Goal: Task Accomplishment & Management: Use online tool/utility

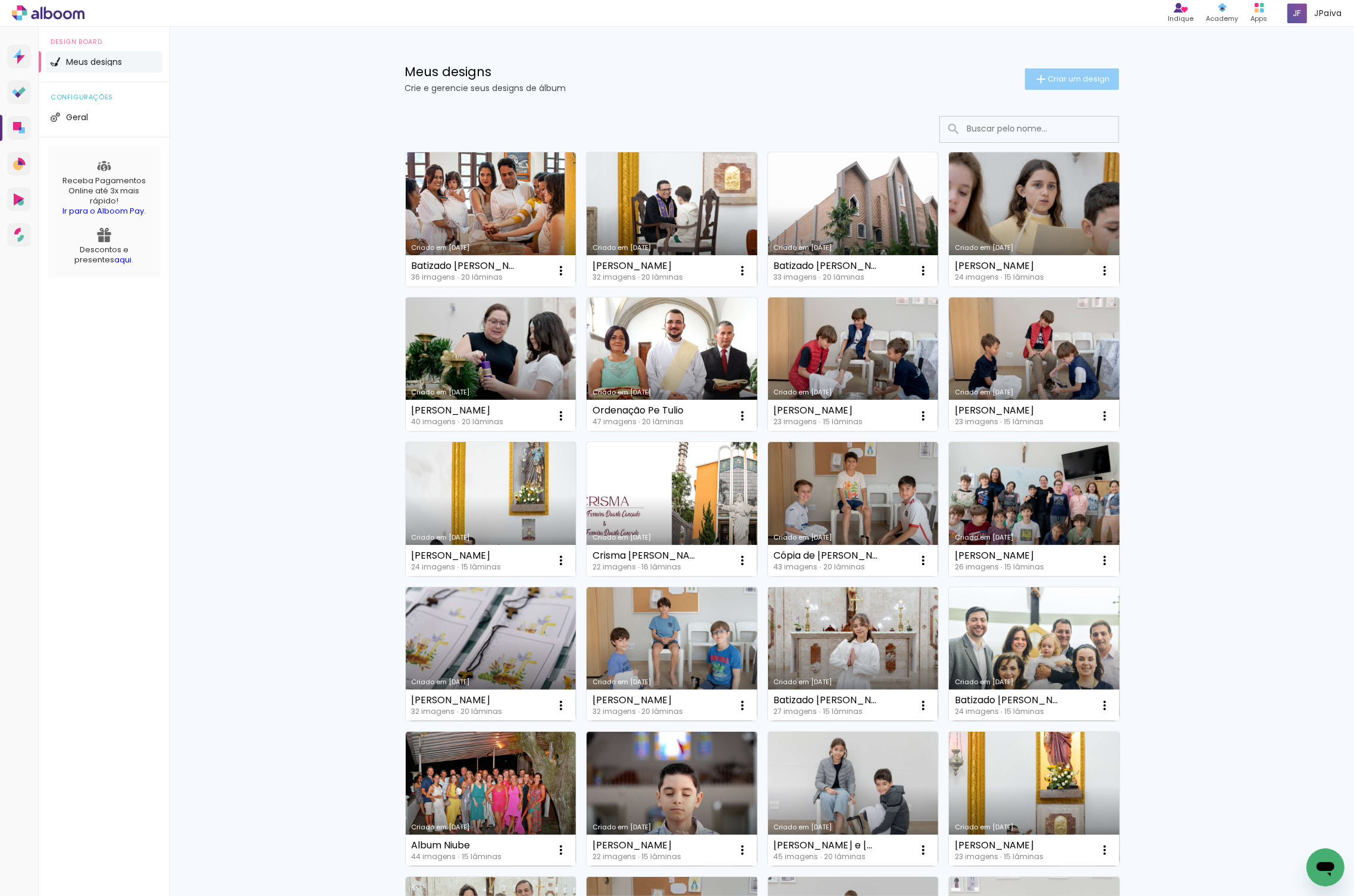
click at [1082, 72] on paper-button "Criar um design" at bounding box center [1071, 79] width 94 height 22
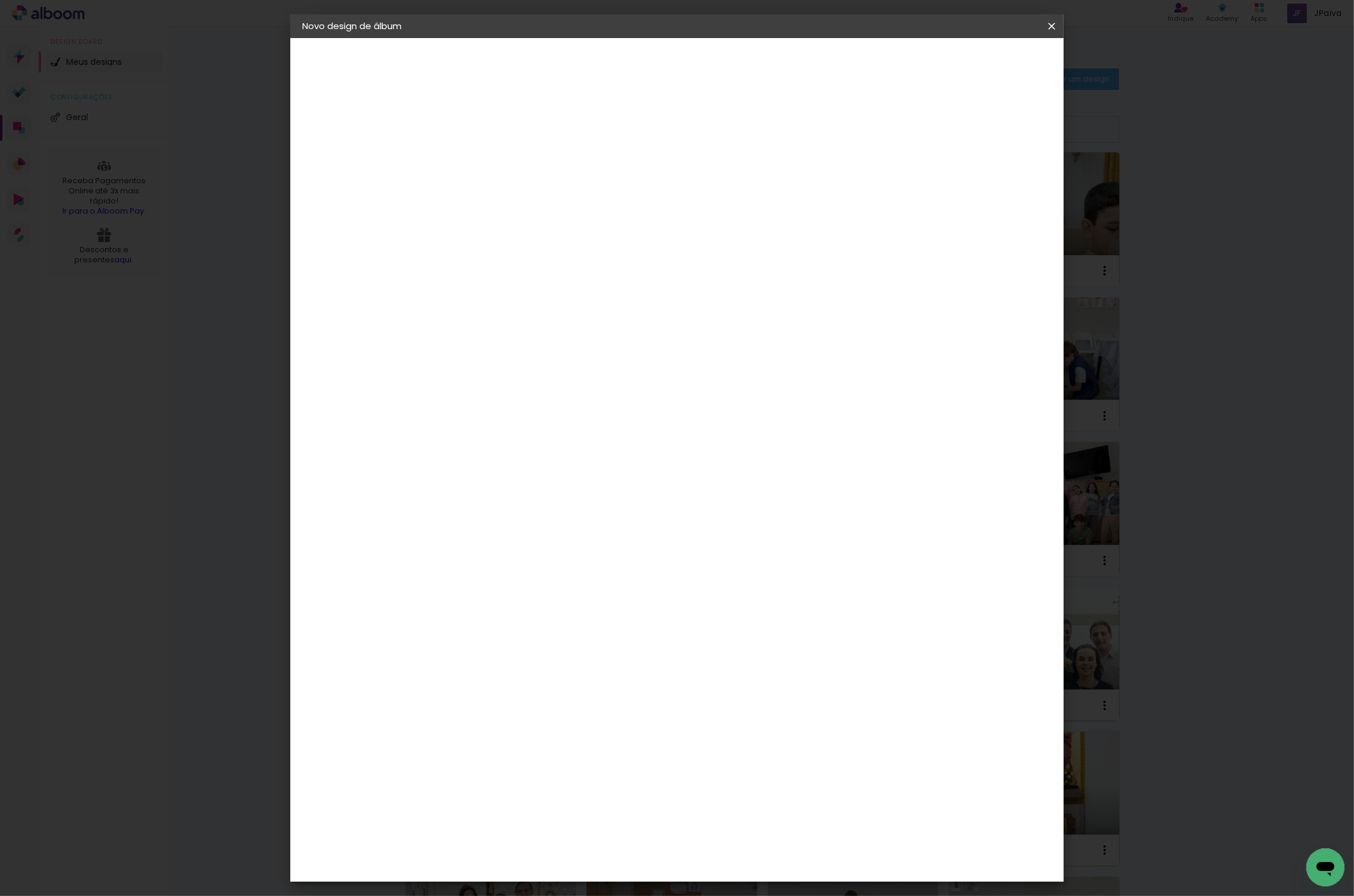
click at [496, 157] on input at bounding box center [496, 160] width 0 height 19
drag, startPoint x: 676, startPoint y: 163, endPoint x: 587, endPoint y: 156, distance: 89.3
click at [548, 139] on div "Informações Dê um título ao seu álbum. Avançar" at bounding box center [496, 89] width 103 height 101
type input "Lari"
type paper-input "Lari"
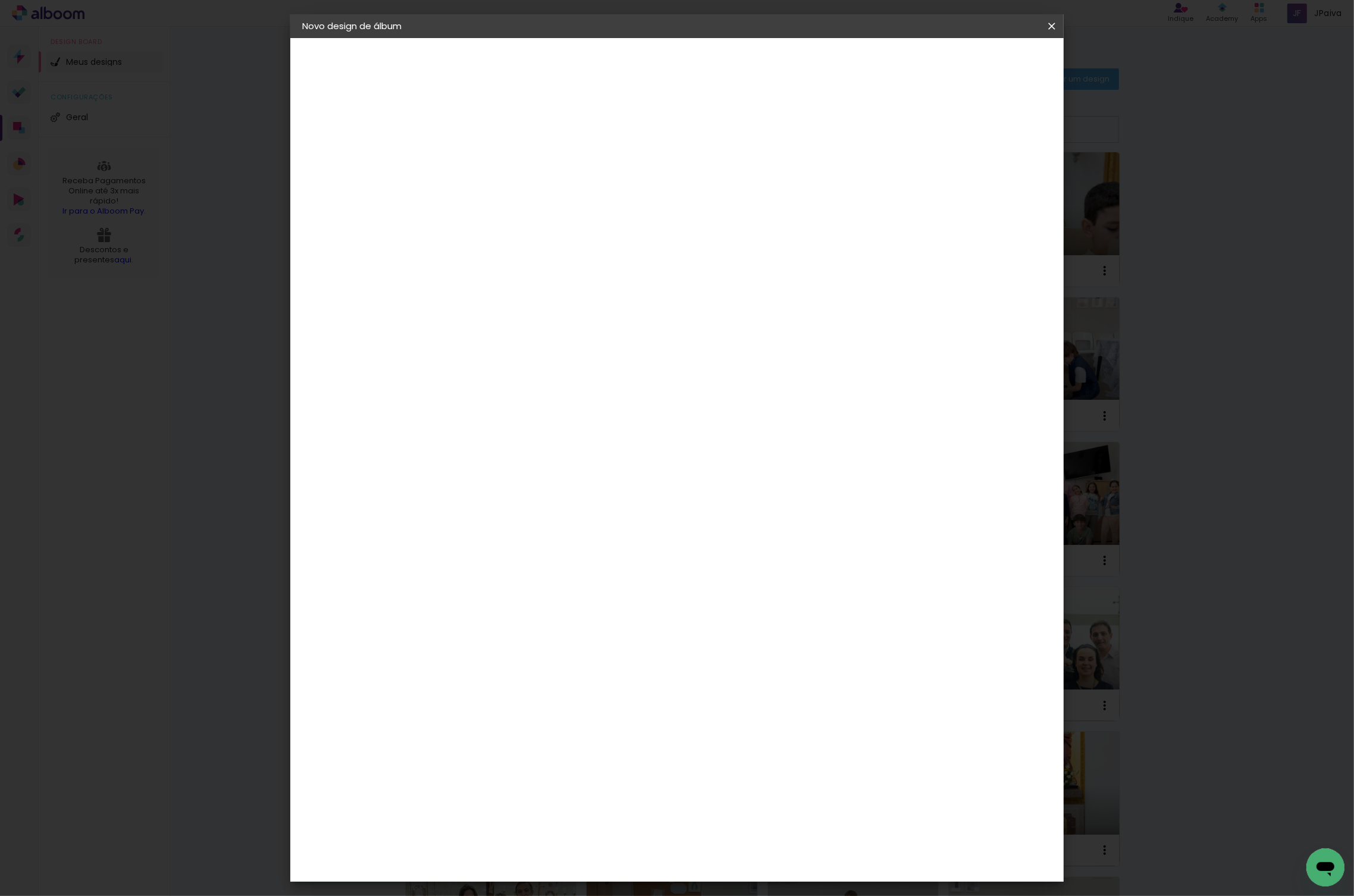
type input "[PERSON_NAME]"
type paper-input "[PERSON_NAME]"
click at [0, 0] on slot "Avançar" at bounding box center [0, 0] width 0 height 0
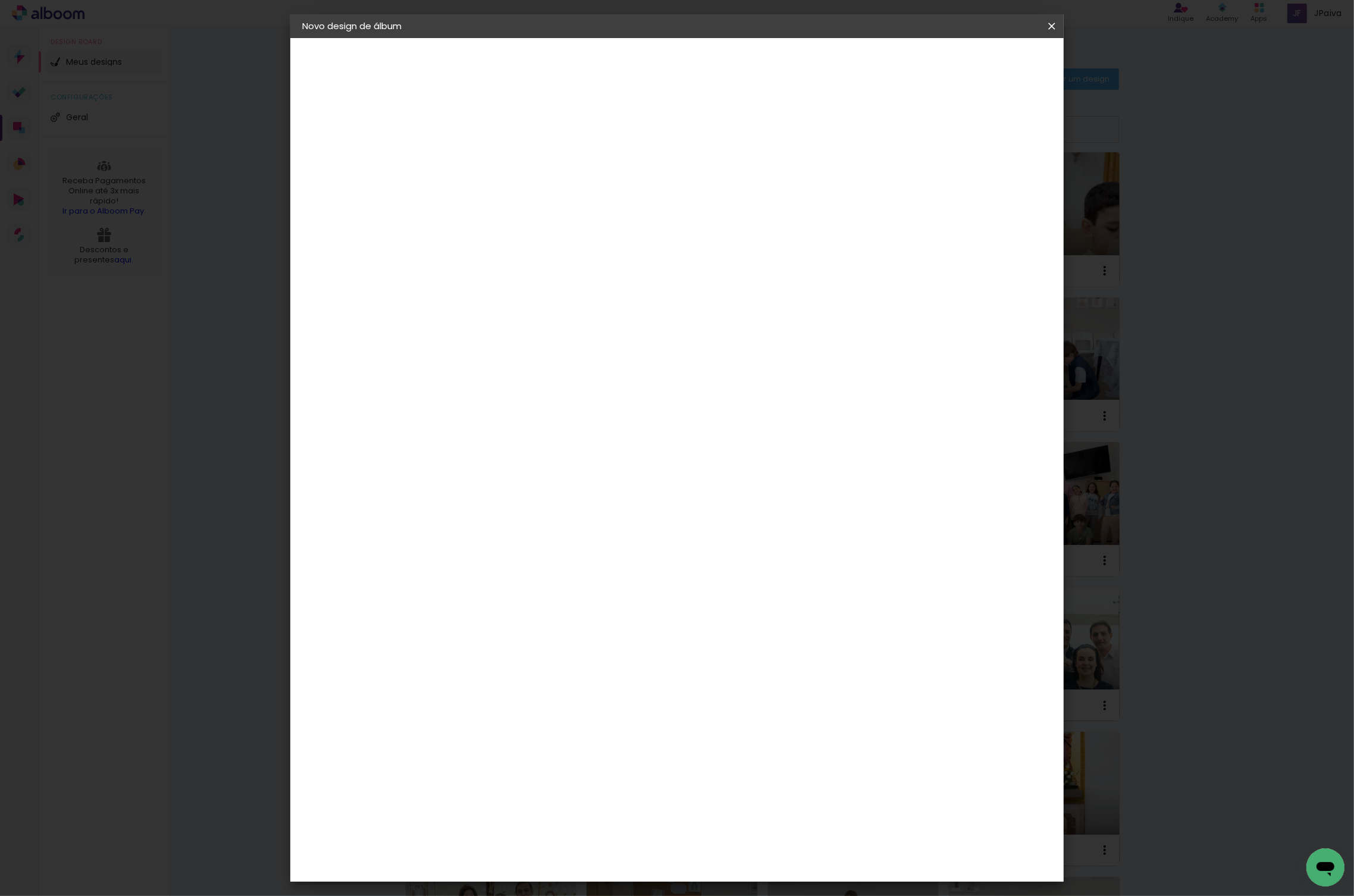
click at [719, 71] on paper-button "Avançar" at bounding box center [689, 63] width 58 height 21
click at [591, 179] on div "Opções disponíveis Acrílico Álbum Baby Time Fastbook Plus Fastbook 400g Fastboo…" at bounding box center [527, 226] width 128 height 223
click at [544, 198] on input "text" at bounding box center [519, 207] width 46 height 19
click at [0, 0] on slot "Fastbook 400g" at bounding box center [0, 0] width 0 height 0
type input "Fastbook 400g"
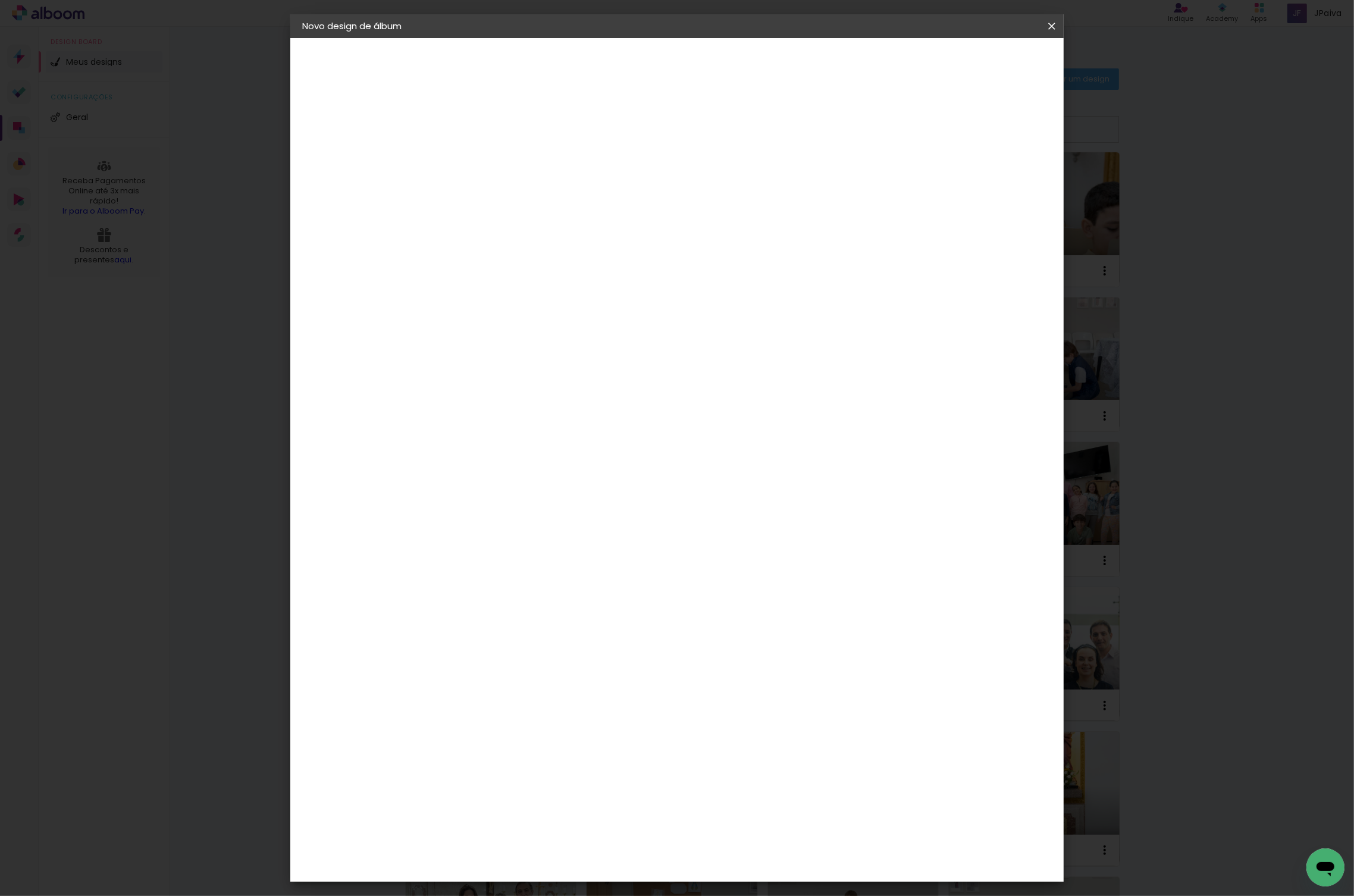
click at [577, 548] on span "20 × 20" at bounding box center [549, 567] width 55 height 38
click at [0, 0] on slot "Avançar" at bounding box center [0, 0] width 0 height 0
click at [987, 62] on span "Iniciar design" at bounding box center [959, 63] width 54 height 8
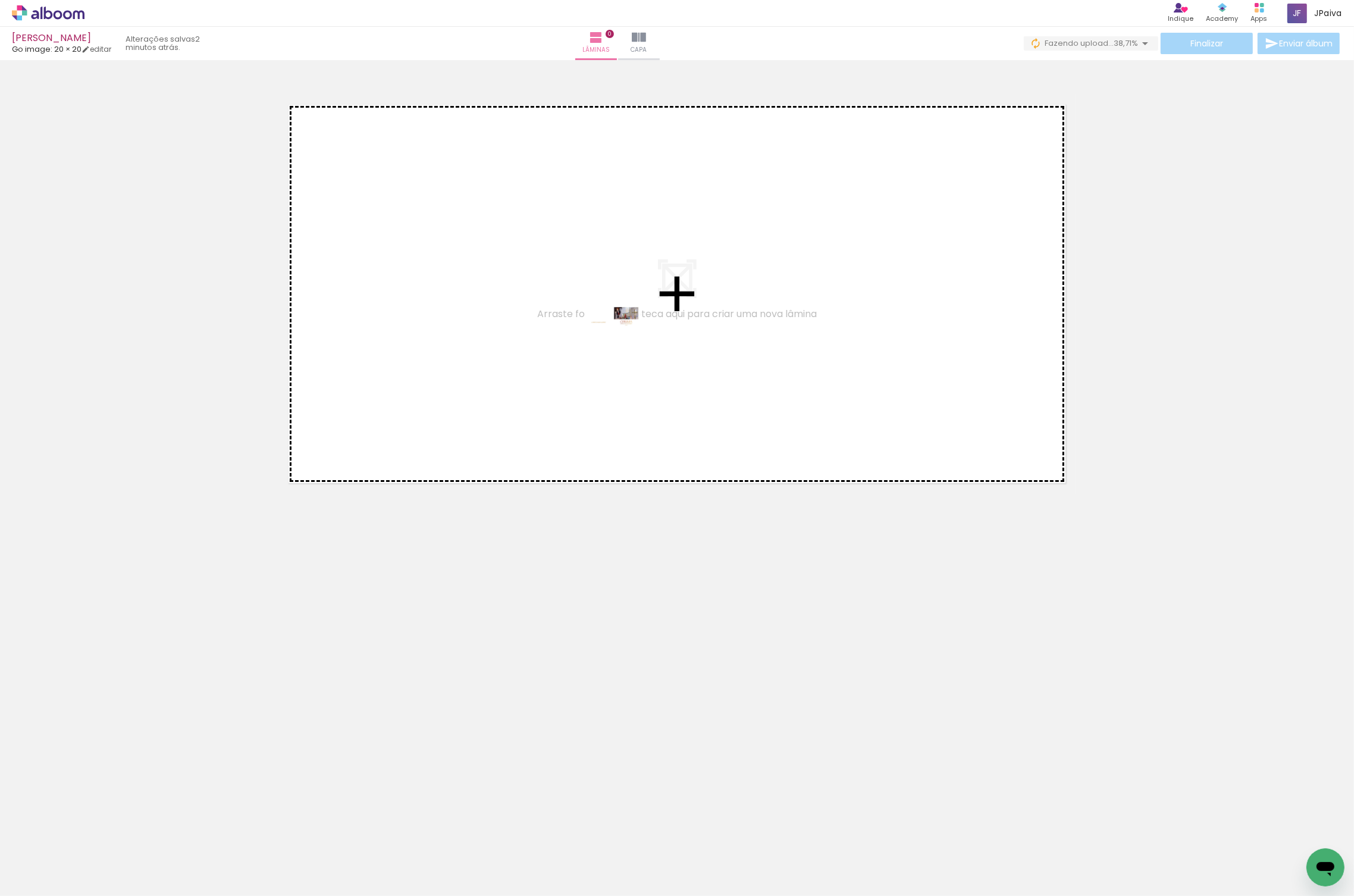
drag, startPoint x: 132, startPoint y: 864, endPoint x: 621, endPoint y: 338, distance: 718.2
click at [621, 338] on quentale-workspace at bounding box center [677, 448] width 1354 height 896
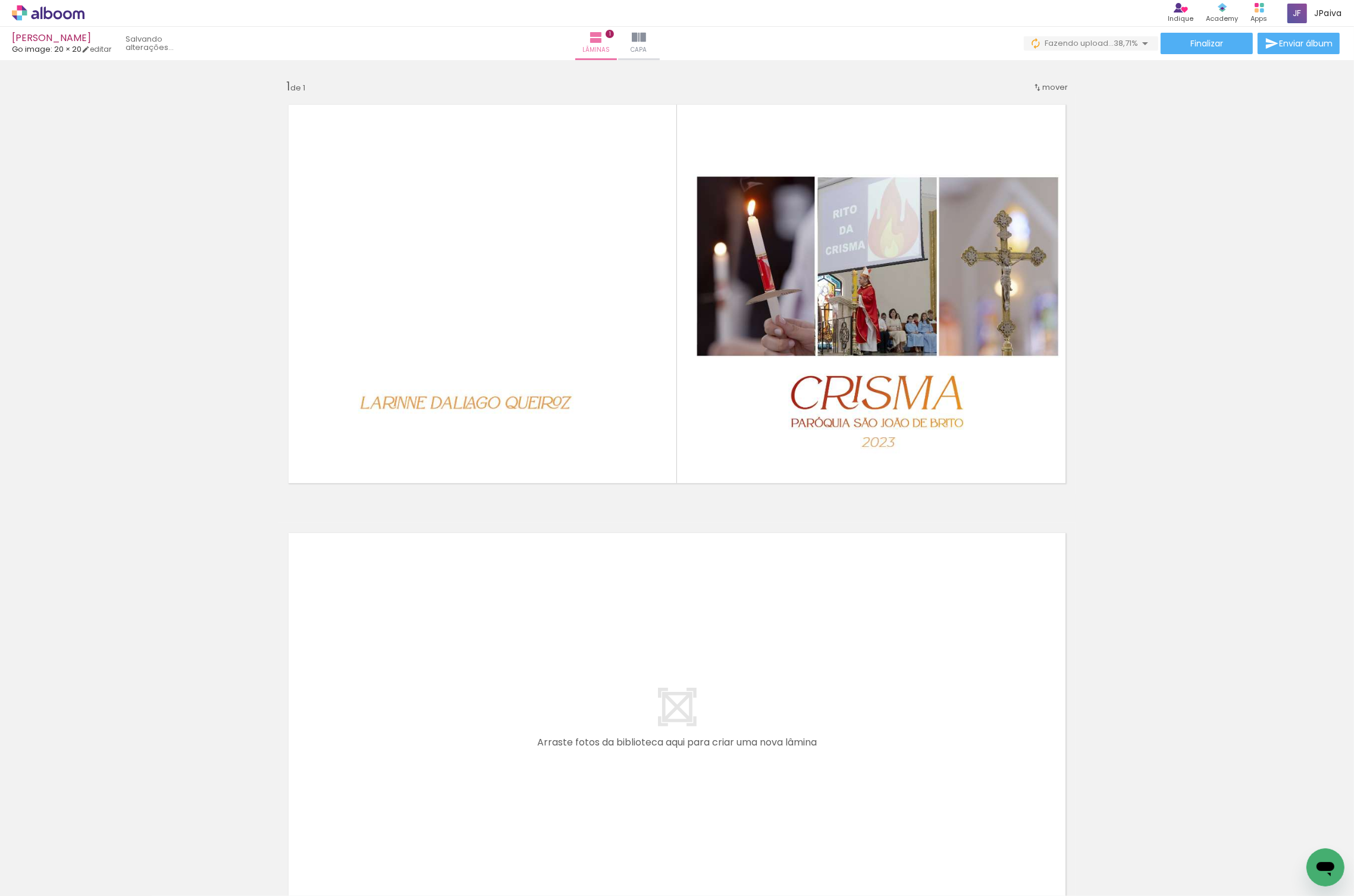
click at [64, 861] on iron-icon at bounding box center [61, 861] width 10 height 10
click at [0, 0] on slot "Não utilizadas" at bounding box center [0, 0] width 0 height 0
type input "Não utilizadas"
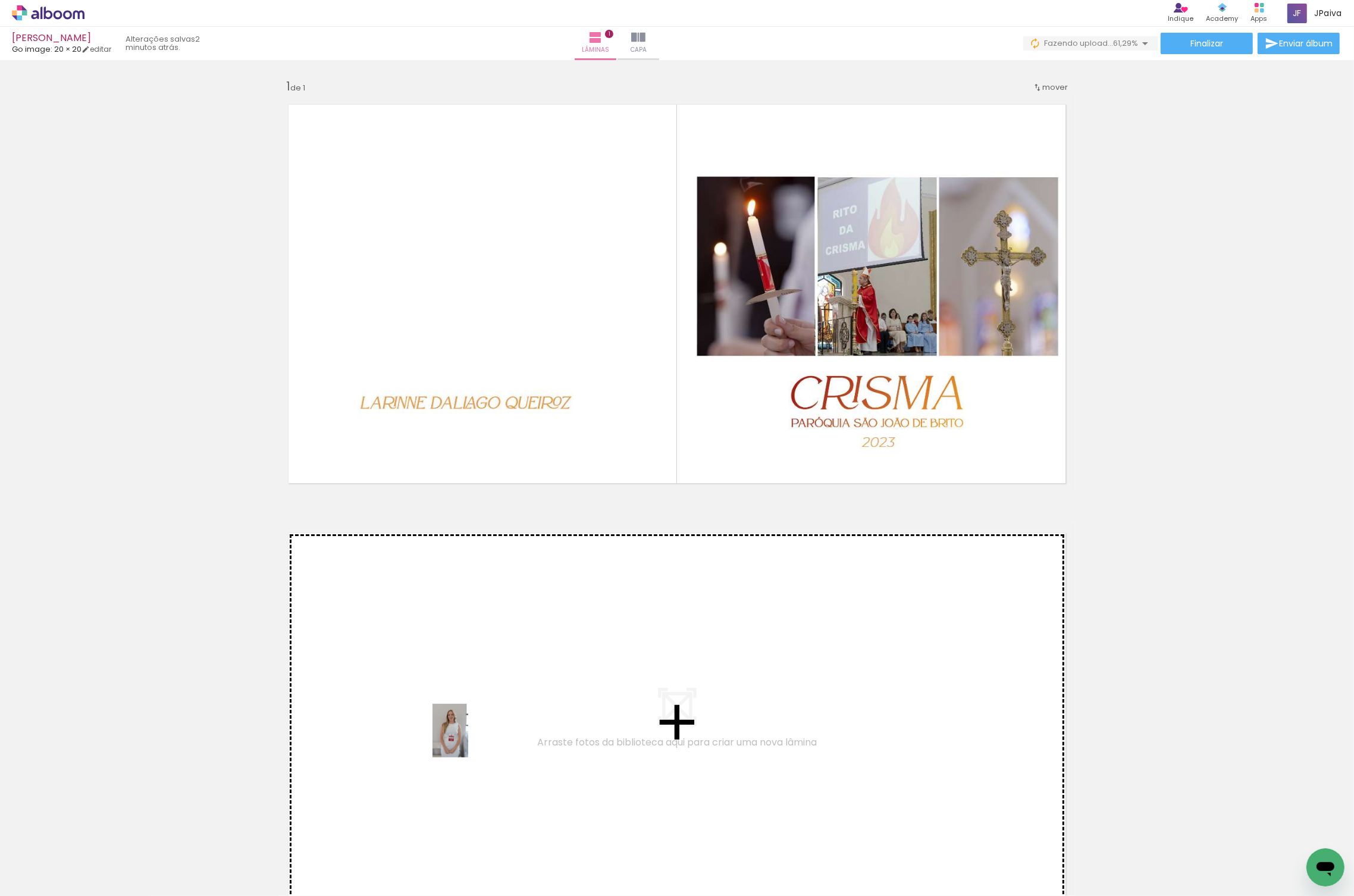
drag, startPoint x: 122, startPoint y: 862, endPoint x: 484, endPoint y: 736, distance: 383.3
click at [484, 736] on quentale-workspace at bounding box center [677, 448] width 1354 height 896
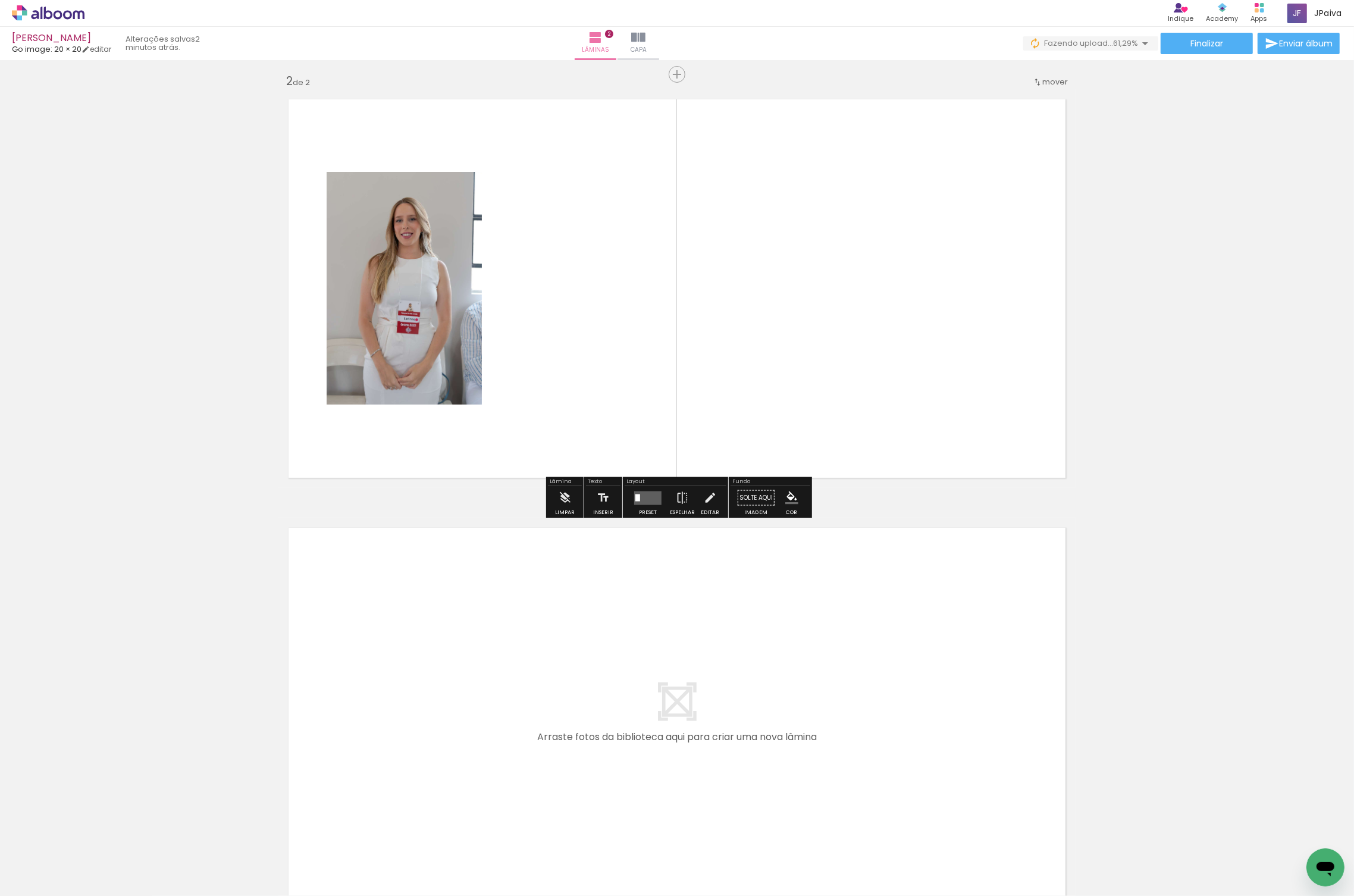
scroll to position [437, 0]
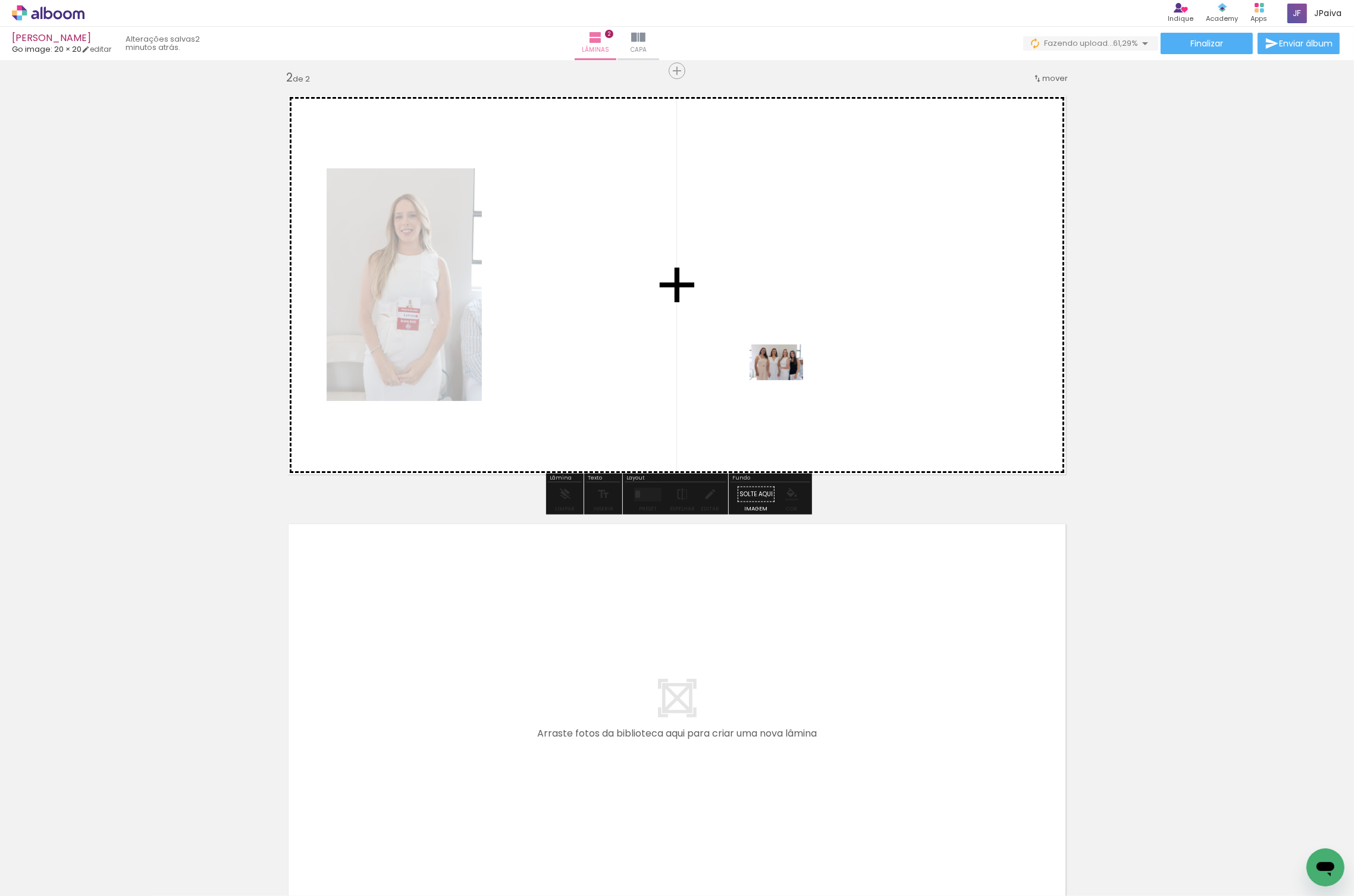
drag, startPoint x: 119, startPoint y: 859, endPoint x: 790, endPoint y: 351, distance: 841.6
click at [790, 351] on quentale-workspace at bounding box center [677, 448] width 1354 height 896
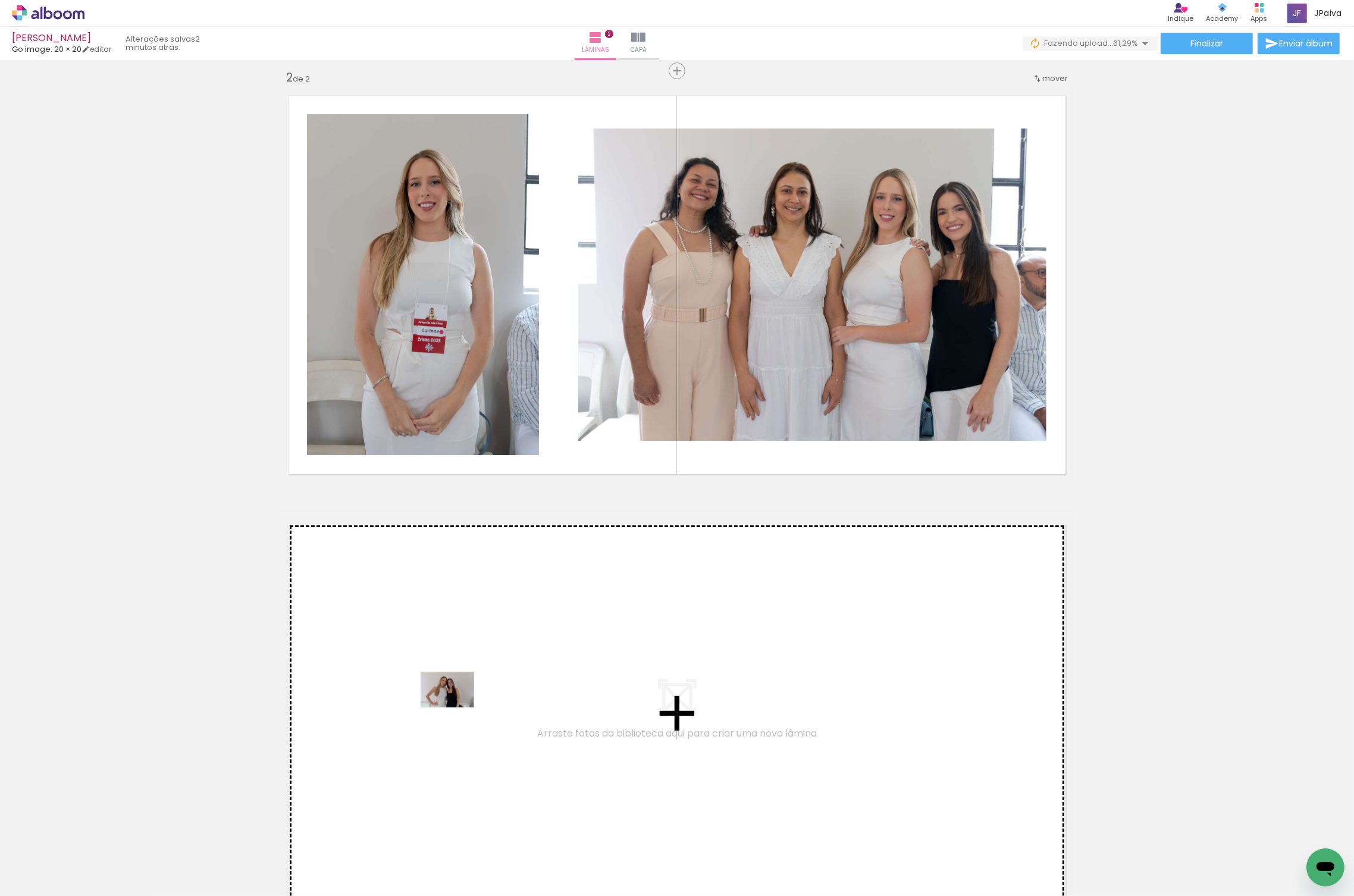
drag, startPoint x: 115, startPoint y: 864, endPoint x: 464, endPoint y: 701, distance: 385.2
click at [464, 701] on quentale-workspace at bounding box center [677, 448] width 1354 height 896
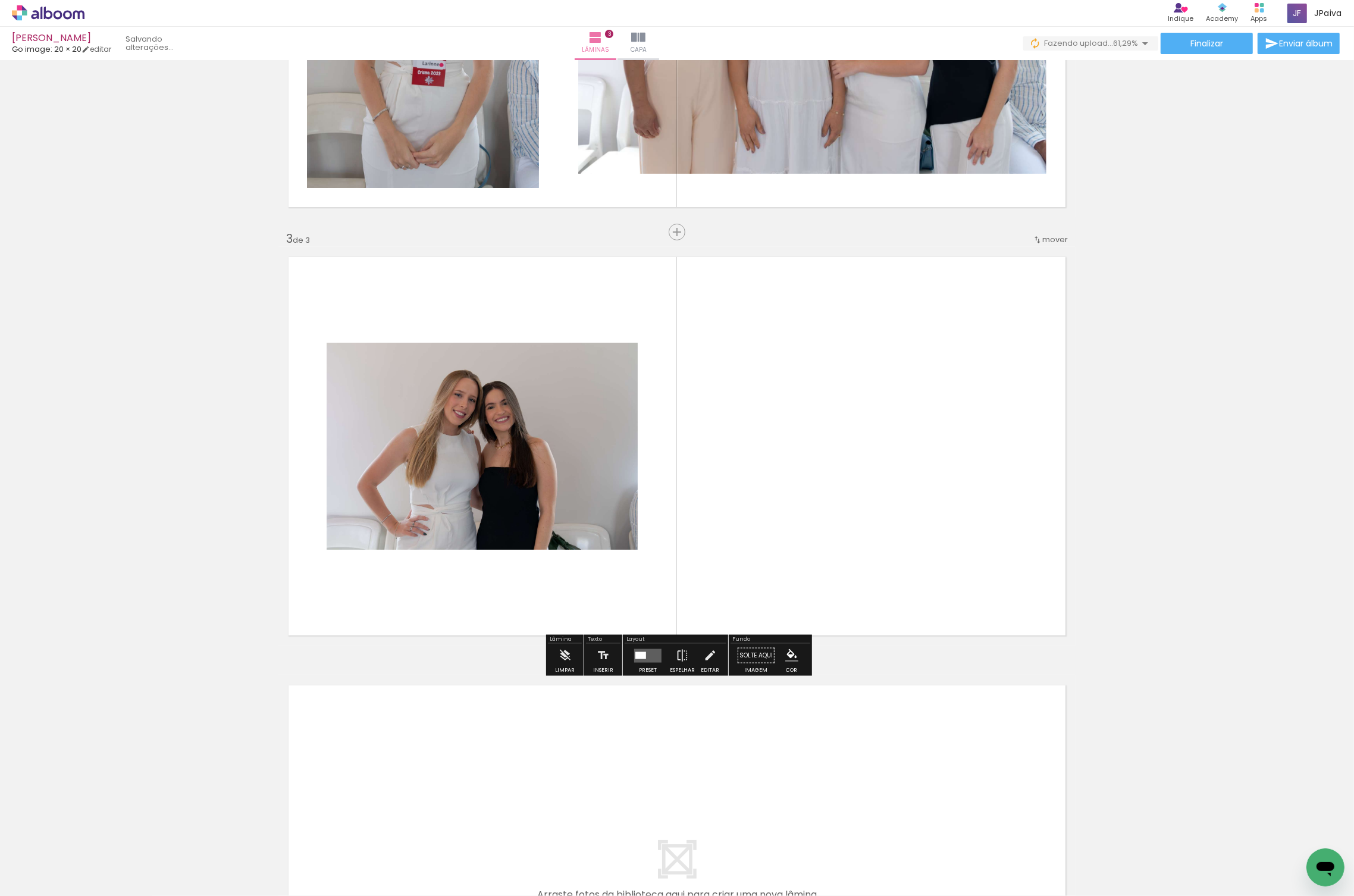
scroll to position [710, 0]
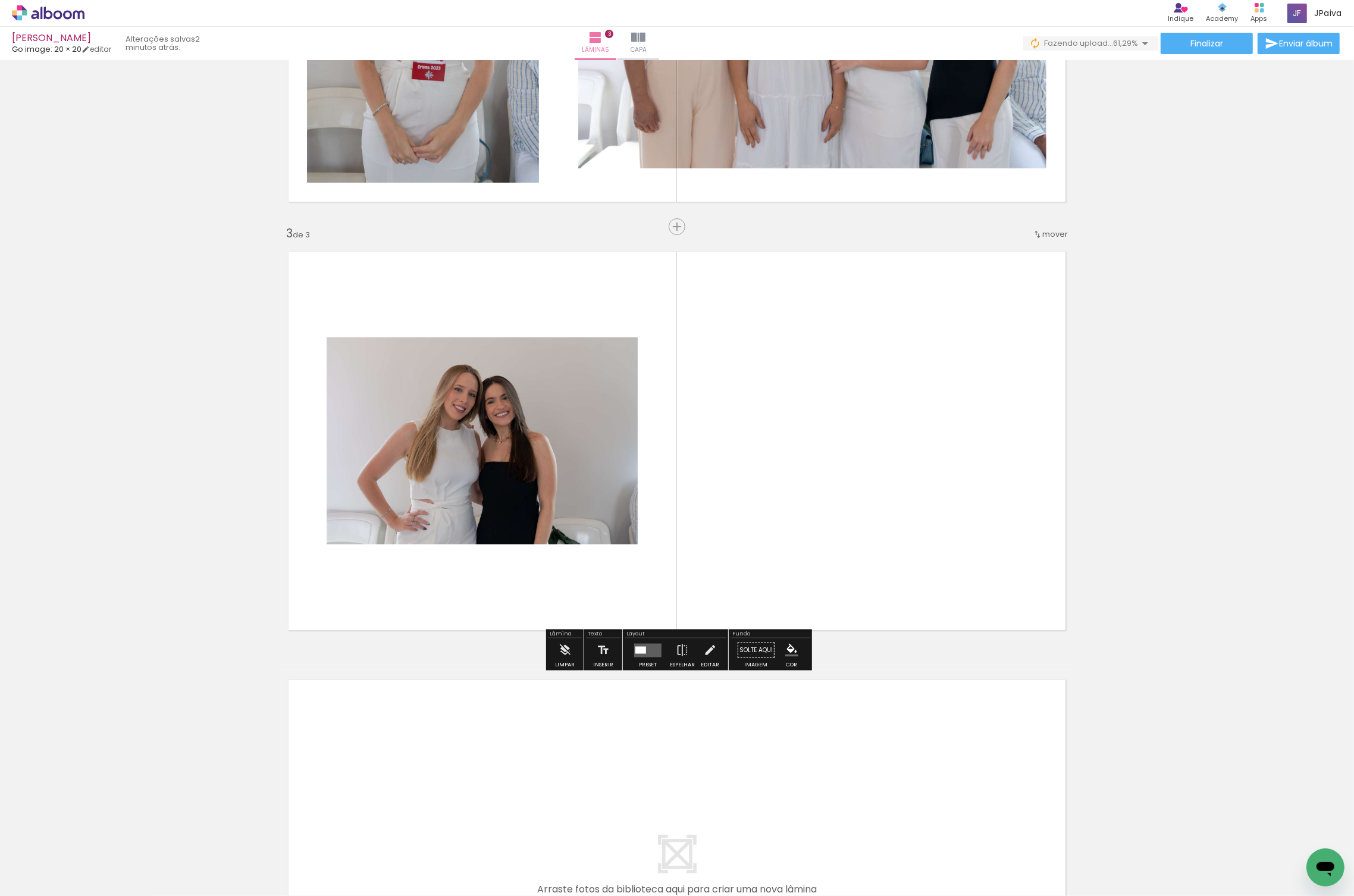
click at [99, 832] on iron-icon at bounding box center [93, 831] width 13 height 13
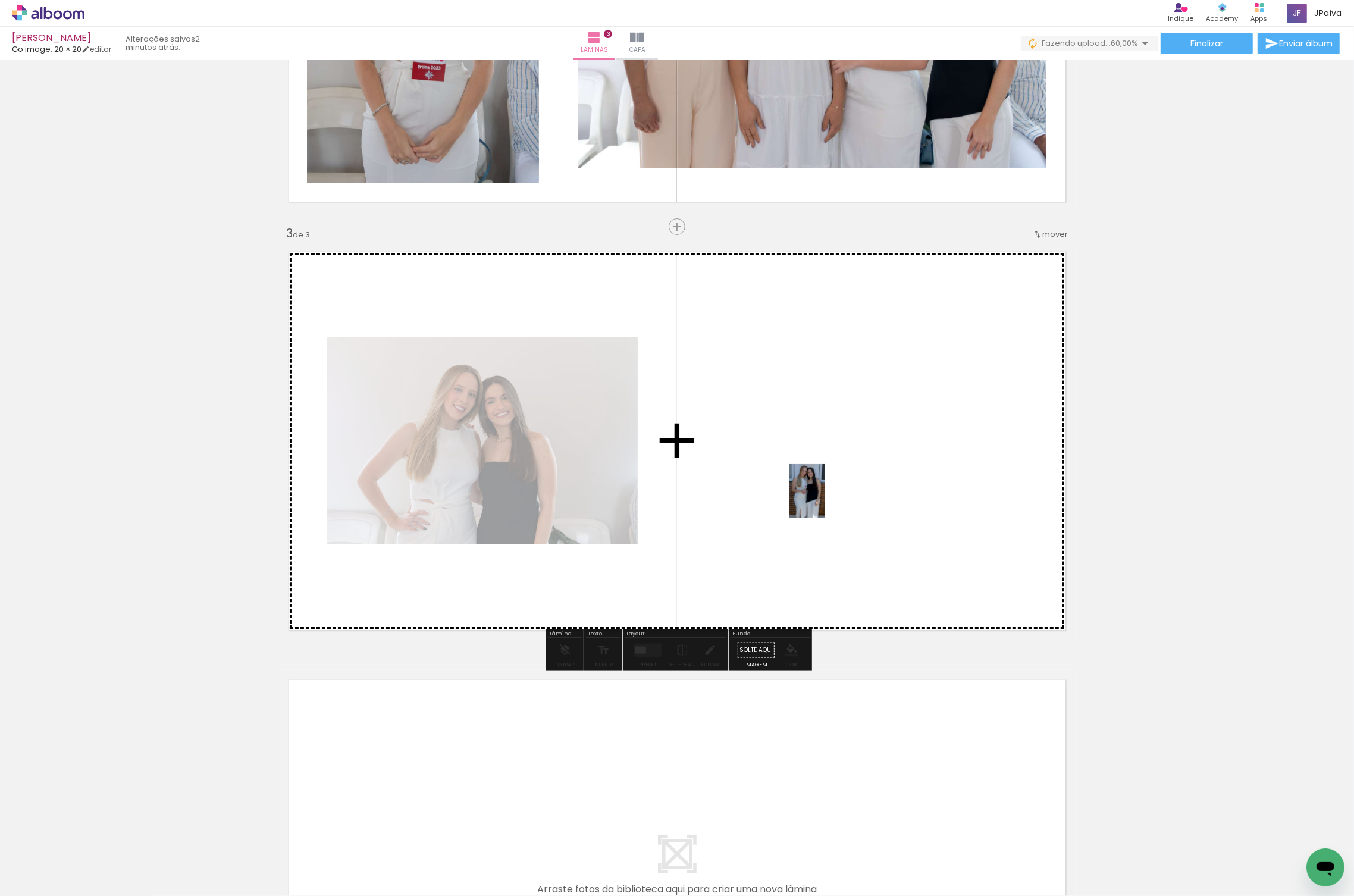
drag, startPoint x: 138, startPoint y: 851, endPoint x: 827, endPoint y: 499, distance: 773.7
click at [827, 499] on quentale-workspace at bounding box center [677, 448] width 1354 height 896
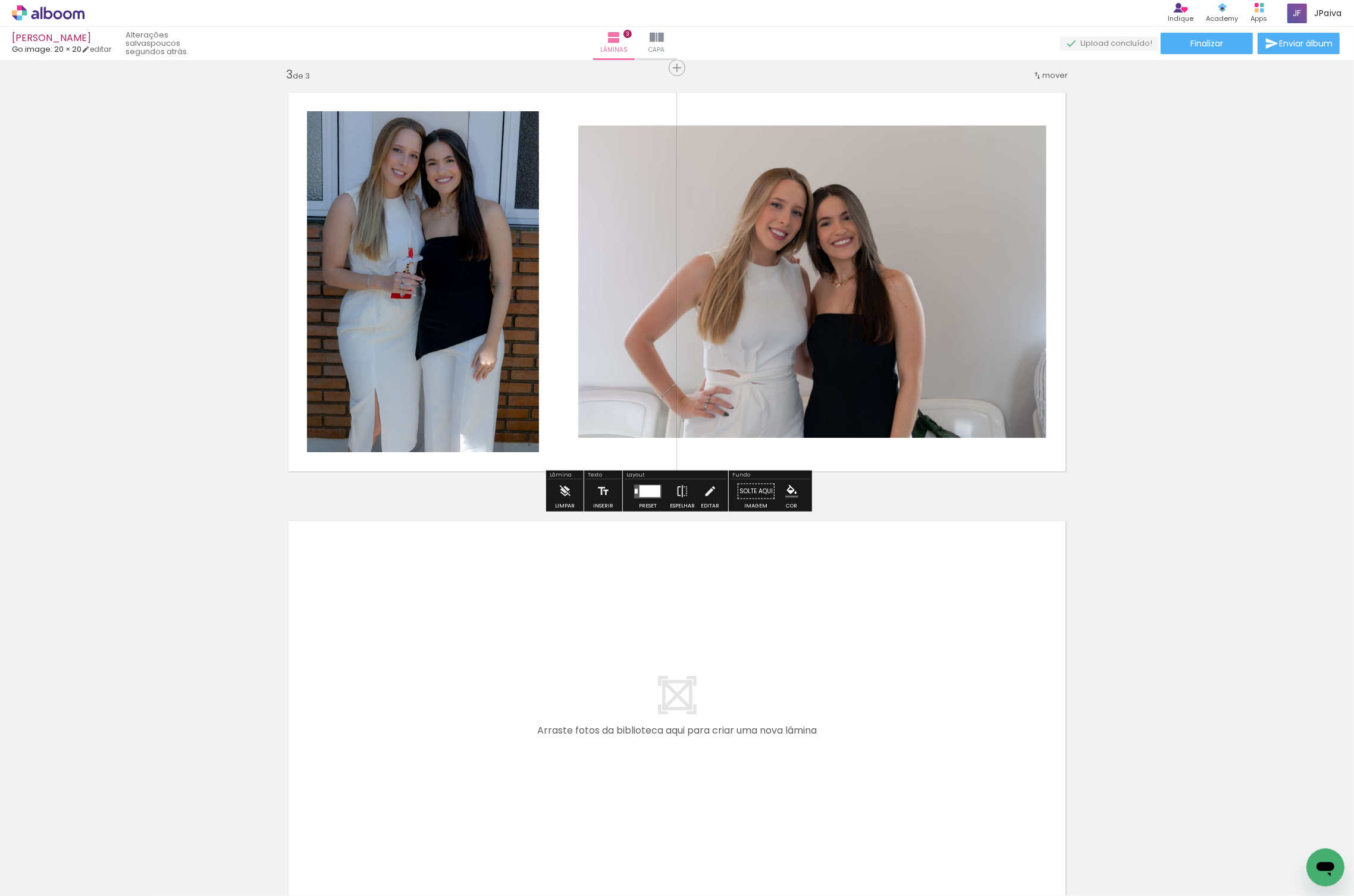
scroll to position [873, 0]
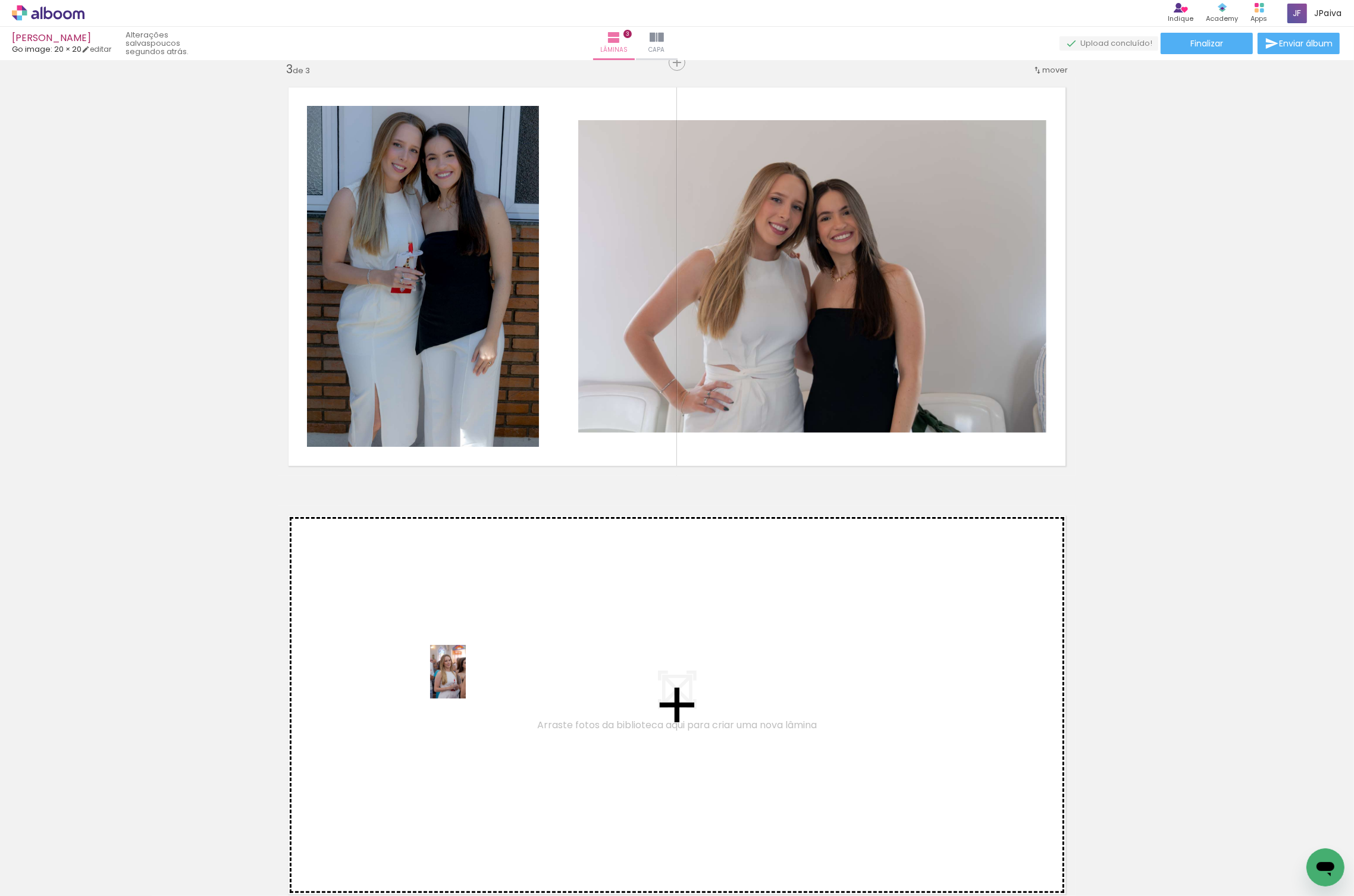
click at [484, 673] on quentale-workspace at bounding box center [677, 448] width 1354 height 896
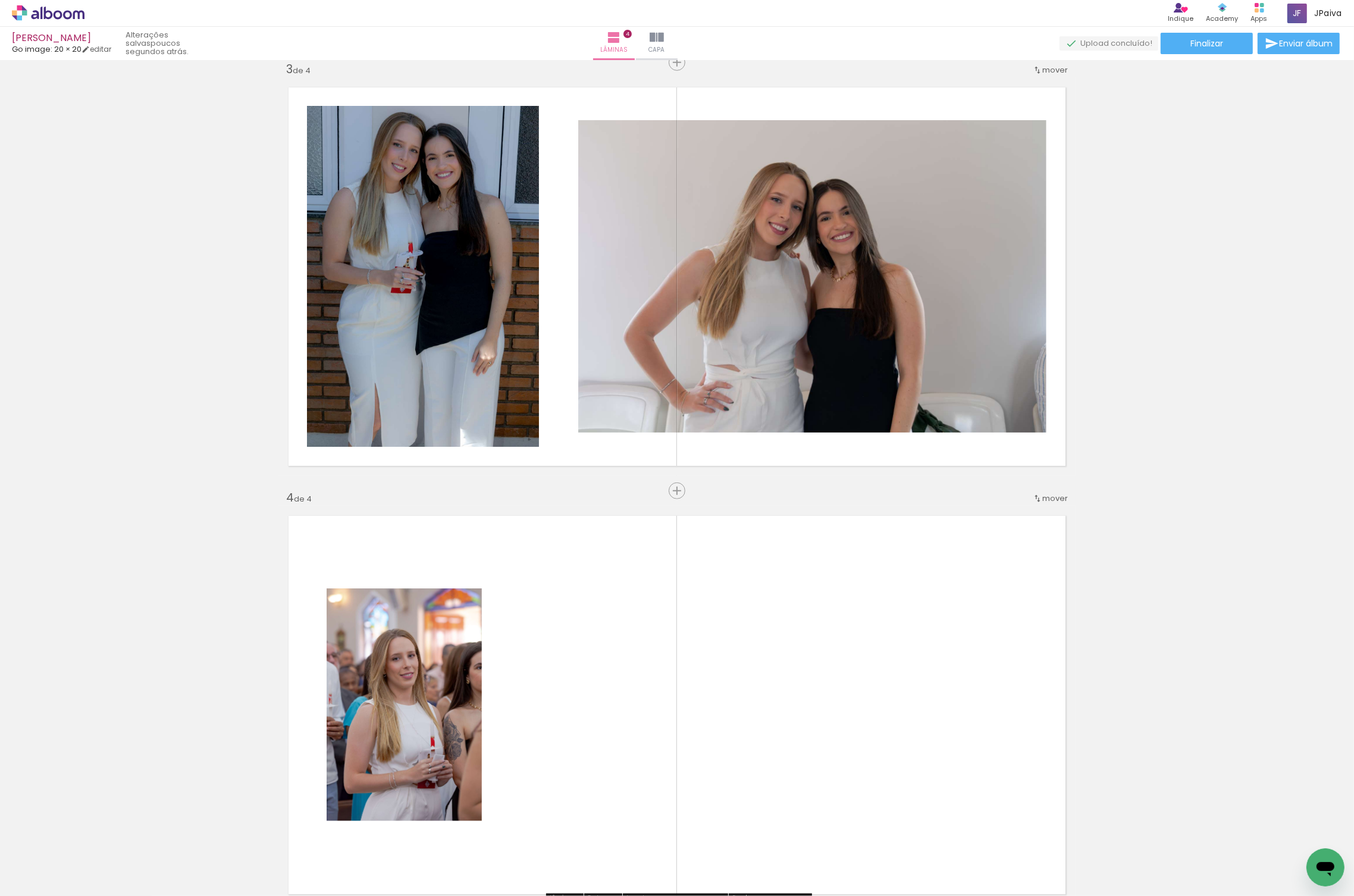
scroll to position [1138, 0]
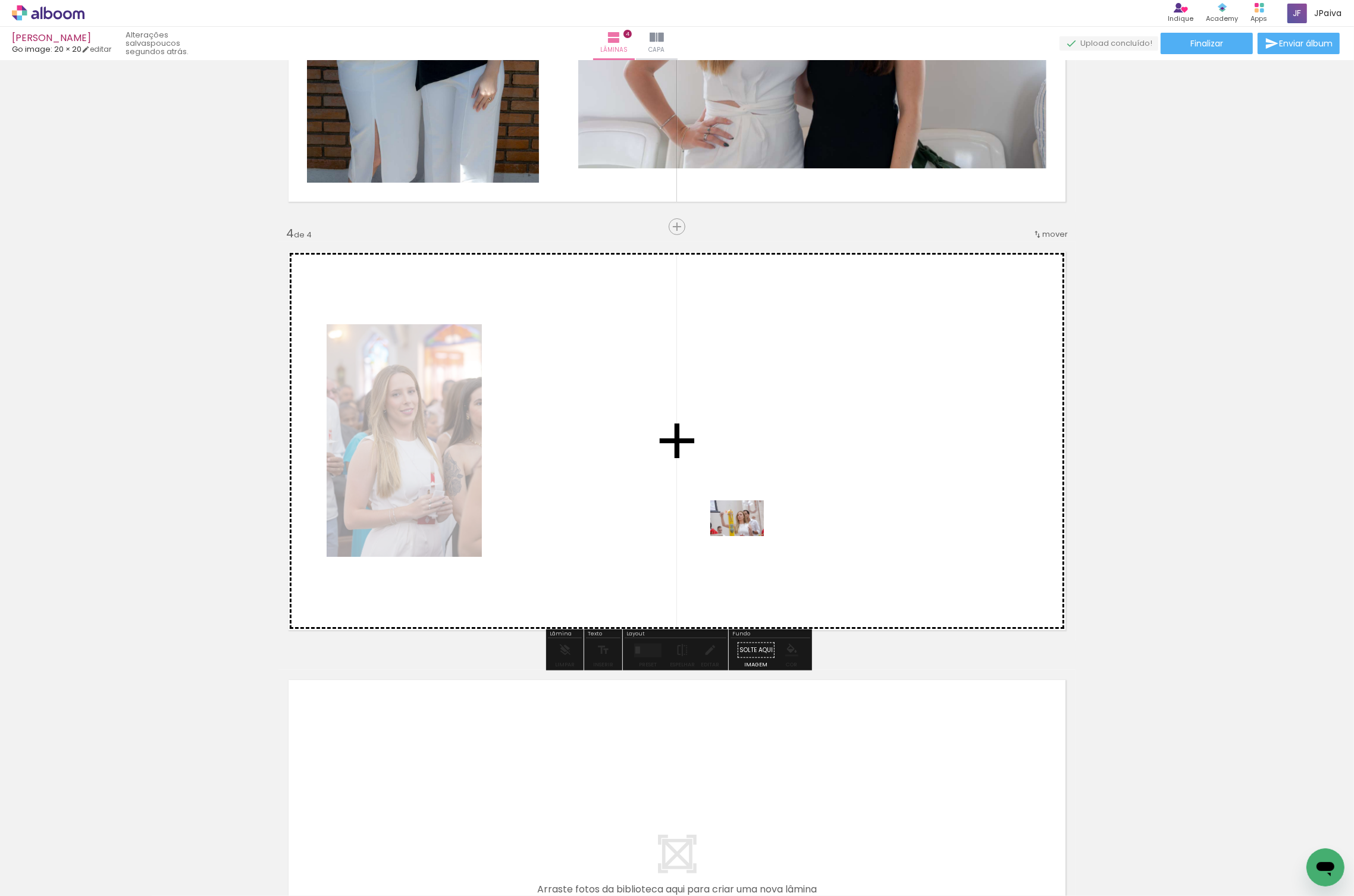
click at [793, 509] on quentale-workspace at bounding box center [677, 448] width 1354 height 896
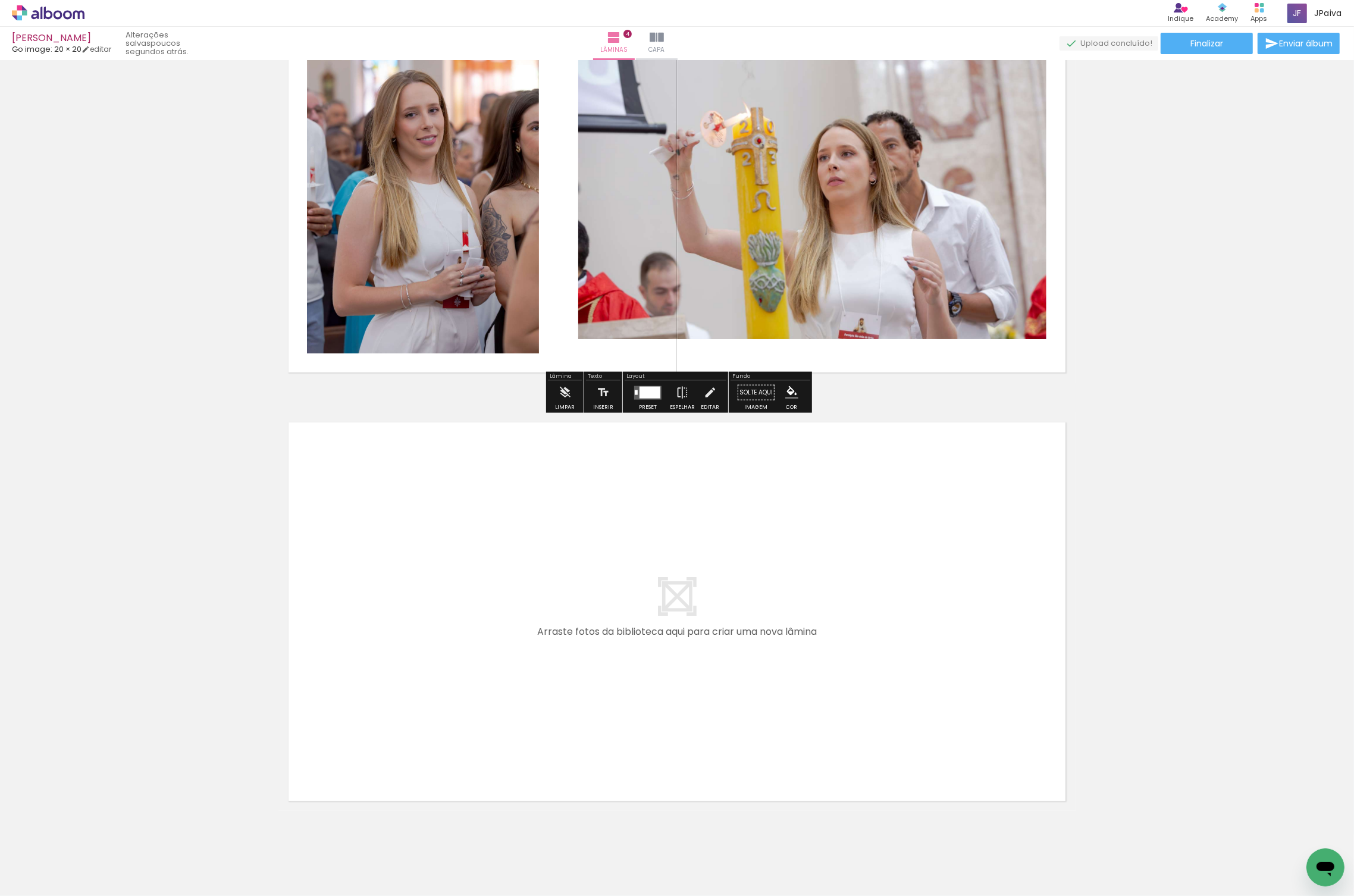
scroll to position [1398, 0]
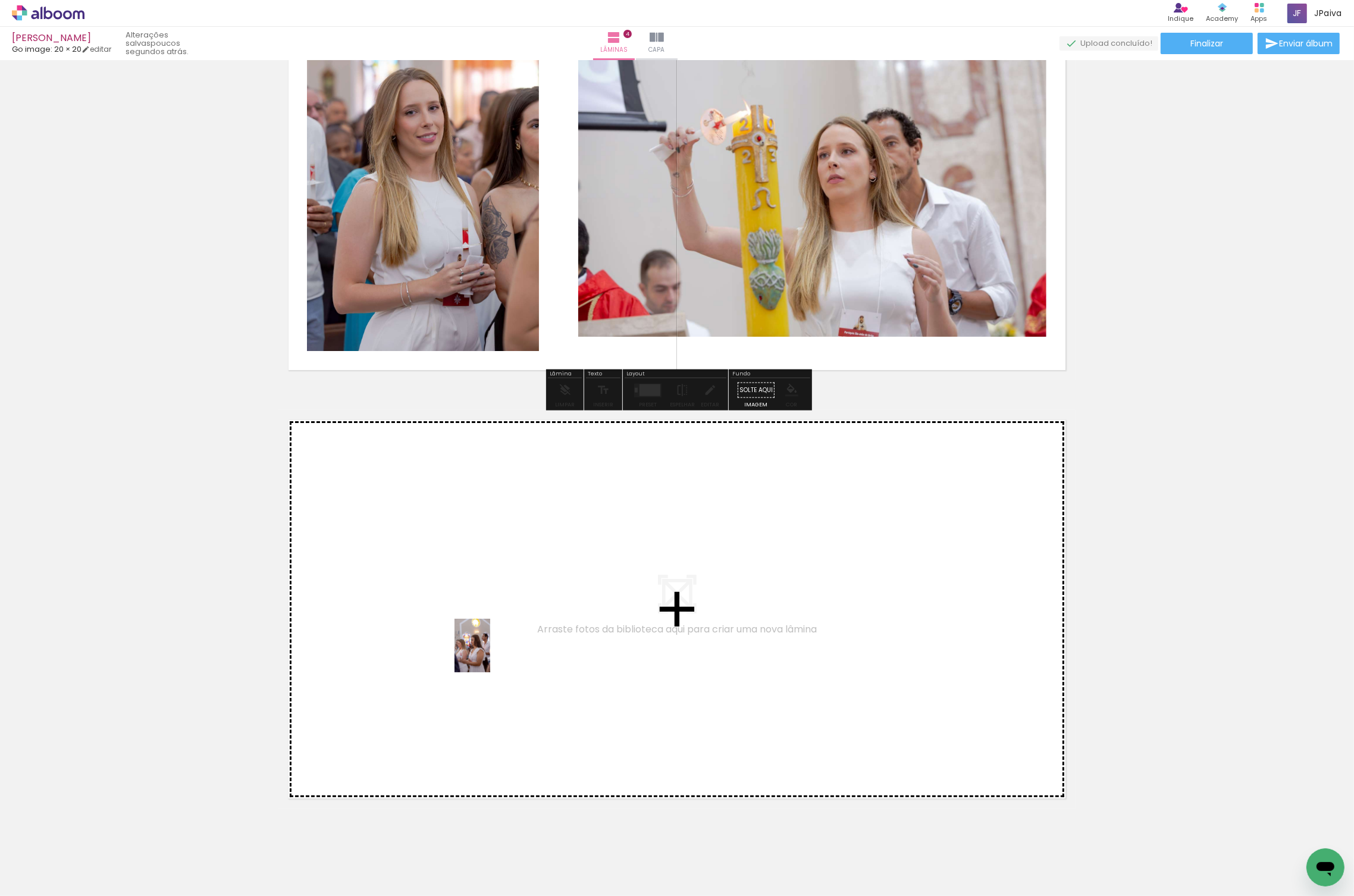
drag, startPoint x: 285, startPoint y: 784, endPoint x: 490, endPoint y: 655, distance: 242.2
click at [490, 655] on quentale-workspace at bounding box center [677, 448] width 1354 height 896
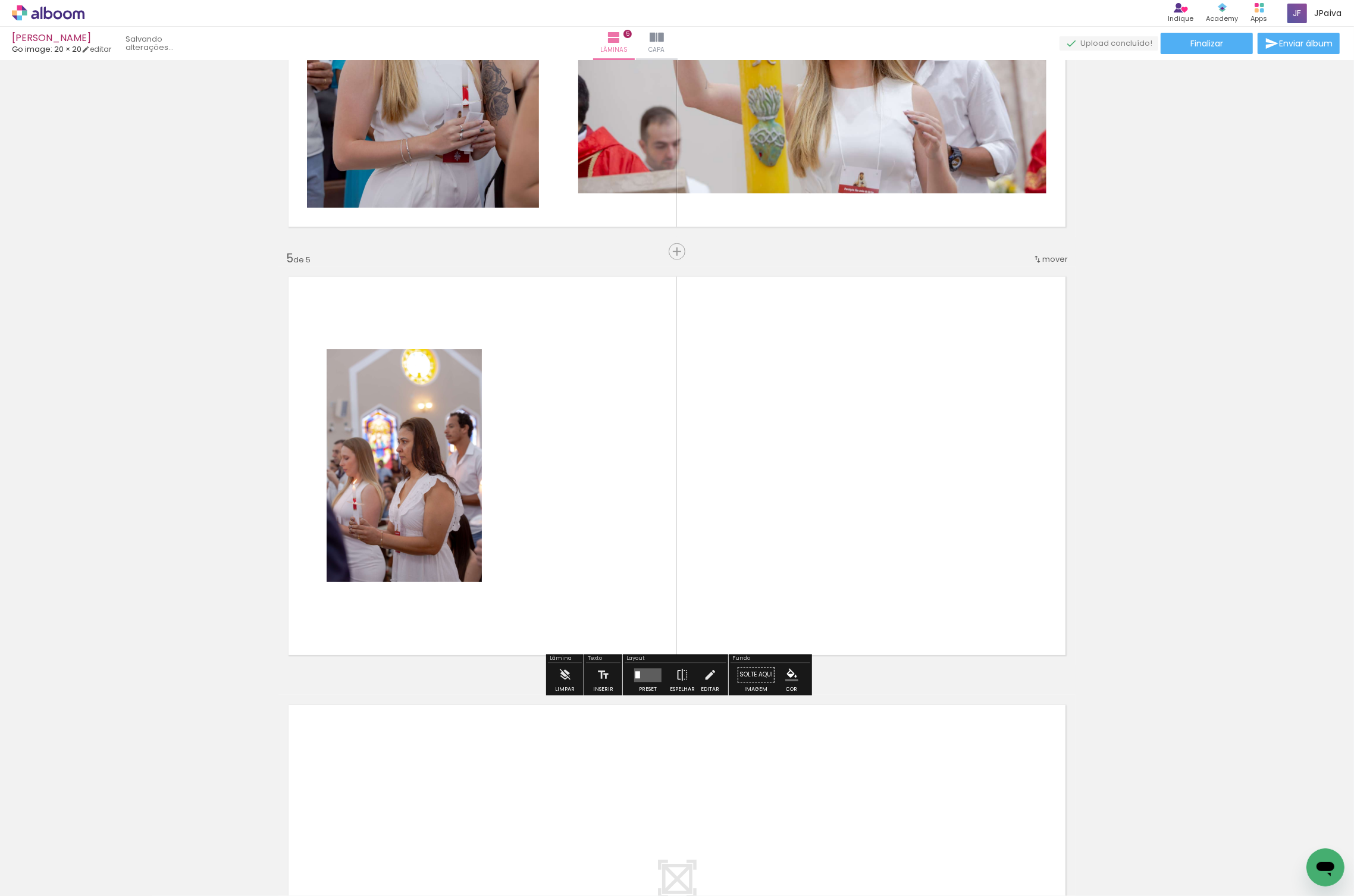
scroll to position [1567, 0]
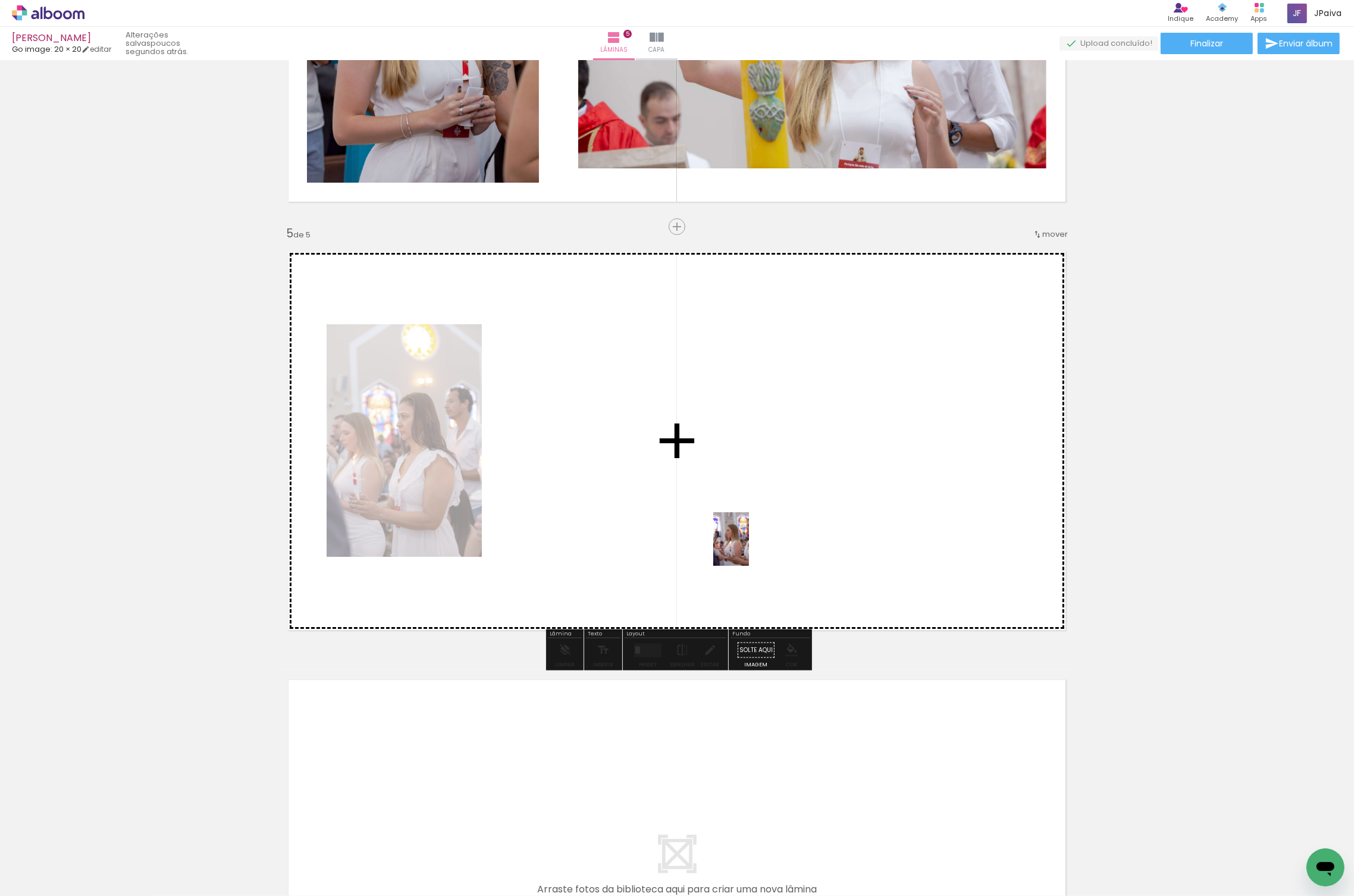
drag, startPoint x: 136, startPoint y: 847, endPoint x: 742, endPoint y: 536, distance: 681.1
click at [775, 536] on quentale-workspace at bounding box center [677, 448] width 1354 height 896
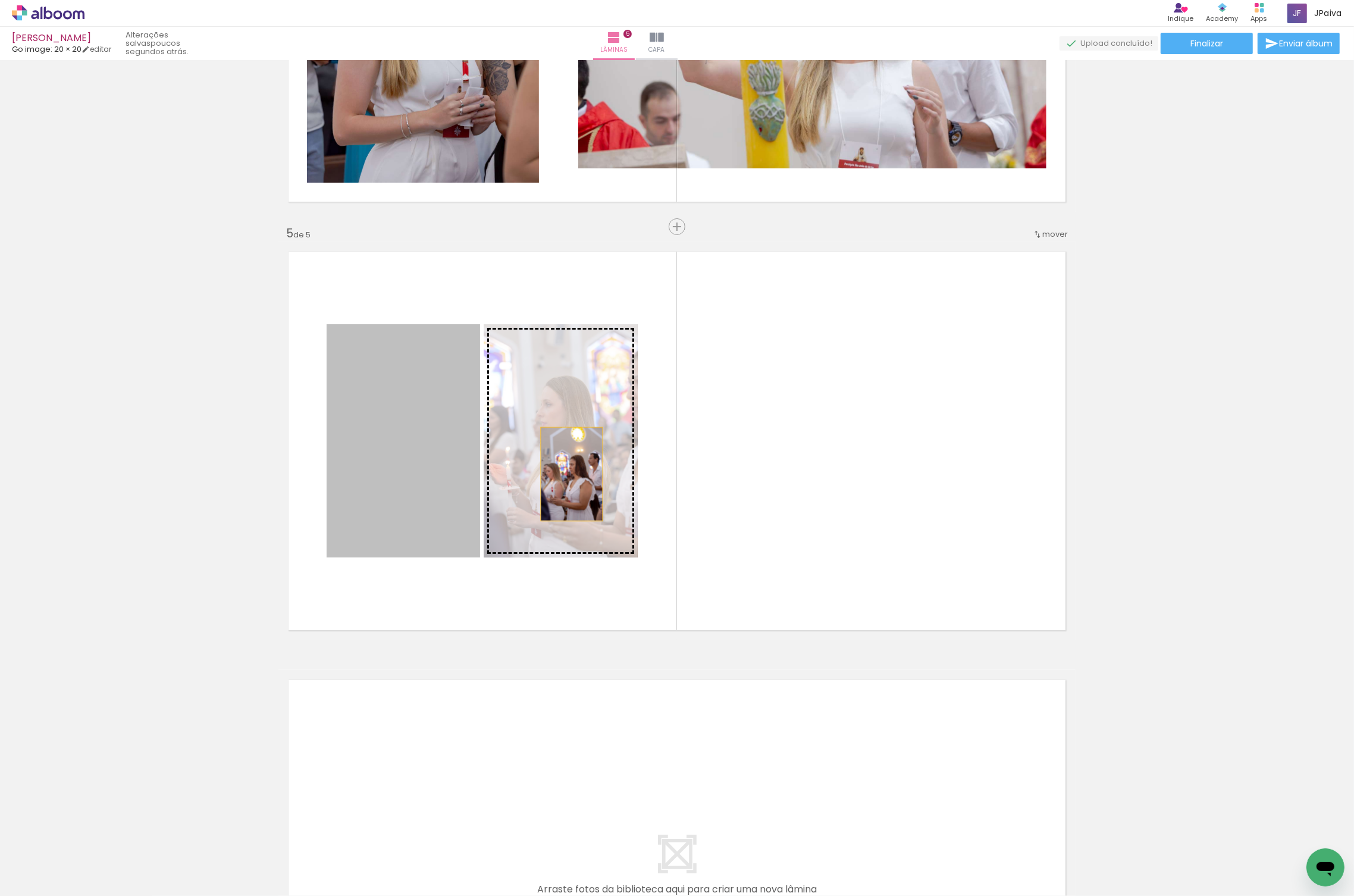
drag, startPoint x: 432, startPoint y: 473, endPoint x: 572, endPoint y: 474, distance: 140.0
click at [0, 0] on slot at bounding box center [0, 0] width 0 height 0
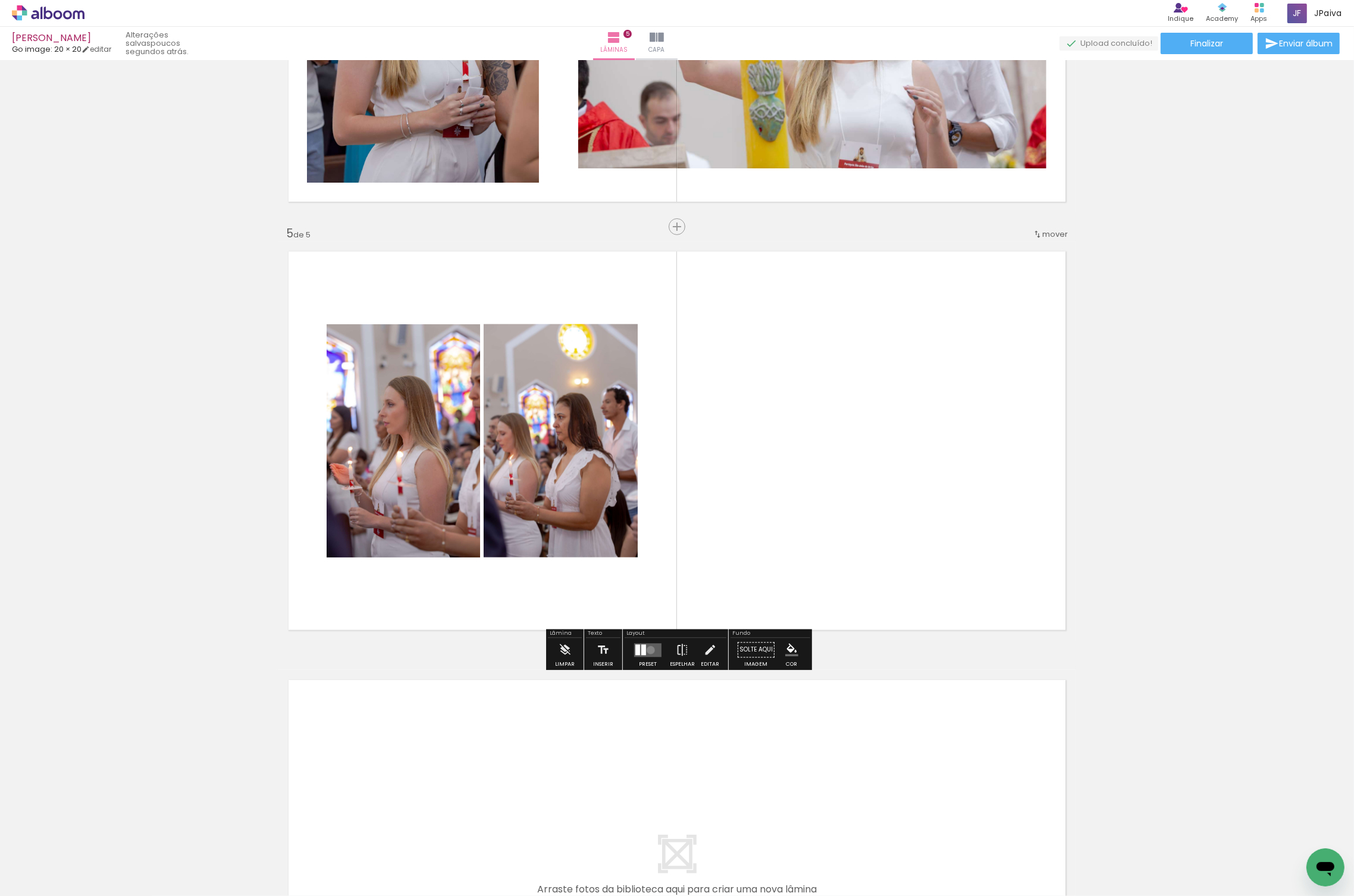
click at [648, 650] on quentale-layouter at bounding box center [648, 650] width 28 height 14
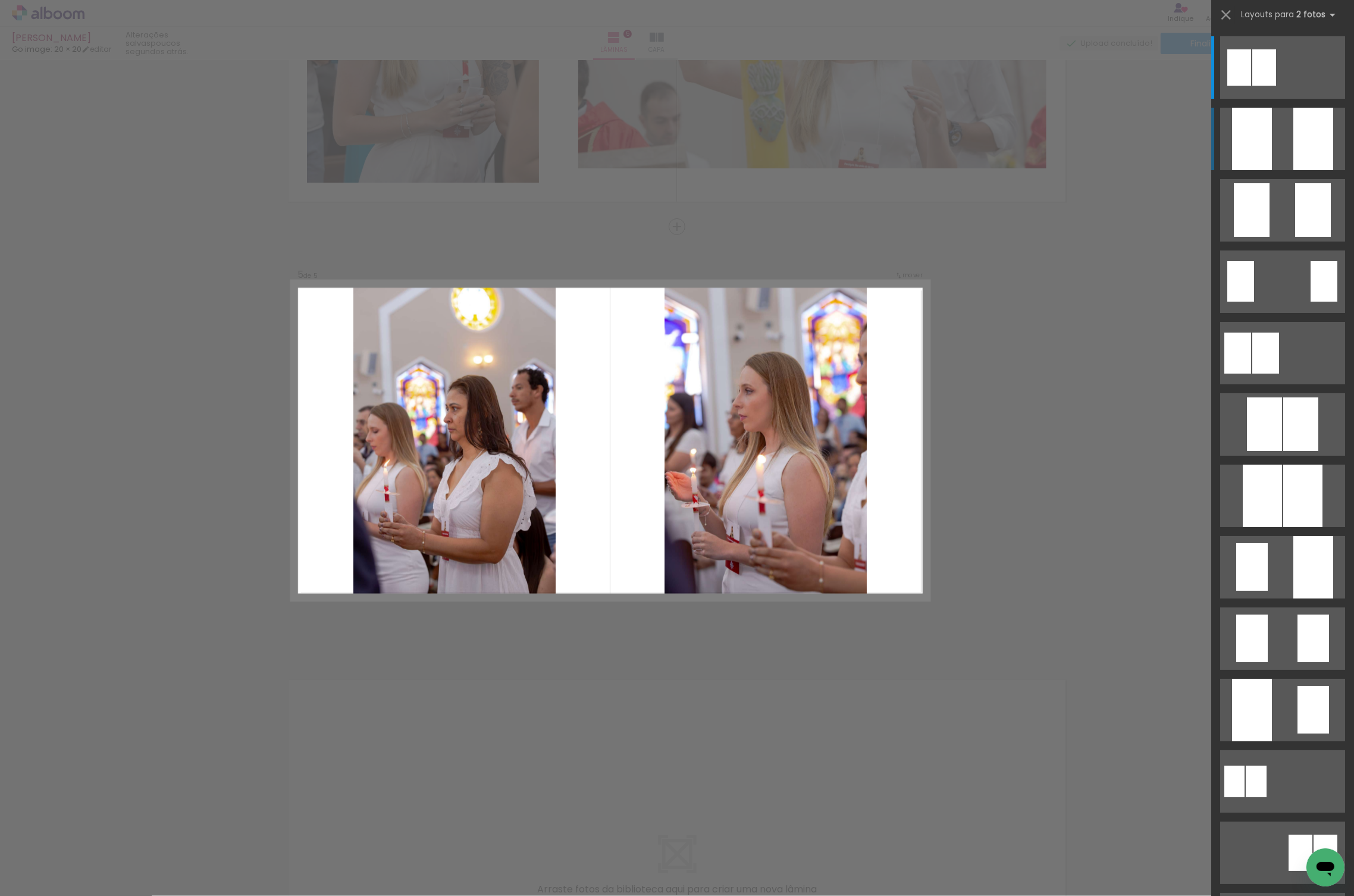
click at [1277, 150] on quentale-layouter at bounding box center [1282, 138] width 125 height 62
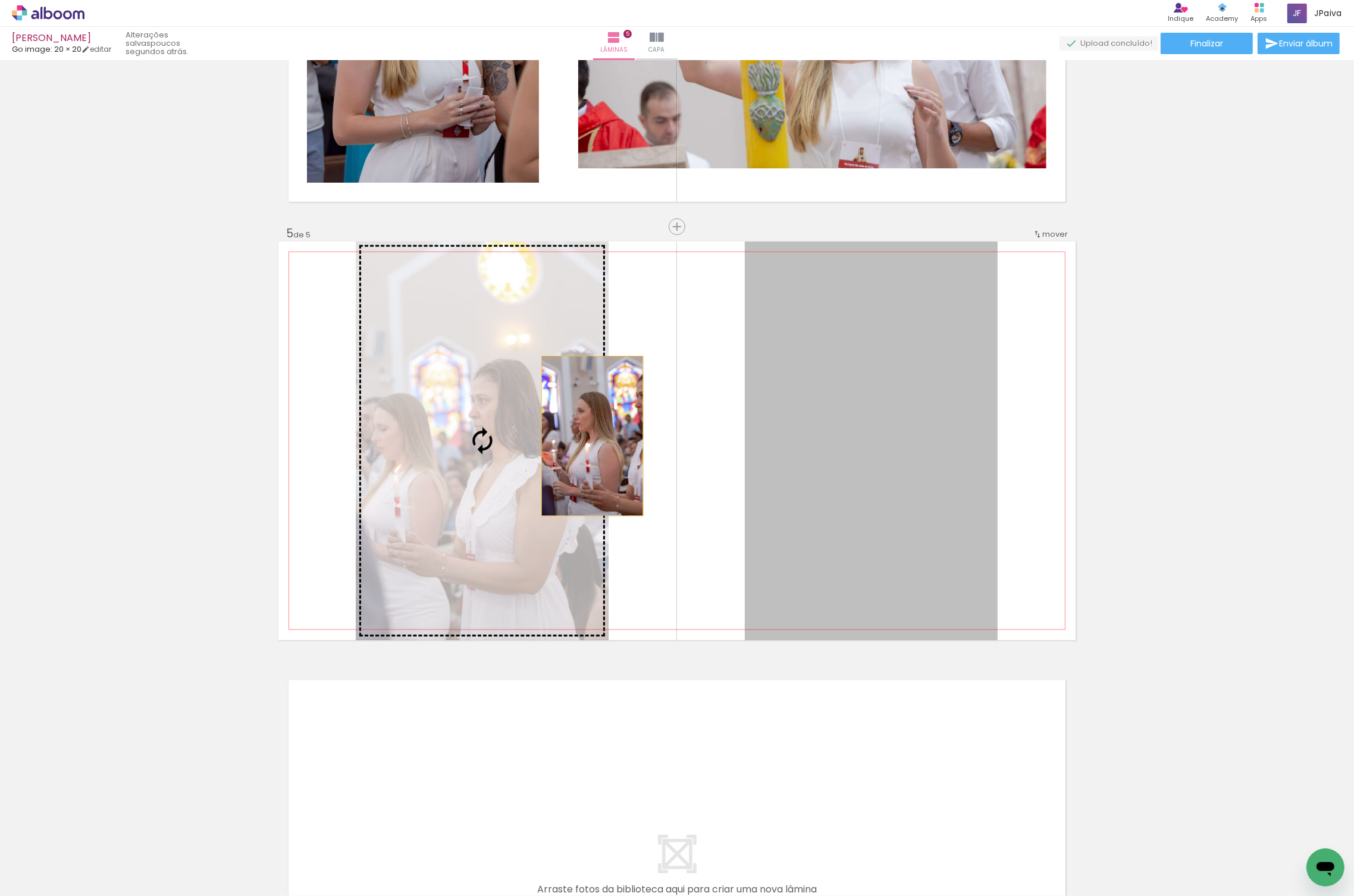
drag, startPoint x: 877, startPoint y: 452, endPoint x: 548, endPoint y: 432, distance: 329.6
click at [0, 0] on slot at bounding box center [0, 0] width 0 height 0
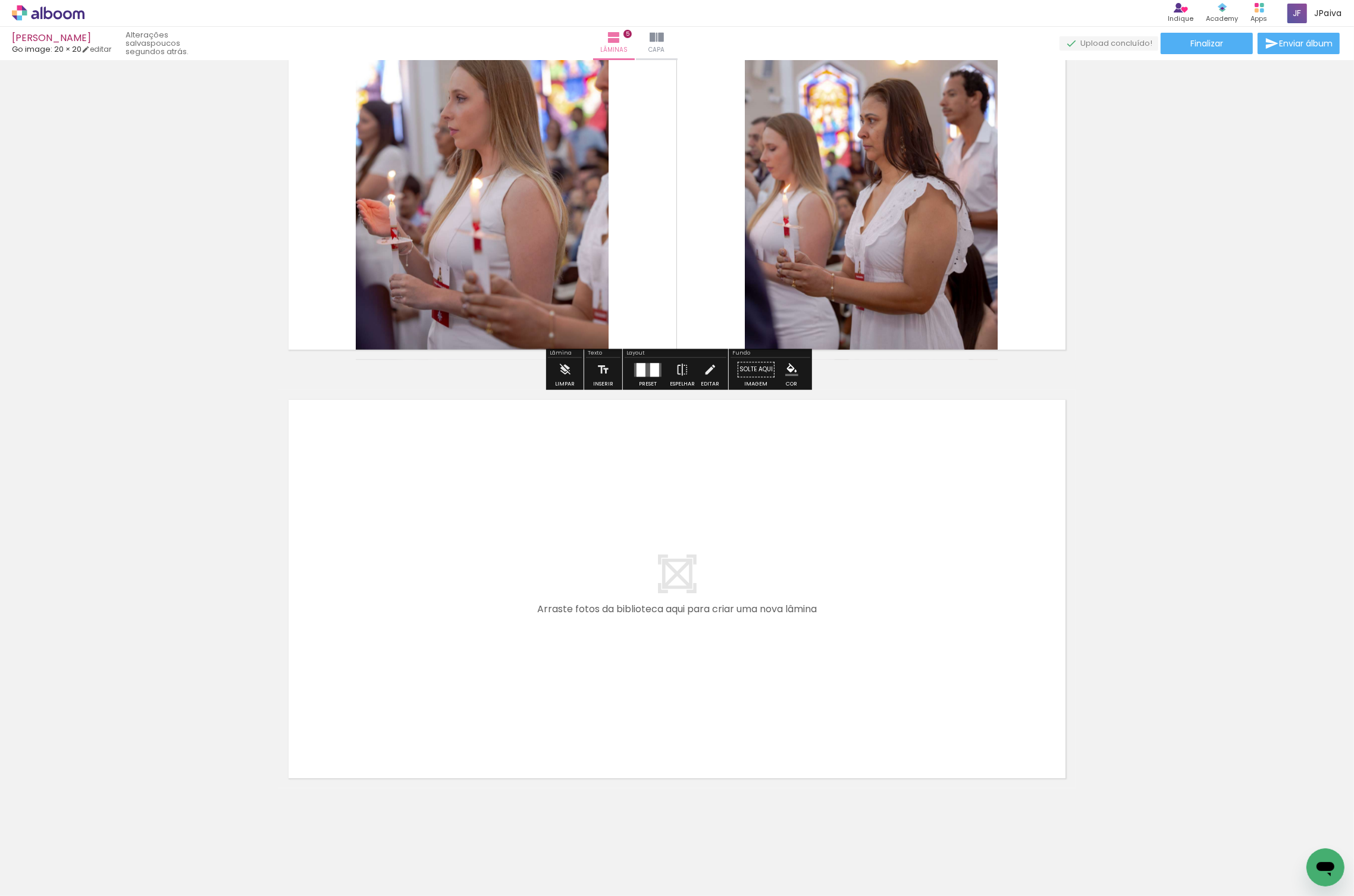
scroll to position [1854, 0]
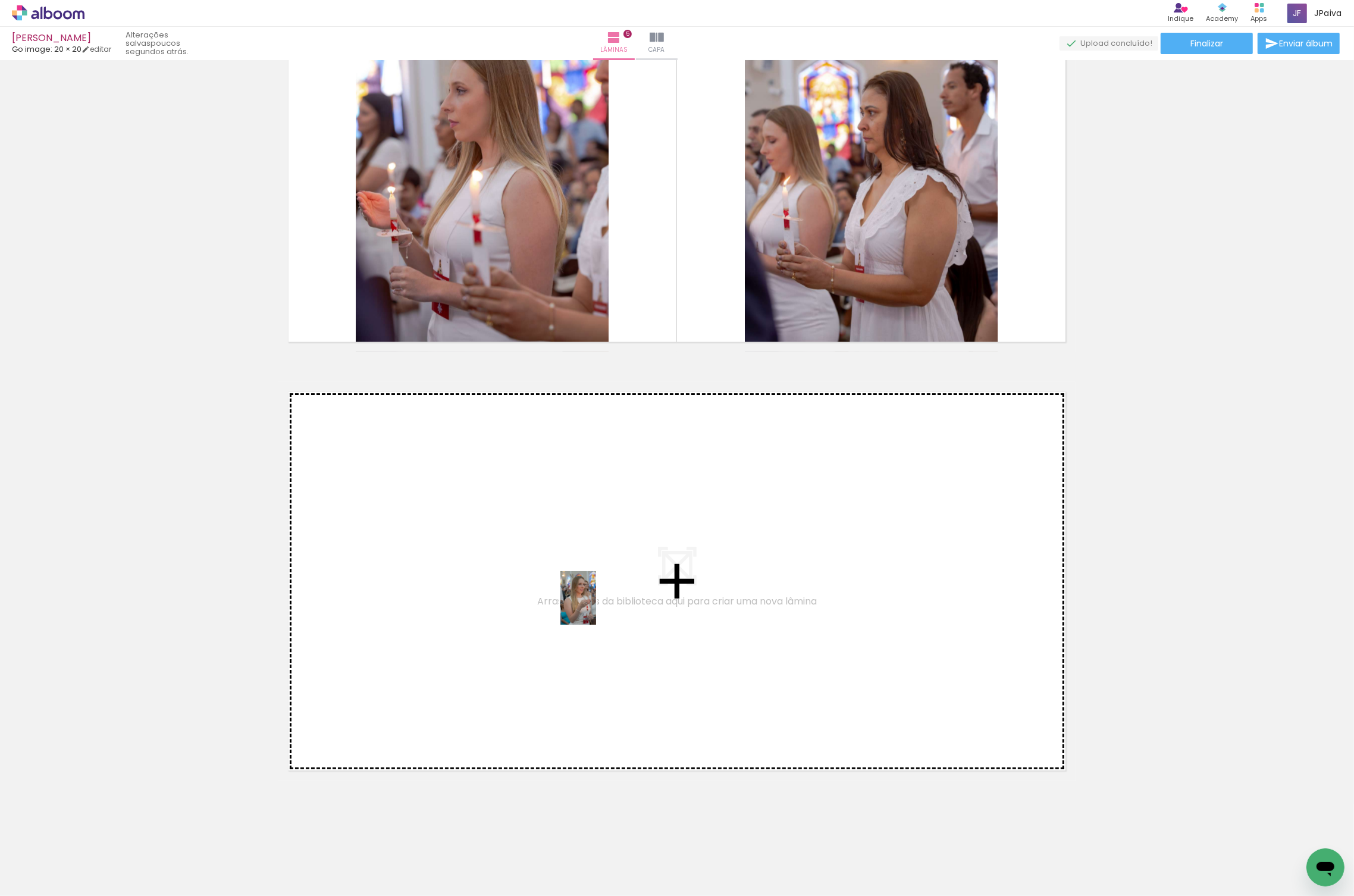
drag, startPoint x: 128, startPoint y: 856, endPoint x: 596, endPoint y: 607, distance: 530.1
click at [596, 607] on quentale-workspace at bounding box center [677, 448] width 1354 height 896
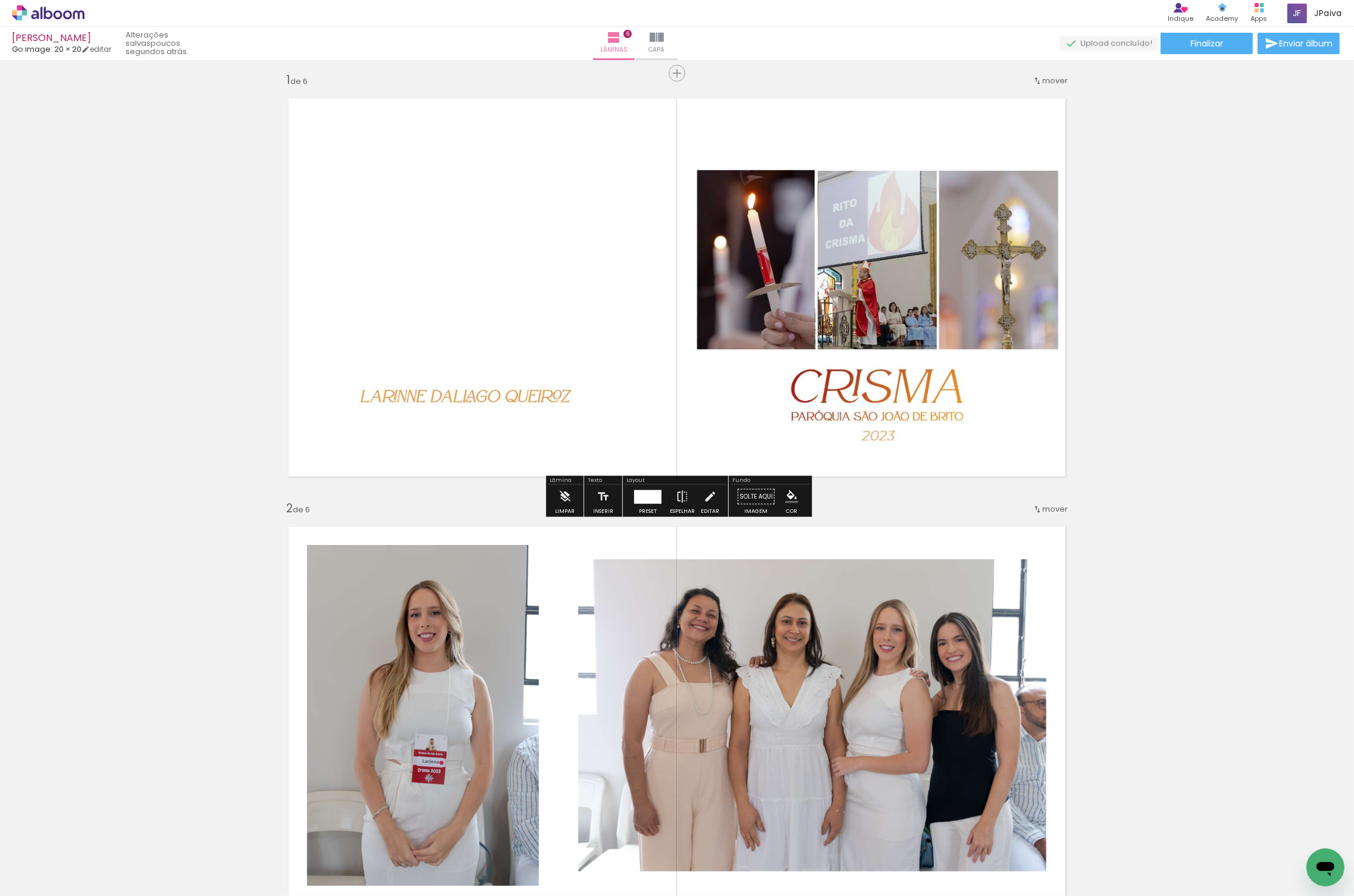
scroll to position [8, 0]
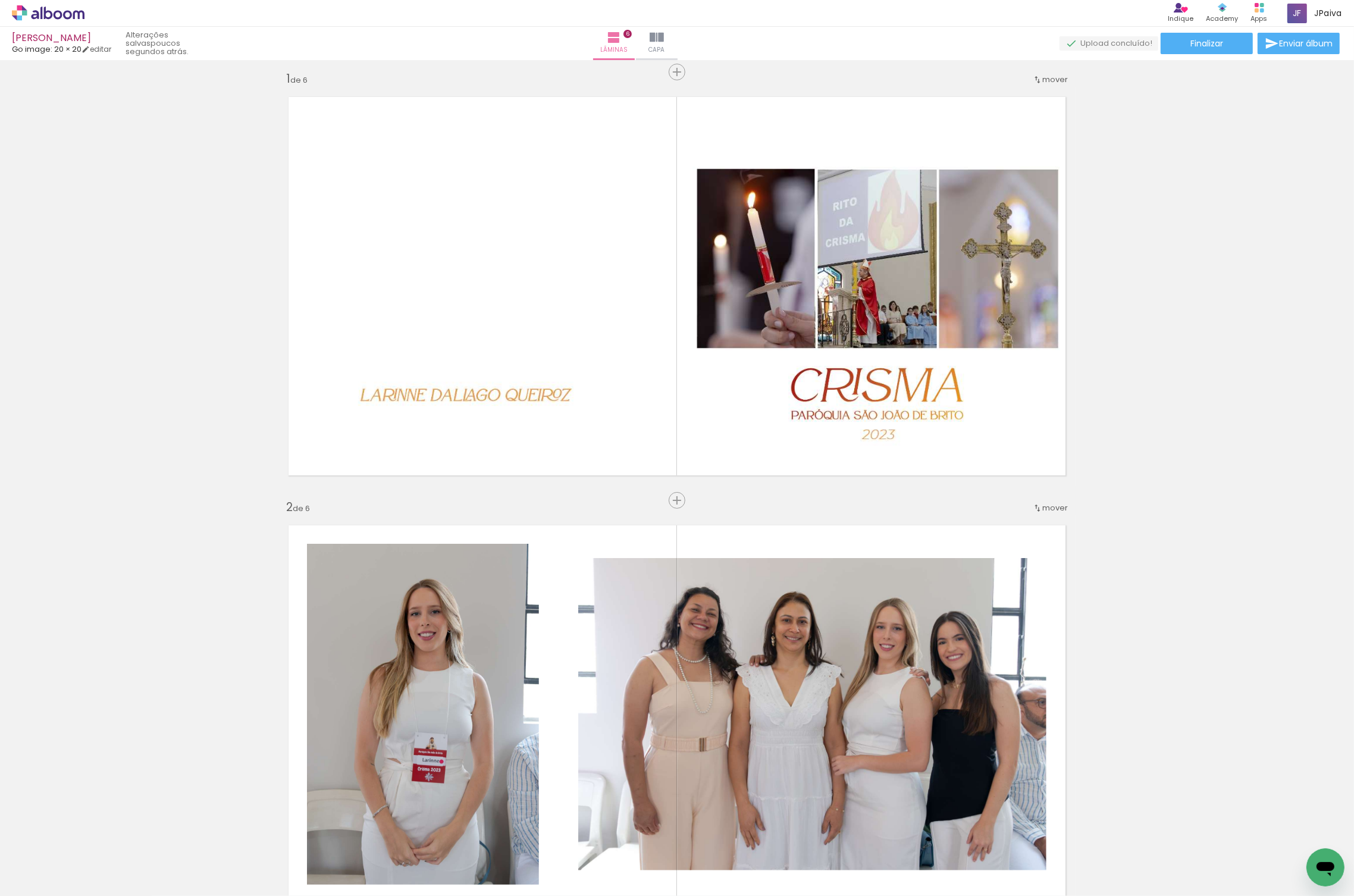
click at [96, 825] on iron-icon at bounding box center [93, 831] width 13 height 13
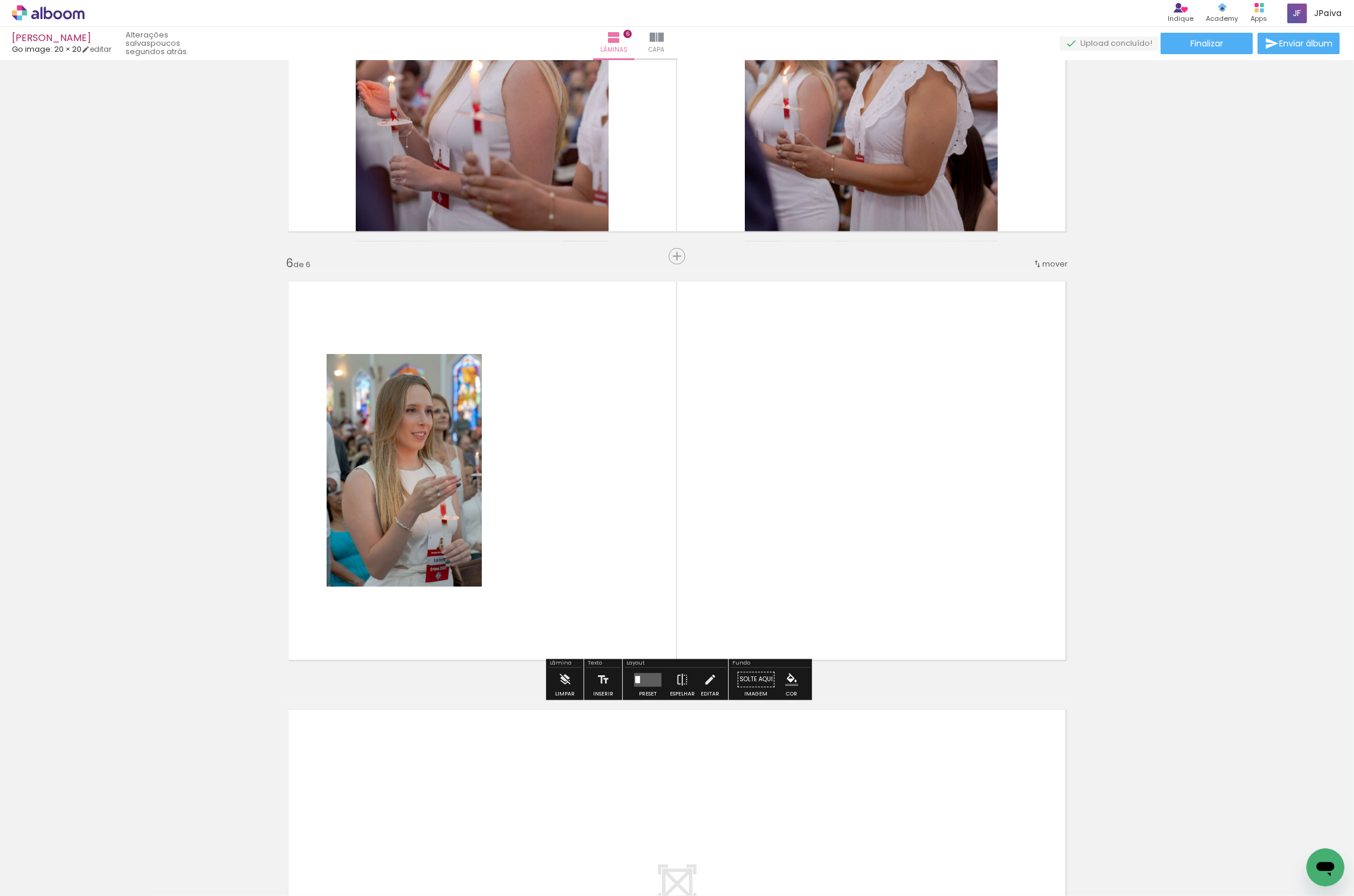
scroll to position [1967, 0]
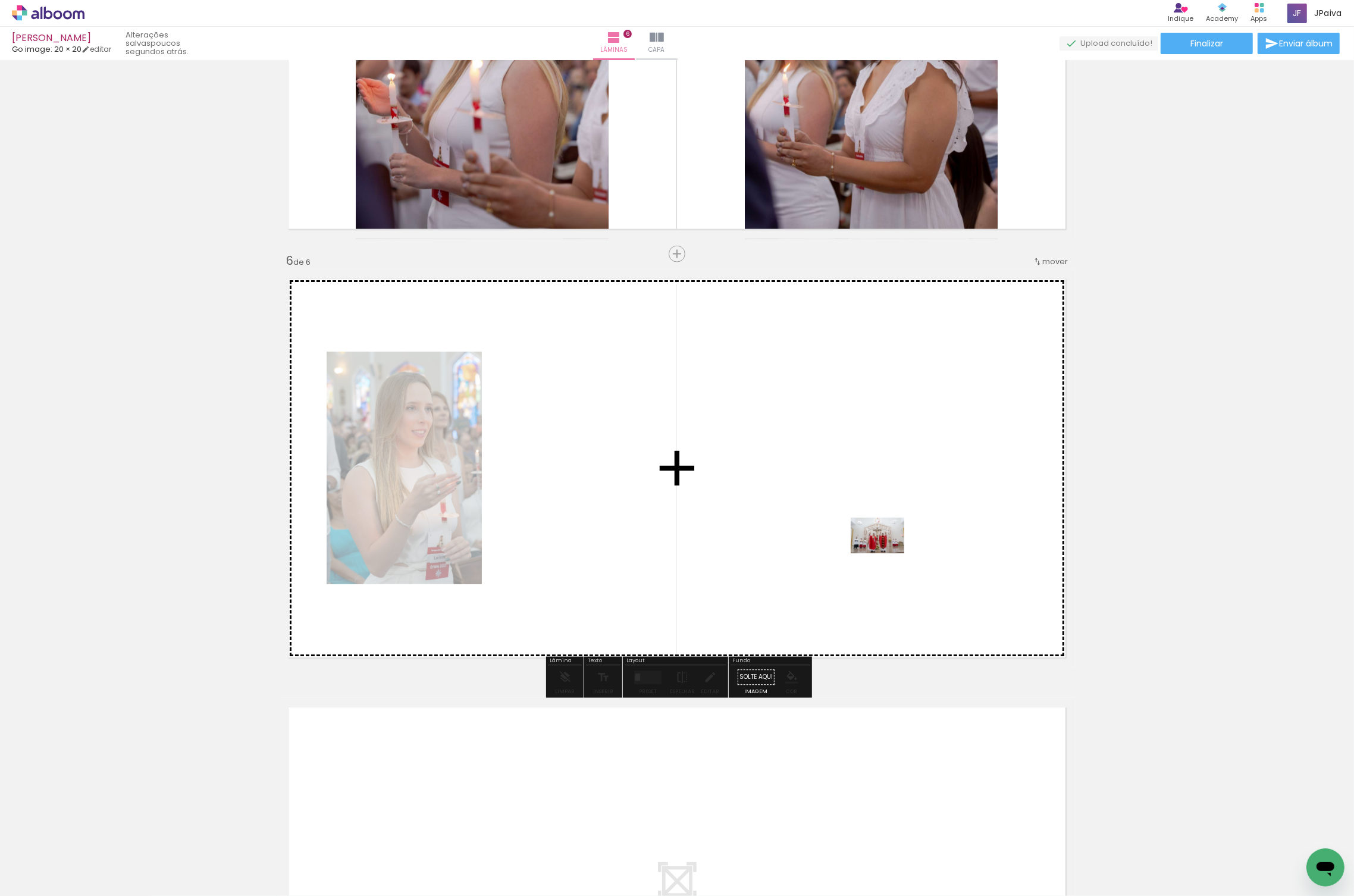
drag, startPoint x: 117, startPoint y: 858, endPoint x: 925, endPoint y: 541, distance: 868.0
click at [925, 541] on quentale-workspace at bounding box center [677, 448] width 1354 height 896
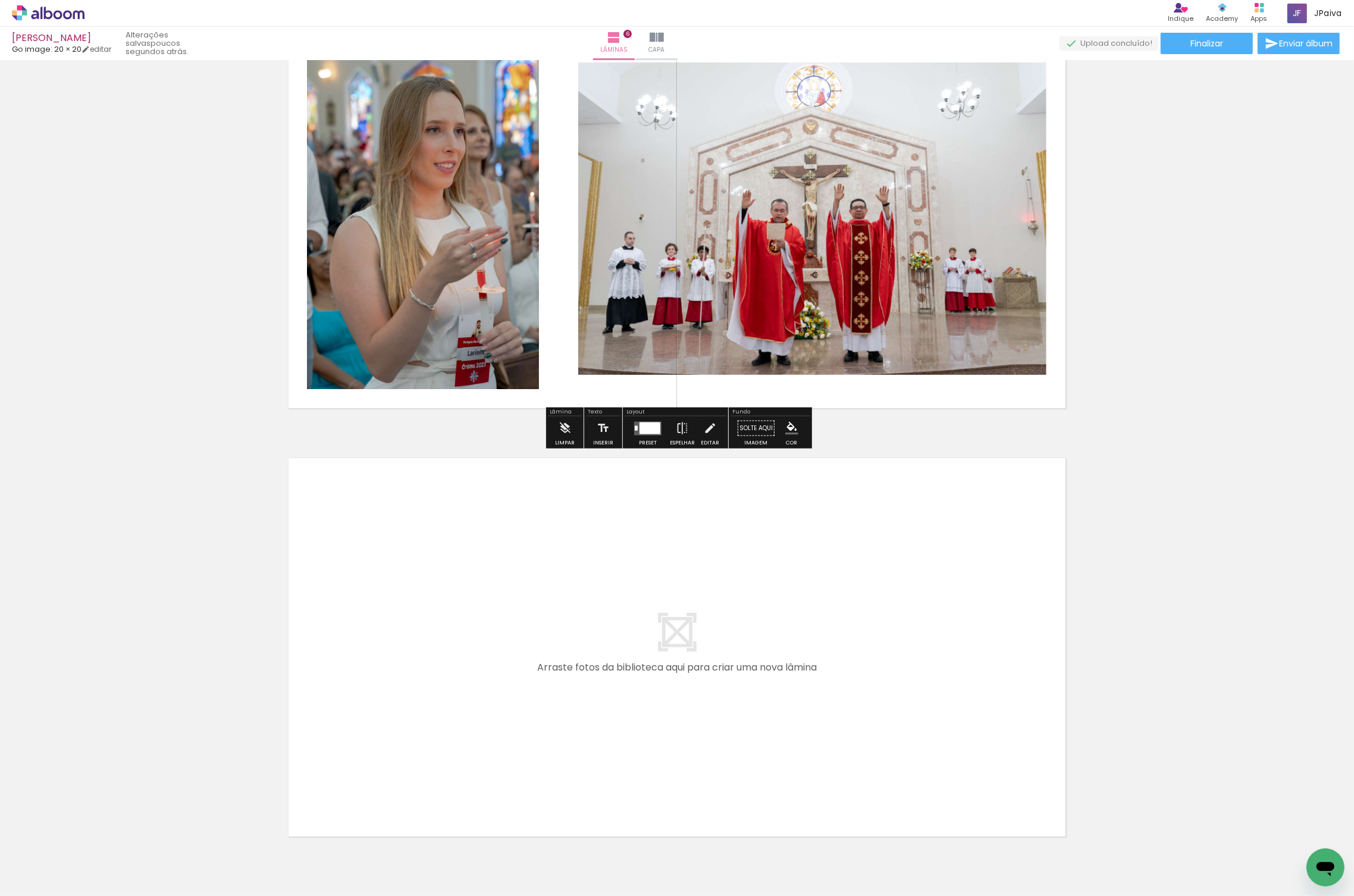
scroll to position [2282, 0]
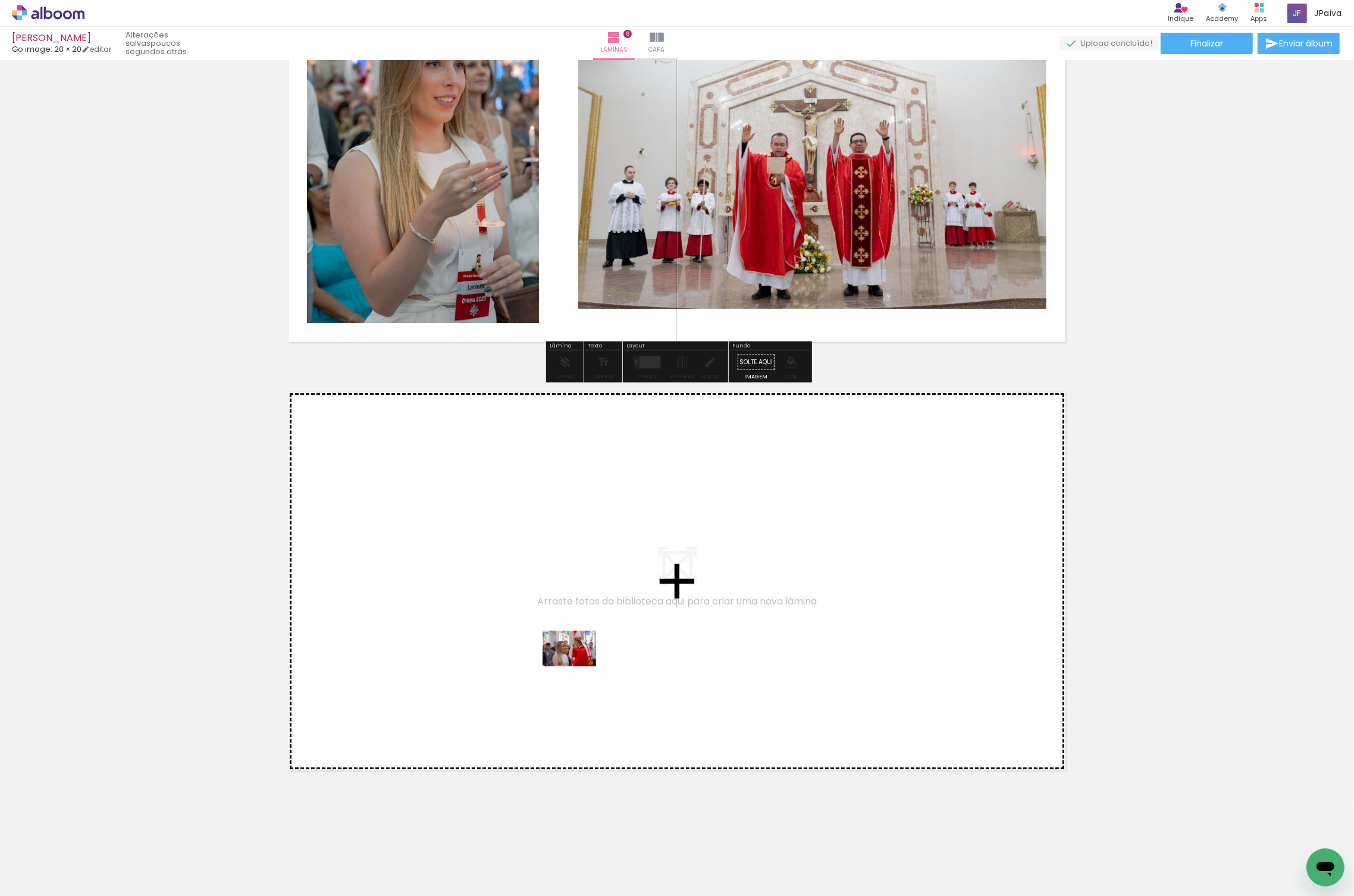
drag, startPoint x: 128, startPoint y: 849, endPoint x: 770, endPoint y: 626, distance: 679.6
click at [770, 626] on quentale-workspace at bounding box center [677, 448] width 1354 height 896
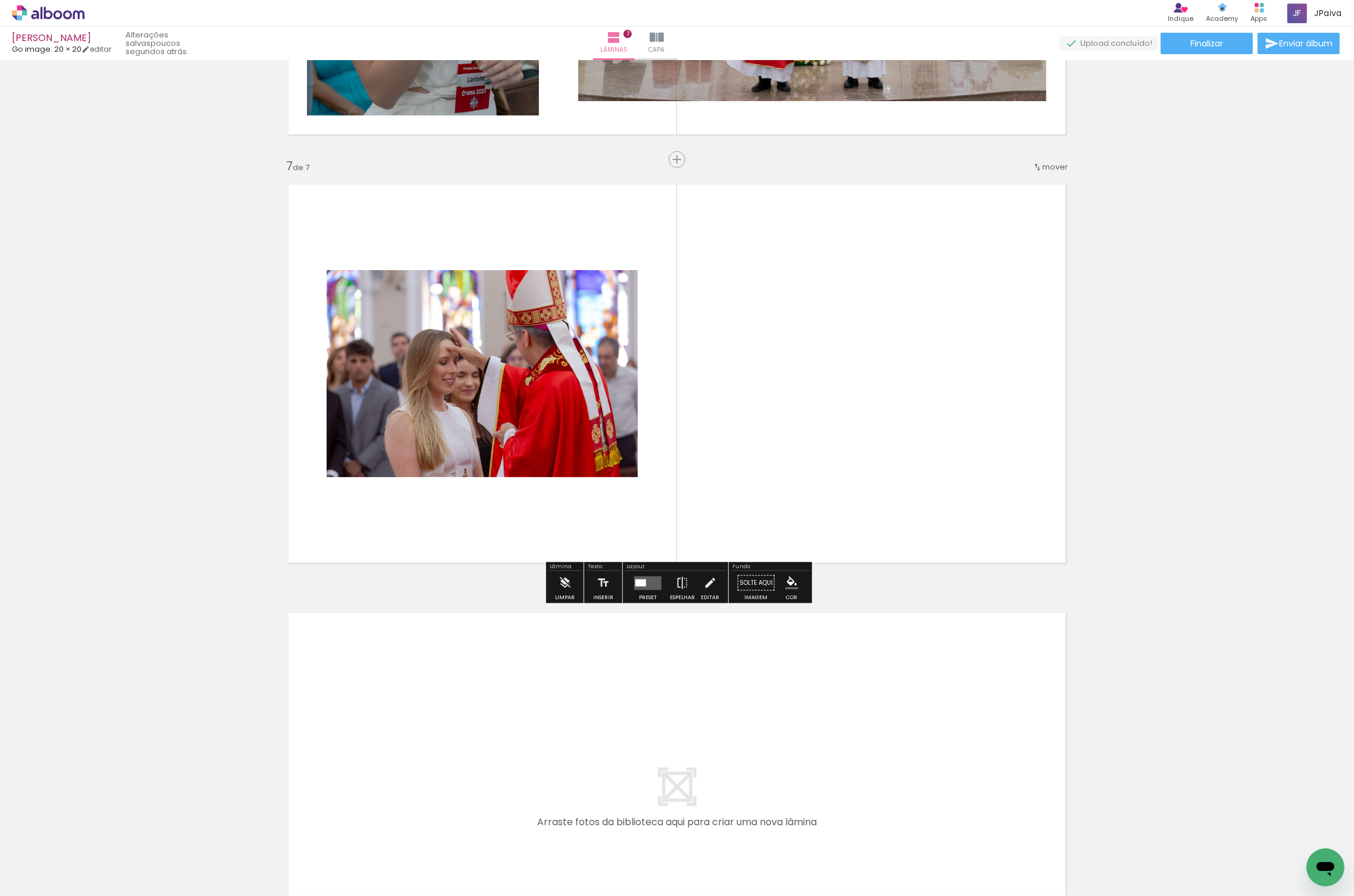
scroll to position [2496, 0]
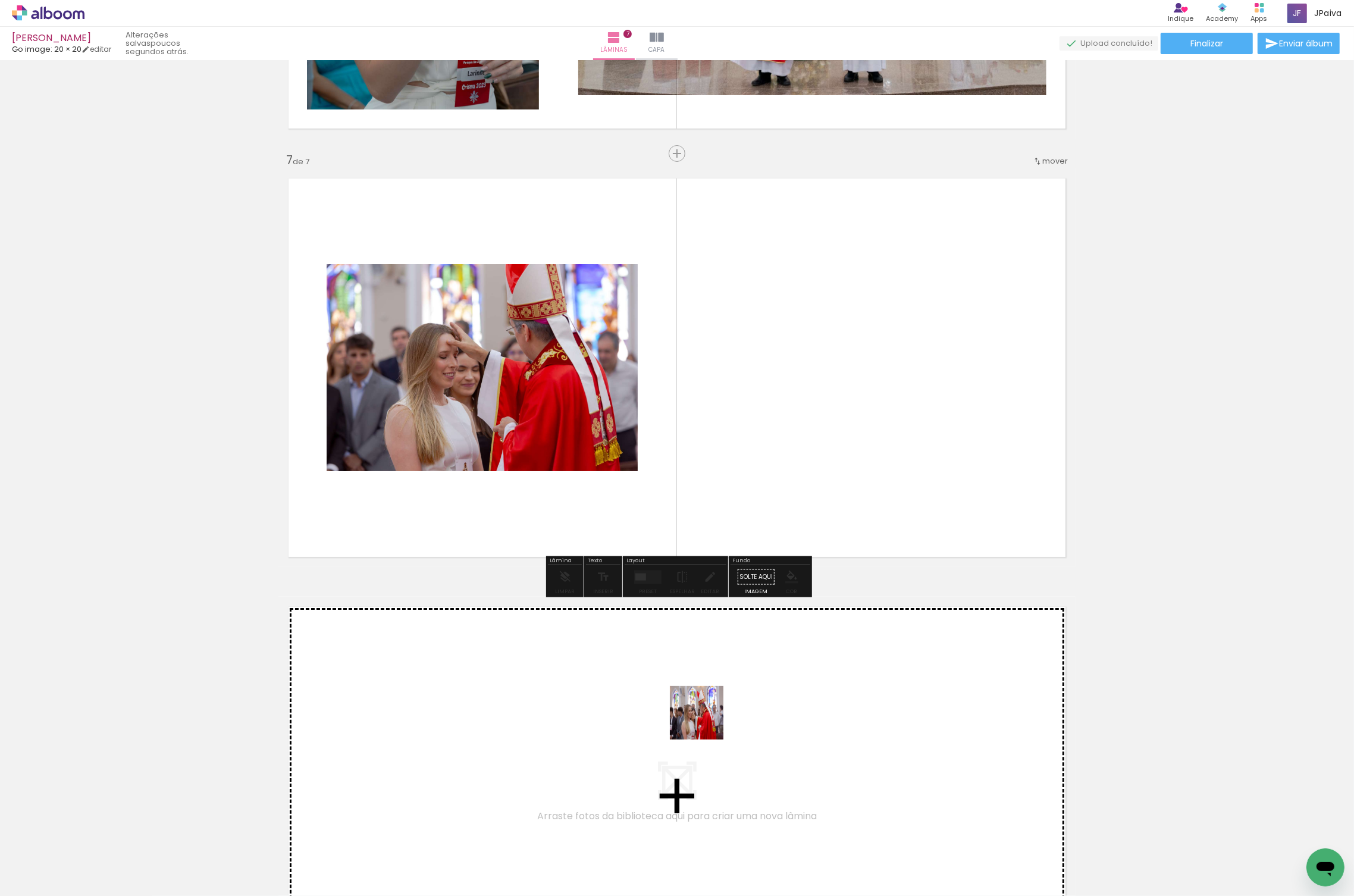
drag, startPoint x: 334, startPoint y: 804, endPoint x: 752, endPoint y: 713, distance: 427.8
click at [752, 713] on quentale-workspace at bounding box center [677, 448] width 1354 height 896
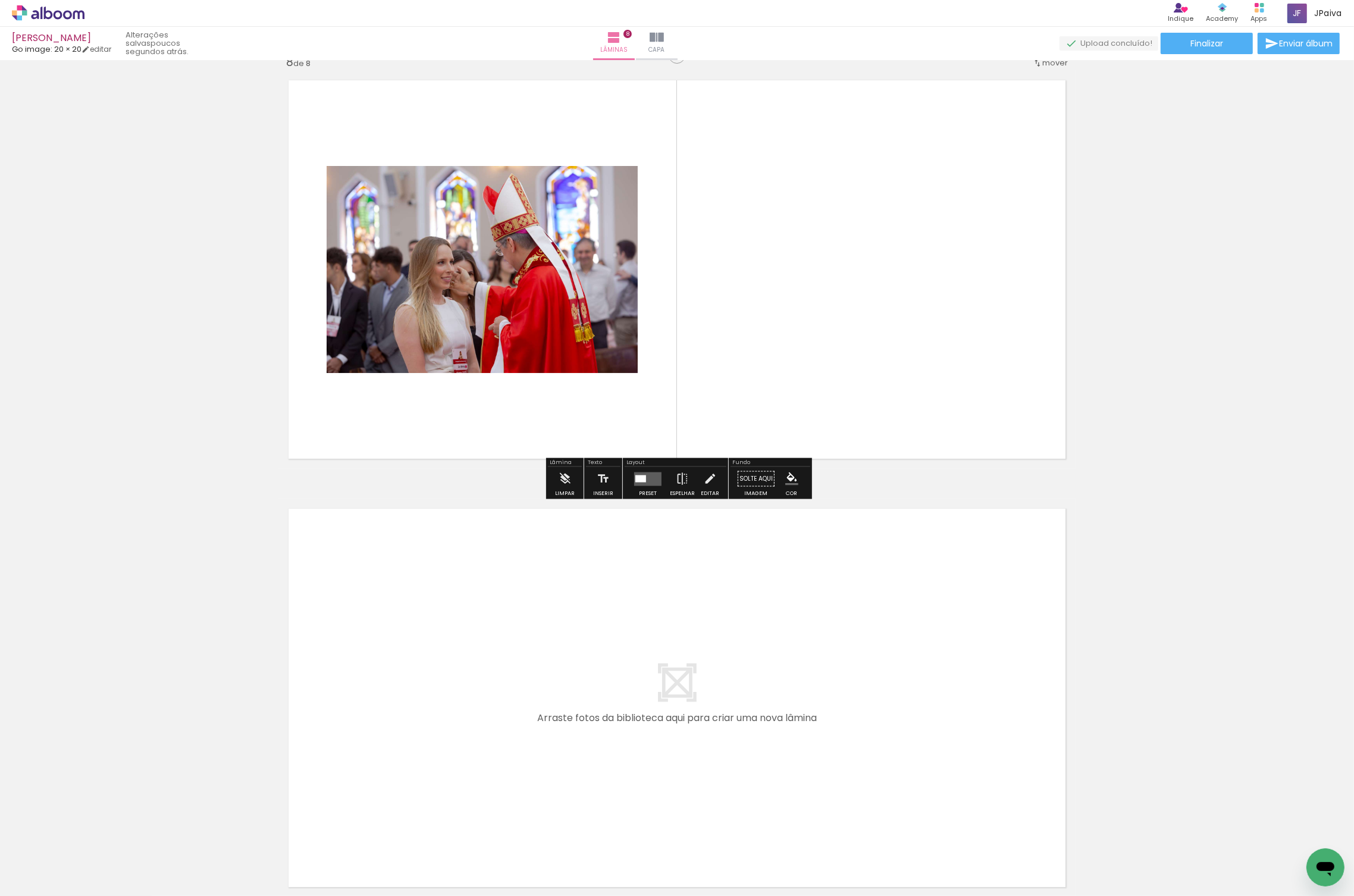
scroll to position [3064, 0]
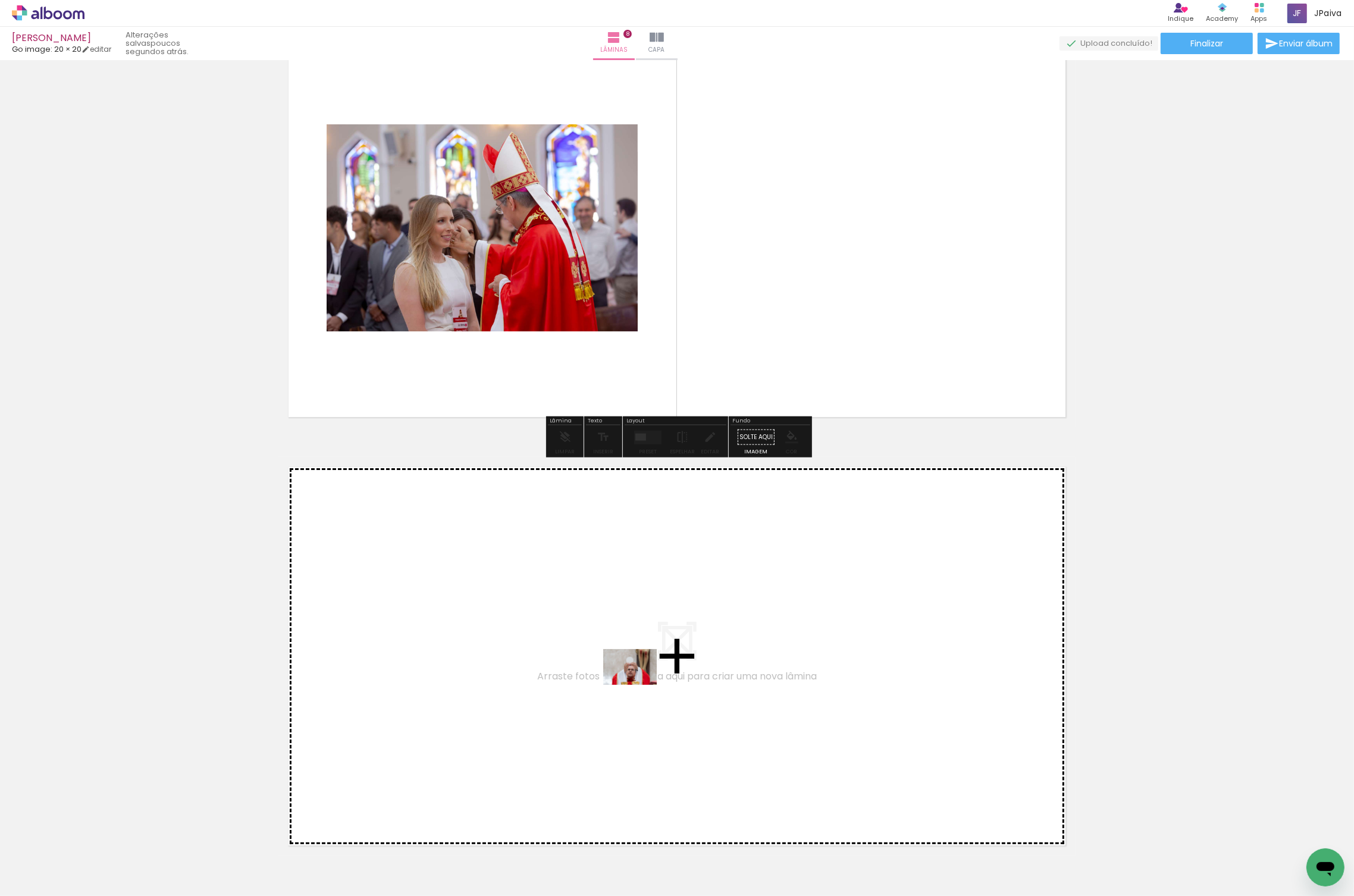
drag, startPoint x: 133, startPoint y: 849, endPoint x: 642, endPoint y: 684, distance: 535.1
click at [642, 684] on quentale-workspace at bounding box center [677, 448] width 1354 height 896
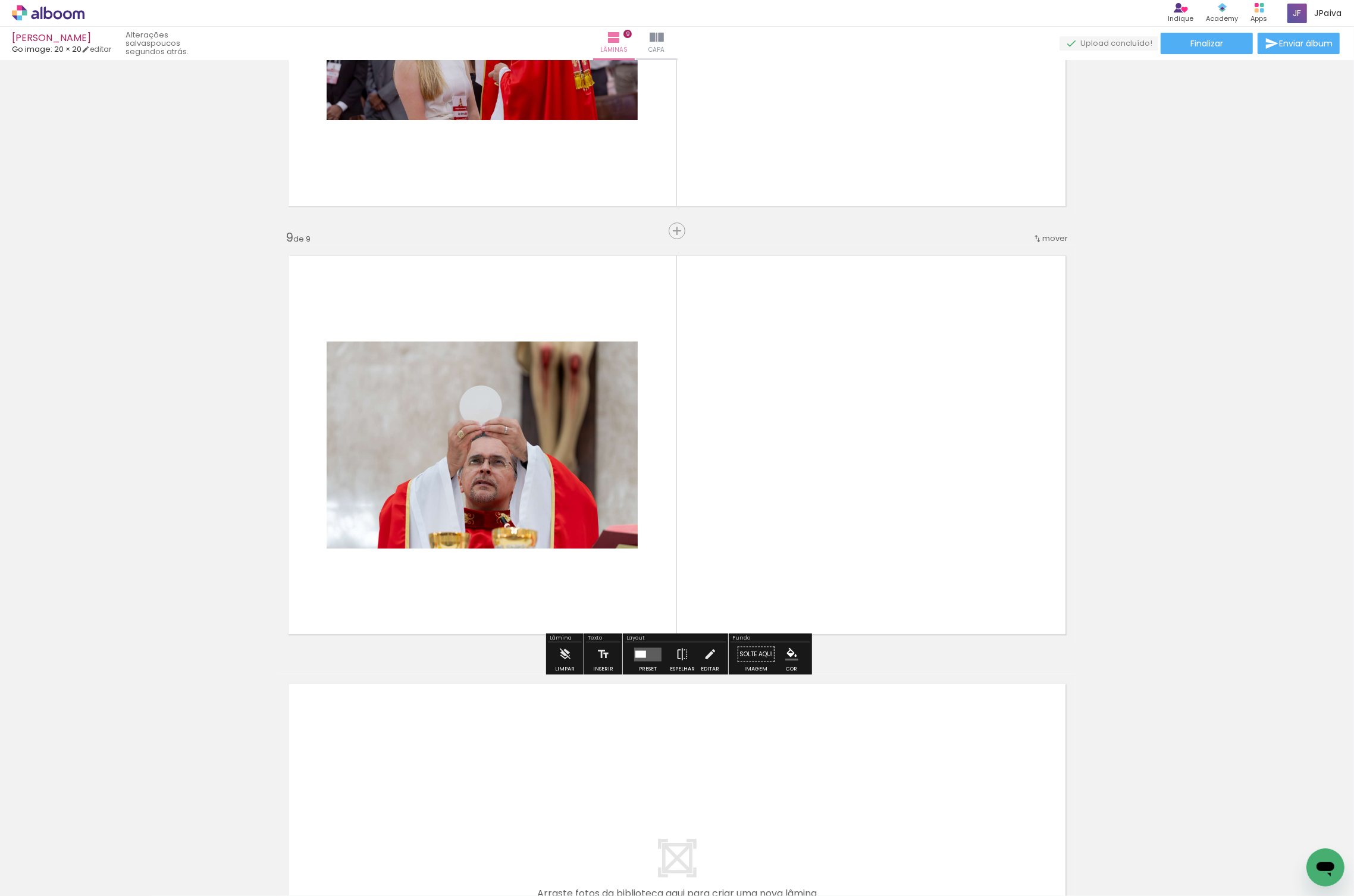
scroll to position [3279, 0]
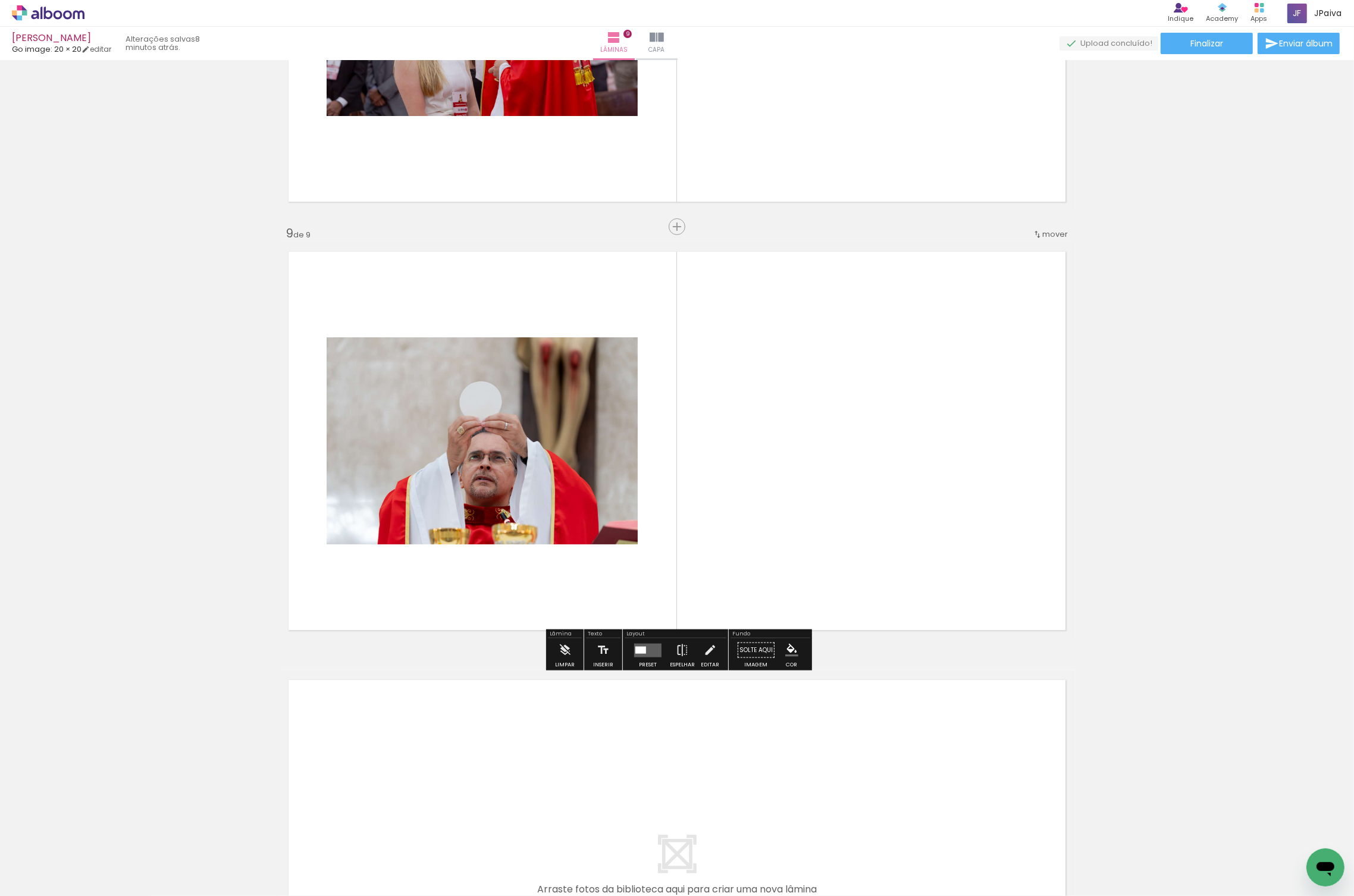
click at [650, 657] on div at bounding box center [648, 650] width 32 height 24
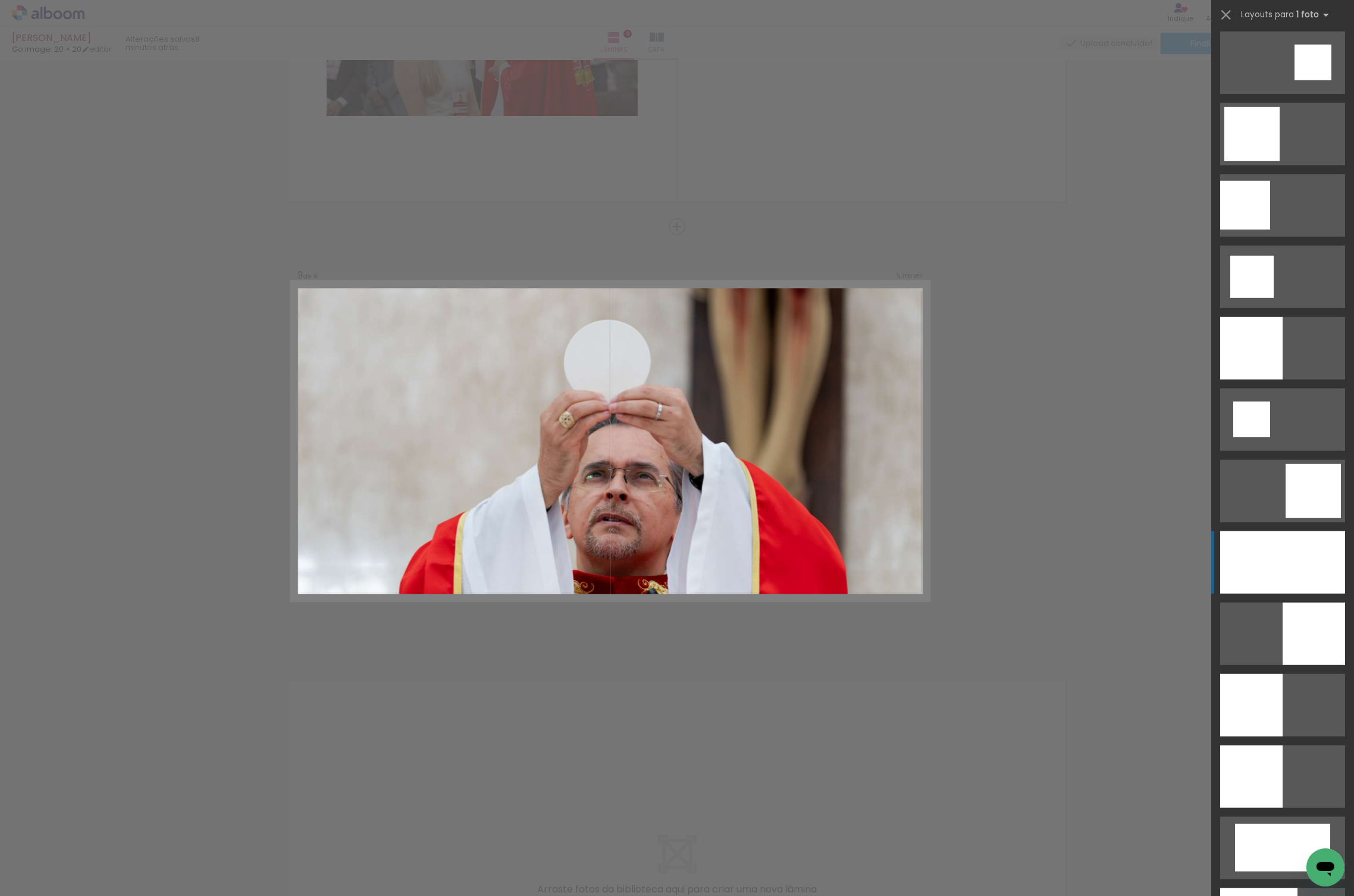
scroll to position [1222, 0]
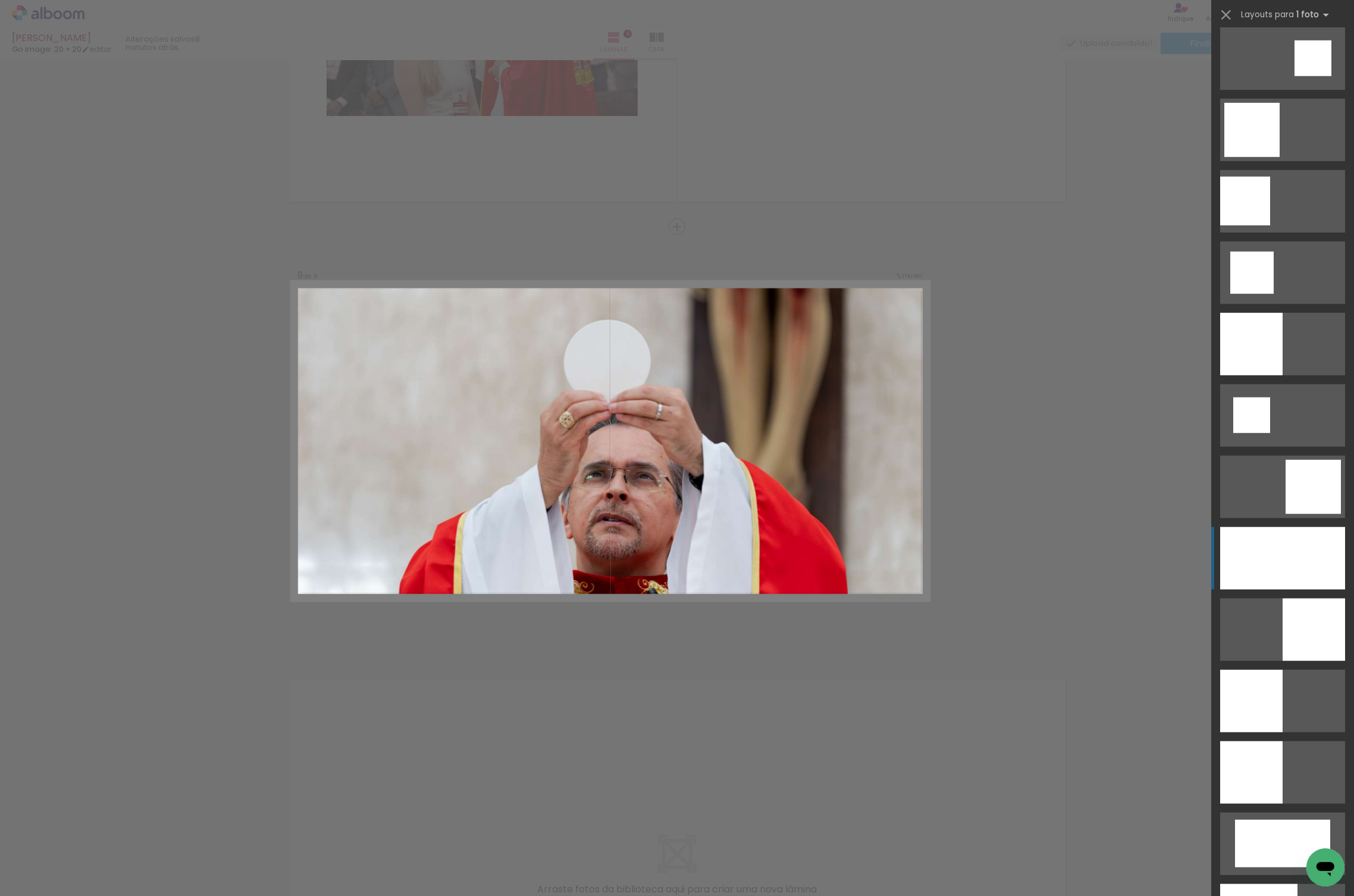
click at [1294, 546] on div at bounding box center [1282, 557] width 125 height 62
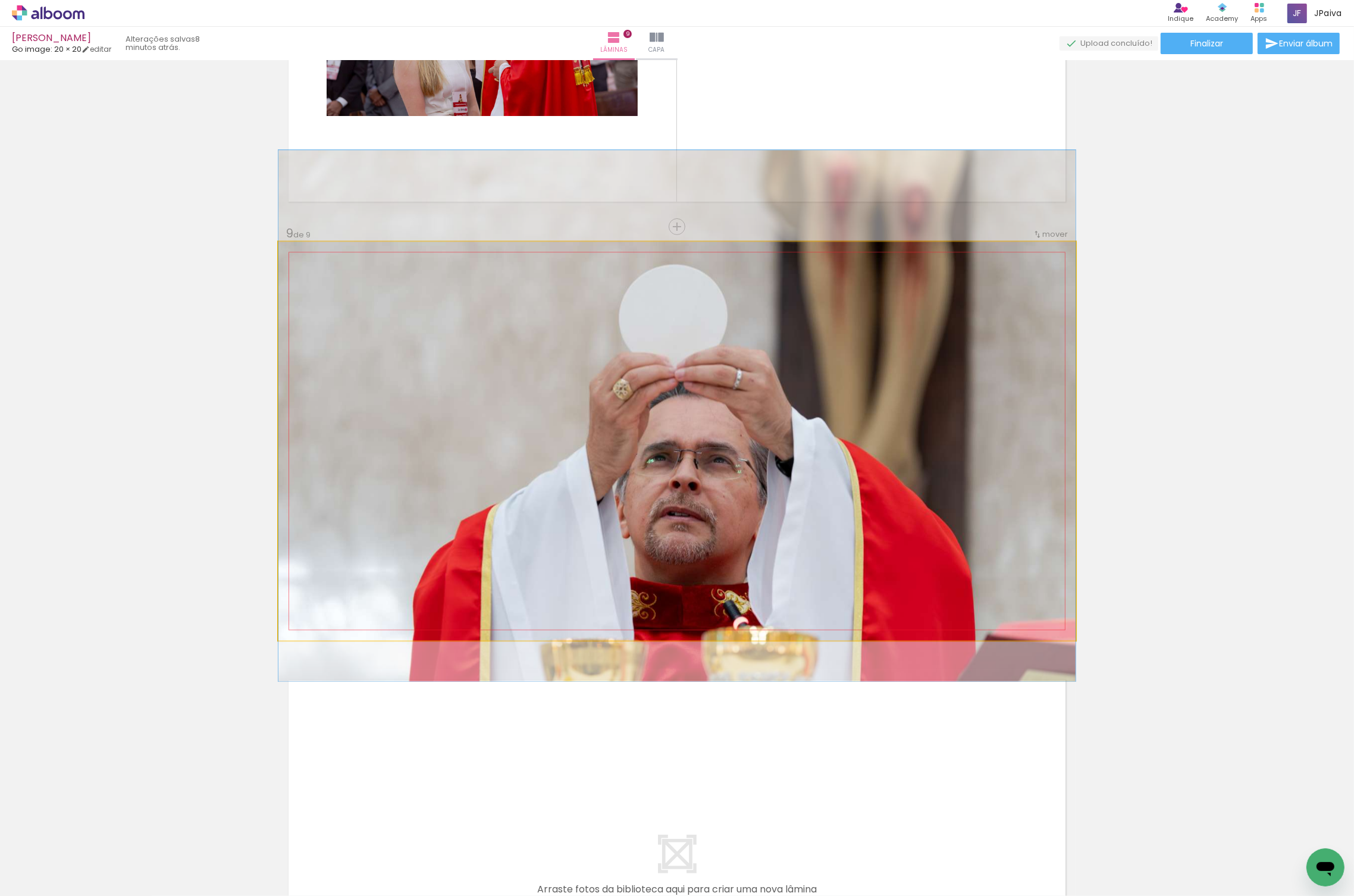
drag, startPoint x: 940, startPoint y: 504, endPoint x: 942, endPoint y: 479, distance: 25.1
drag, startPoint x: 942, startPoint y: 479, endPoint x: 935, endPoint y: 479, distance: 7.0
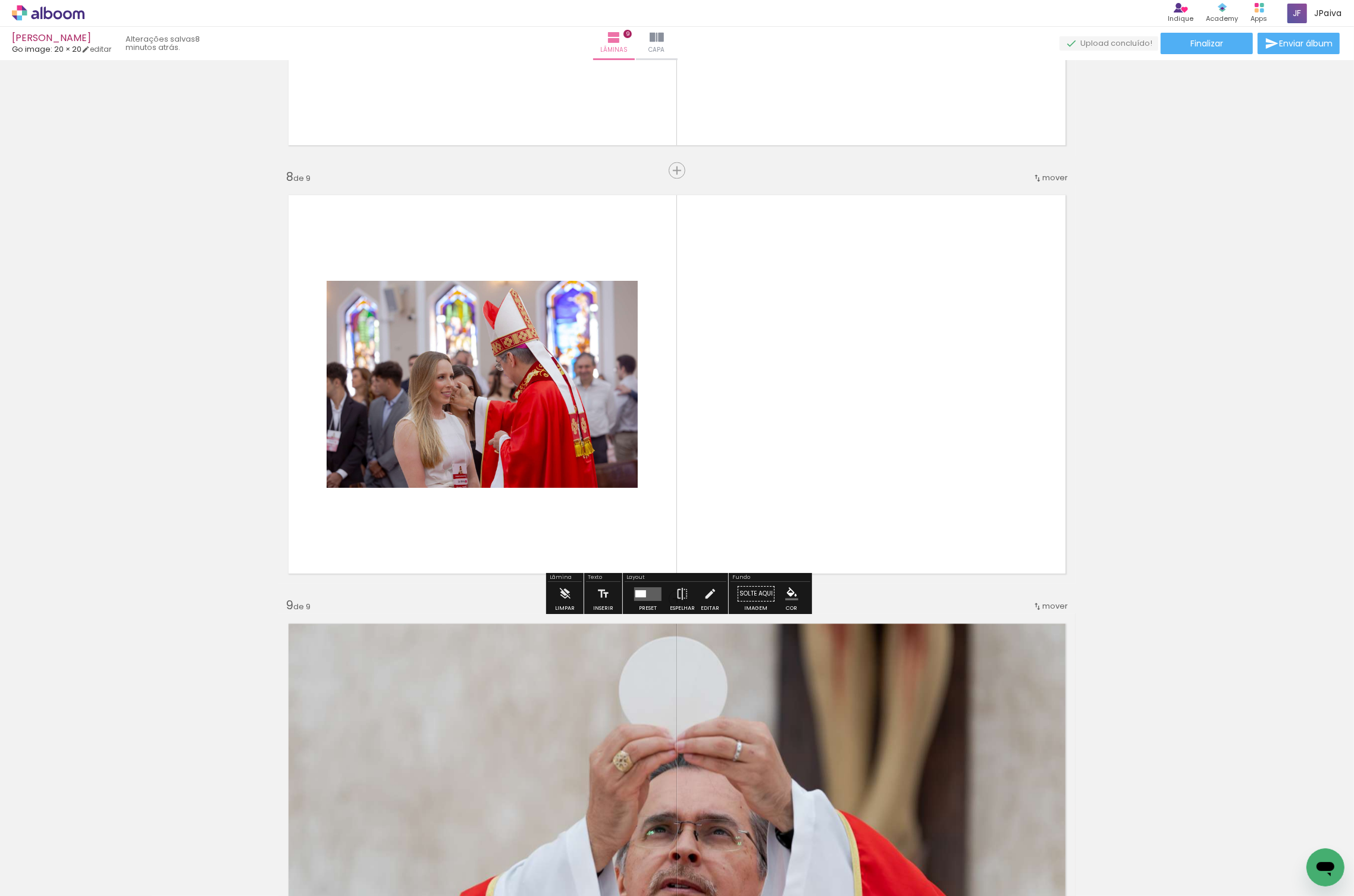
scroll to position [2867, 0]
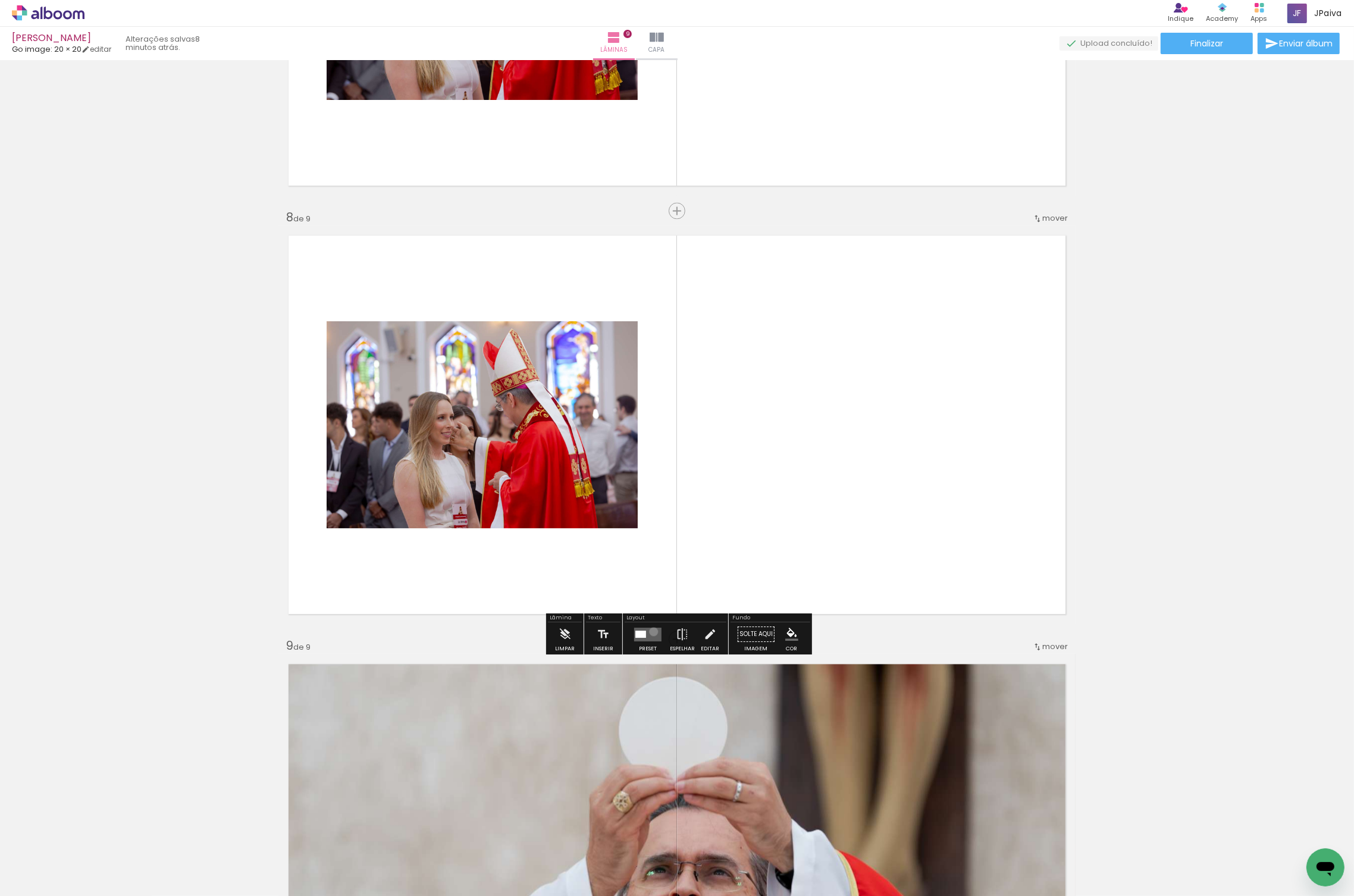
click at [651, 630] on quentale-layouter at bounding box center [648, 634] width 28 height 14
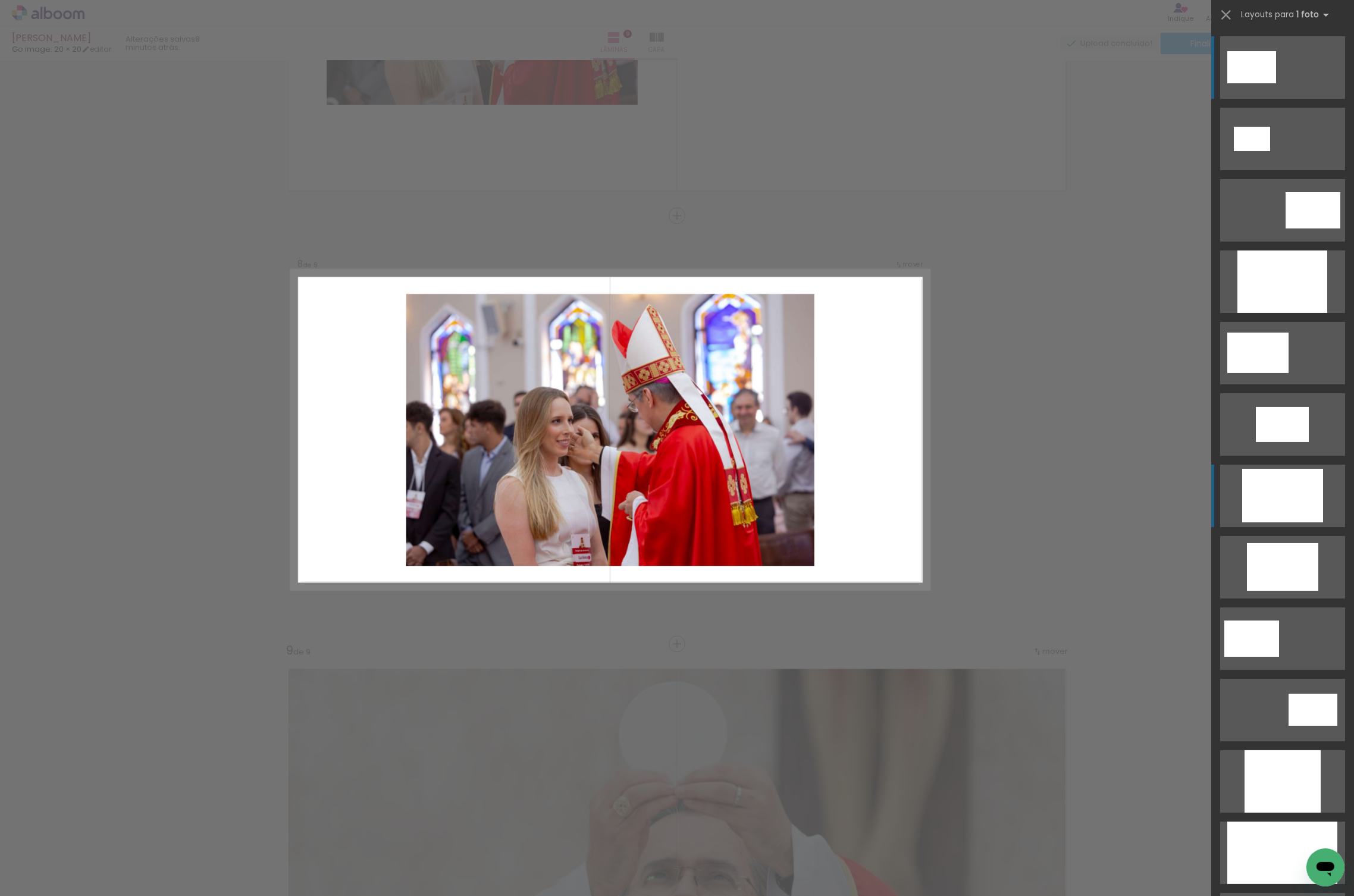
scroll to position [2850, 0]
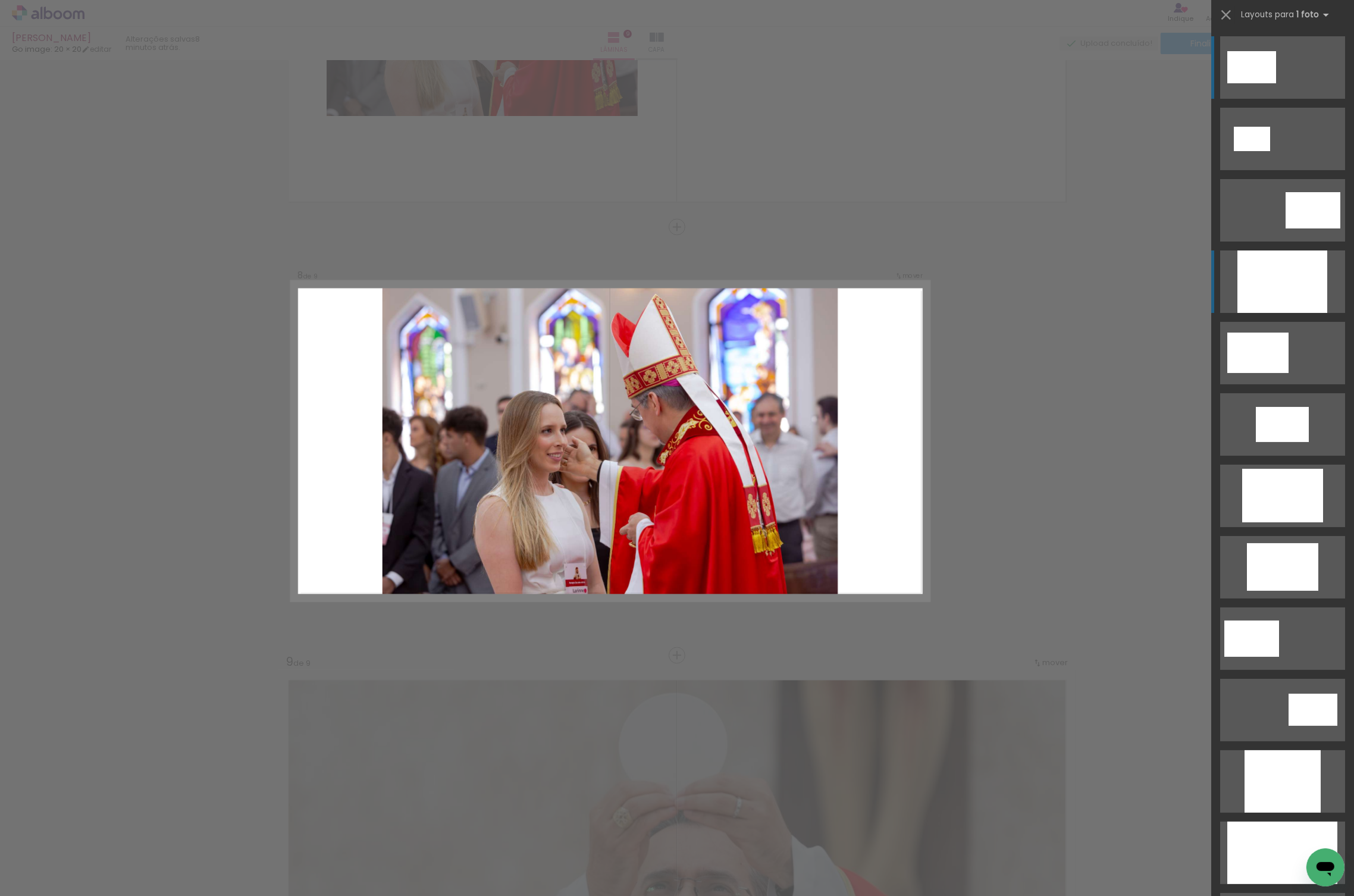
click at [1272, 277] on div at bounding box center [1282, 281] width 90 height 62
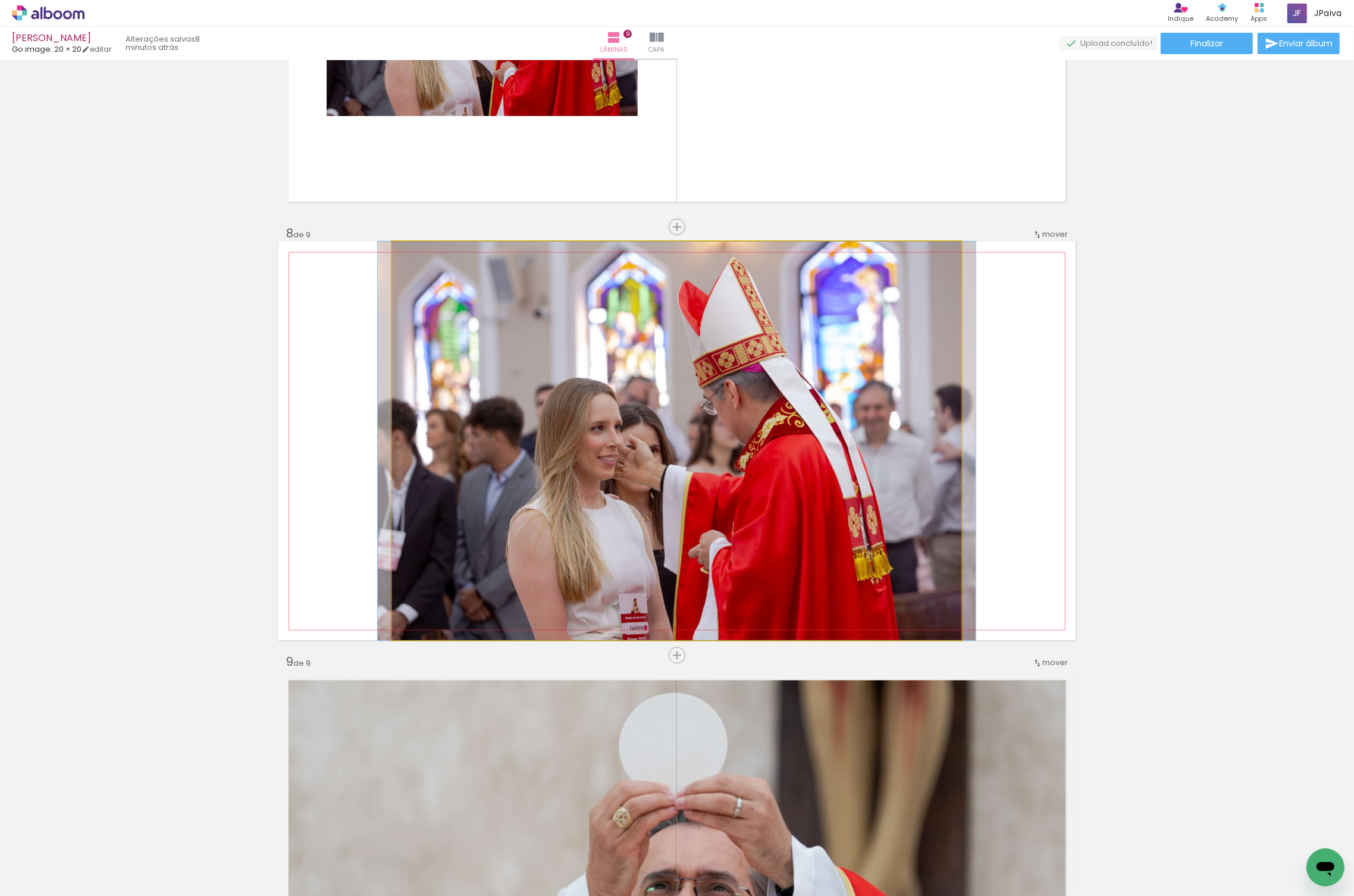
click at [799, 393] on quentale-photo at bounding box center [677, 440] width 569 height 399
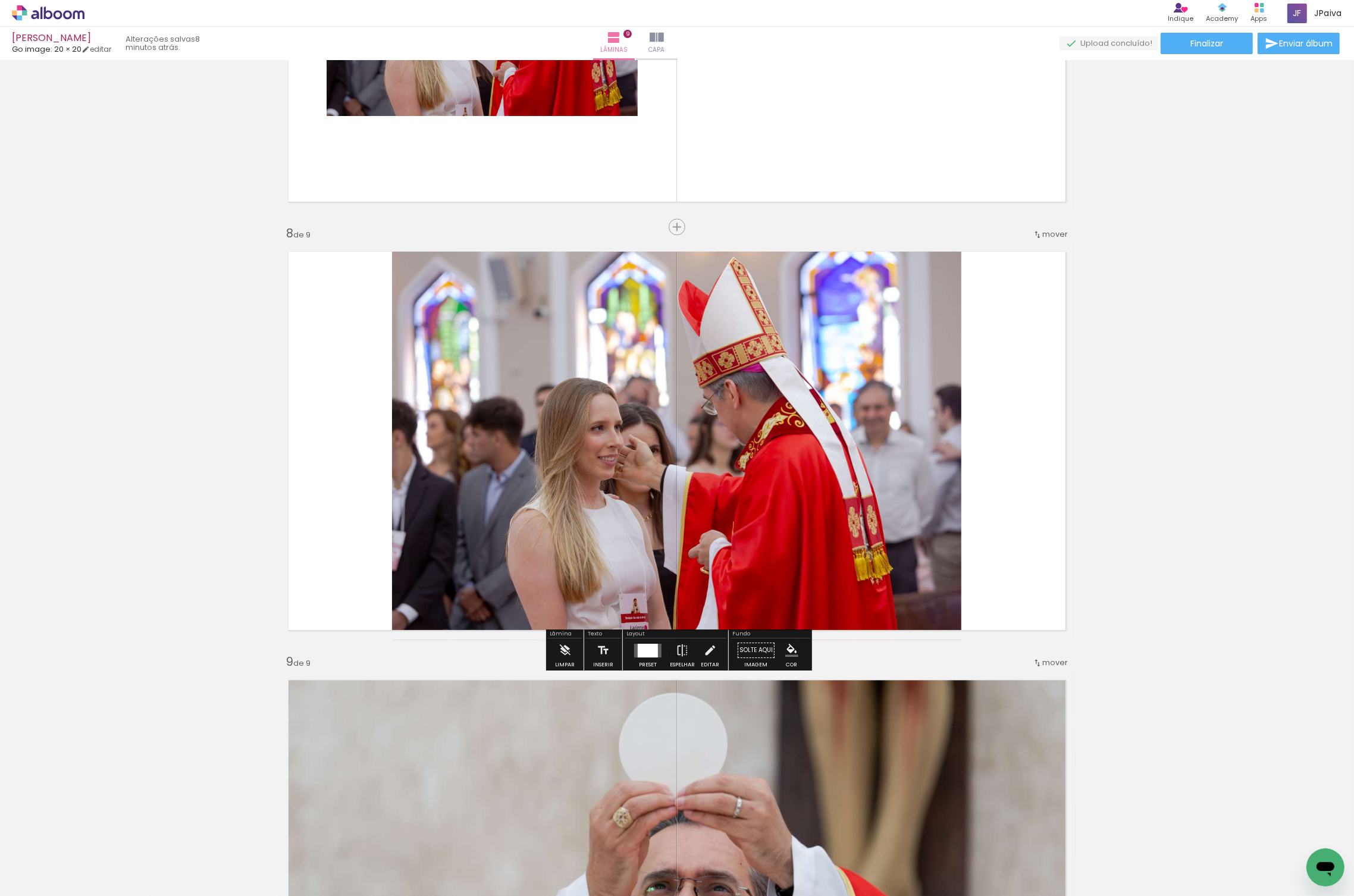
click at [935, 415] on quentale-photo at bounding box center [677, 440] width 569 height 399
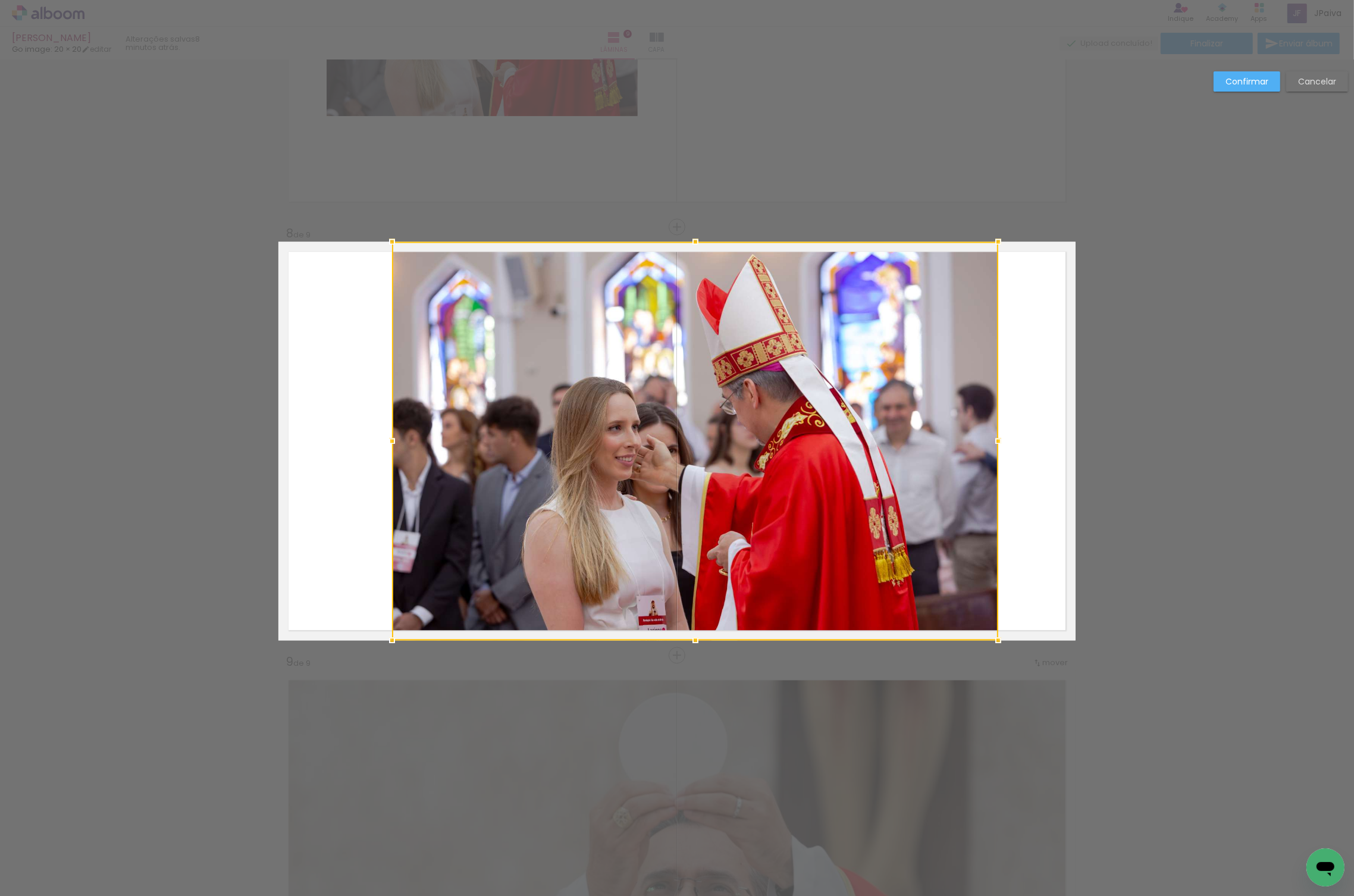
drag, startPoint x: 964, startPoint y: 436, endPoint x: 998, endPoint y: 438, distance: 34.1
click at [998, 438] on div at bounding box center [999, 441] width 24 height 24
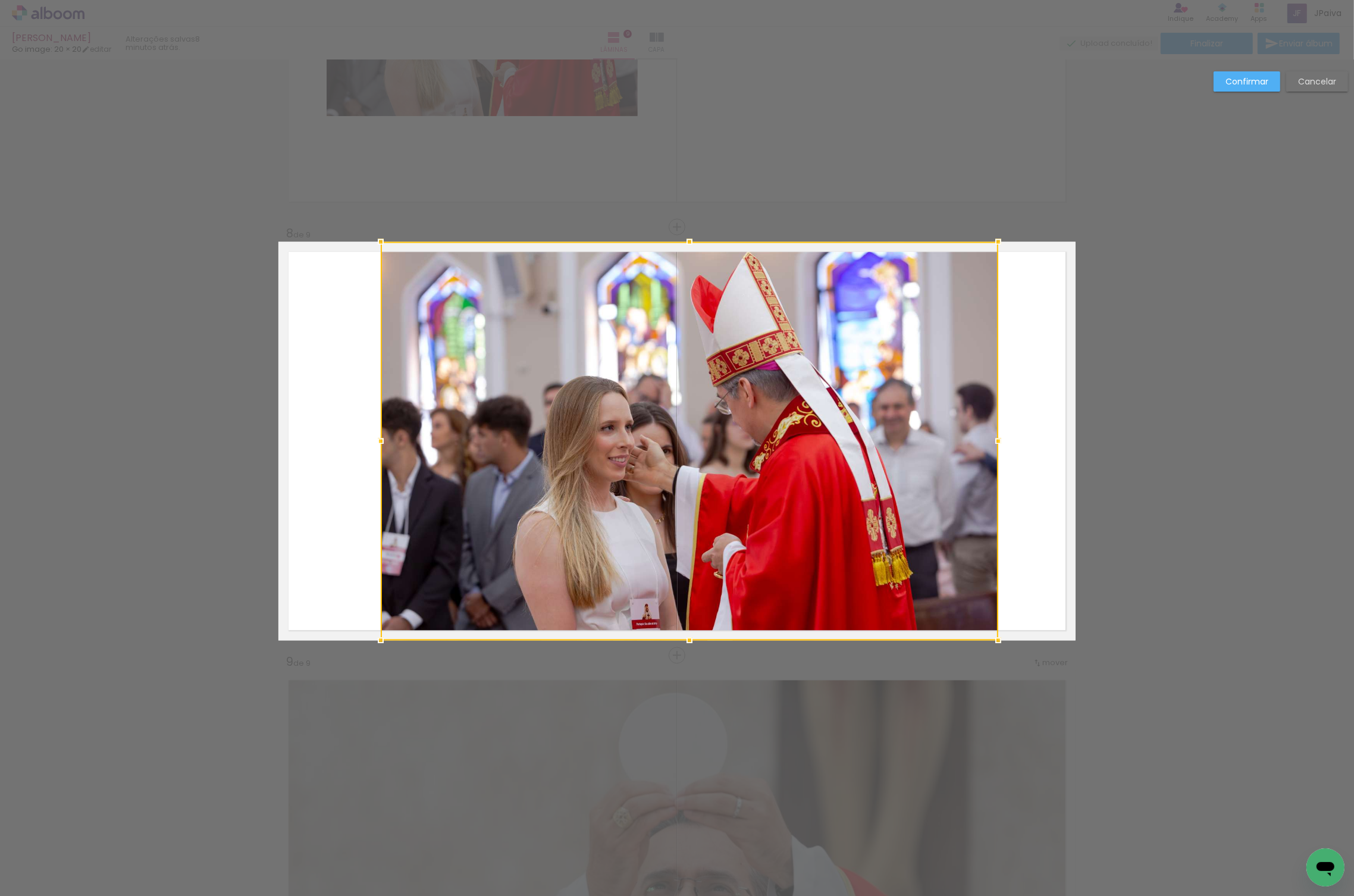
drag, startPoint x: 398, startPoint y: 441, endPoint x: 386, endPoint y: 441, distance: 12.0
click at [386, 441] on div at bounding box center [381, 441] width 24 height 24
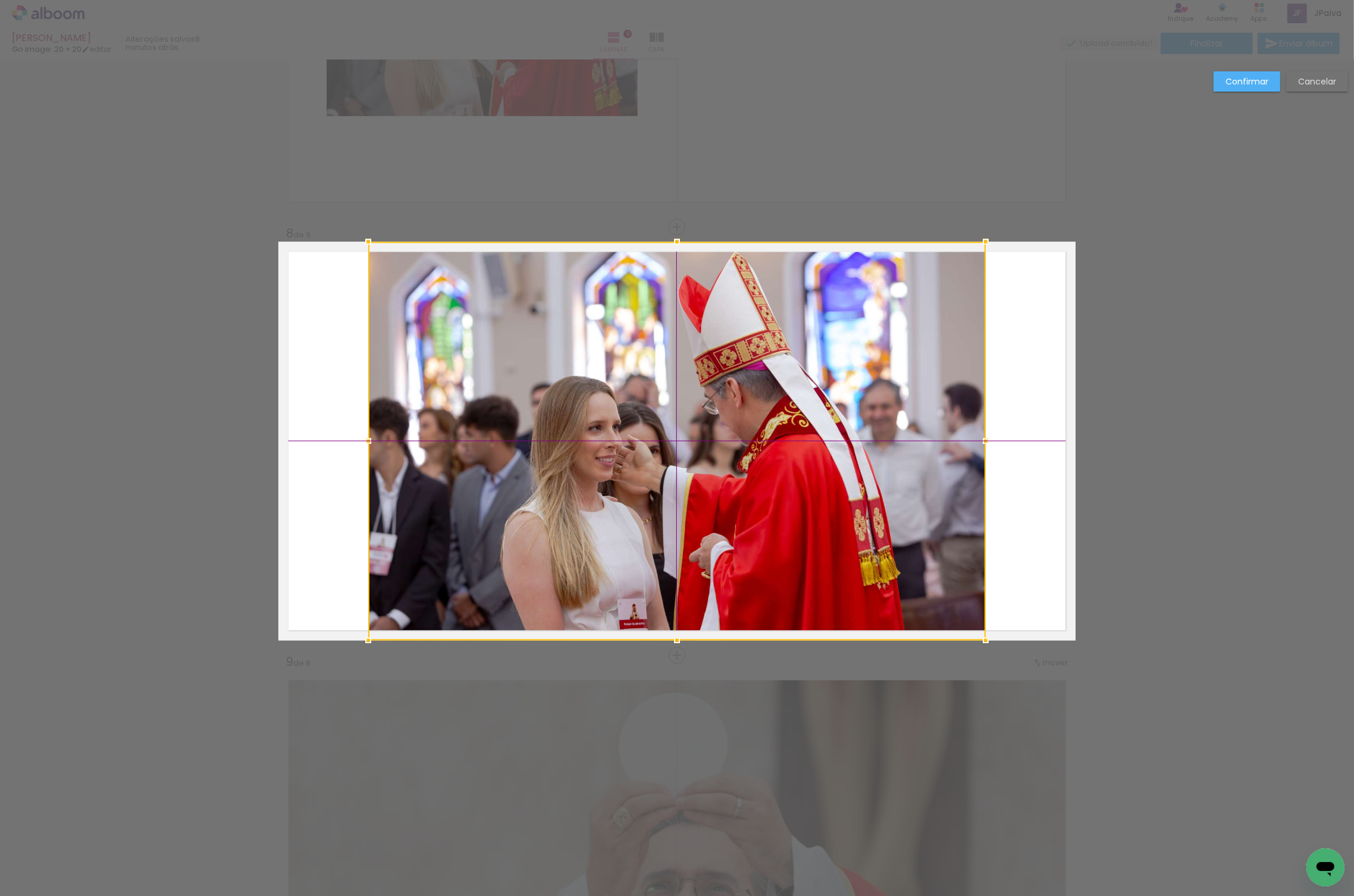
drag, startPoint x: 696, startPoint y: 462, endPoint x: 677, endPoint y: 467, distance: 19.6
click at [677, 467] on div at bounding box center [677, 440] width 617 height 399
click at [0, 0] on slot "Confirmar" at bounding box center [0, 0] width 0 height 0
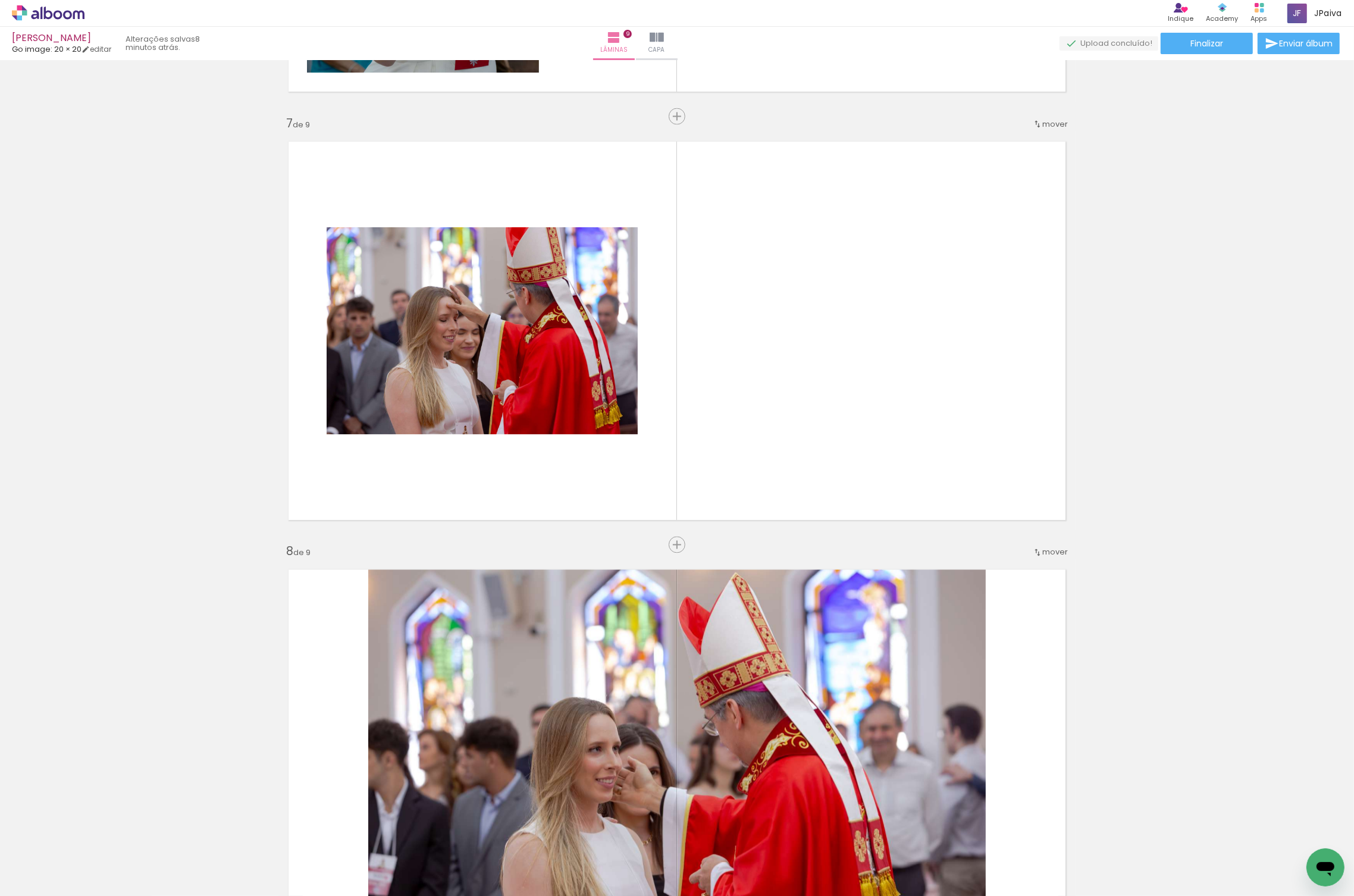
scroll to position [2533, 0]
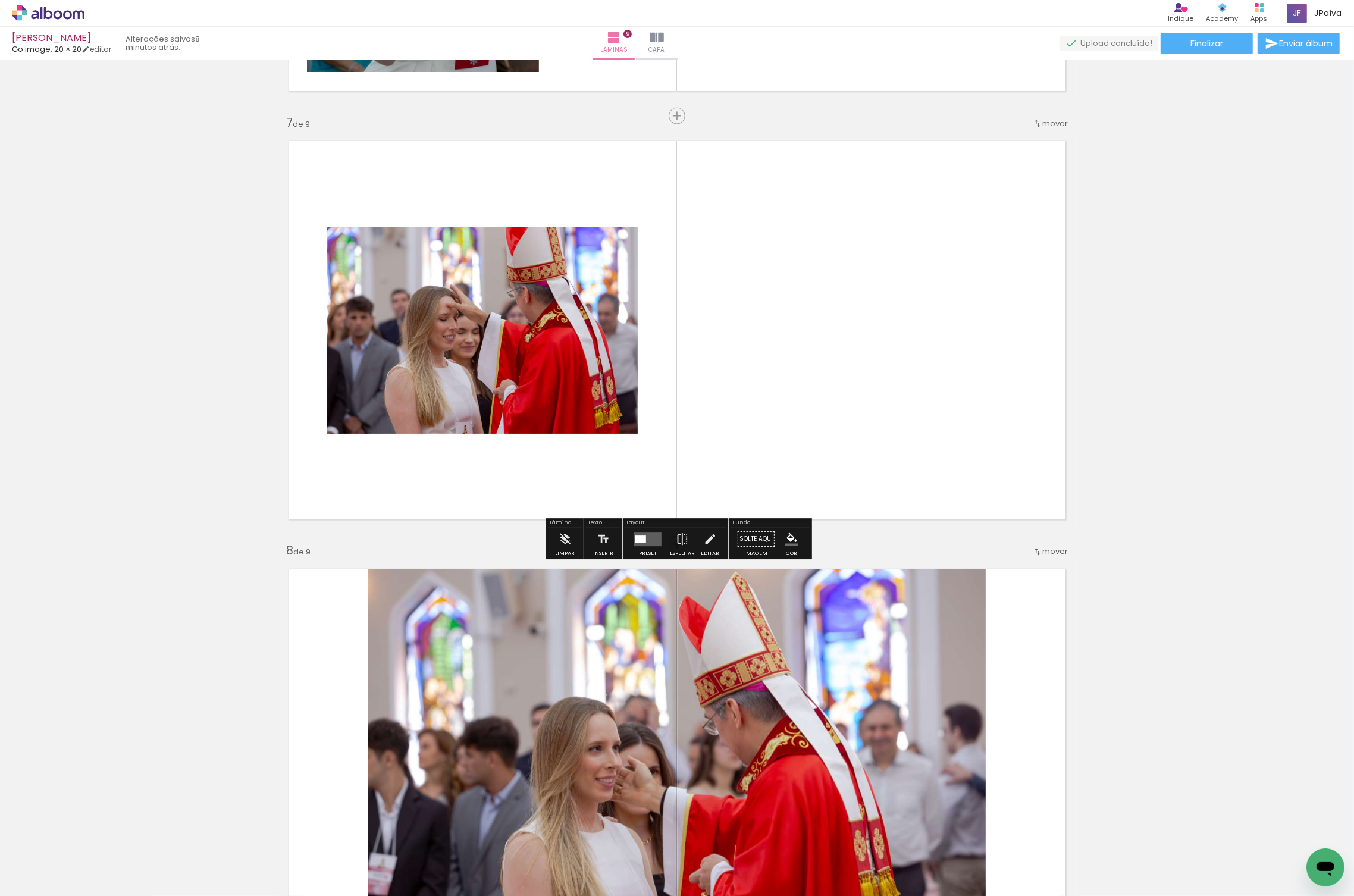
click at [651, 539] on quentale-layouter at bounding box center [648, 540] width 28 height 14
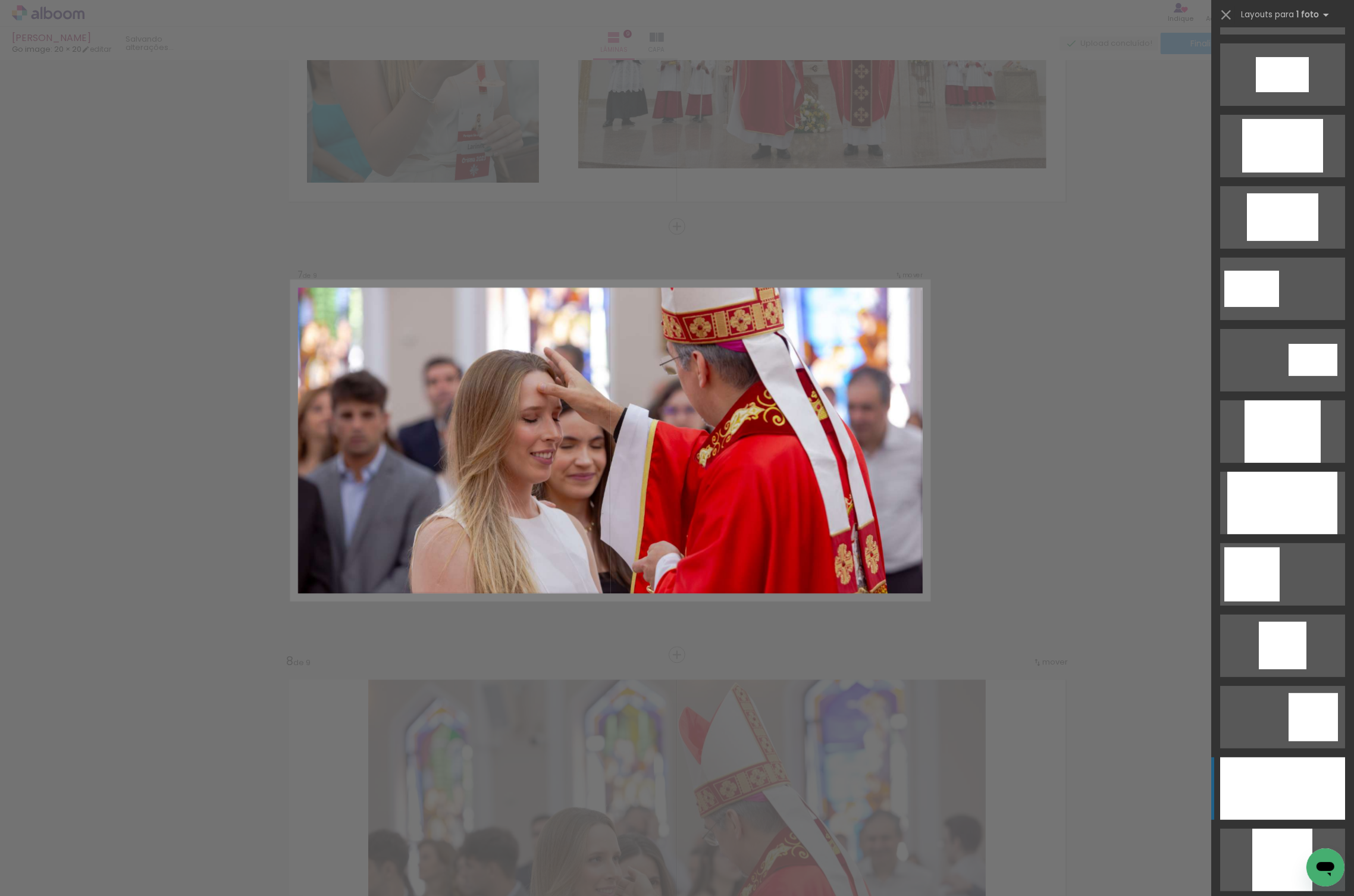
scroll to position [352, 0]
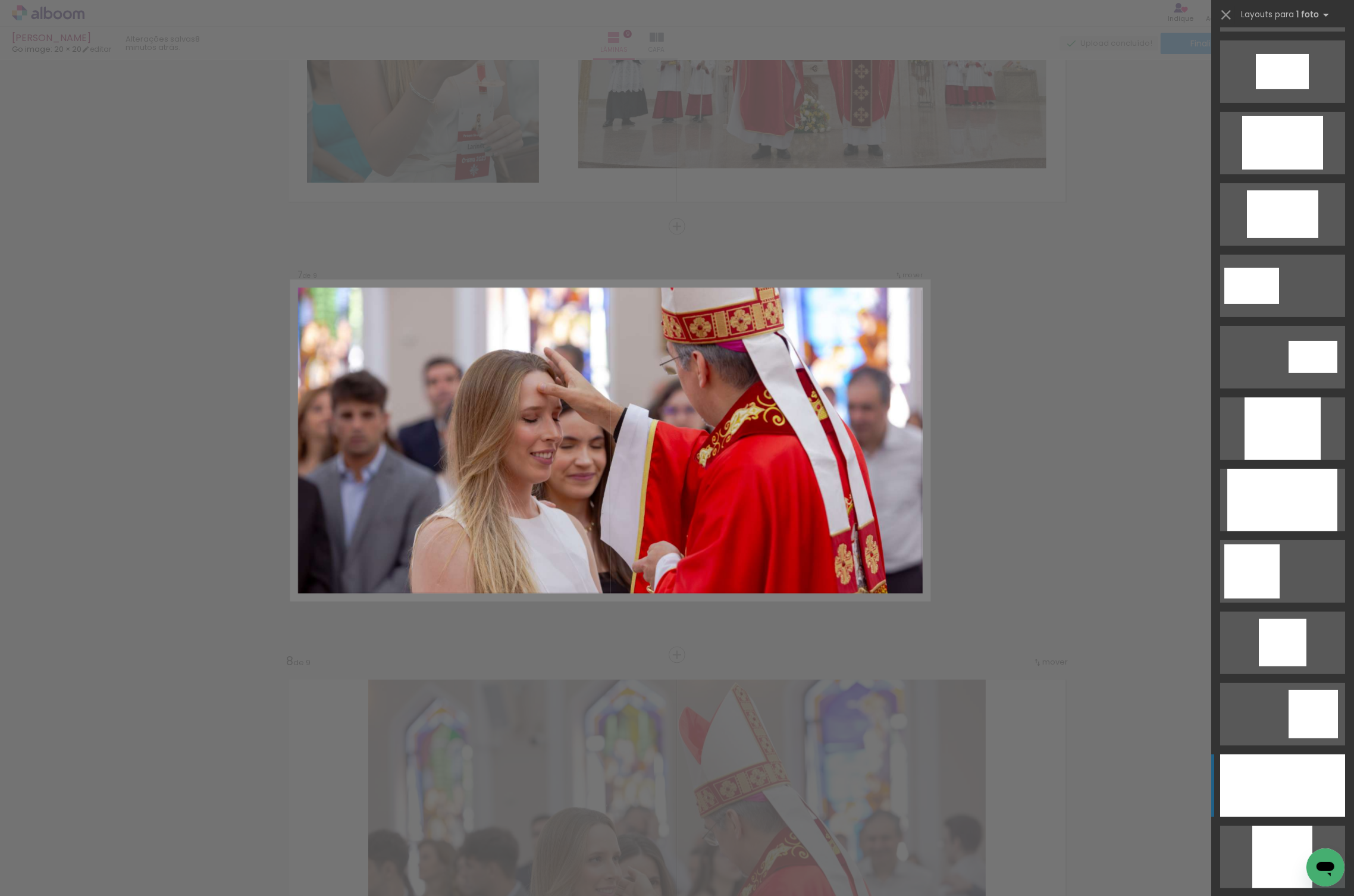
click at [1285, 780] on div at bounding box center [1282, 785] width 125 height 62
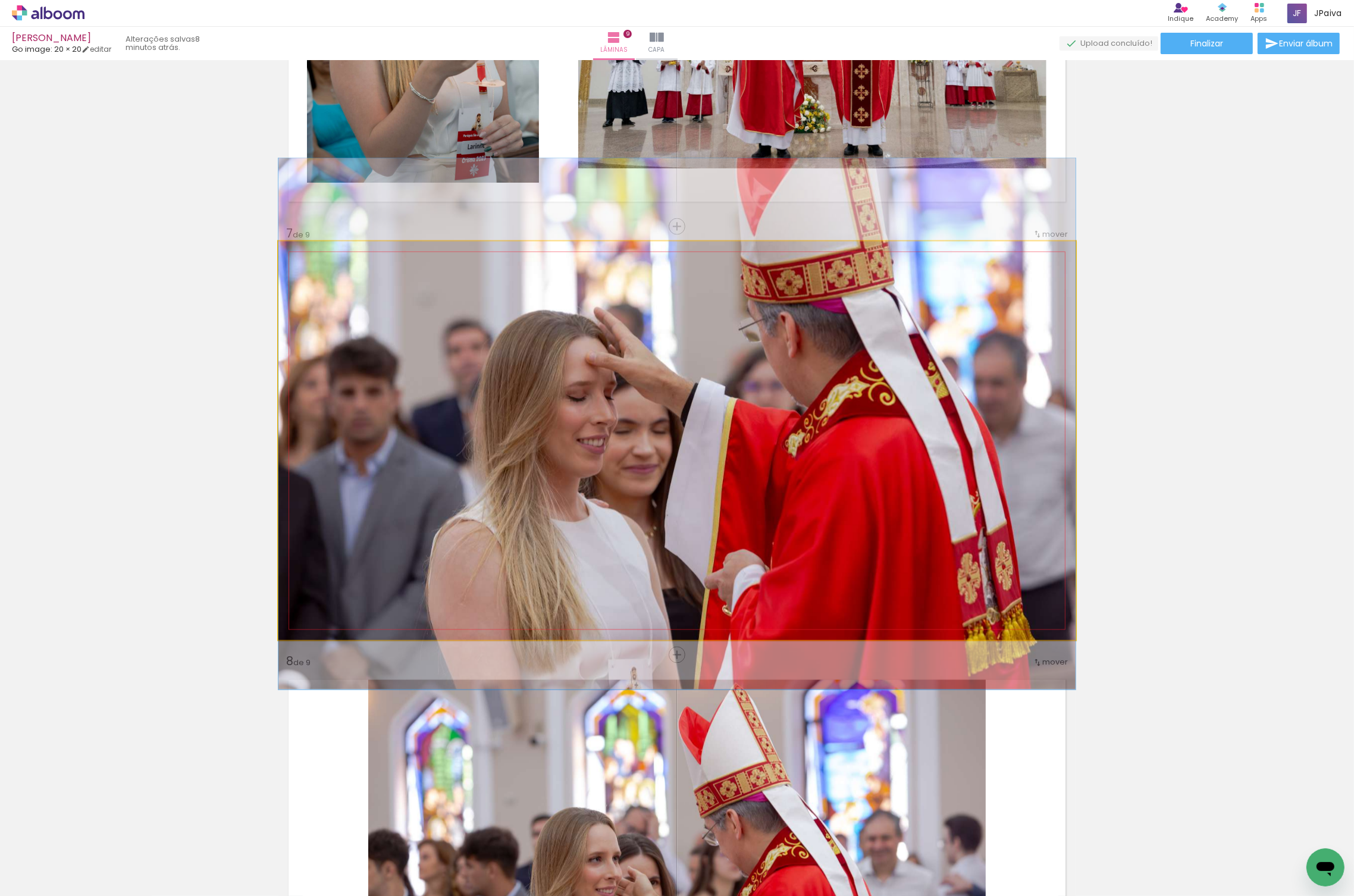
drag, startPoint x: 775, startPoint y: 564, endPoint x: 781, endPoint y: 547, distance: 18.0
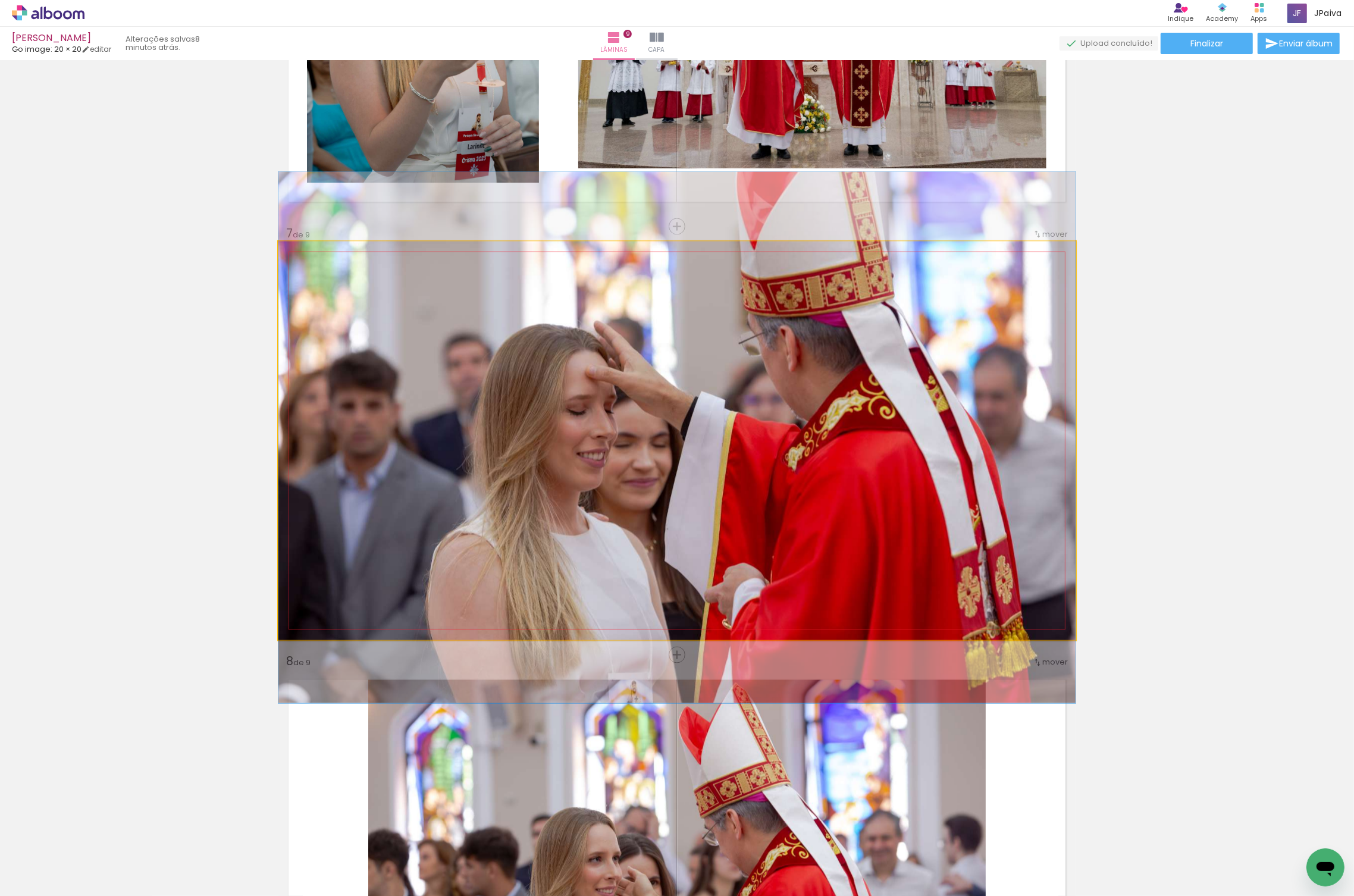
drag, startPoint x: 781, startPoint y: 547, endPoint x: 781, endPoint y: 561, distance: 14.0
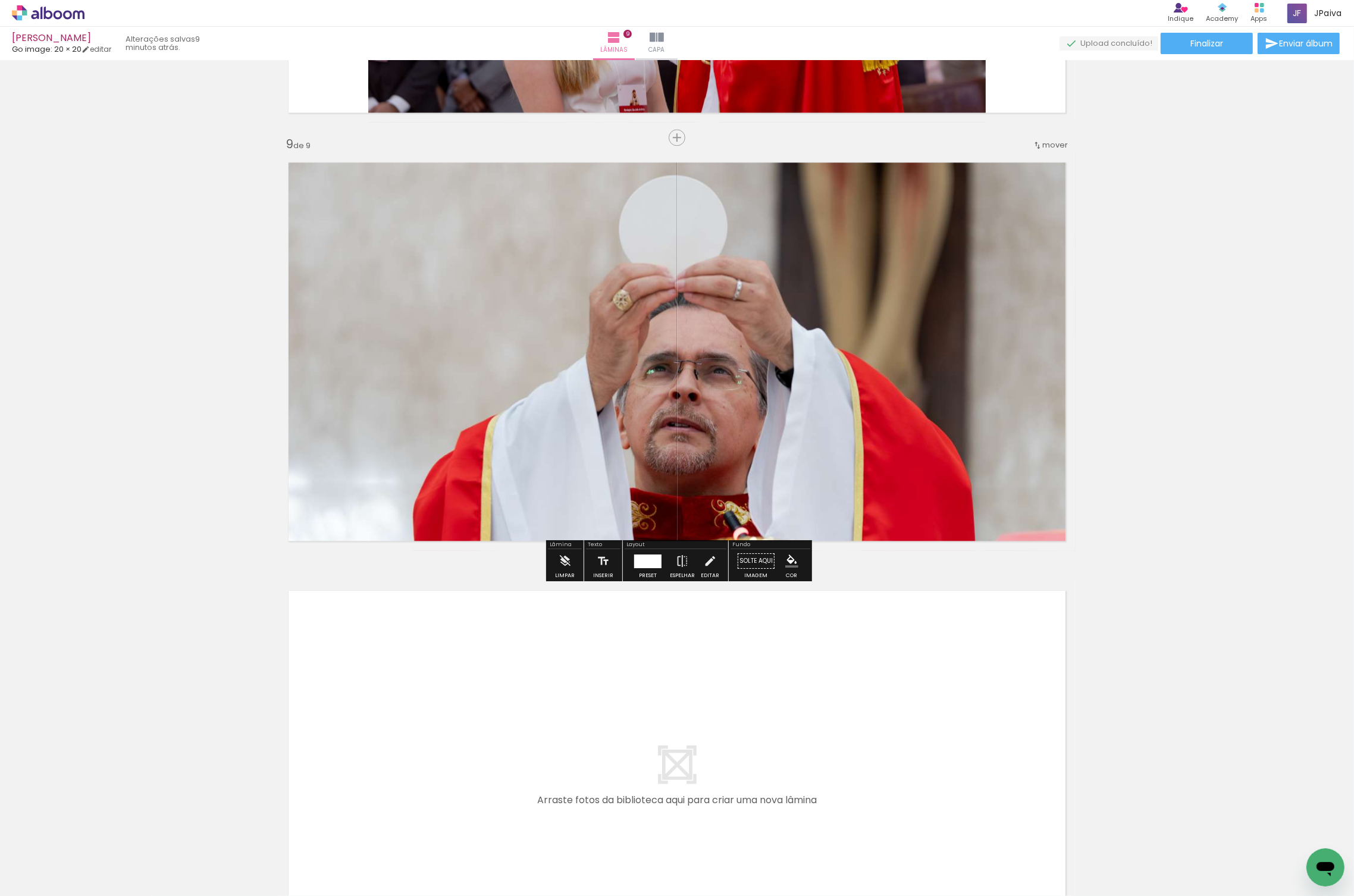
scroll to position [3458, 0]
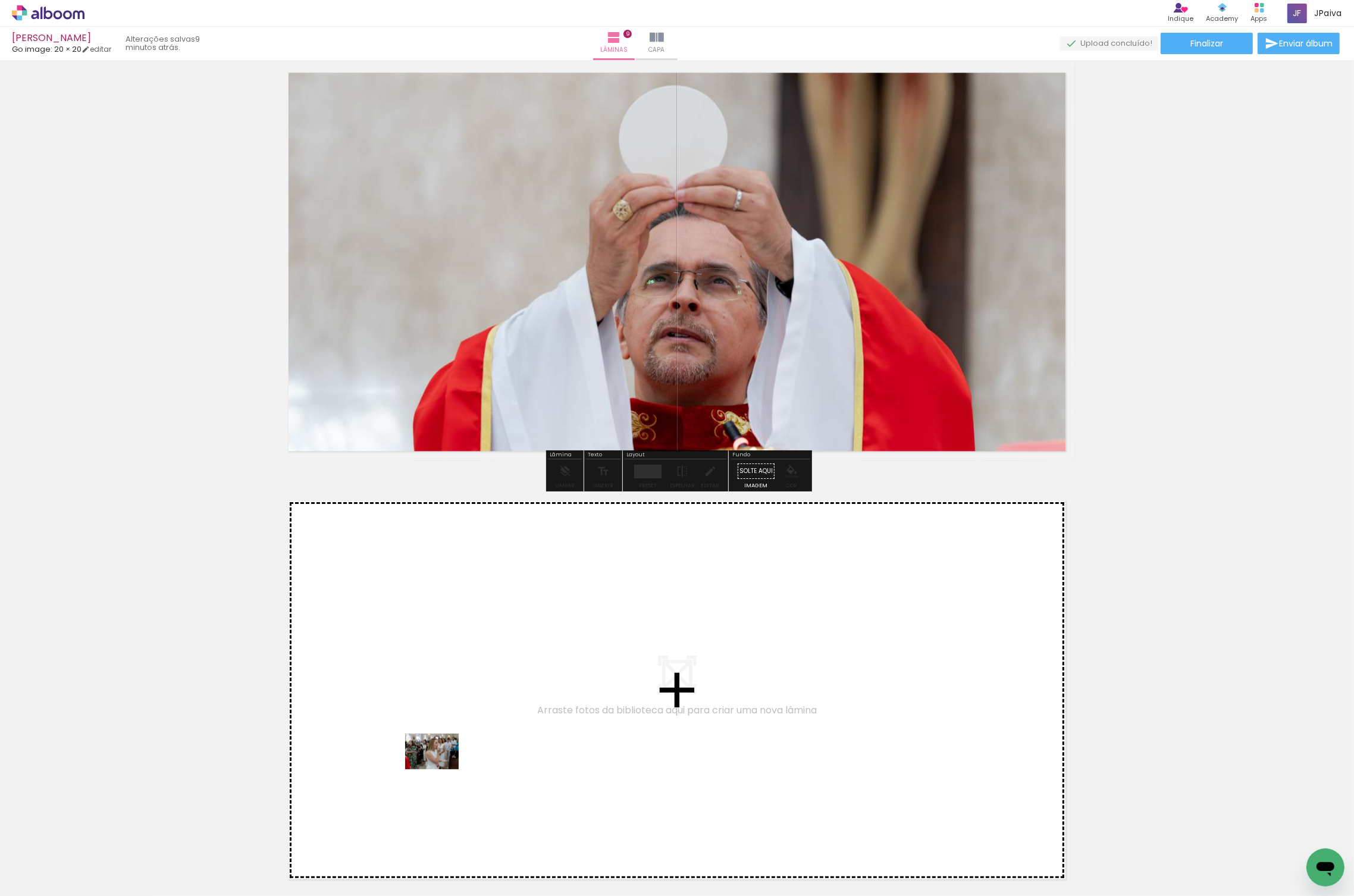
drag, startPoint x: 124, startPoint y: 862, endPoint x: 450, endPoint y: 767, distance: 339.6
click at [450, 767] on quentale-workspace at bounding box center [677, 448] width 1354 height 896
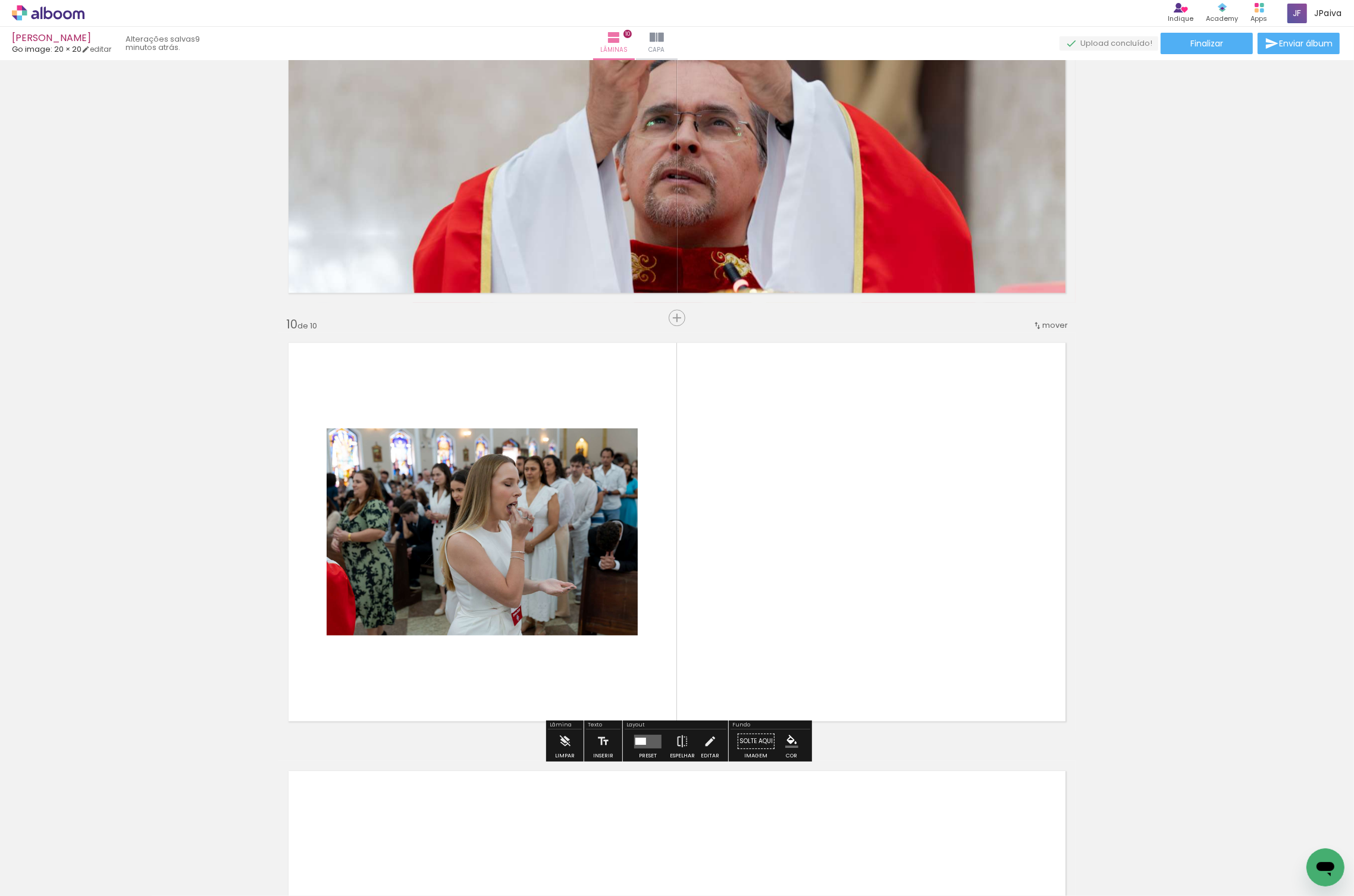
scroll to position [3707, 0]
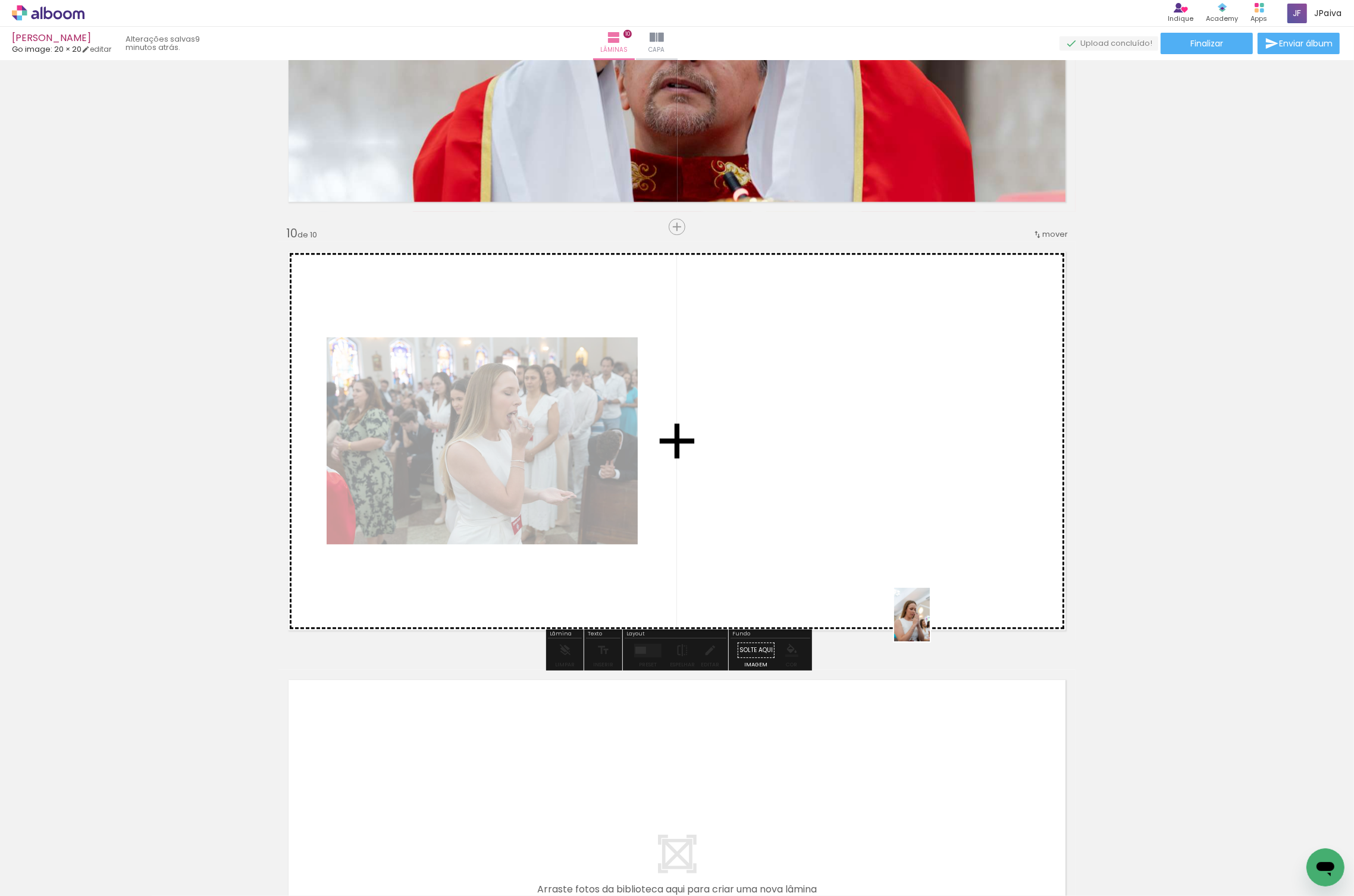
drag, startPoint x: 131, startPoint y: 864, endPoint x: 958, endPoint y: 598, distance: 868.7
click at [959, 598] on quentale-workspace at bounding box center [677, 448] width 1354 height 896
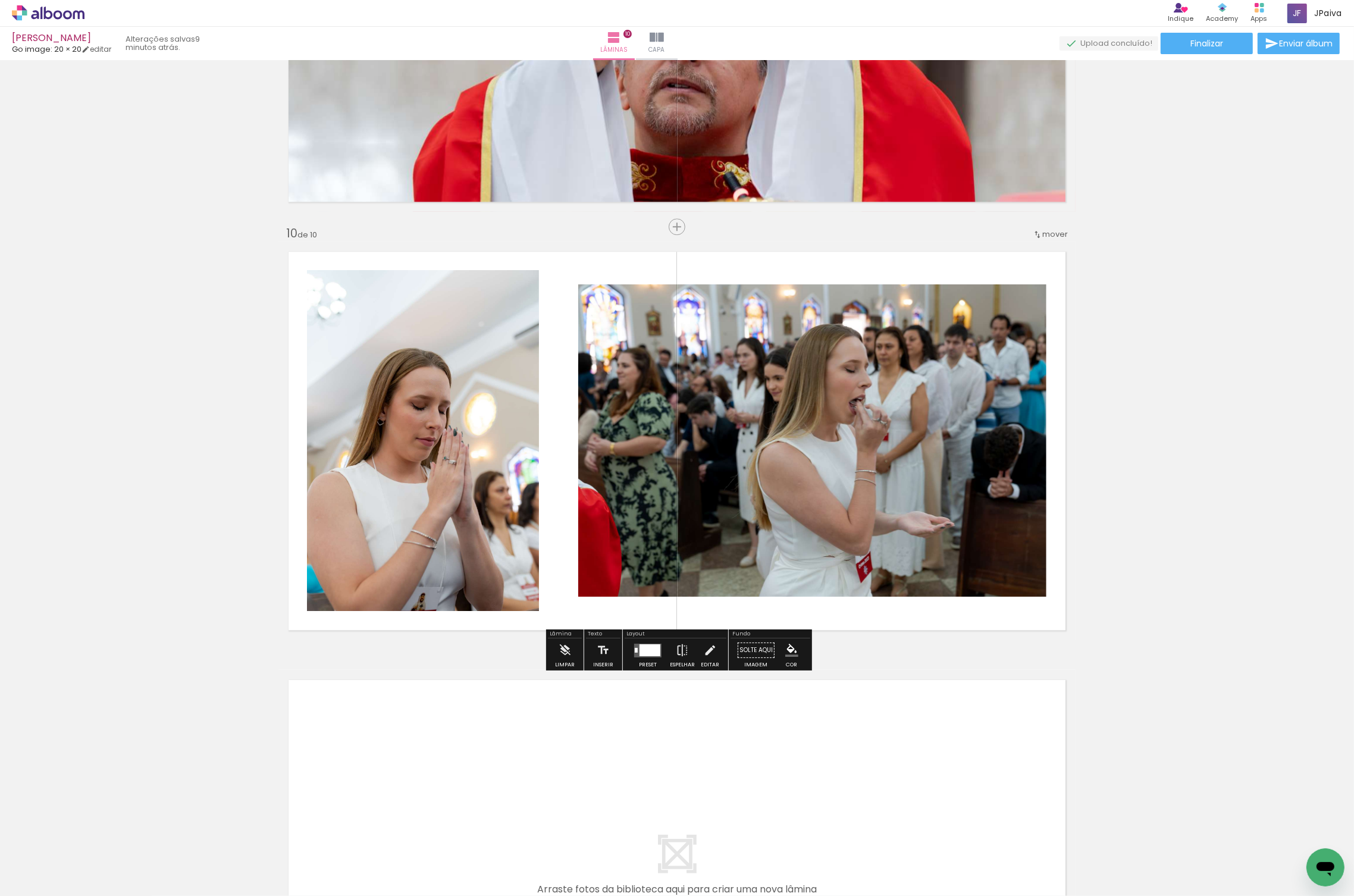
click at [647, 648] on div at bounding box center [649, 650] width 21 height 12
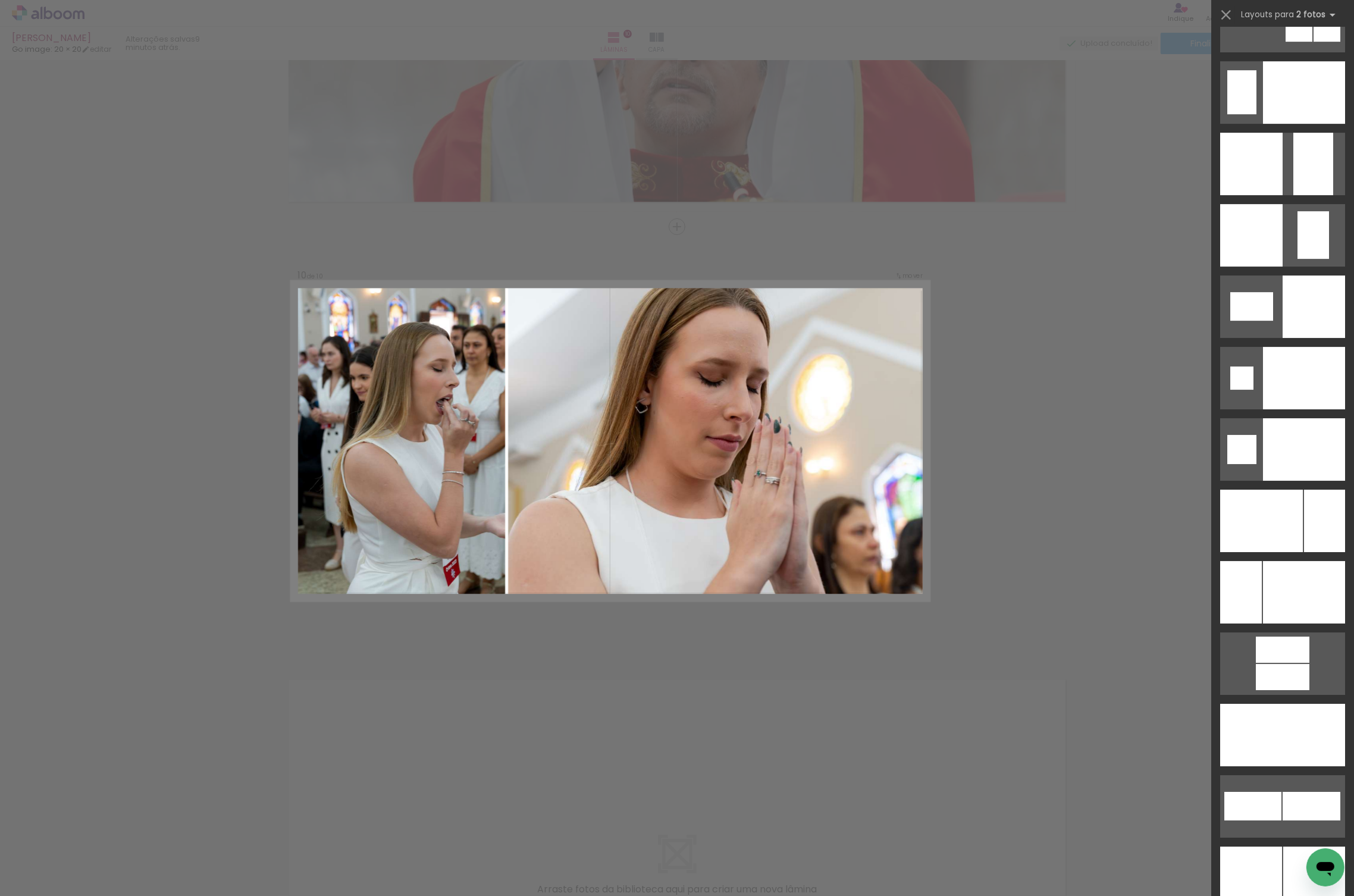
scroll to position [4760, 0]
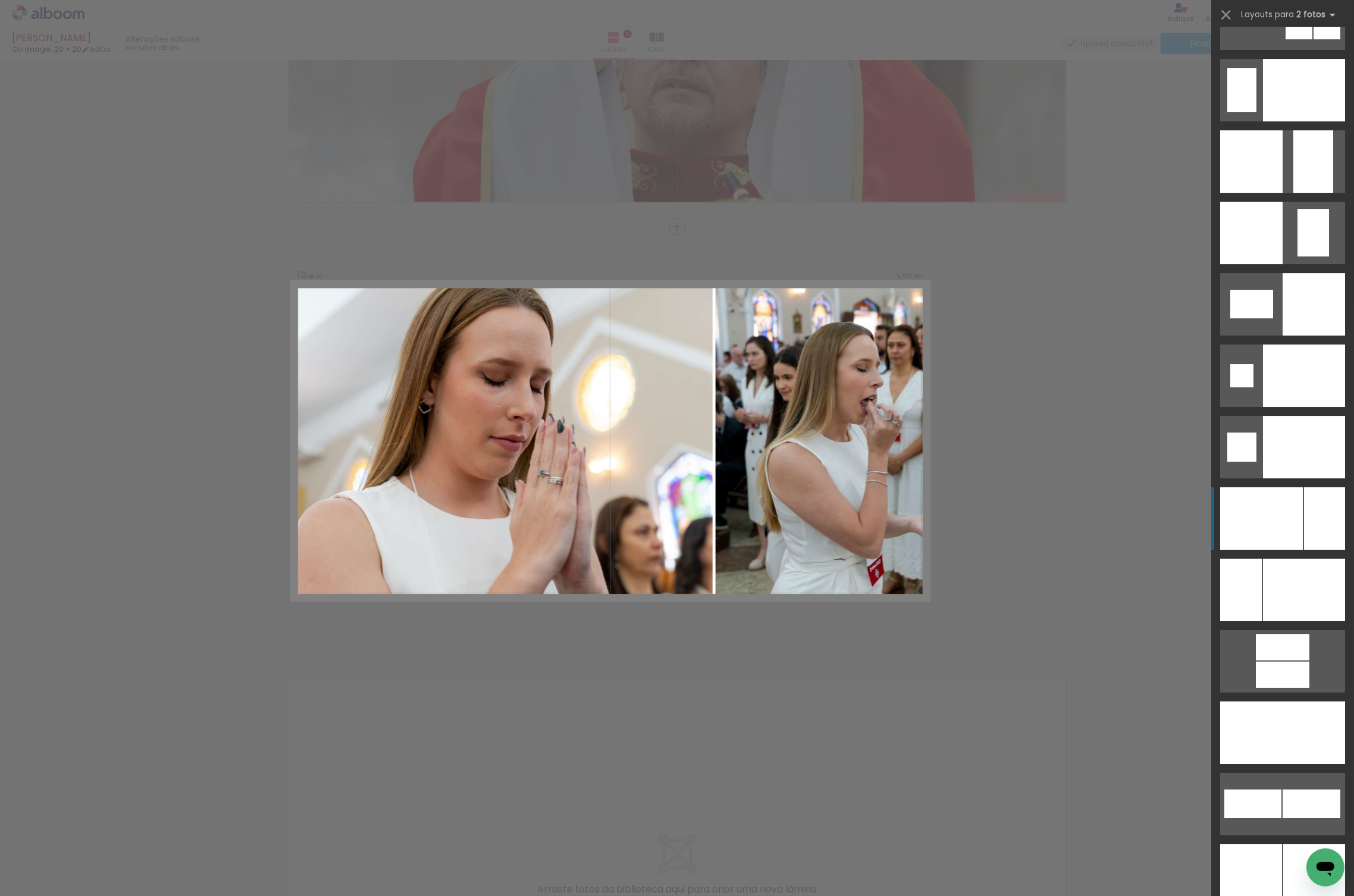
click at [1271, 536] on div at bounding box center [1261, 518] width 83 height 62
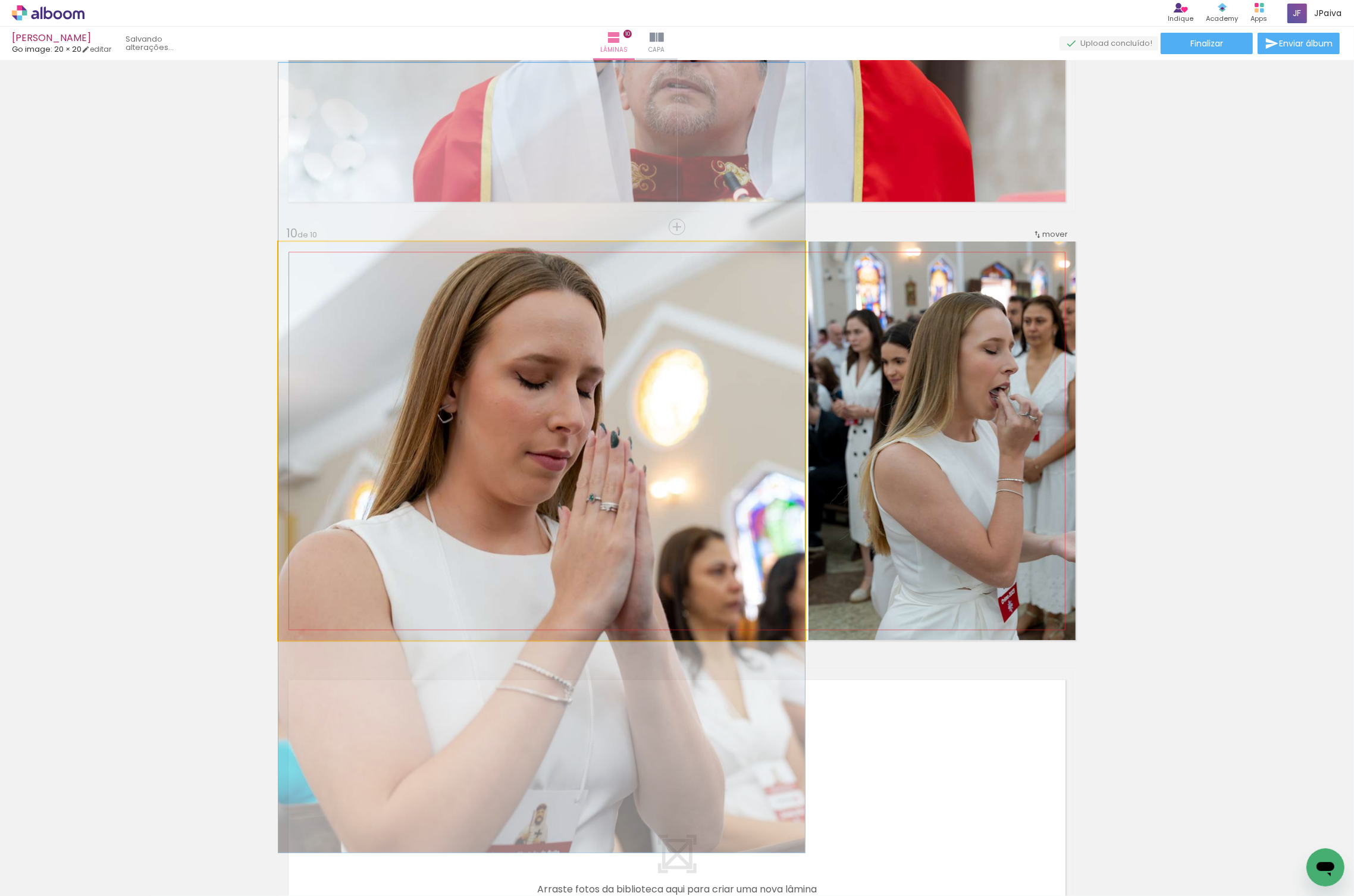
drag, startPoint x: 750, startPoint y: 576, endPoint x: 759, endPoint y: 593, distance: 19.2
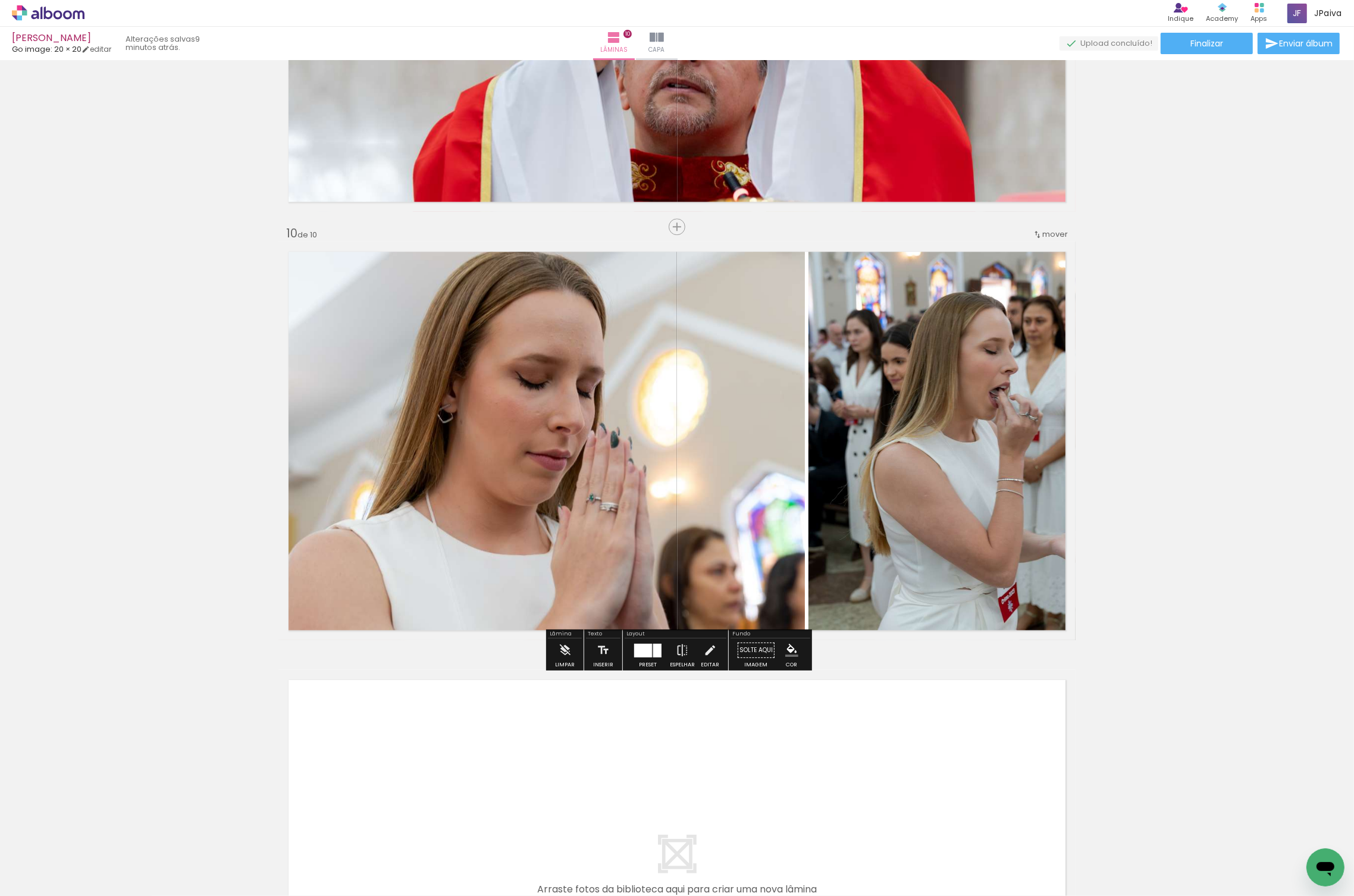
click at [644, 653] on div at bounding box center [643, 650] width 18 height 14
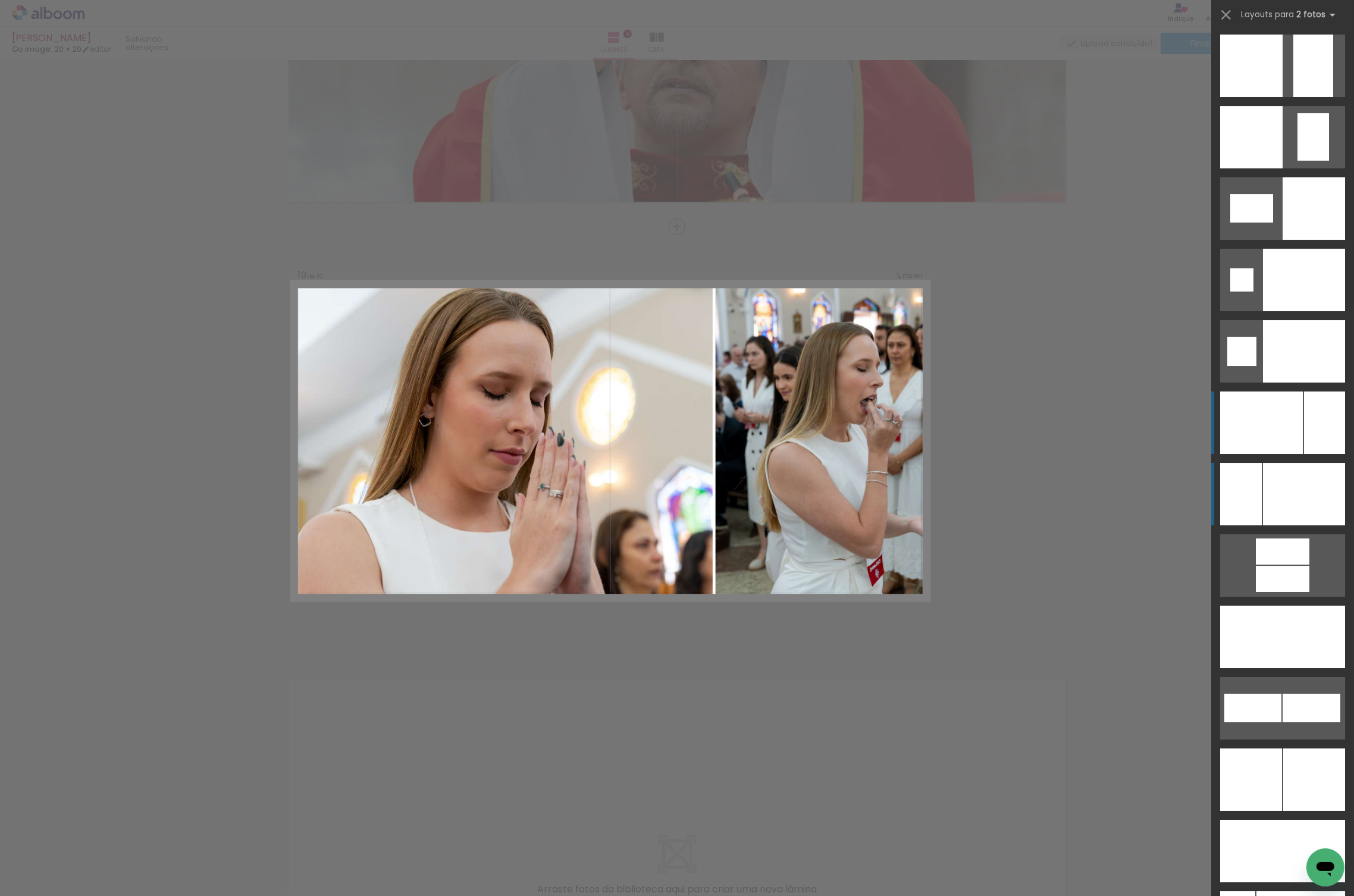
scroll to position [4852, 0]
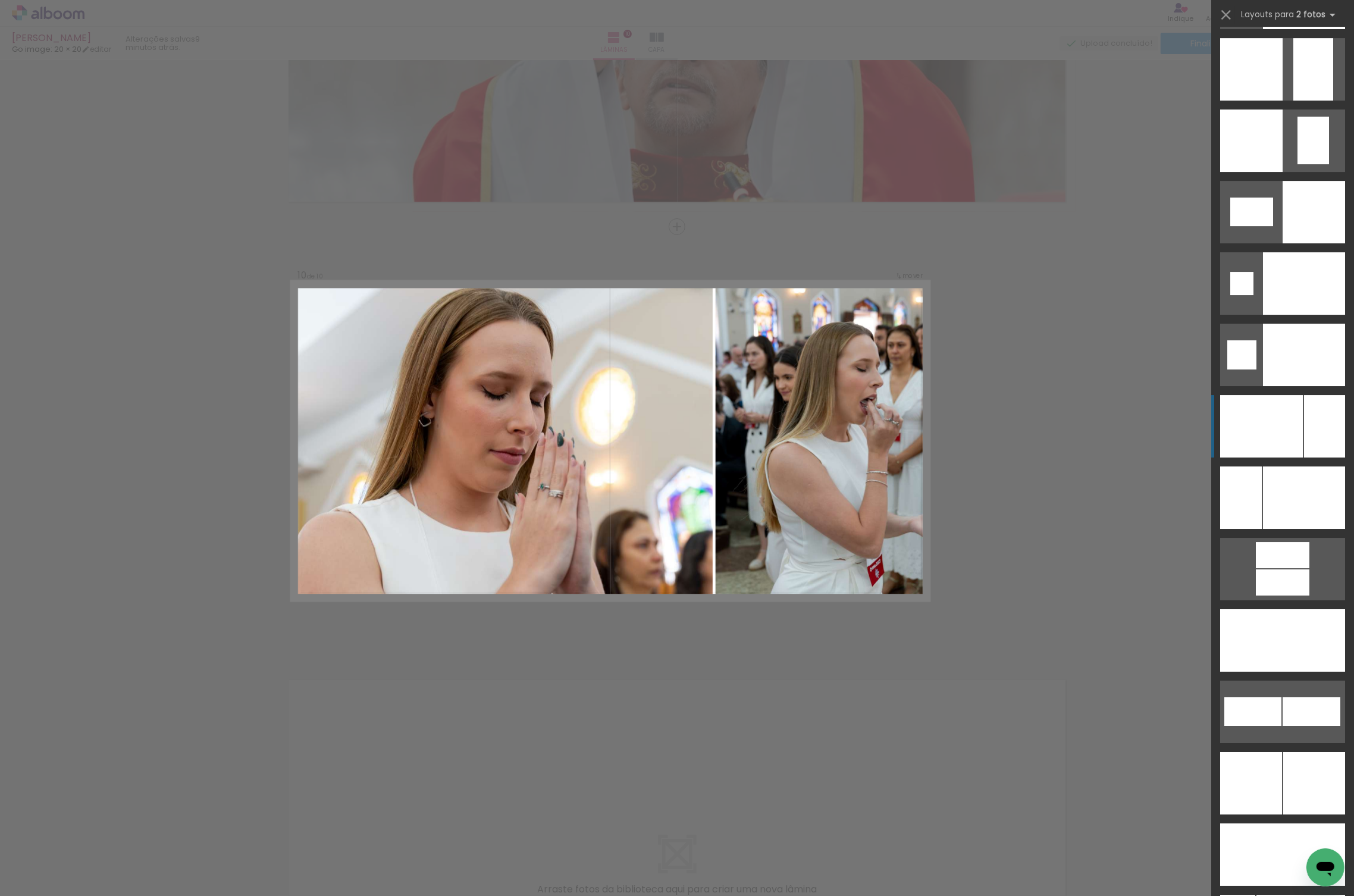
click at [1301, 411] on div at bounding box center [1261, 425] width 83 height 62
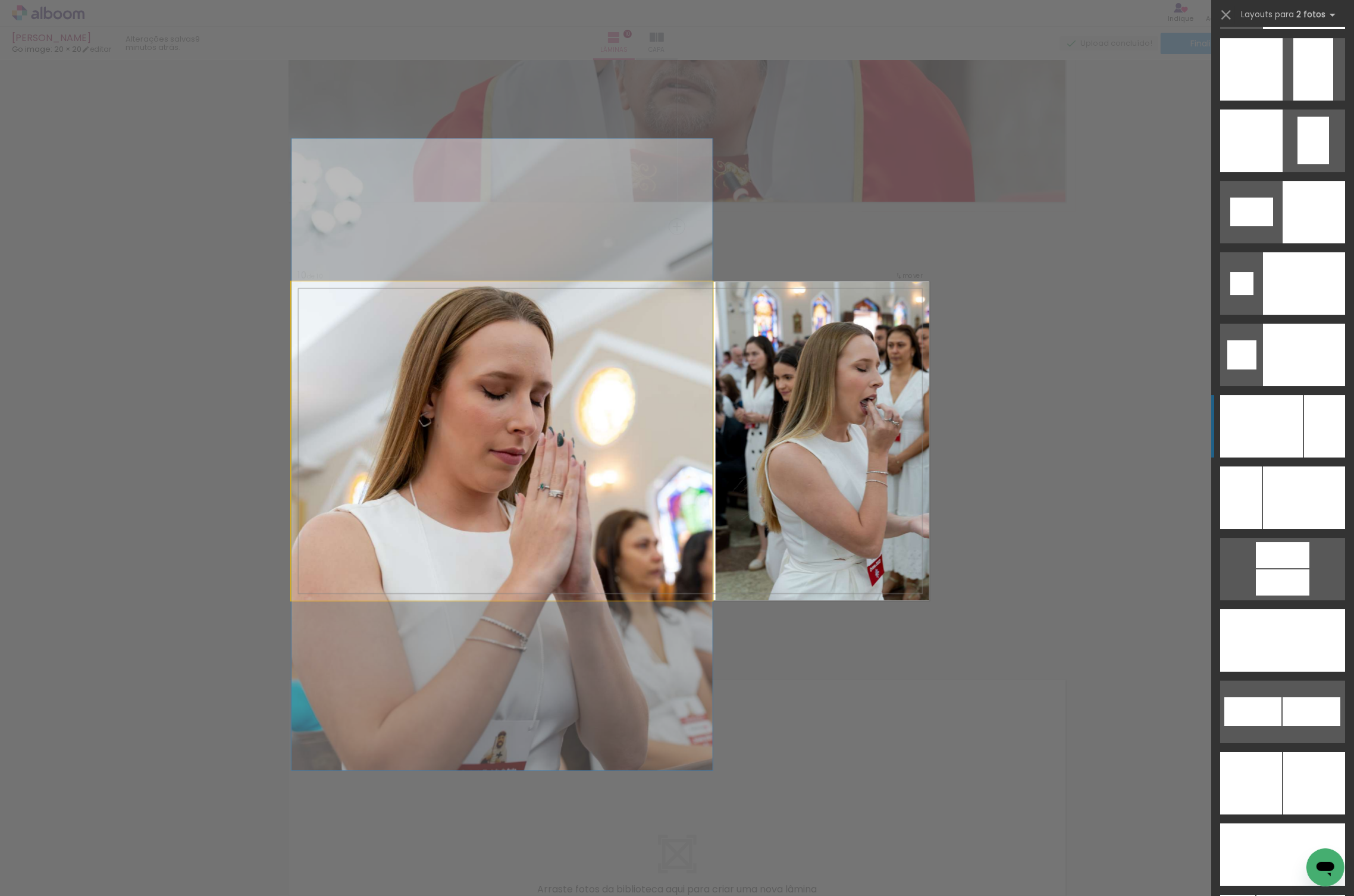
scroll to position [5211, 0]
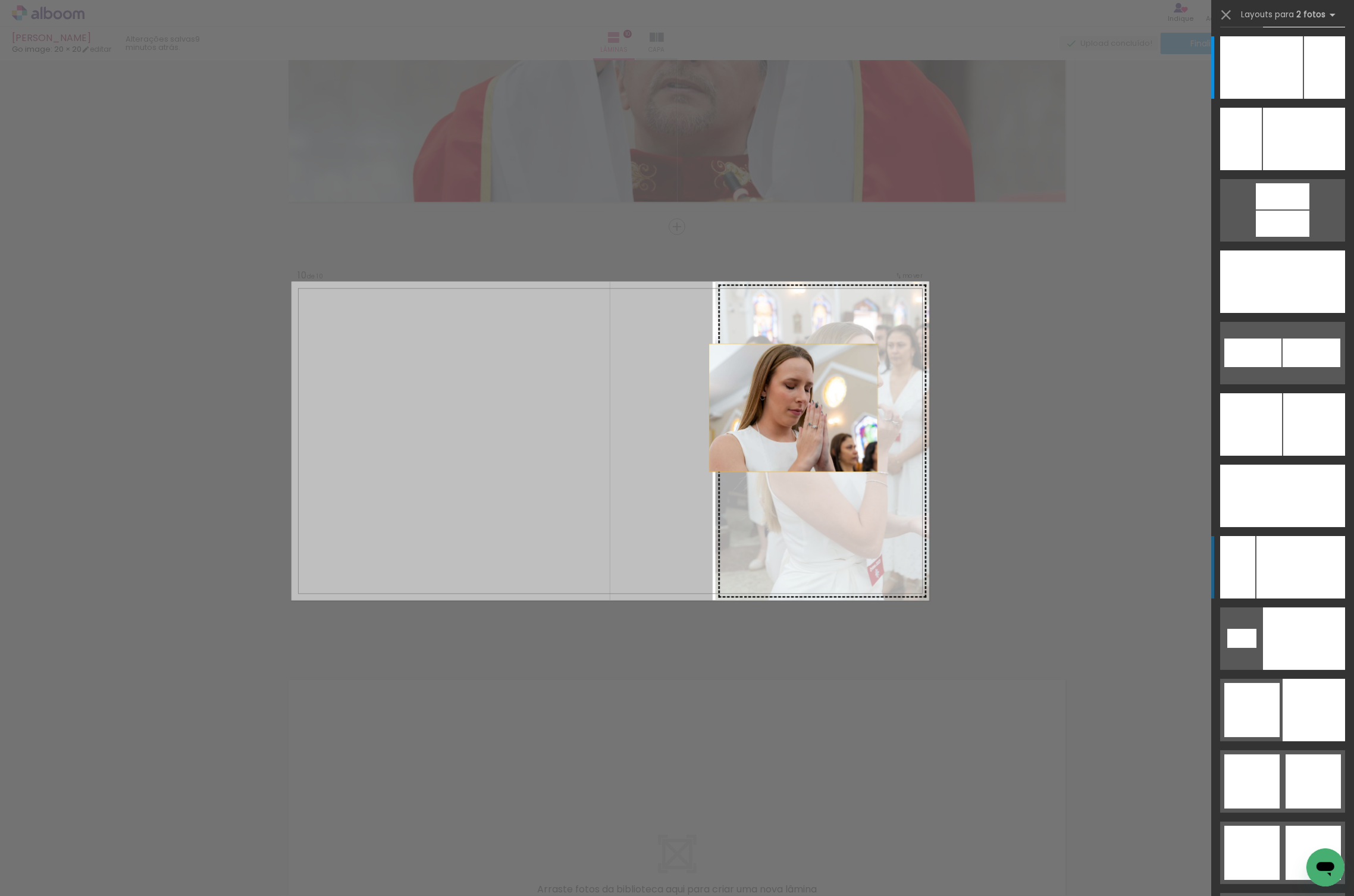
drag, startPoint x: 637, startPoint y: 418, endPoint x: 867, endPoint y: 399, distance: 230.8
click at [0, 0] on slot at bounding box center [0, 0] width 0 height 0
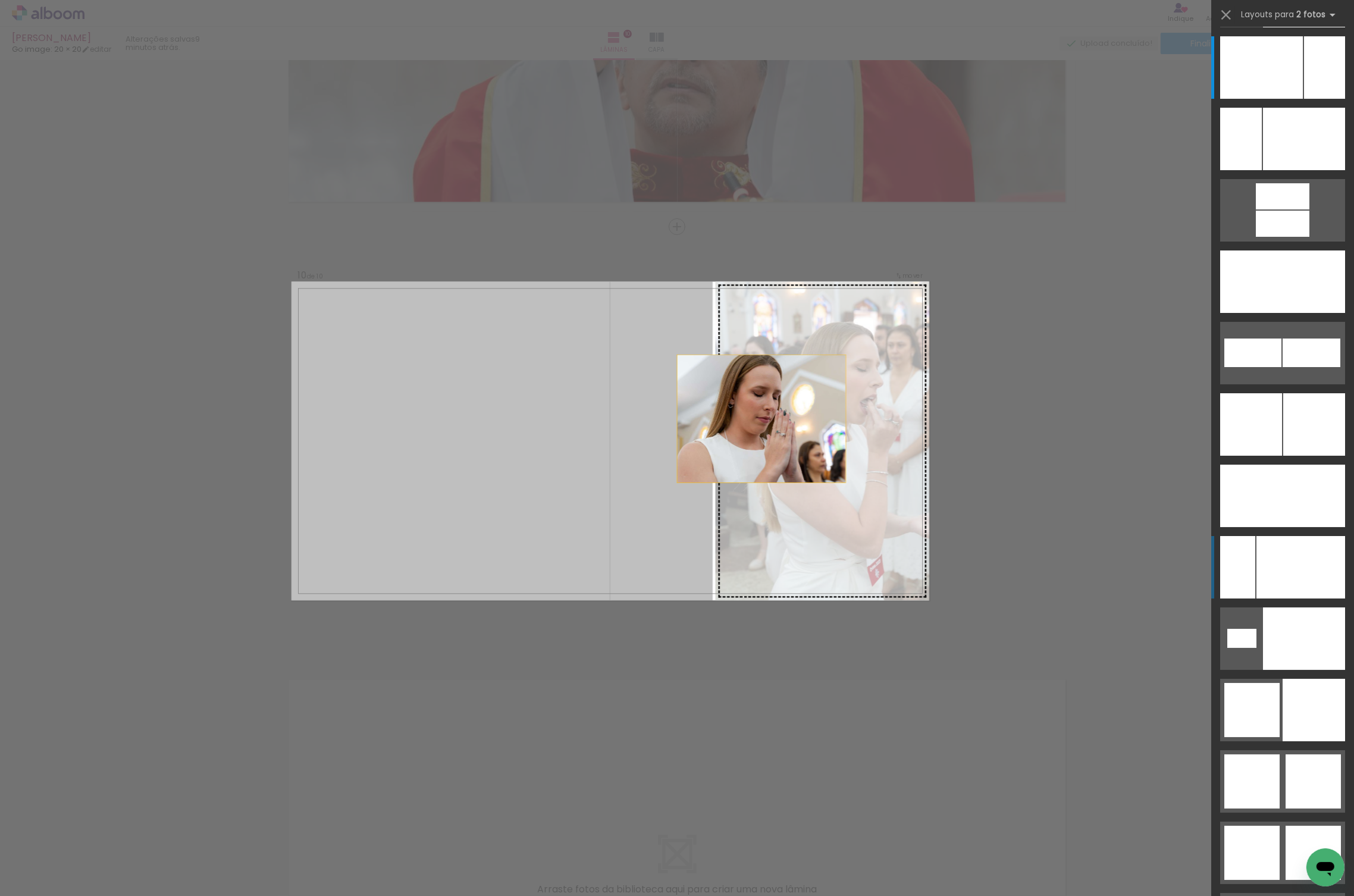
drag, startPoint x: 692, startPoint y: 413, endPoint x: 873, endPoint y: 410, distance: 181.0
click at [0, 0] on slot at bounding box center [0, 0] width 0 height 0
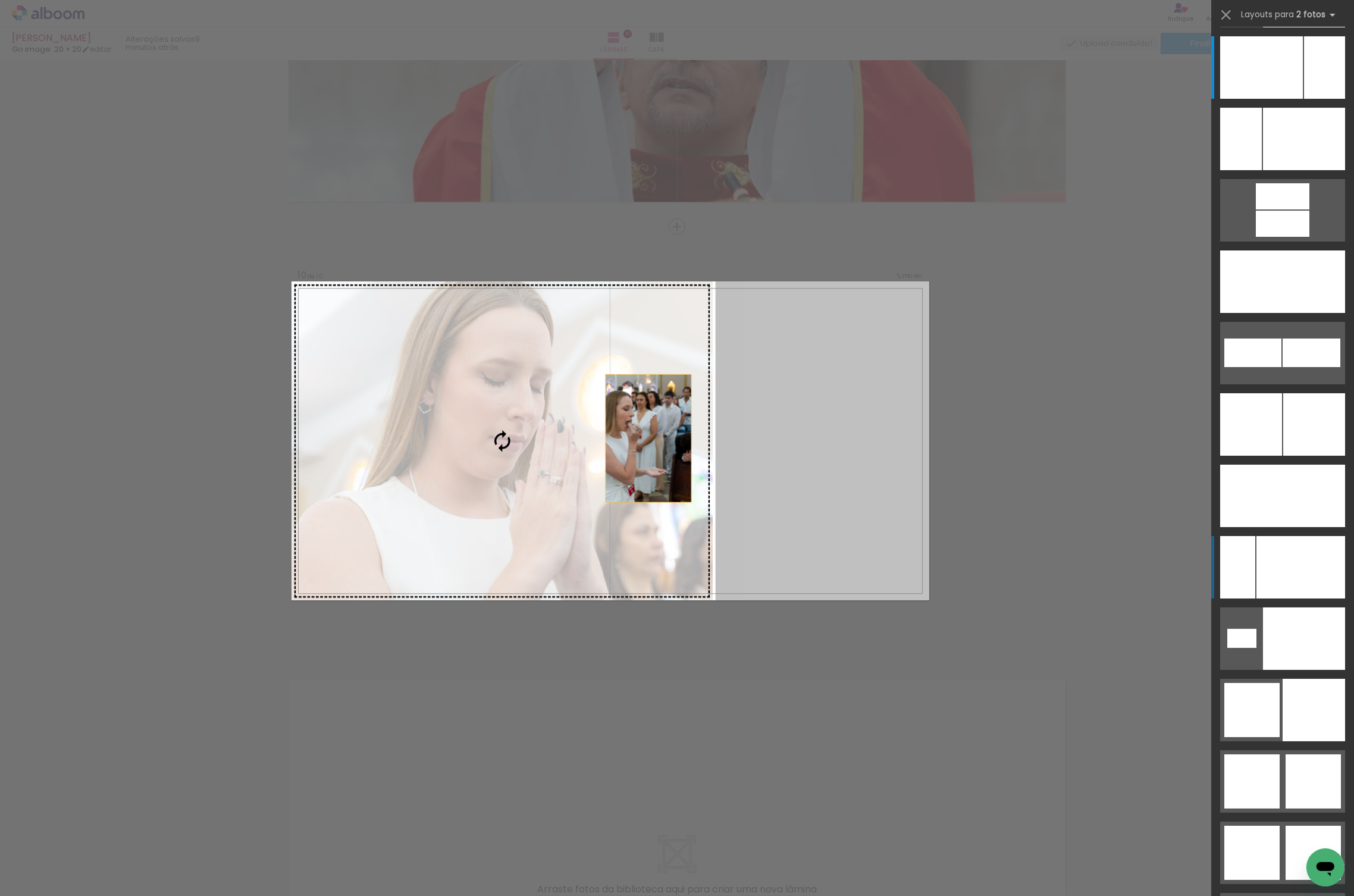
drag, startPoint x: 870, startPoint y: 411, endPoint x: 604, endPoint y: 437, distance: 267.3
click at [0, 0] on slot at bounding box center [0, 0] width 0 height 0
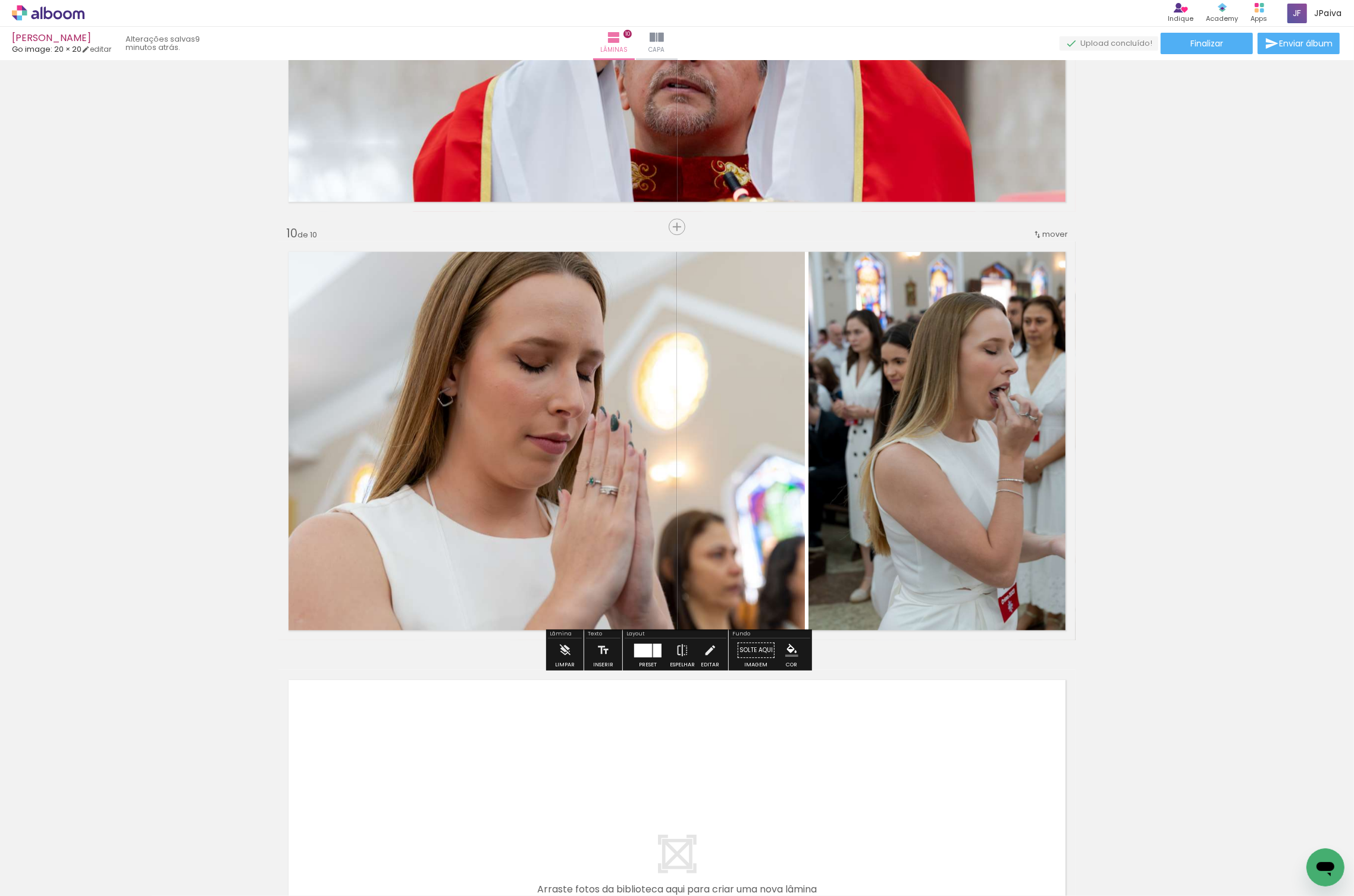
click at [653, 648] on div at bounding box center [657, 650] width 8 height 14
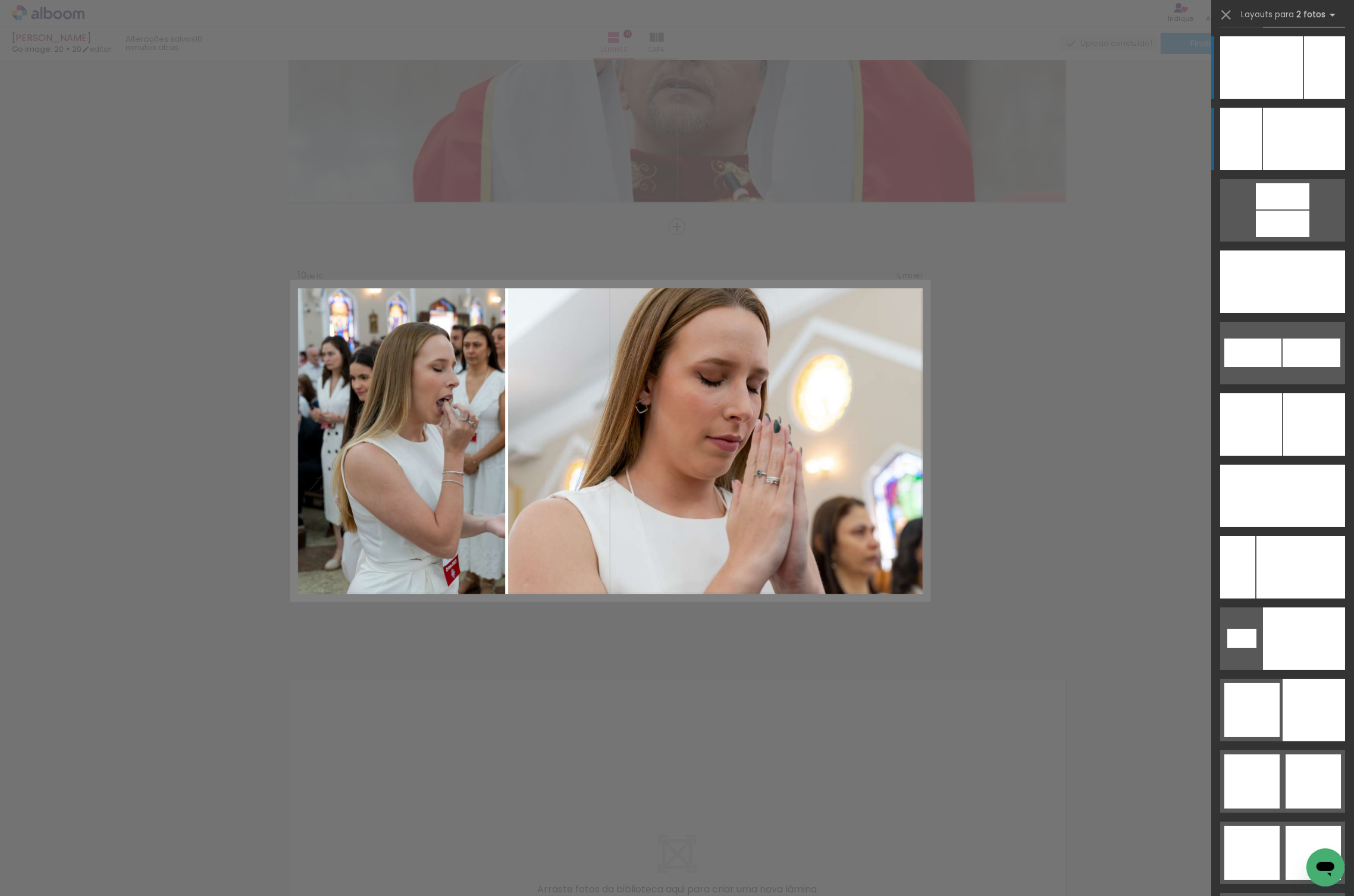
click at [1285, 158] on div at bounding box center [1303, 138] width 82 height 62
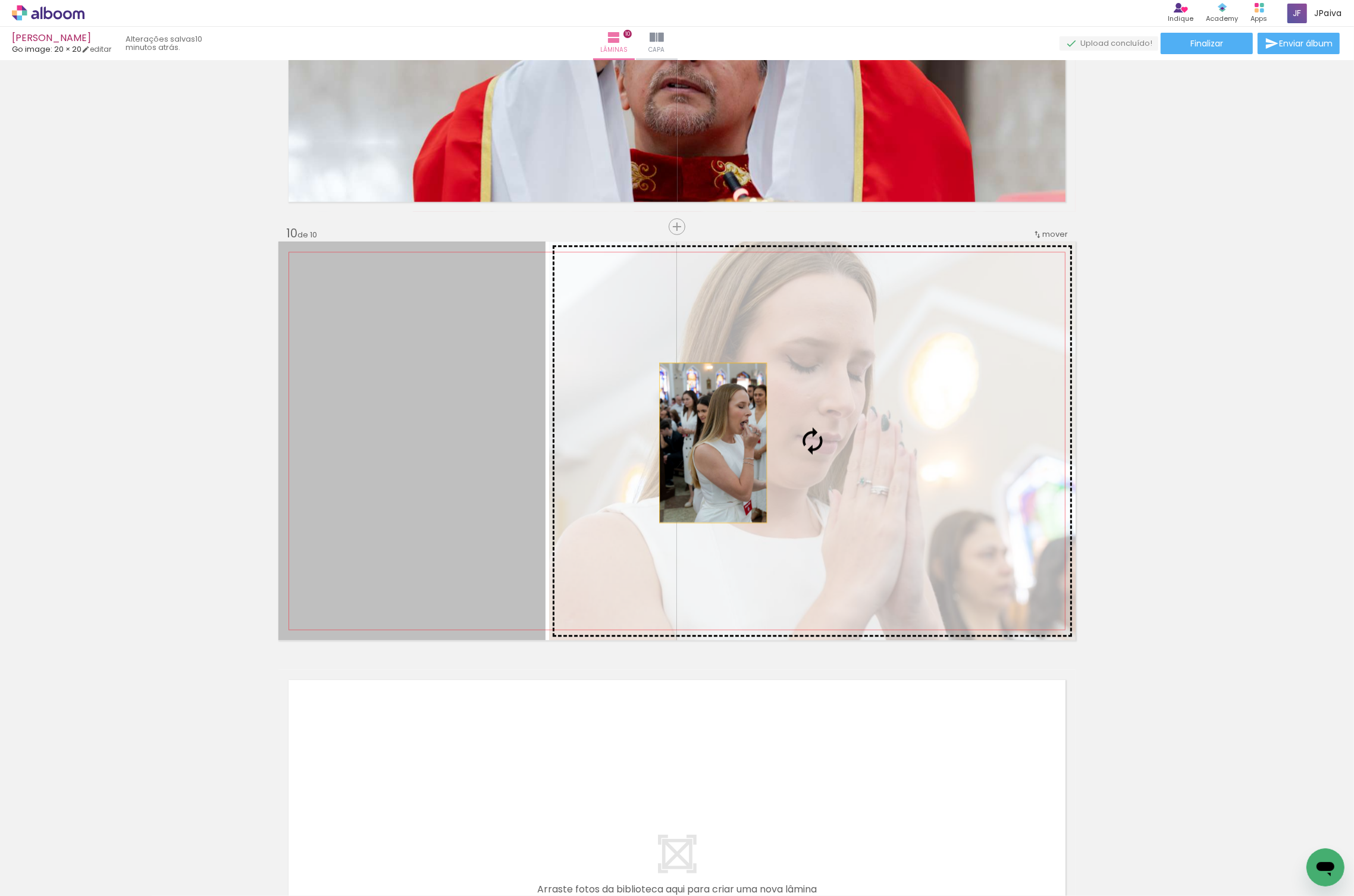
drag, startPoint x: 516, startPoint y: 450, endPoint x: 713, endPoint y: 442, distance: 197.2
click at [0, 0] on slot at bounding box center [0, 0] width 0 height 0
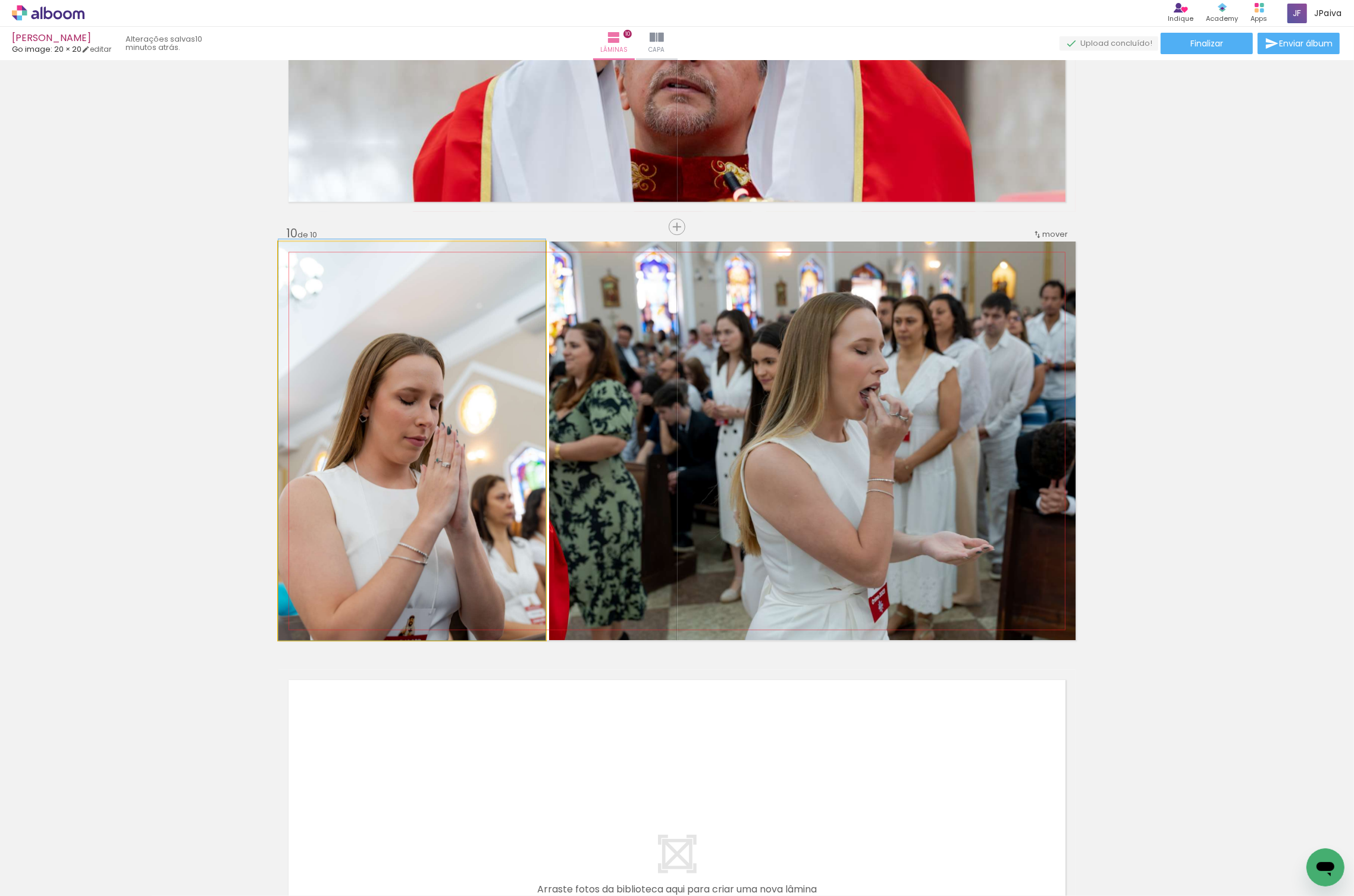
drag, startPoint x: 460, startPoint y: 463, endPoint x: 470, endPoint y: 452, distance: 14.9
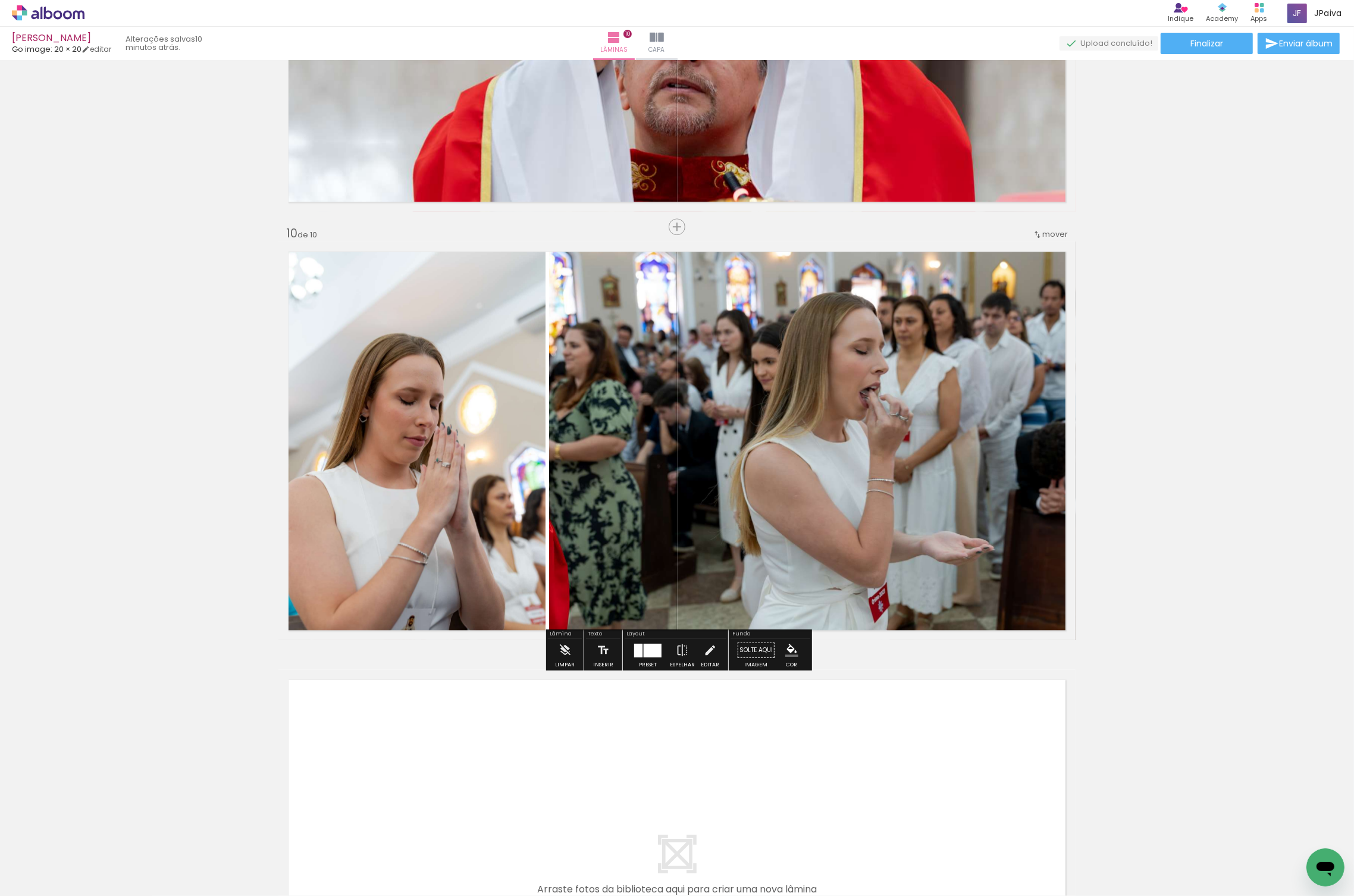
click at [644, 649] on div at bounding box center [653, 650] width 18 height 14
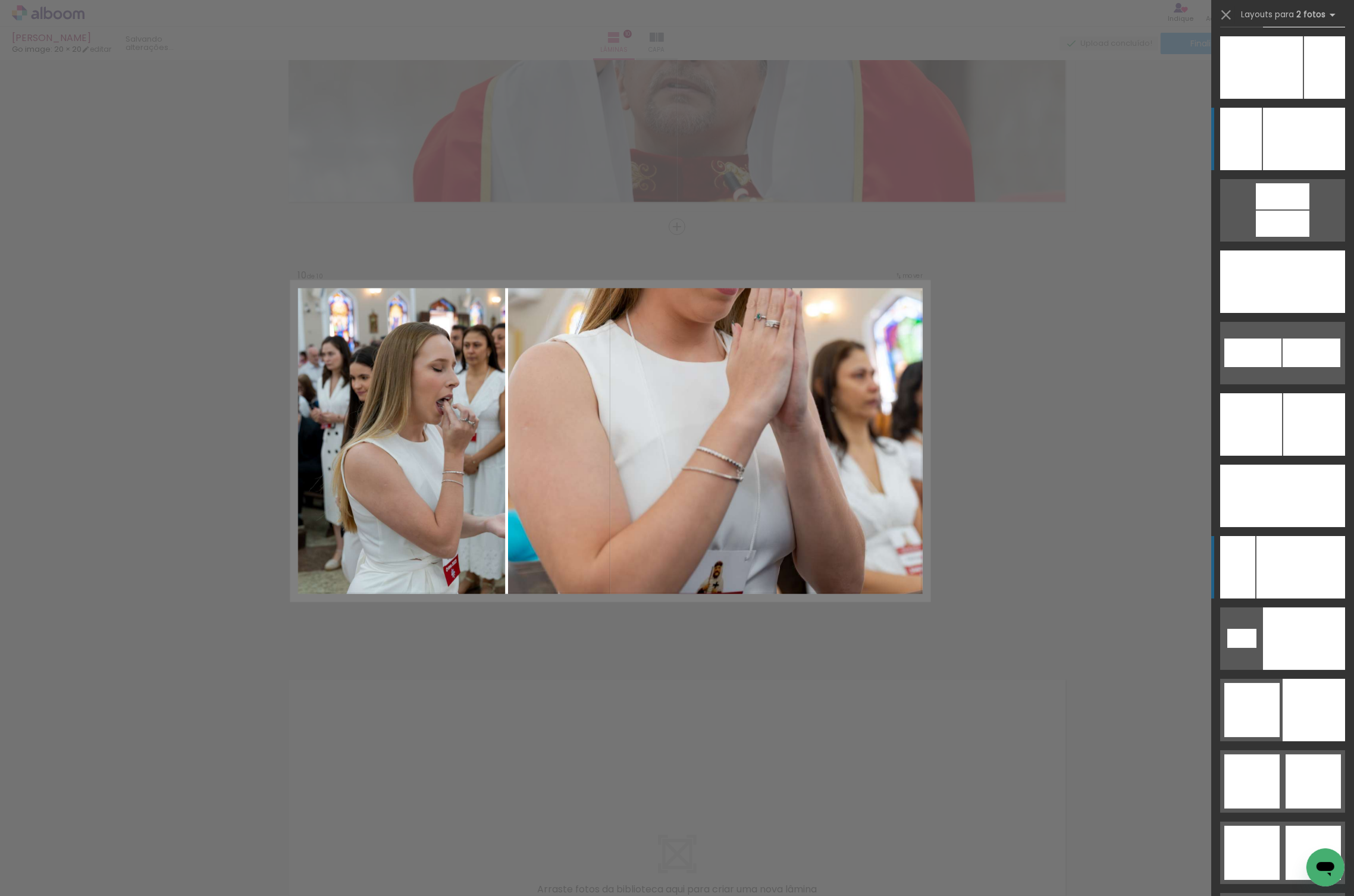
scroll to position [5281, 0]
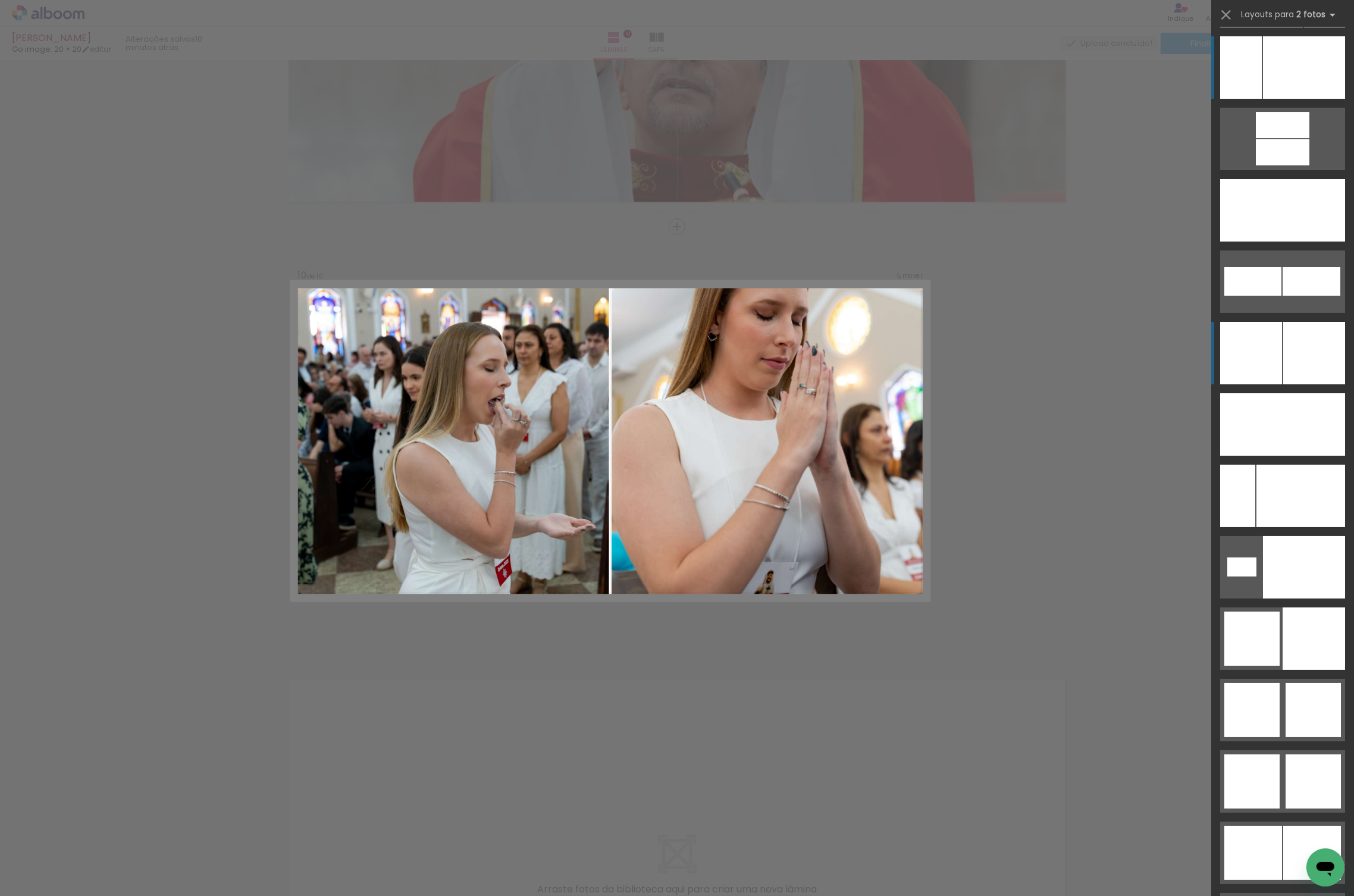
click at [1307, 364] on div at bounding box center [1314, 352] width 62 height 62
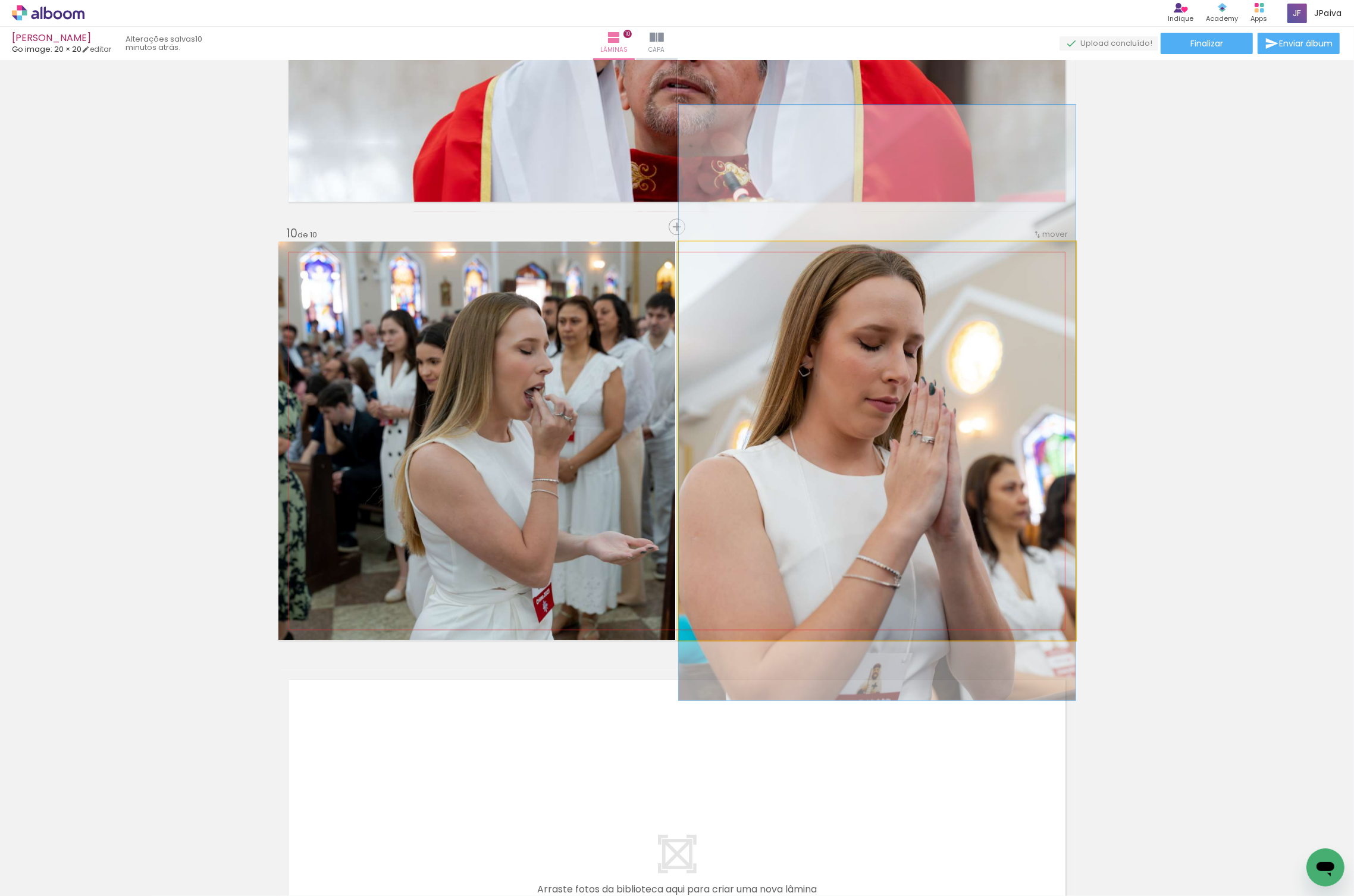
drag, startPoint x: 801, startPoint y: 454, endPoint x: 828, endPoint y: 499, distance: 52.5
click at [819, 514] on div at bounding box center [876, 402] width 397 height 596
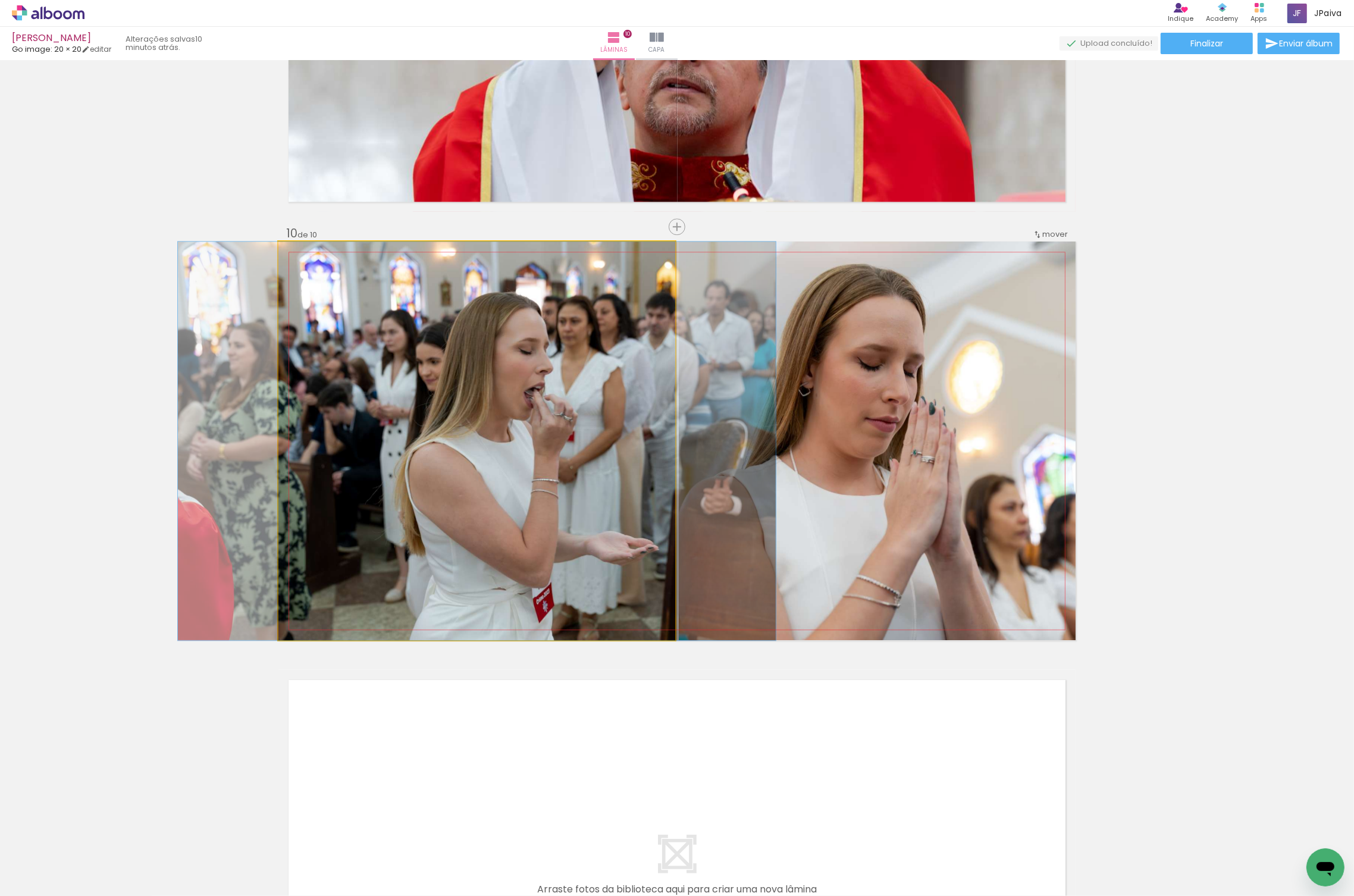
click at [587, 470] on quentale-photo at bounding box center [477, 440] width 397 height 399
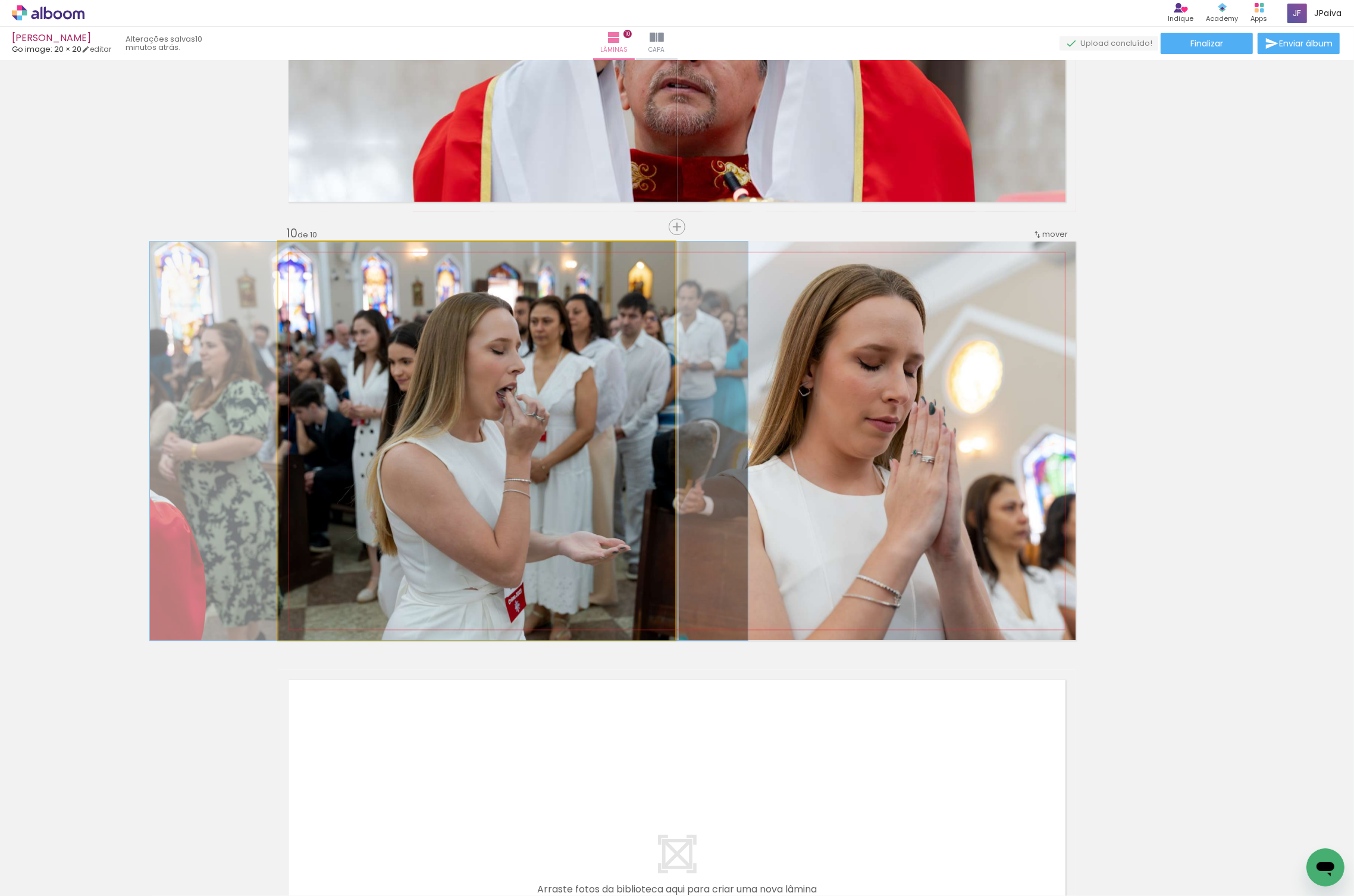
drag, startPoint x: 543, startPoint y: 455, endPoint x: 515, endPoint y: 432, distance: 36.2
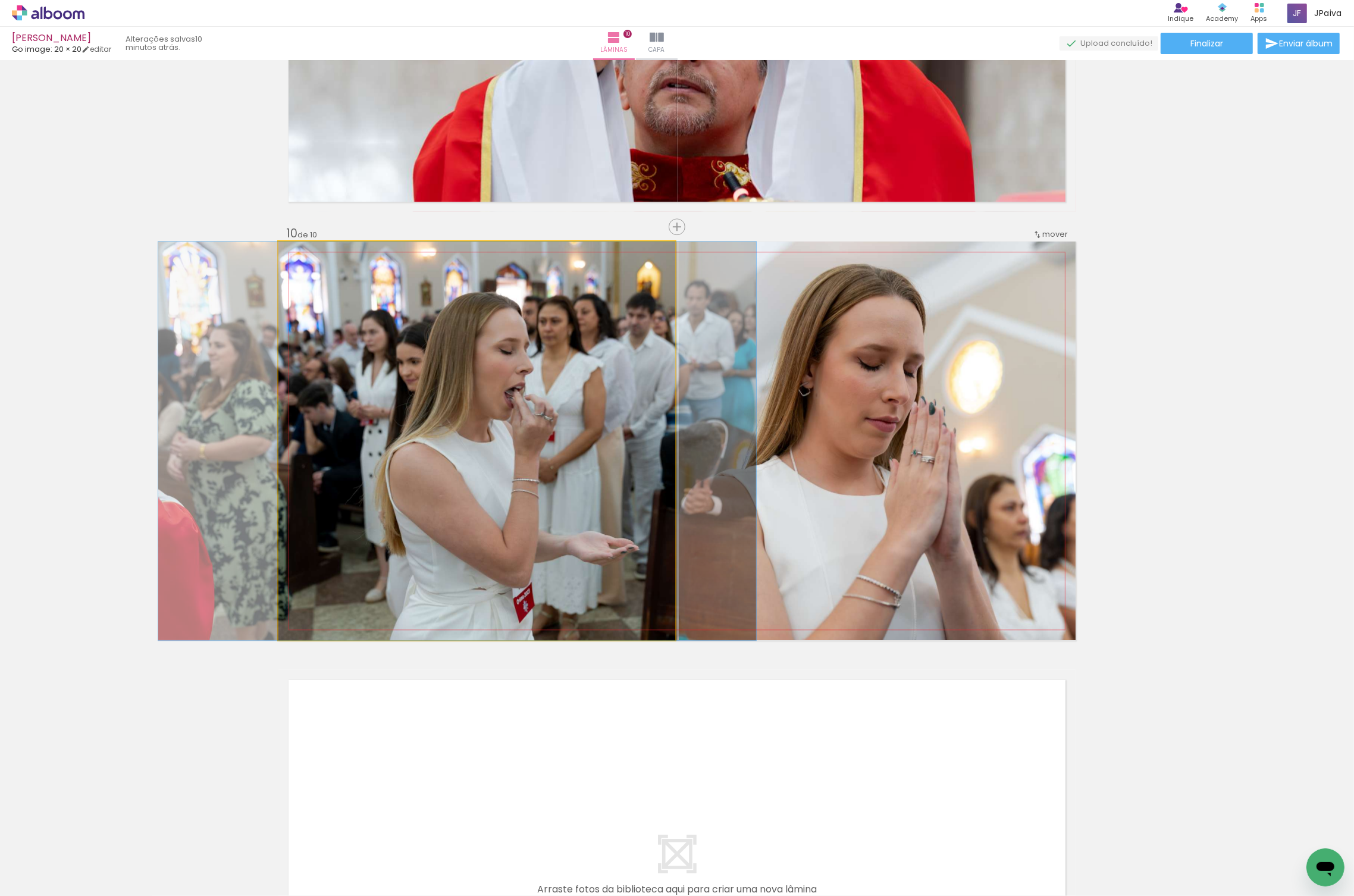
drag, startPoint x: 525, startPoint y: 433, endPoint x: 530, endPoint y: 390, distance: 43.3
click at [530, 391] on div at bounding box center [457, 440] width 598 height 399
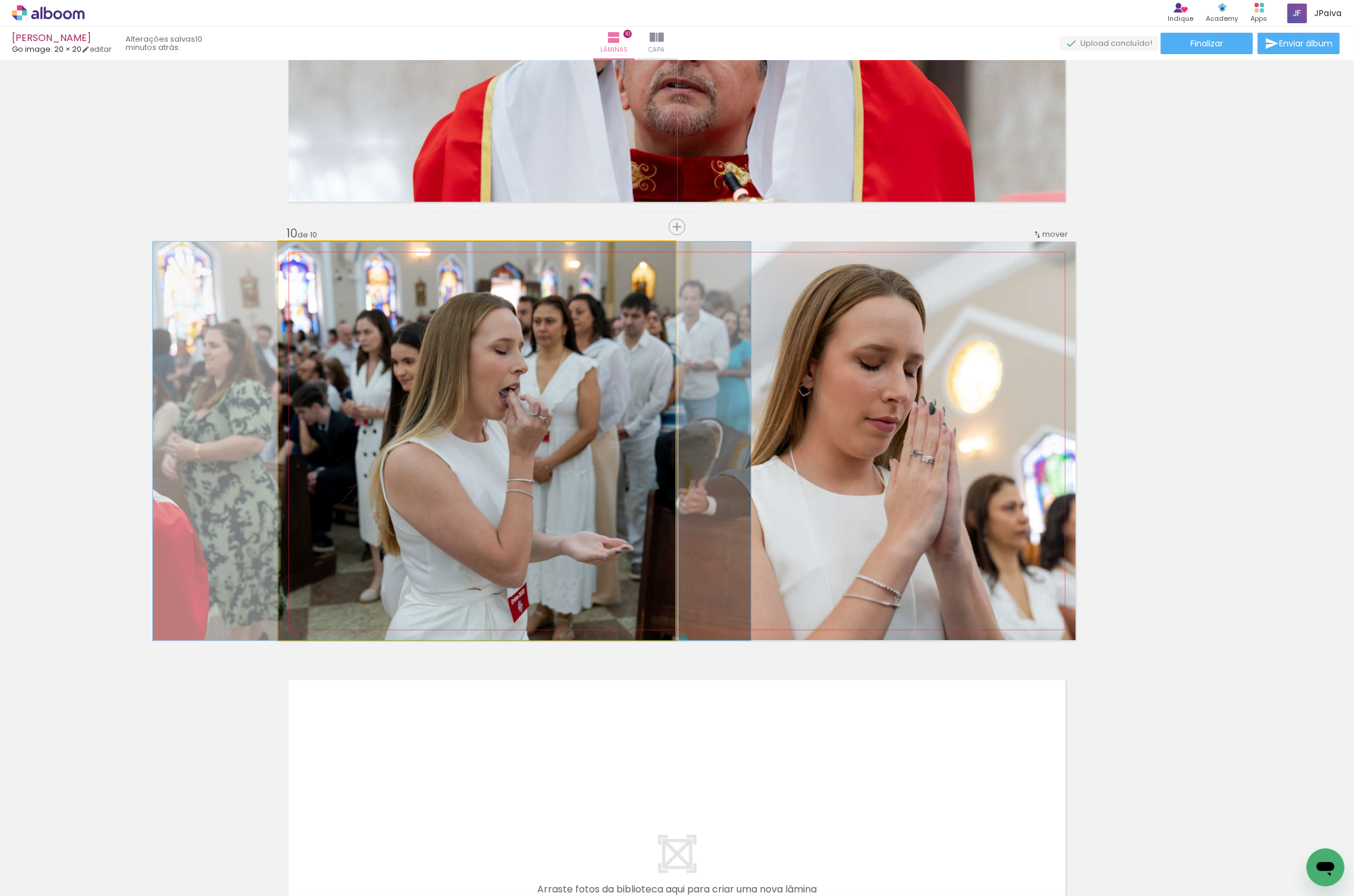
drag, startPoint x: 582, startPoint y: 409, endPoint x: 580, endPoint y: 400, distance: 9.2
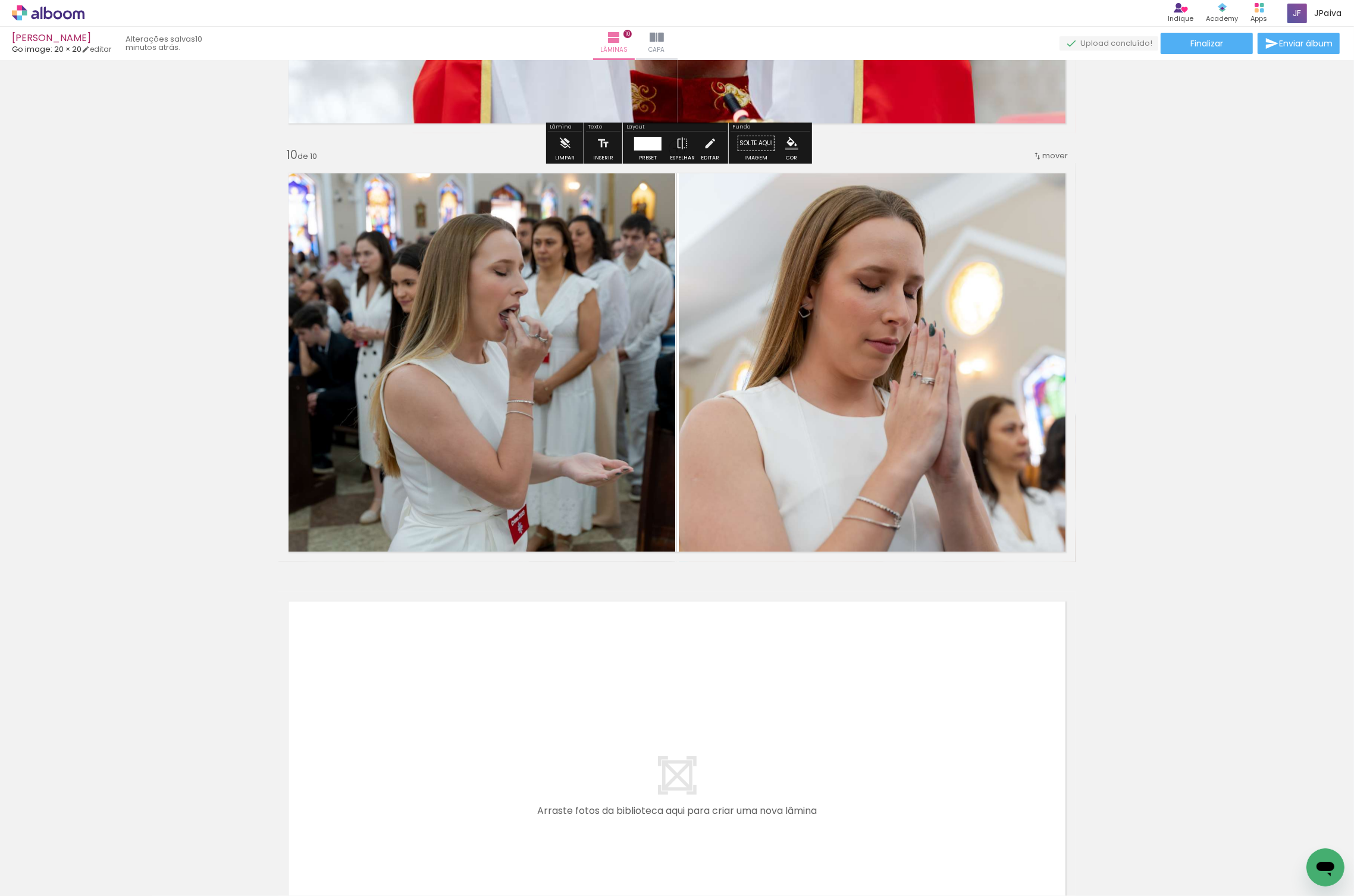
scroll to position [3996, 0]
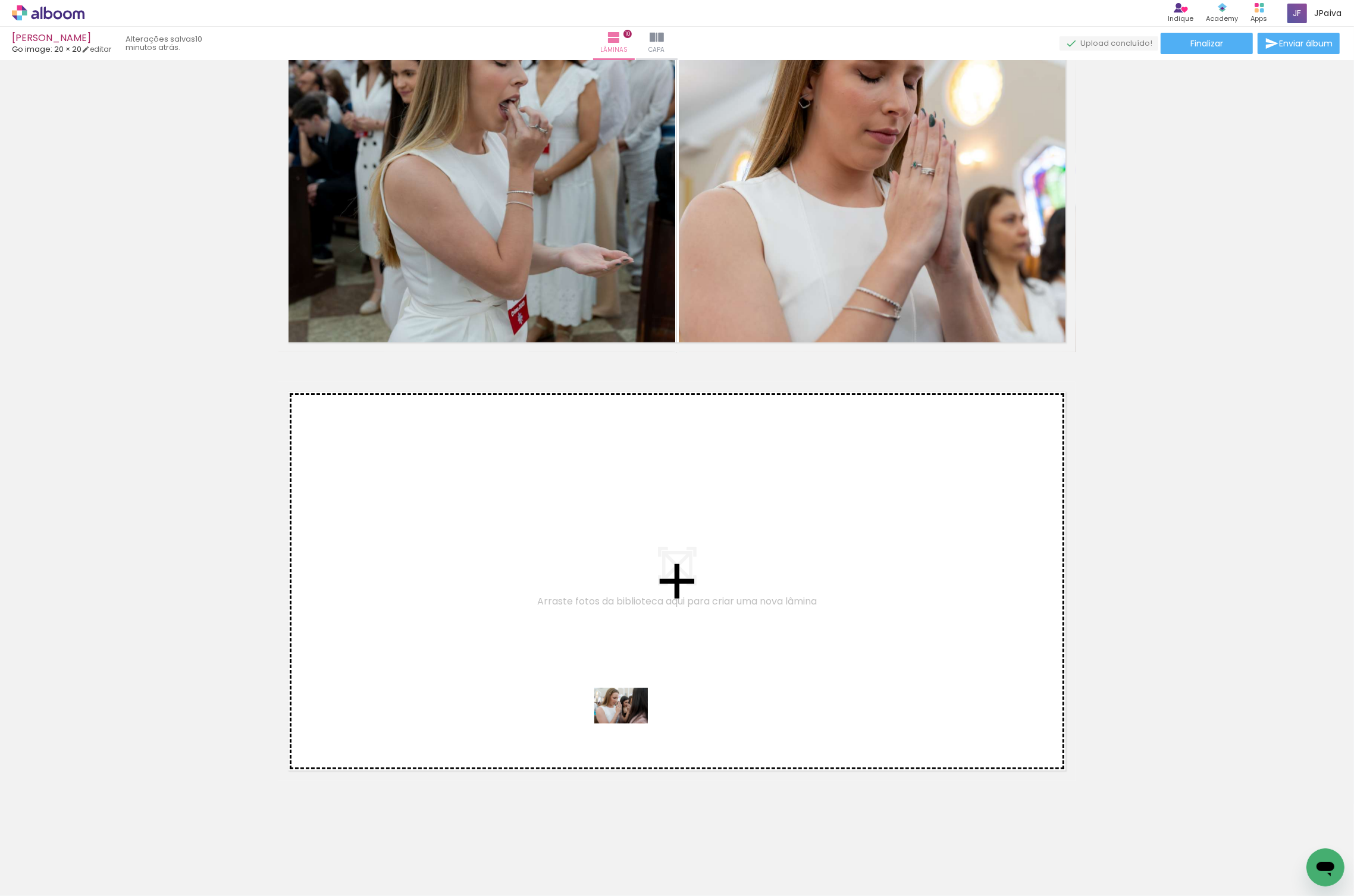
drag, startPoint x: 132, startPoint y: 858, endPoint x: 634, endPoint y: 720, distance: 520.6
click at [634, 720] on quentale-workspace at bounding box center [677, 448] width 1354 height 896
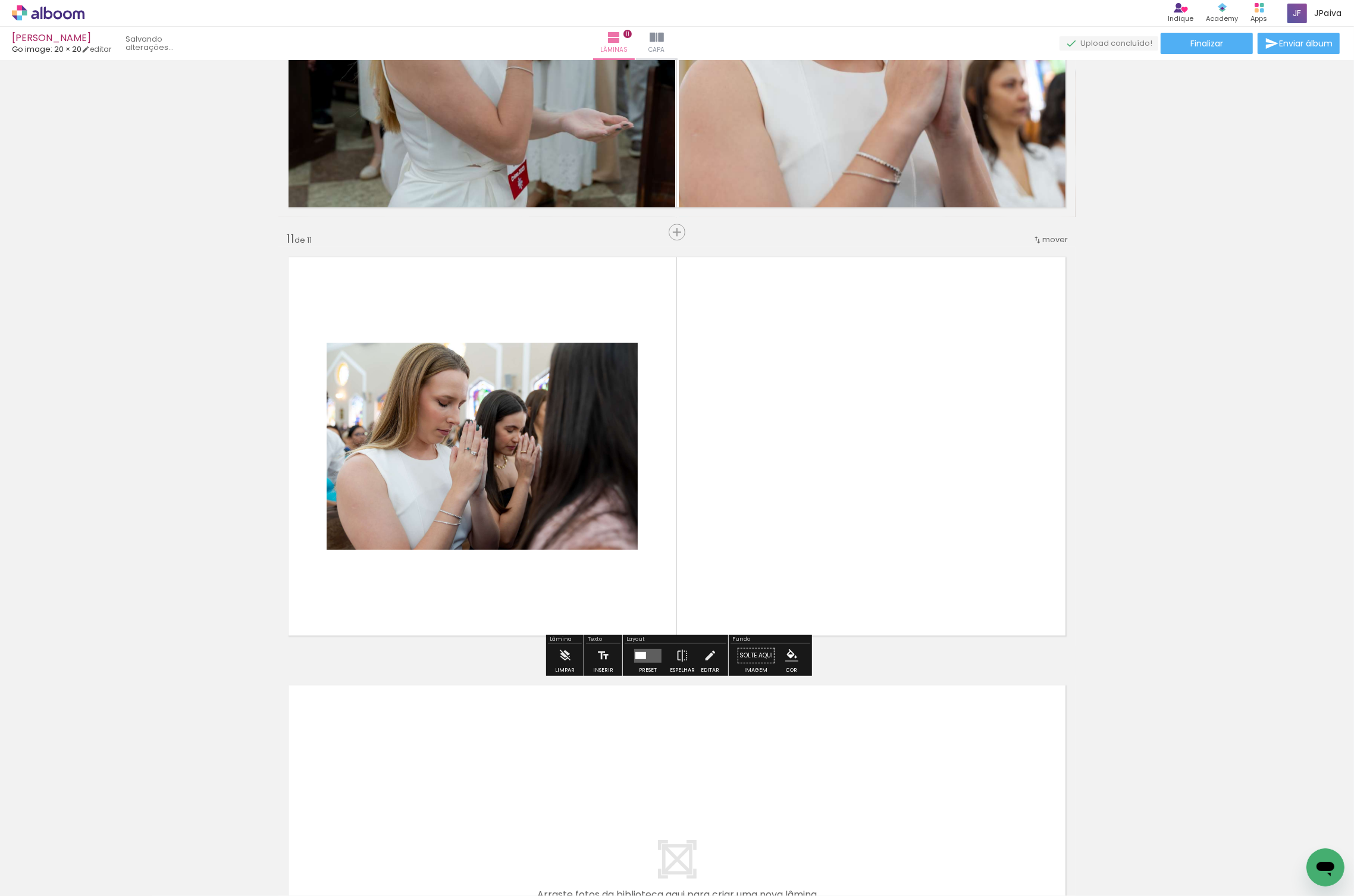
scroll to position [4135, 0]
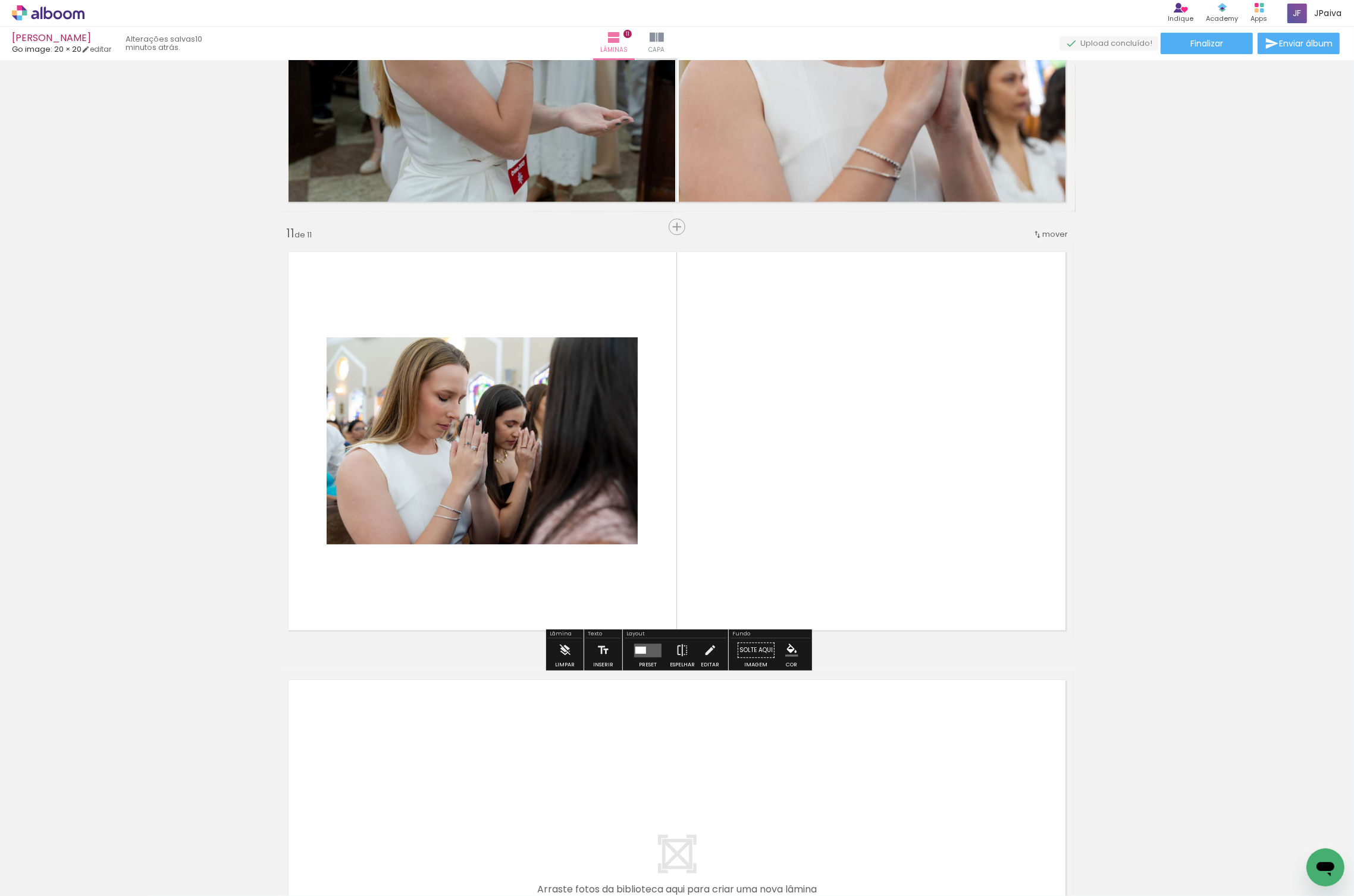
drag, startPoint x: 632, startPoint y: 640, endPoint x: 681, endPoint y: 638, distance: 49.0
click at [632, 640] on div at bounding box center [648, 650] width 32 height 24
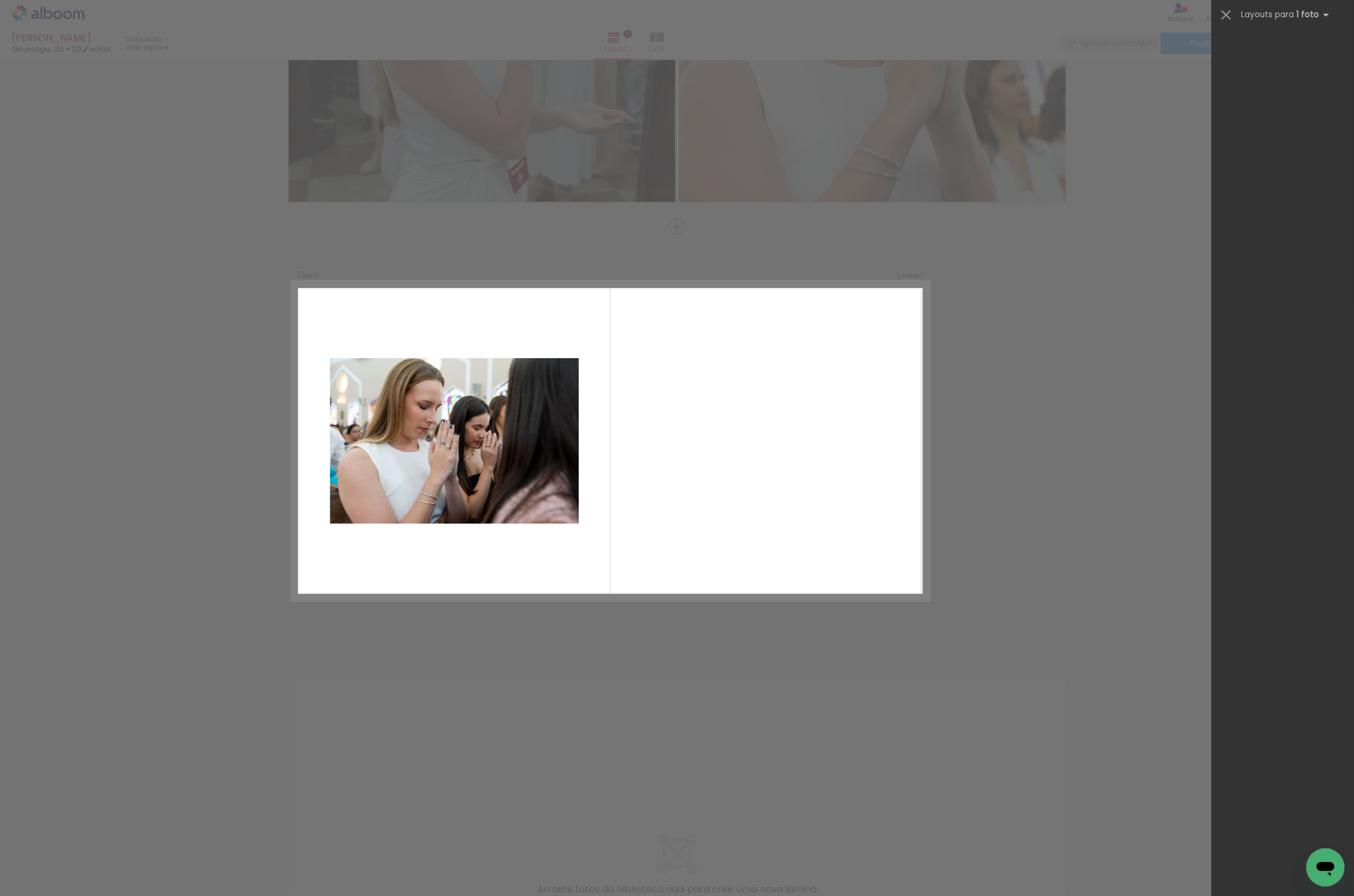
scroll to position [0, 0]
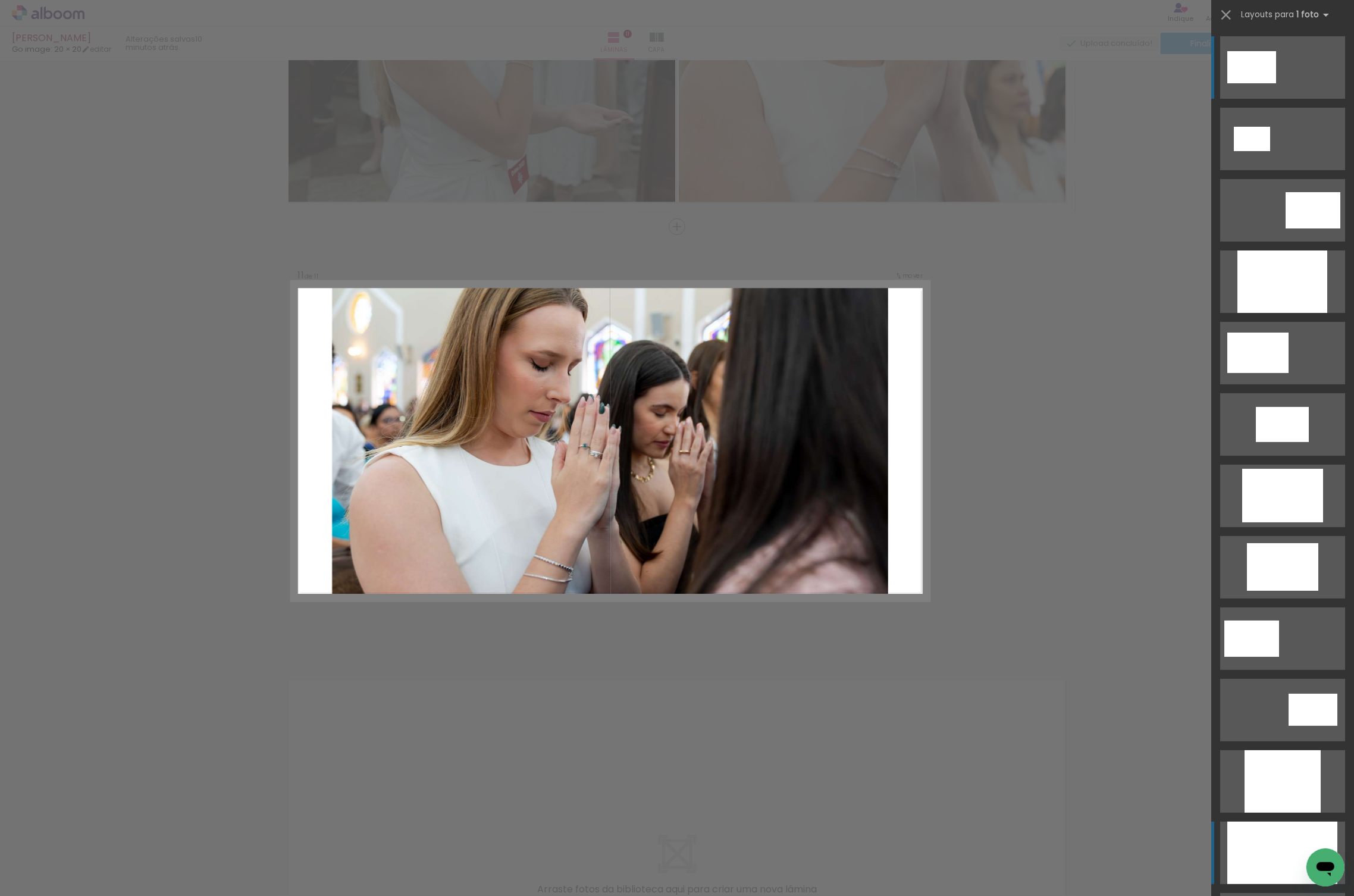
click at [1296, 836] on div at bounding box center [1282, 852] width 110 height 62
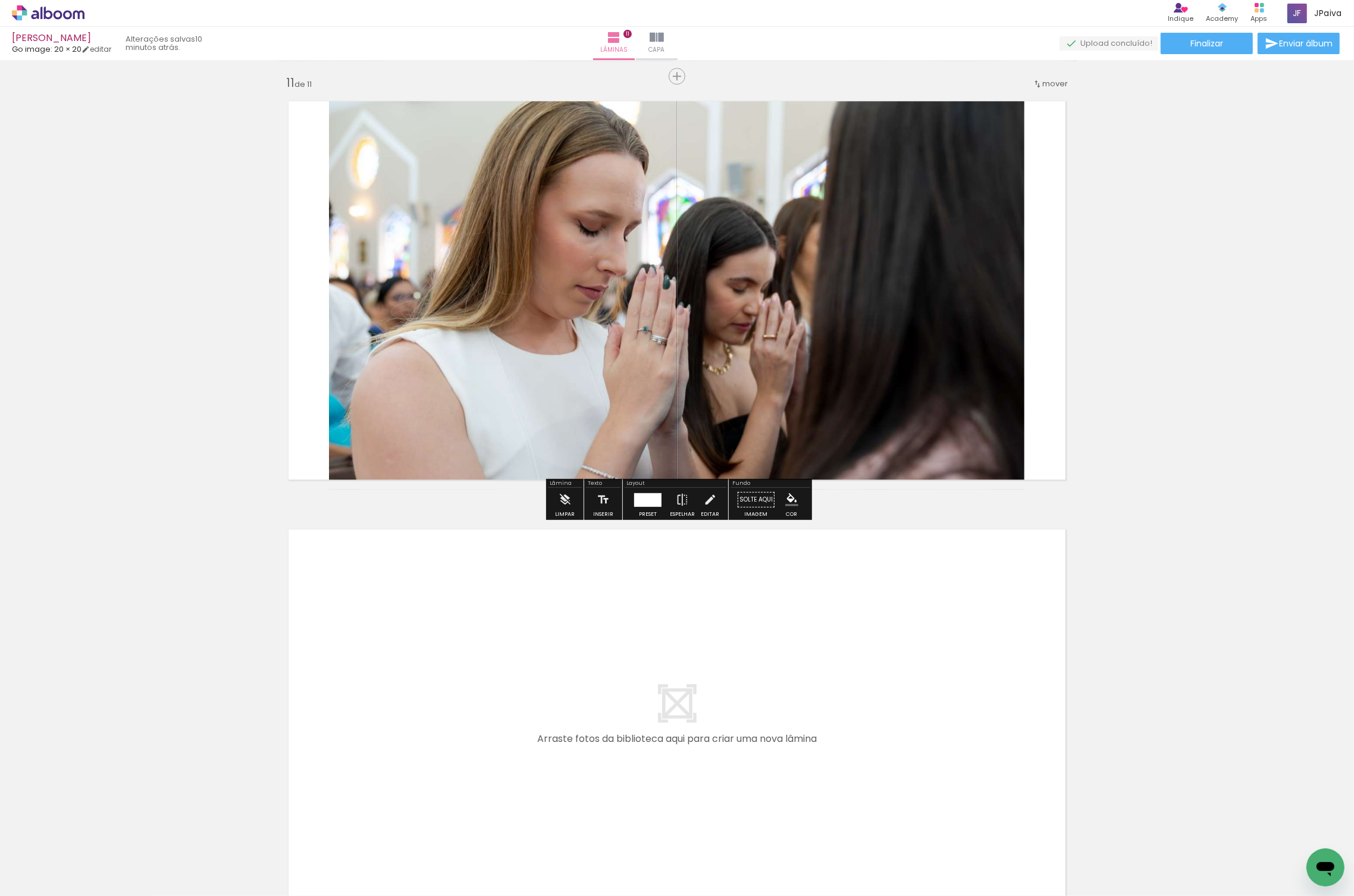
scroll to position [4424, 0]
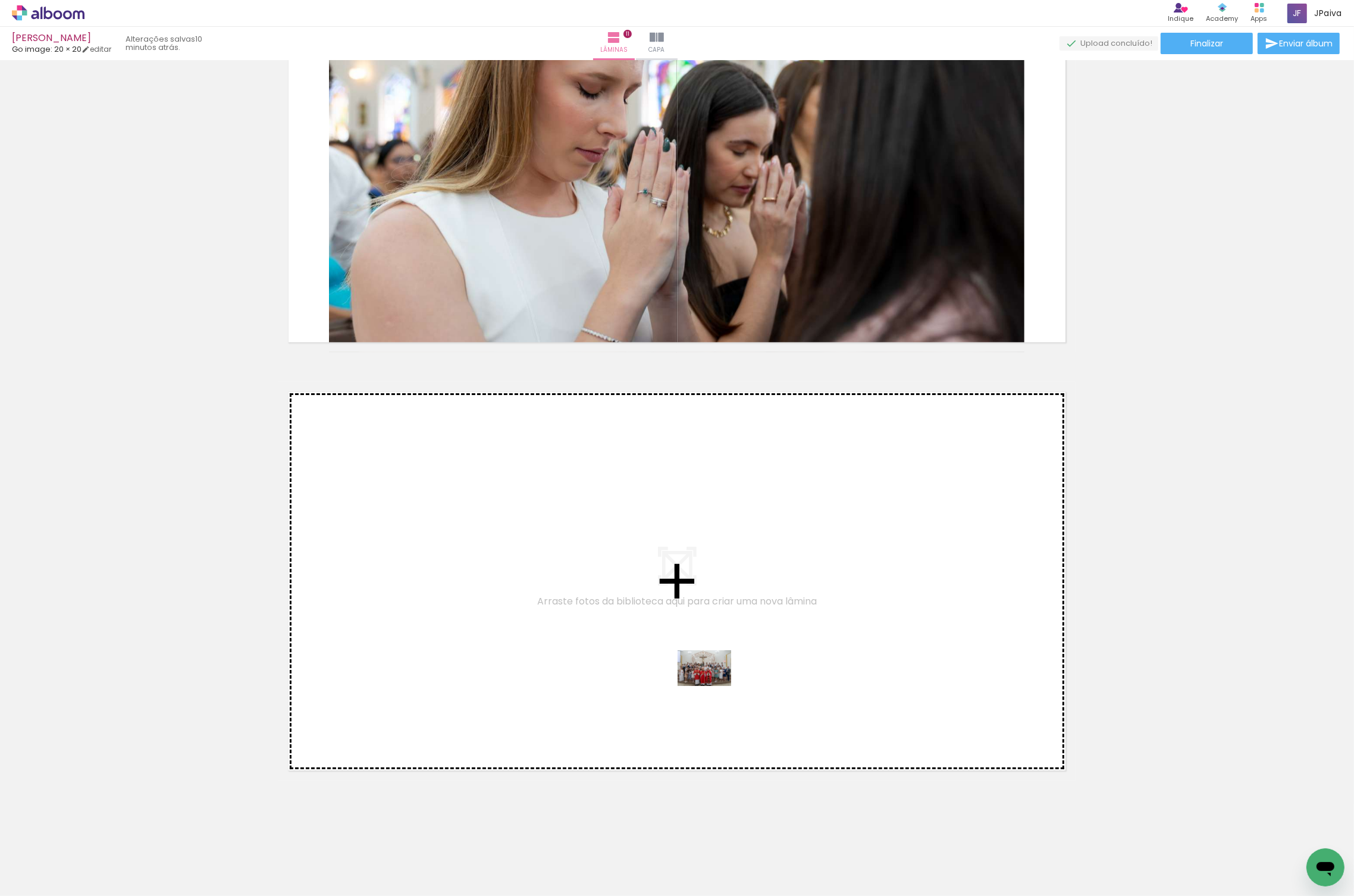
drag, startPoint x: 132, startPoint y: 856, endPoint x: 743, endPoint y: 652, distance: 644.2
click at [743, 652] on quentale-workspace at bounding box center [677, 448] width 1354 height 896
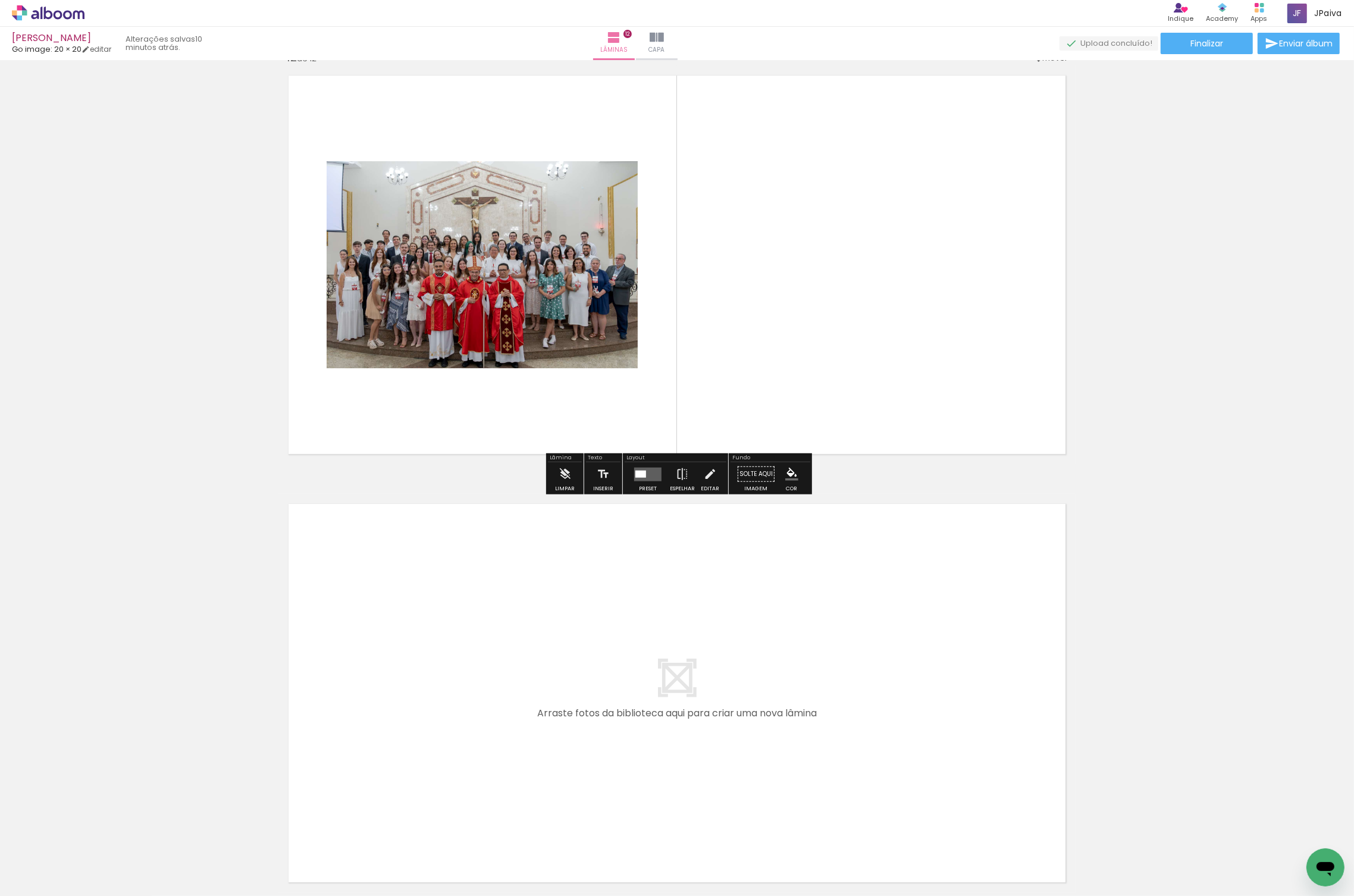
scroll to position [4747, 0]
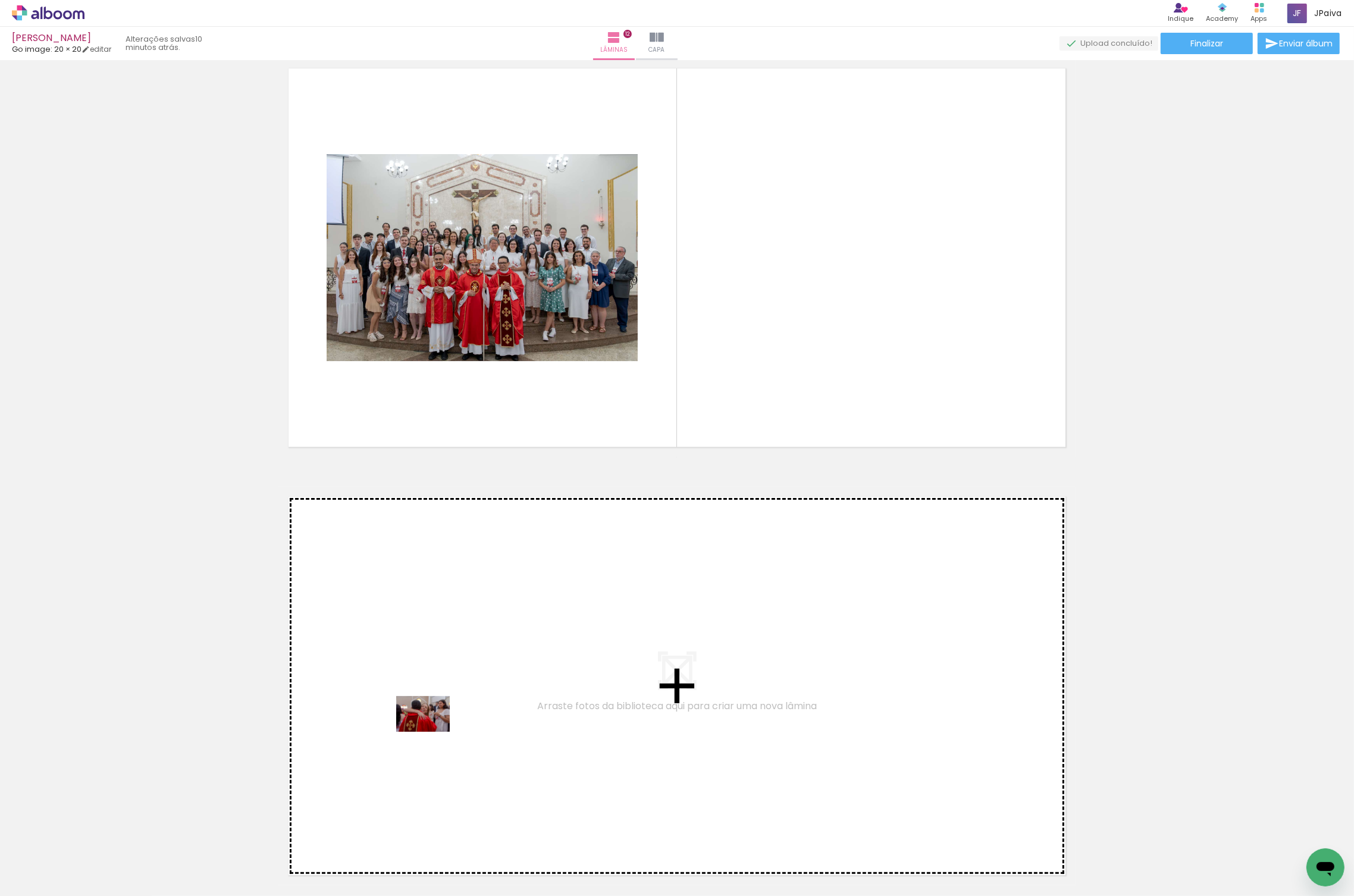
drag, startPoint x: 139, startPoint y: 855, endPoint x: 432, endPoint y: 732, distance: 317.8
click at [432, 732] on quentale-workspace at bounding box center [677, 448] width 1354 height 896
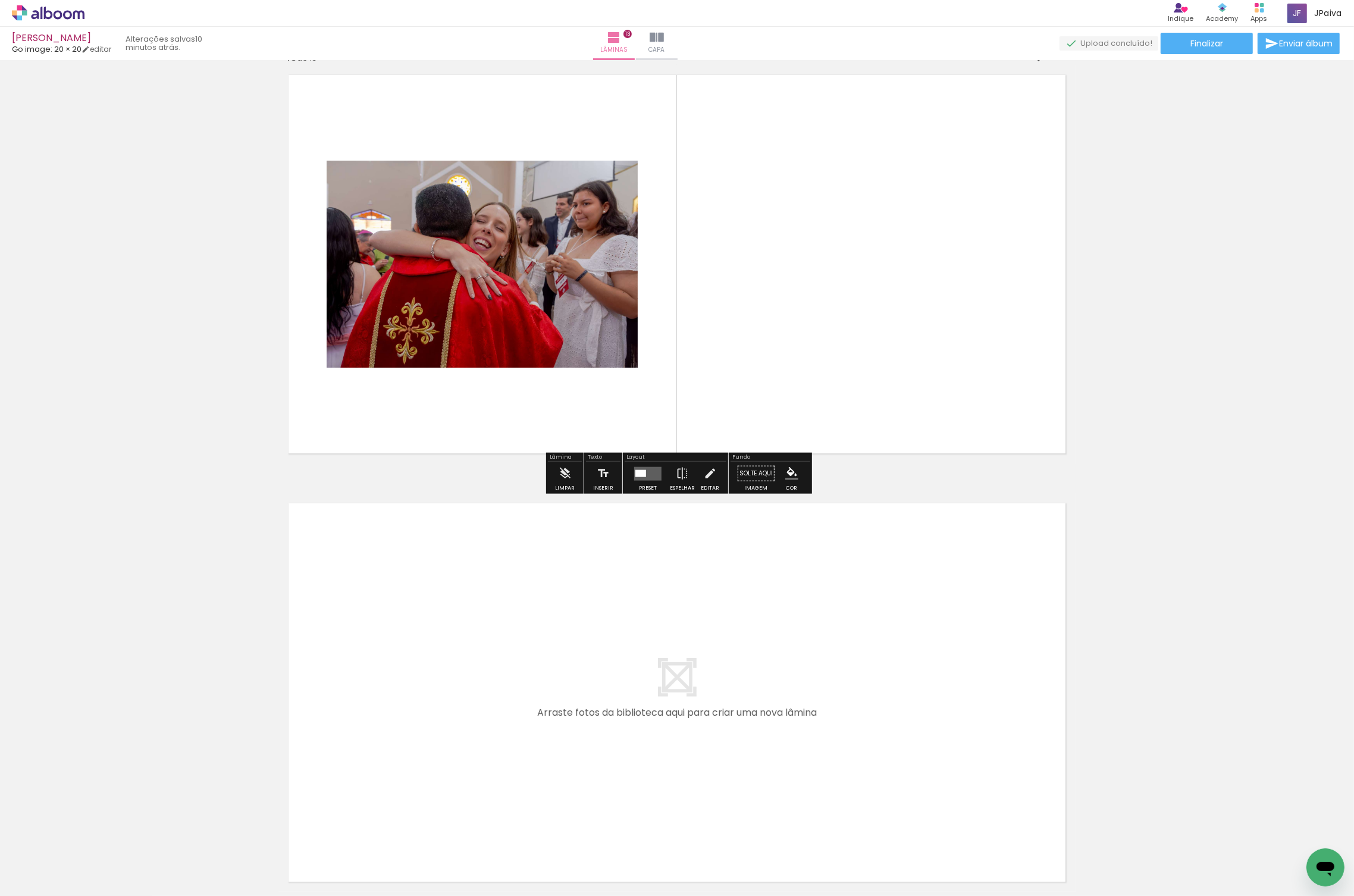
scroll to position [5187, 0]
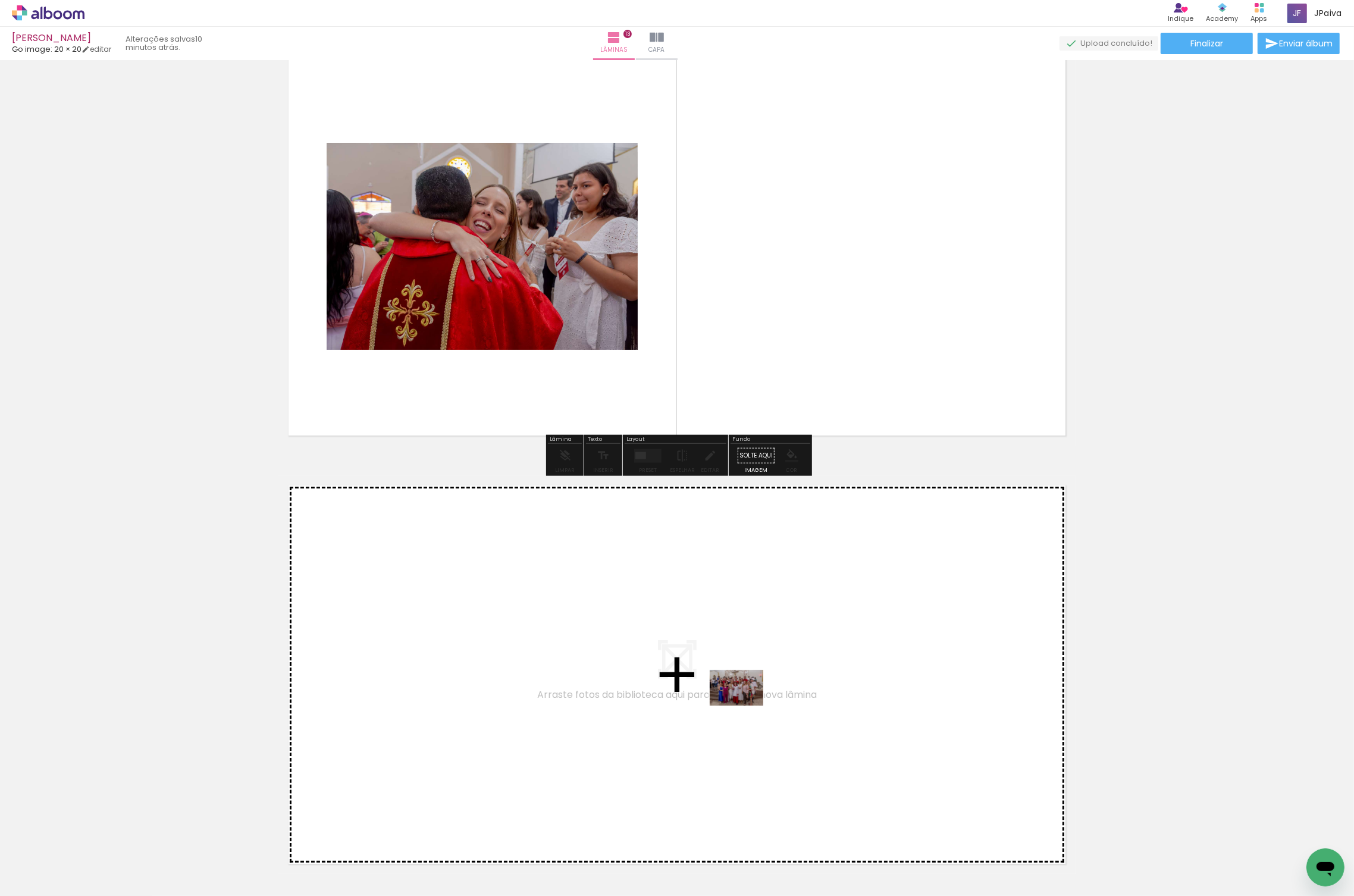
drag, startPoint x: 163, startPoint y: 839, endPoint x: 745, endPoint y: 705, distance: 597.2
click at [745, 705] on quentale-workspace at bounding box center [677, 448] width 1354 height 896
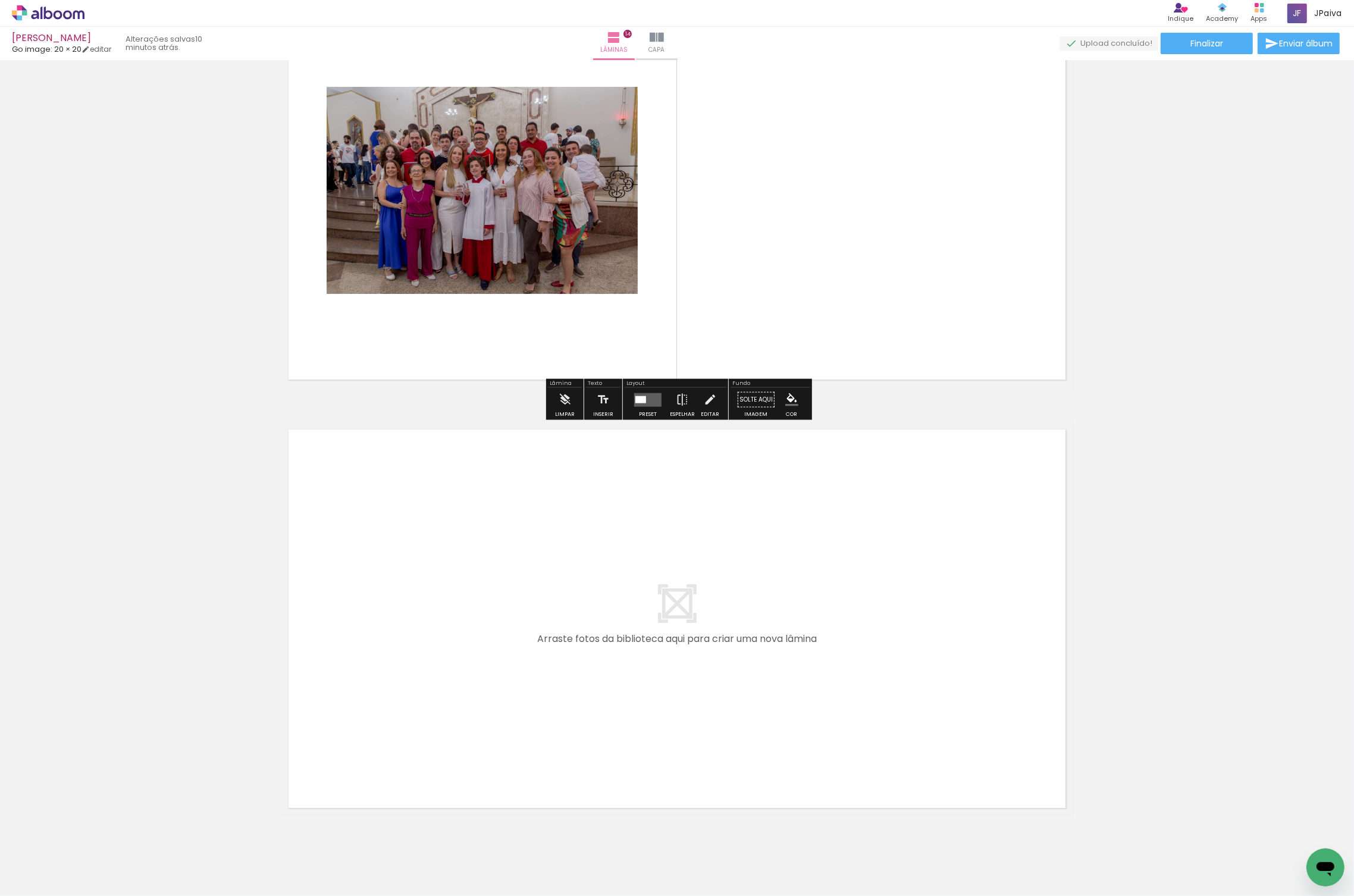
scroll to position [5674, 0]
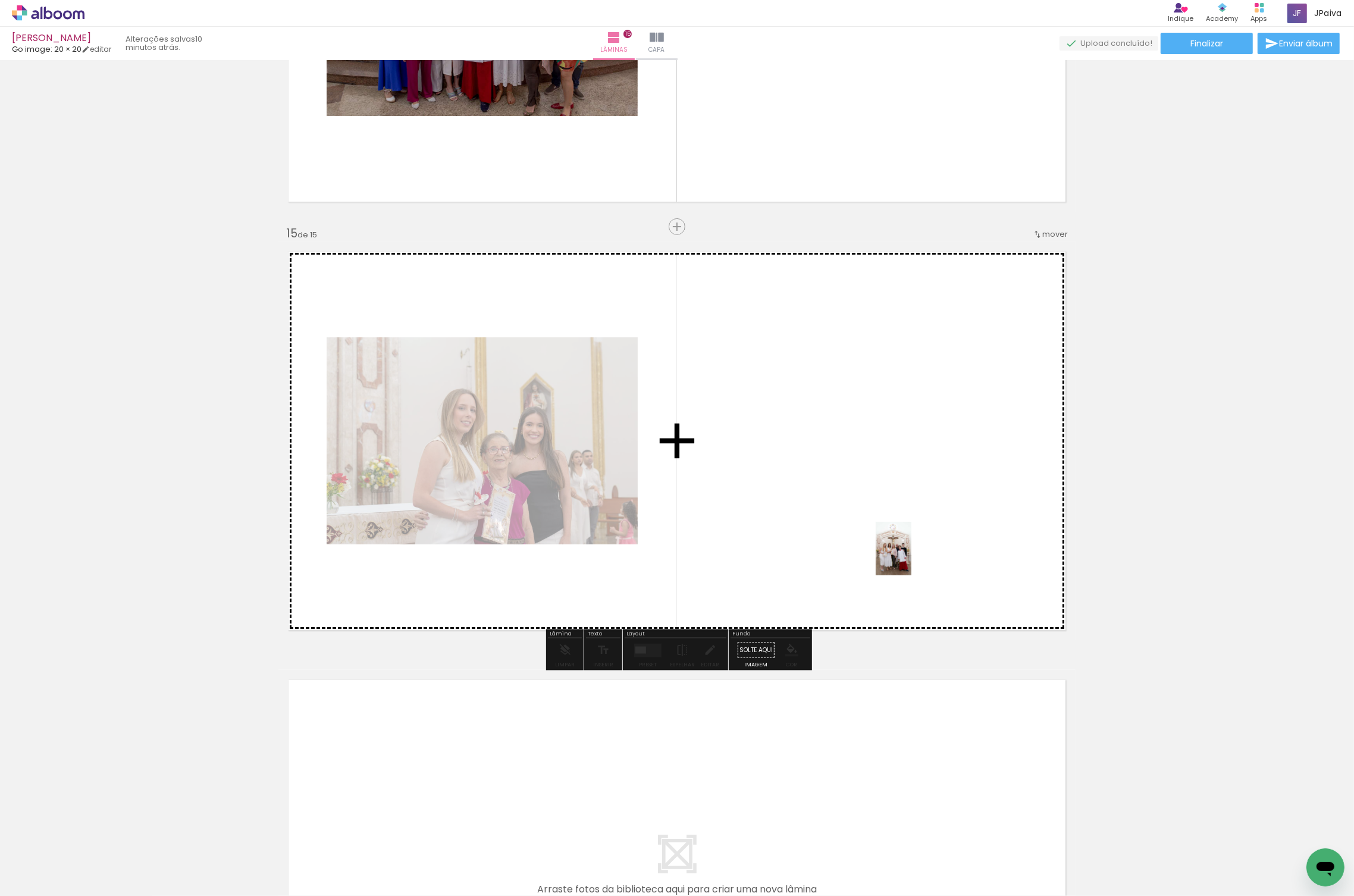
drag, startPoint x: 214, startPoint y: 845, endPoint x: 901, endPoint y: 521, distance: 759.6
click at [910, 542] on quentale-workspace at bounding box center [677, 448] width 1354 height 896
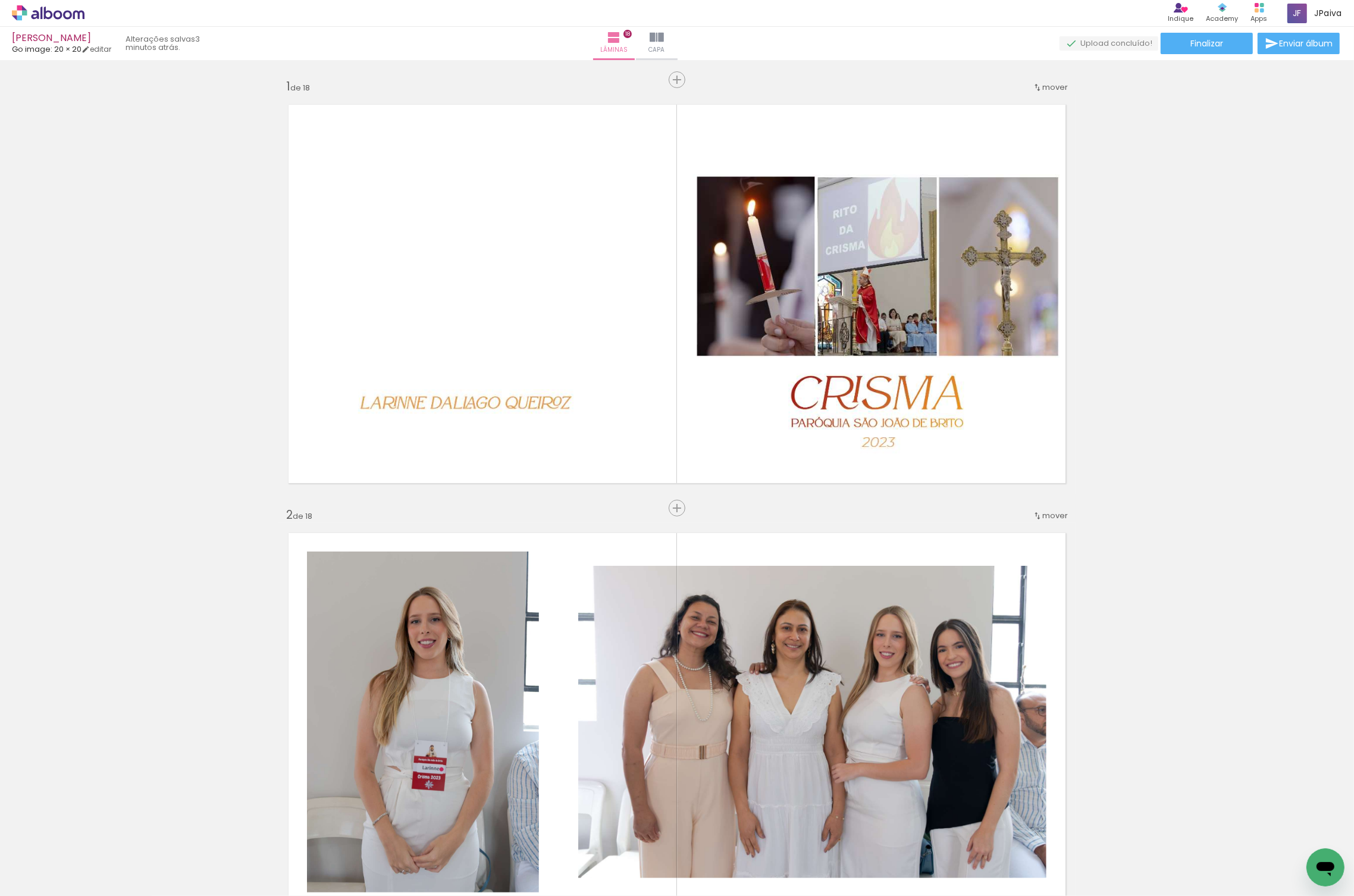
scroll to position [5552, 0]
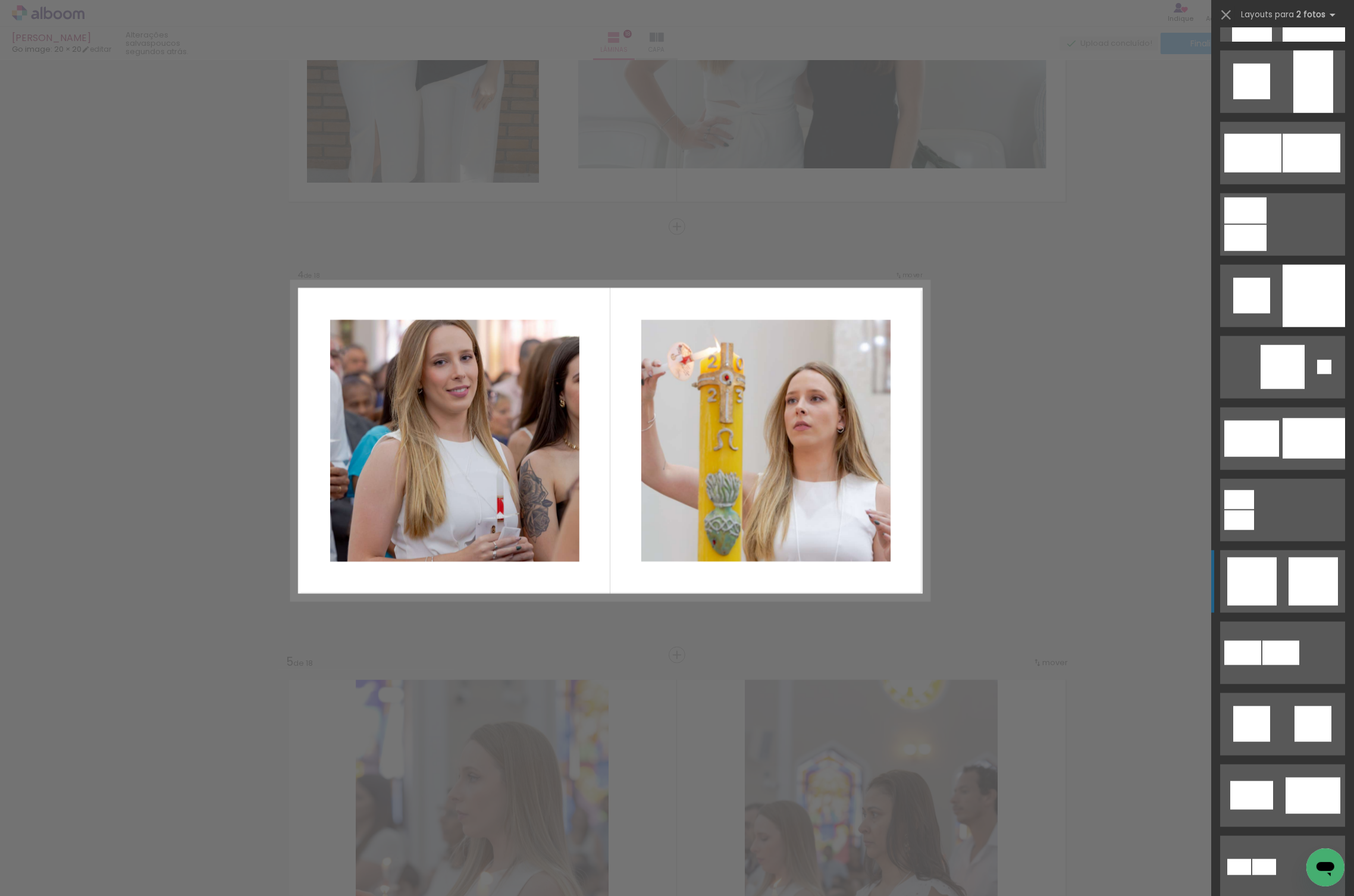
scroll to position [1414, 0]
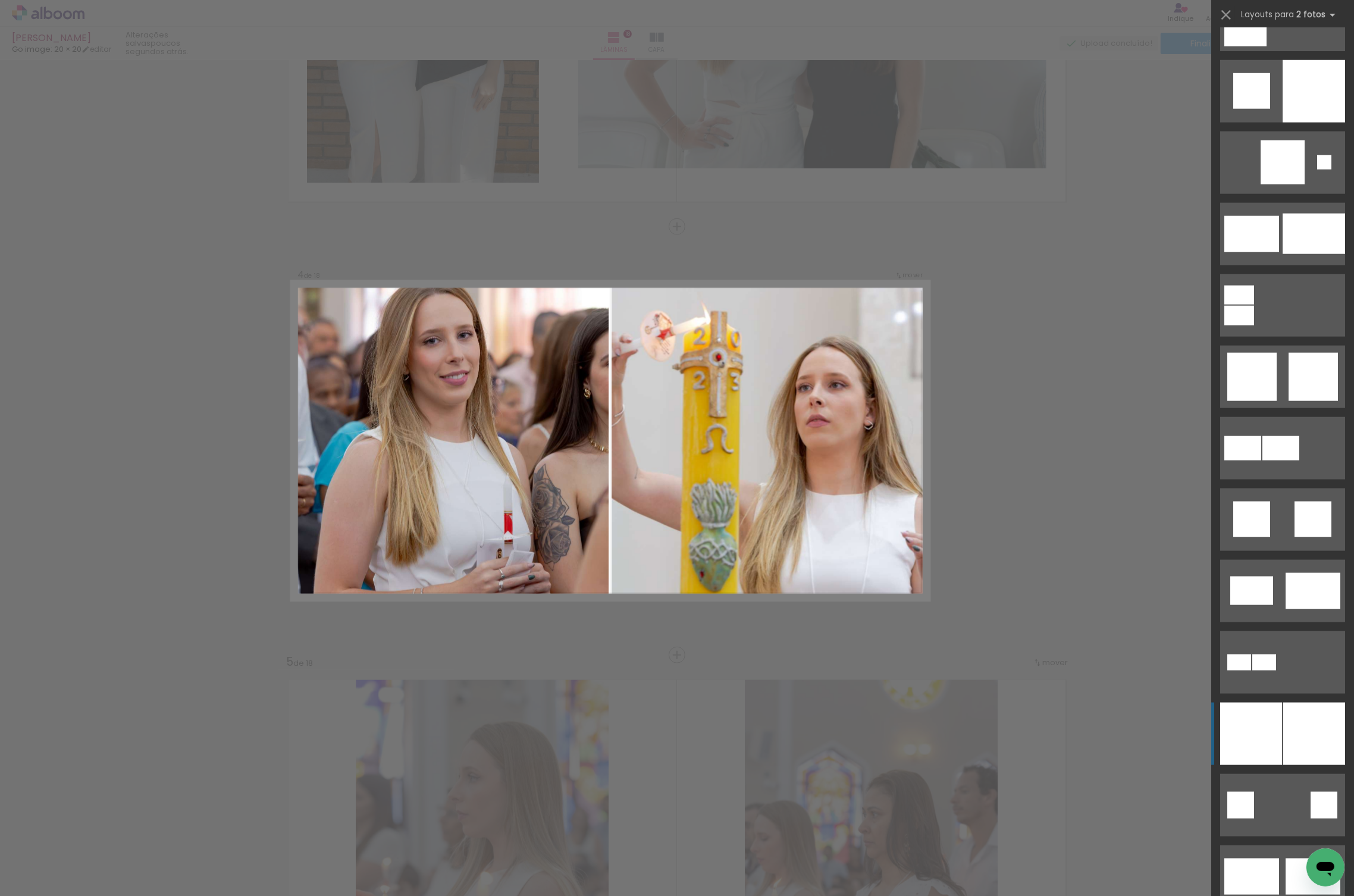
click at [1296, 703] on div at bounding box center [1282, 729] width 143 height 71
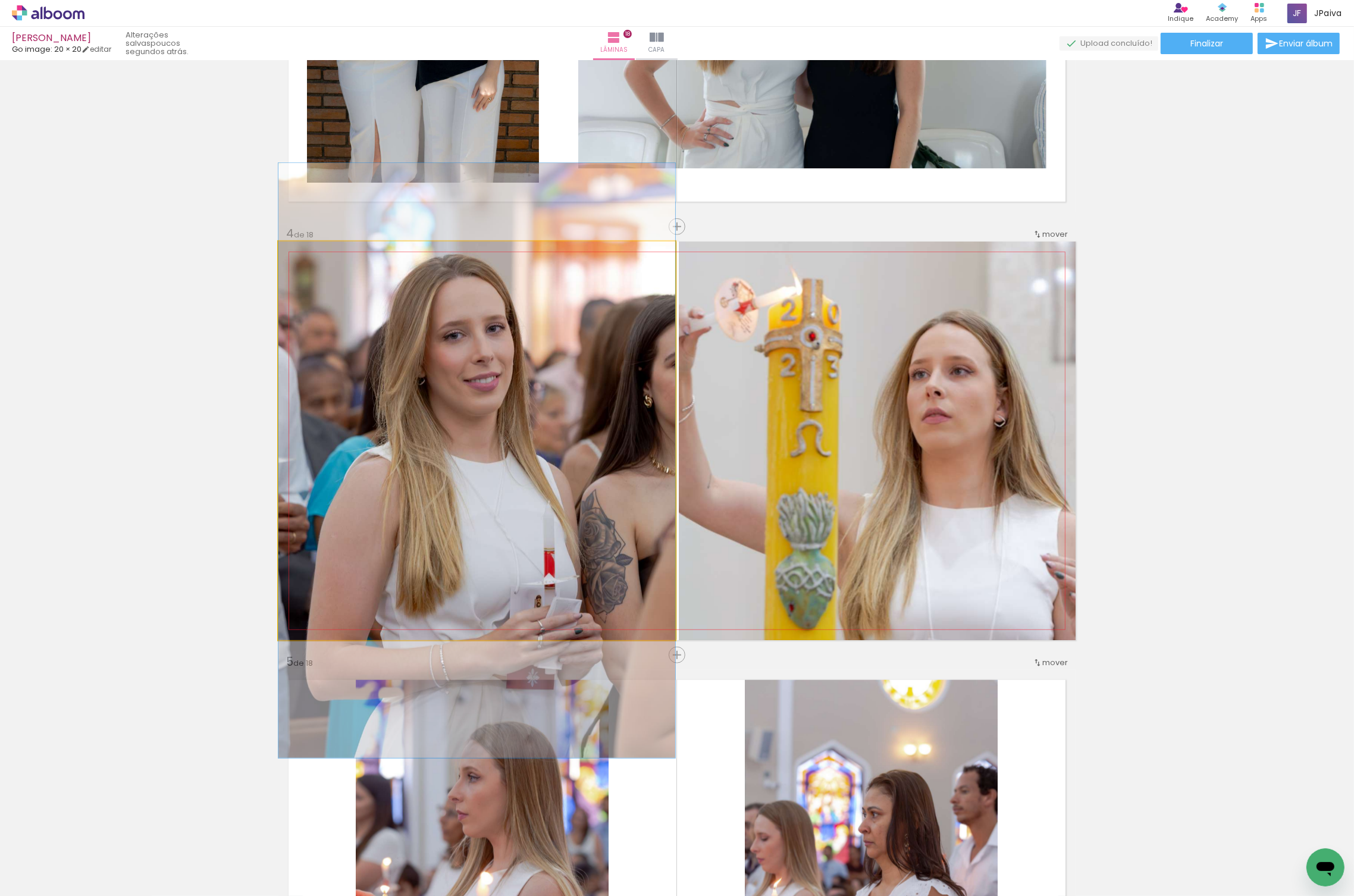
drag, startPoint x: 575, startPoint y: 450, endPoint x: 677, endPoint y: 468, distance: 103.6
click at [677, 469] on quentale-layouter at bounding box center [677, 440] width 797 height 399
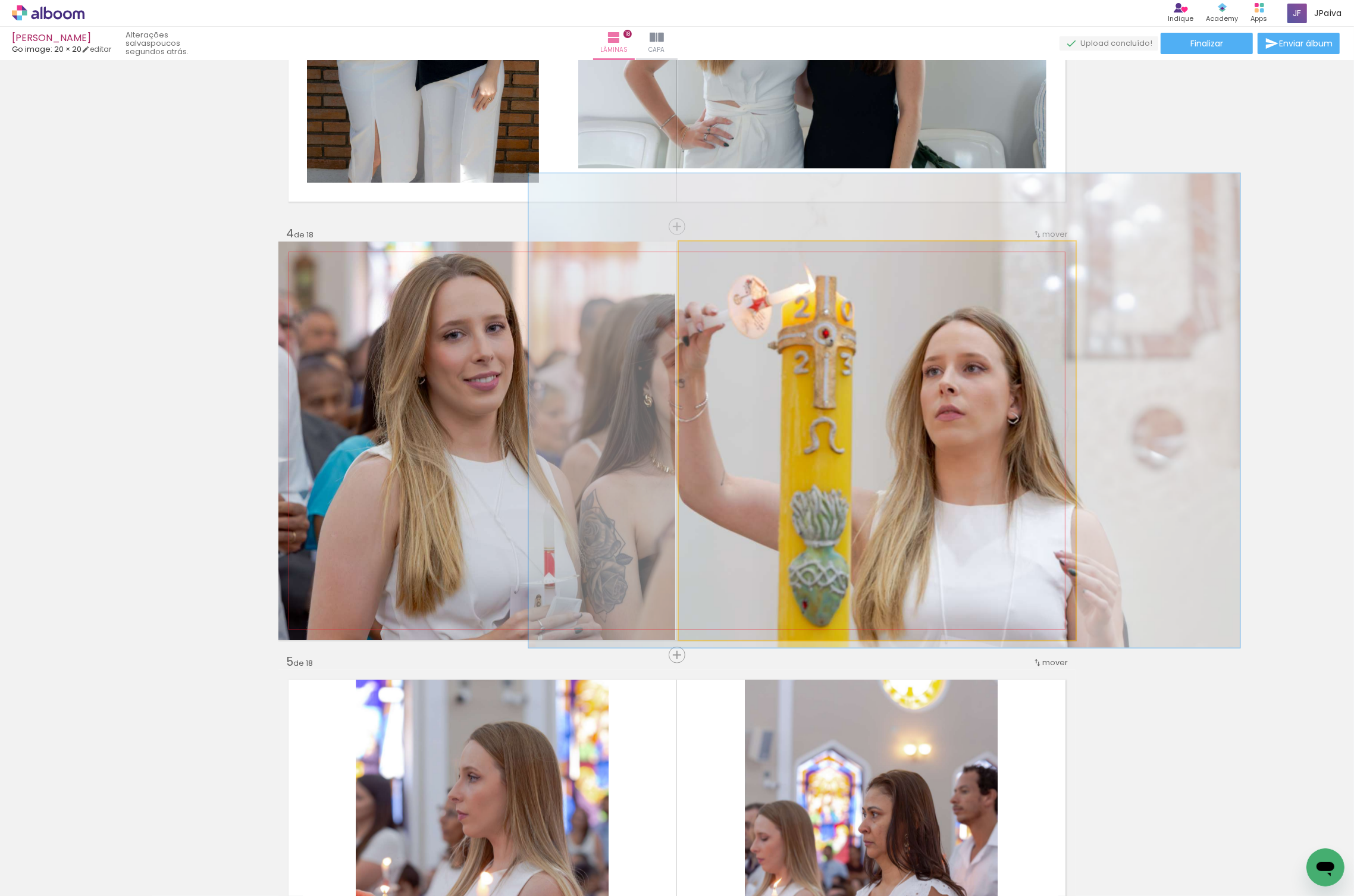
drag, startPoint x: 893, startPoint y: 514, endPoint x: 907, endPoint y: 511, distance: 14.3
drag, startPoint x: 907, startPoint y: 510, endPoint x: 879, endPoint y: 493, distance: 32.8
click at [907, 510] on quentale-photo at bounding box center [876, 440] width 397 height 399
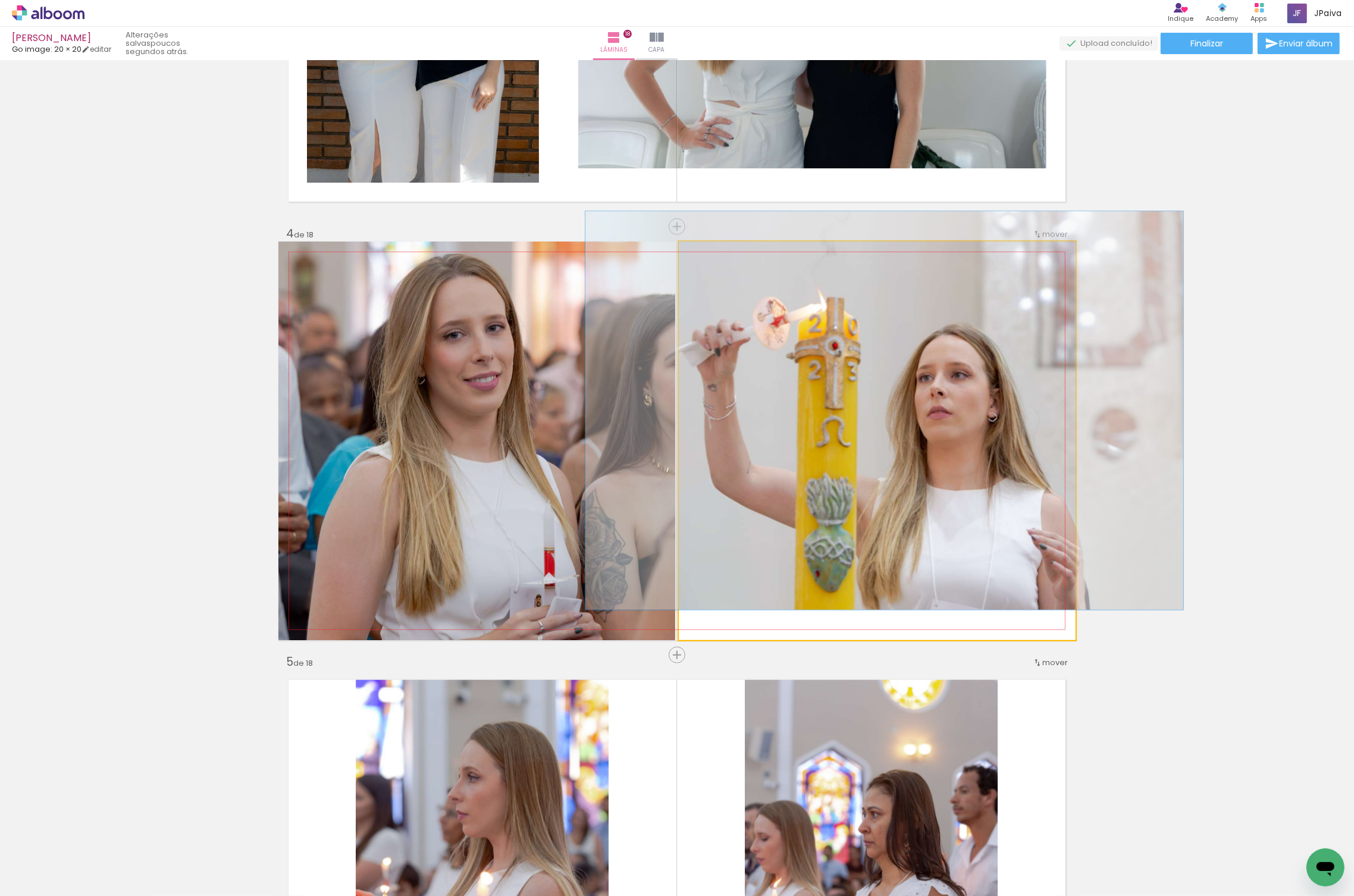
drag, startPoint x: 716, startPoint y: 250, endPoint x: 698, endPoint y: 255, distance: 18.7
type paper-slider "100"
click at [698, 255] on div at bounding box center [706, 253] width 19 height 19
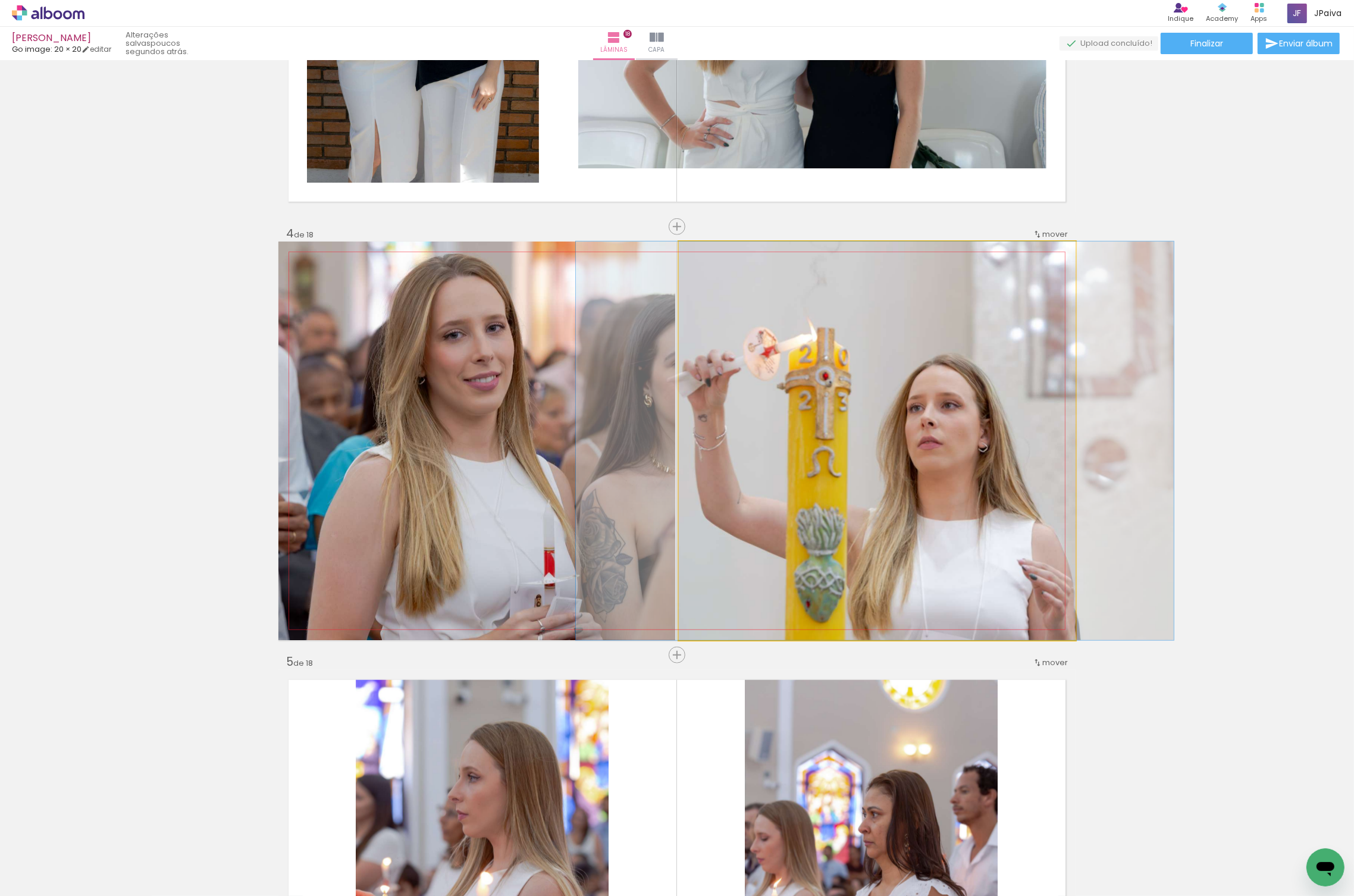
drag, startPoint x: 931, startPoint y: 527, endPoint x: 924, endPoint y: 511, distance: 17.5
click at [801, 562] on quentale-photo at bounding box center [876, 440] width 397 height 399
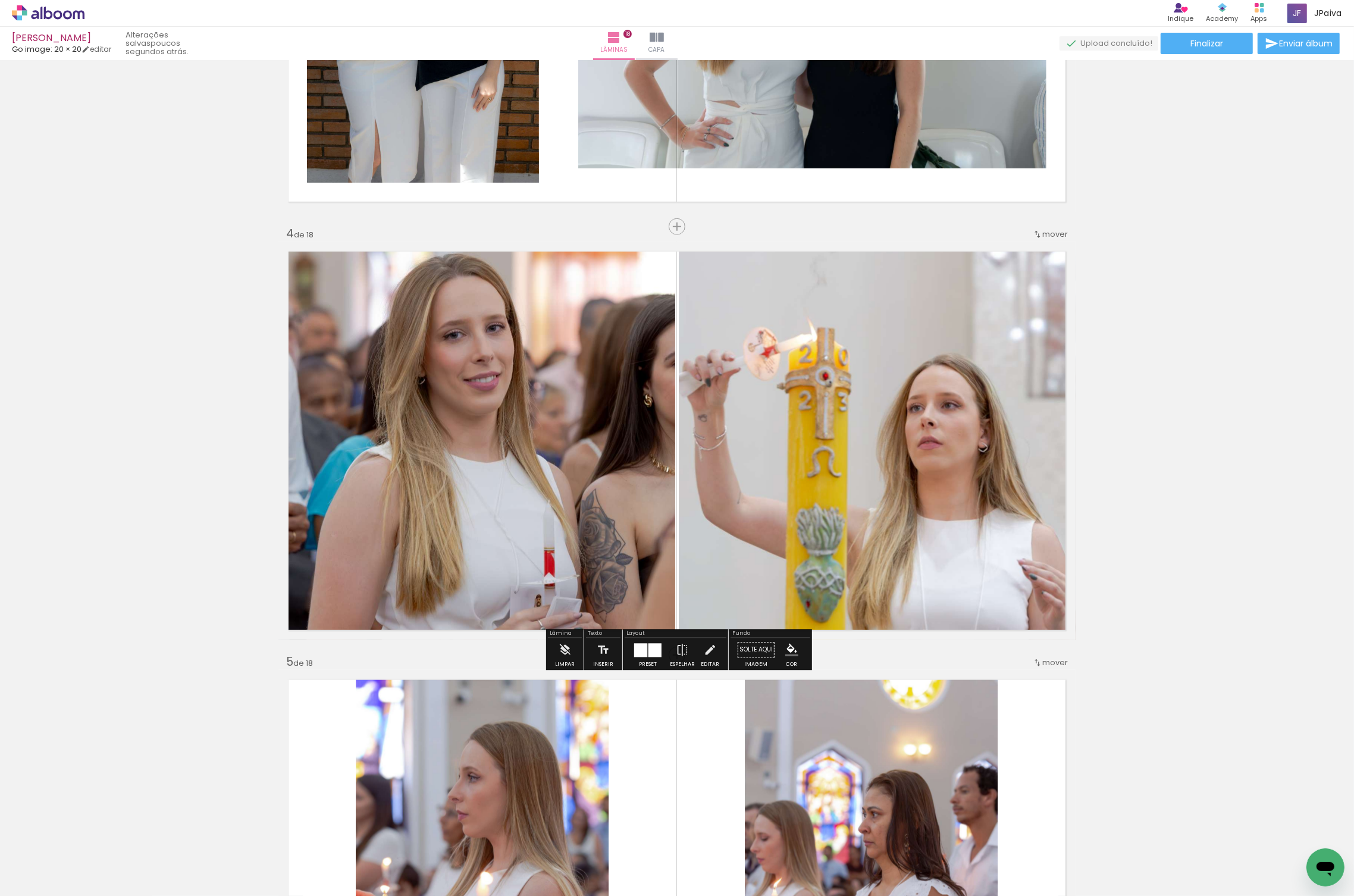
click at [650, 649] on div at bounding box center [654, 650] width 13 height 14
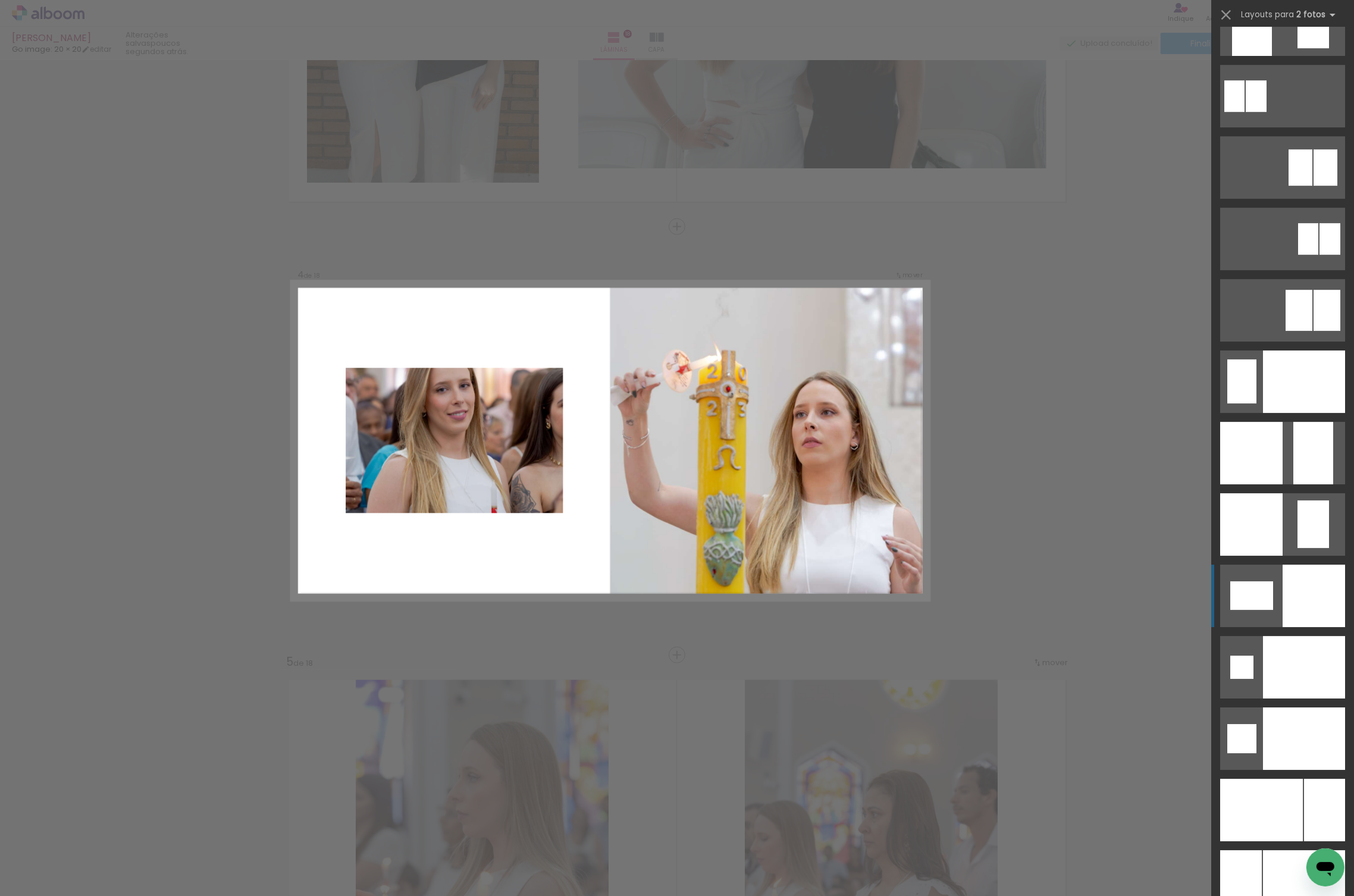
scroll to position [4470, 0]
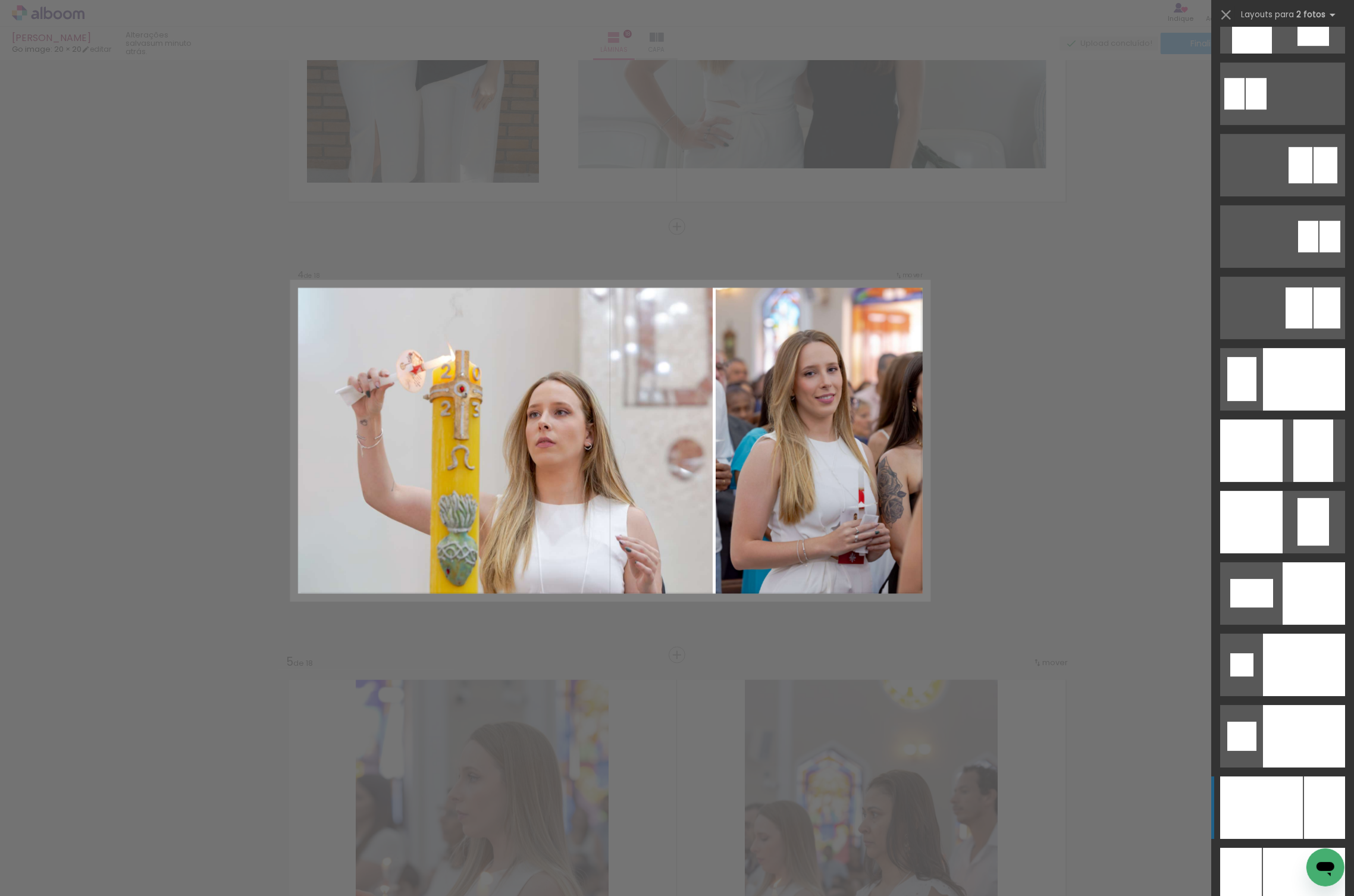
click at [1293, 791] on div at bounding box center [1261, 806] width 83 height 62
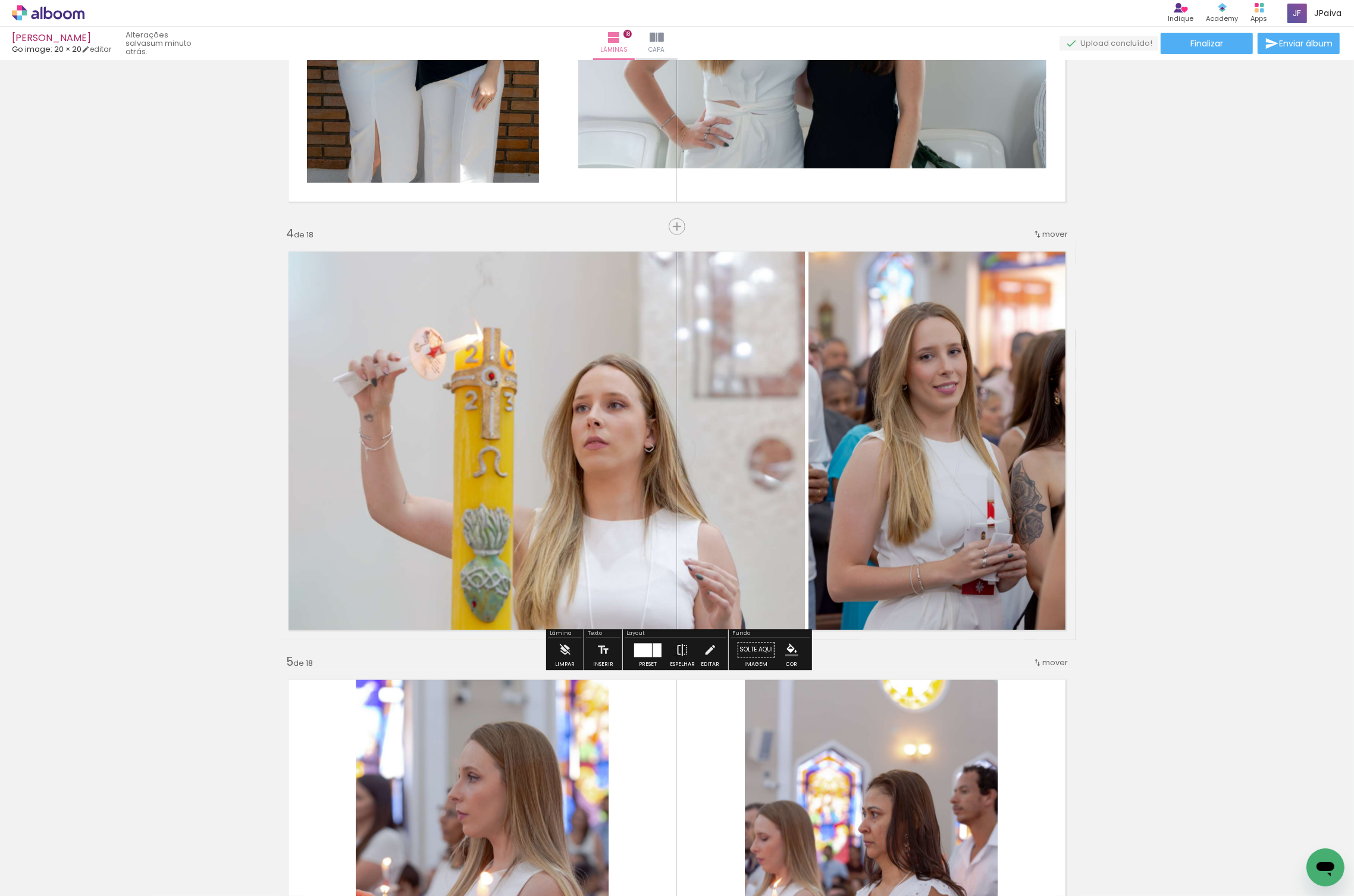
click at [676, 654] on iron-icon at bounding box center [681, 650] width 13 height 24
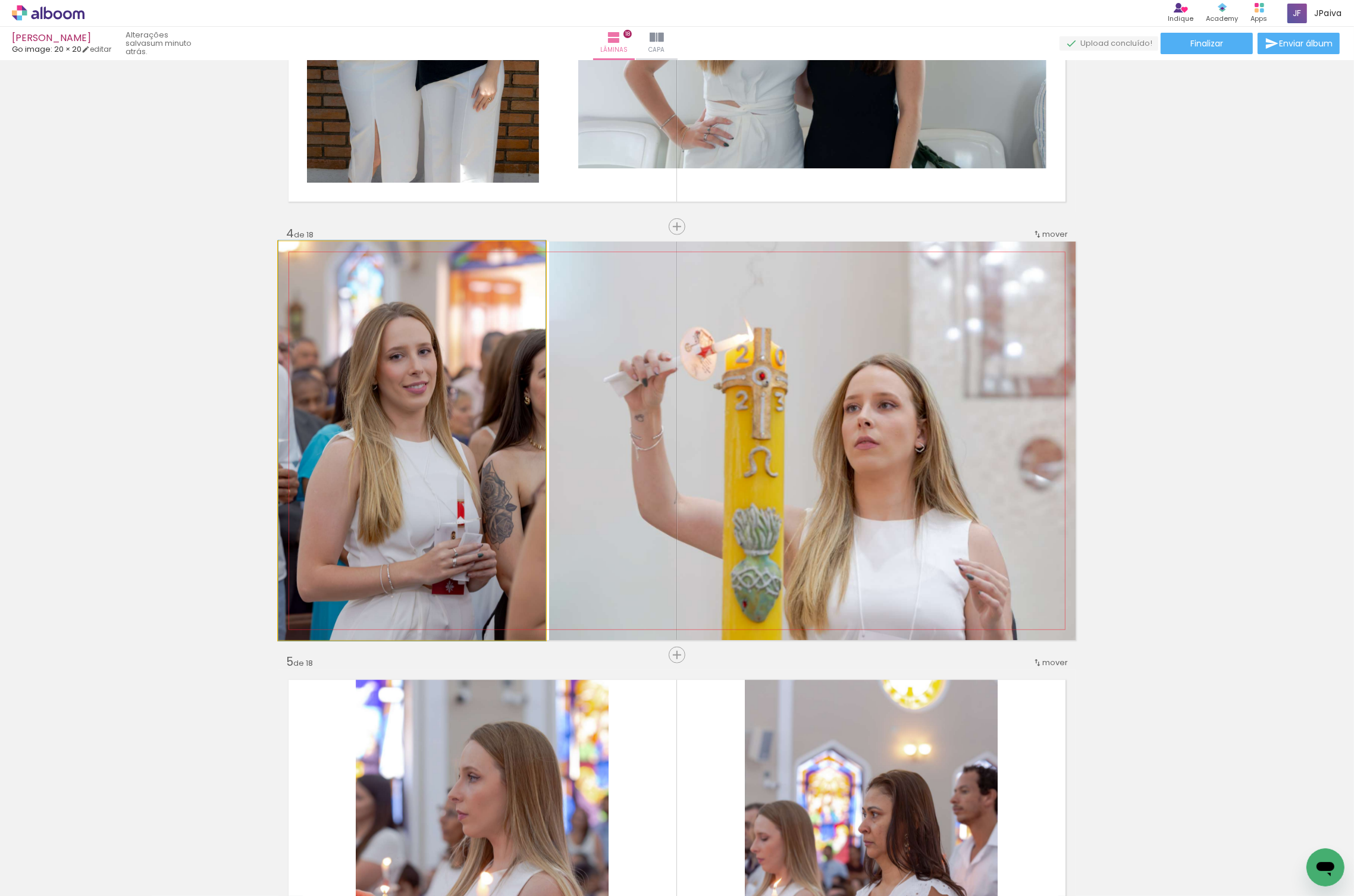
drag, startPoint x: 442, startPoint y: 485, endPoint x: 467, endPoint y: 485, distance: 25.0
click at [467, 485] on div at bounding box center [412, 440] width 267 height 401
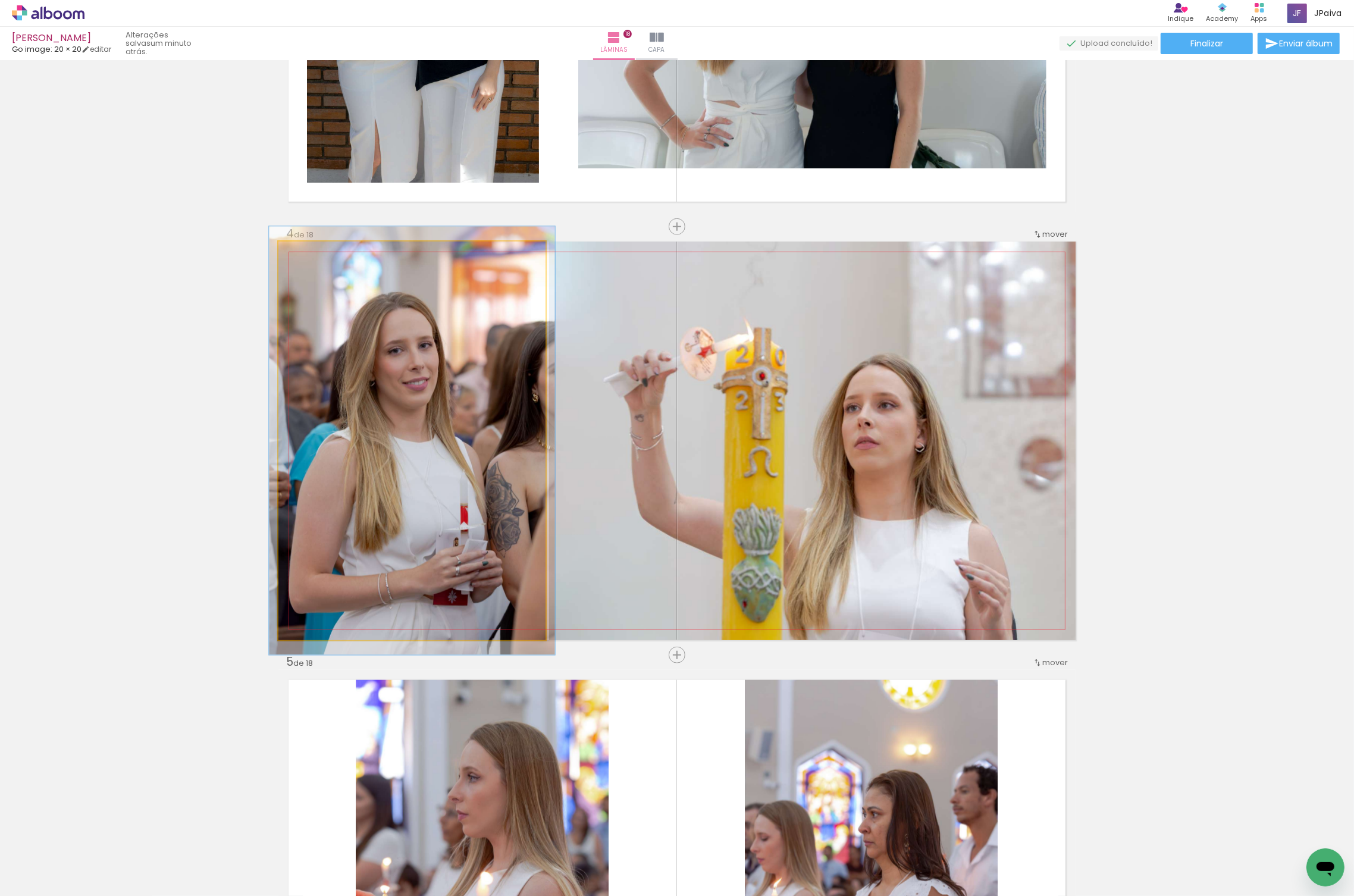
click at [313, 251] on div at bounding box center [308, 253] width 19 height 19
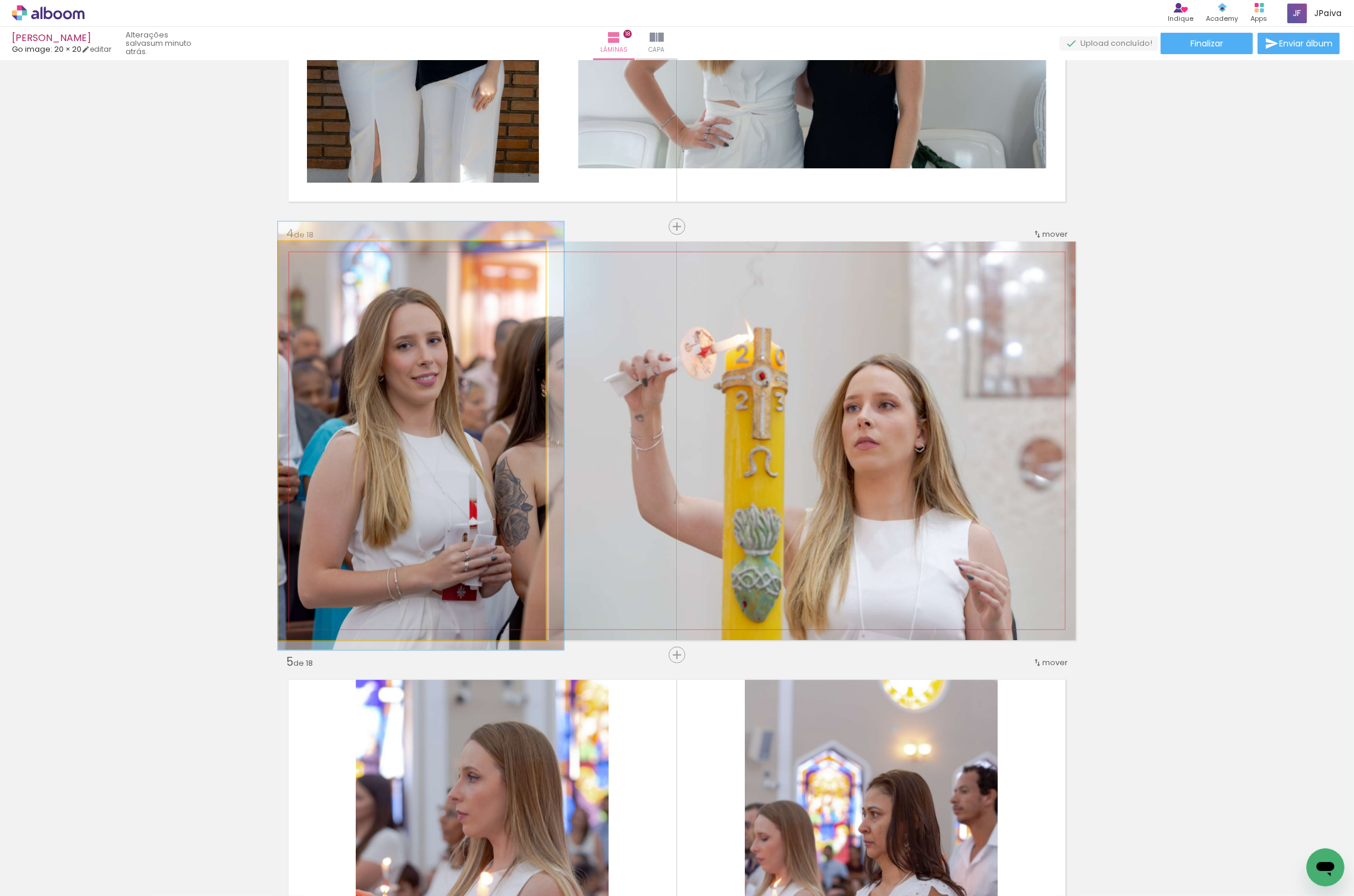
drag, startPoint x: 446, startPoint y: 372, endPoint x: 486, endPoint y: 367, distance: 40.3
click at [486, 367] on div at bounding box center [420, 435] width 286 height 428
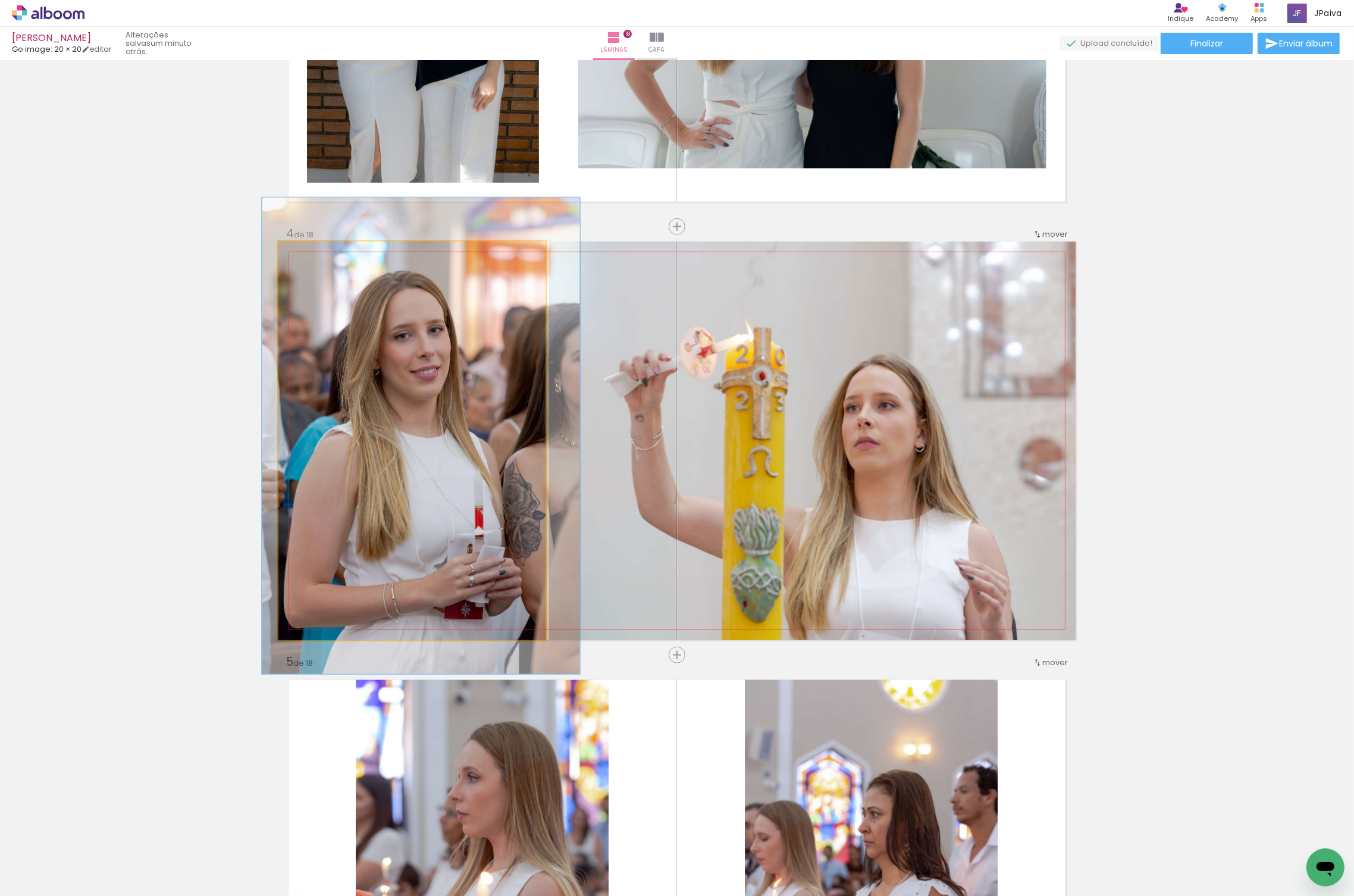
type paper-slider "119"
click at [319, 256] on div at bounding box center [315, 253] width 19 height 19
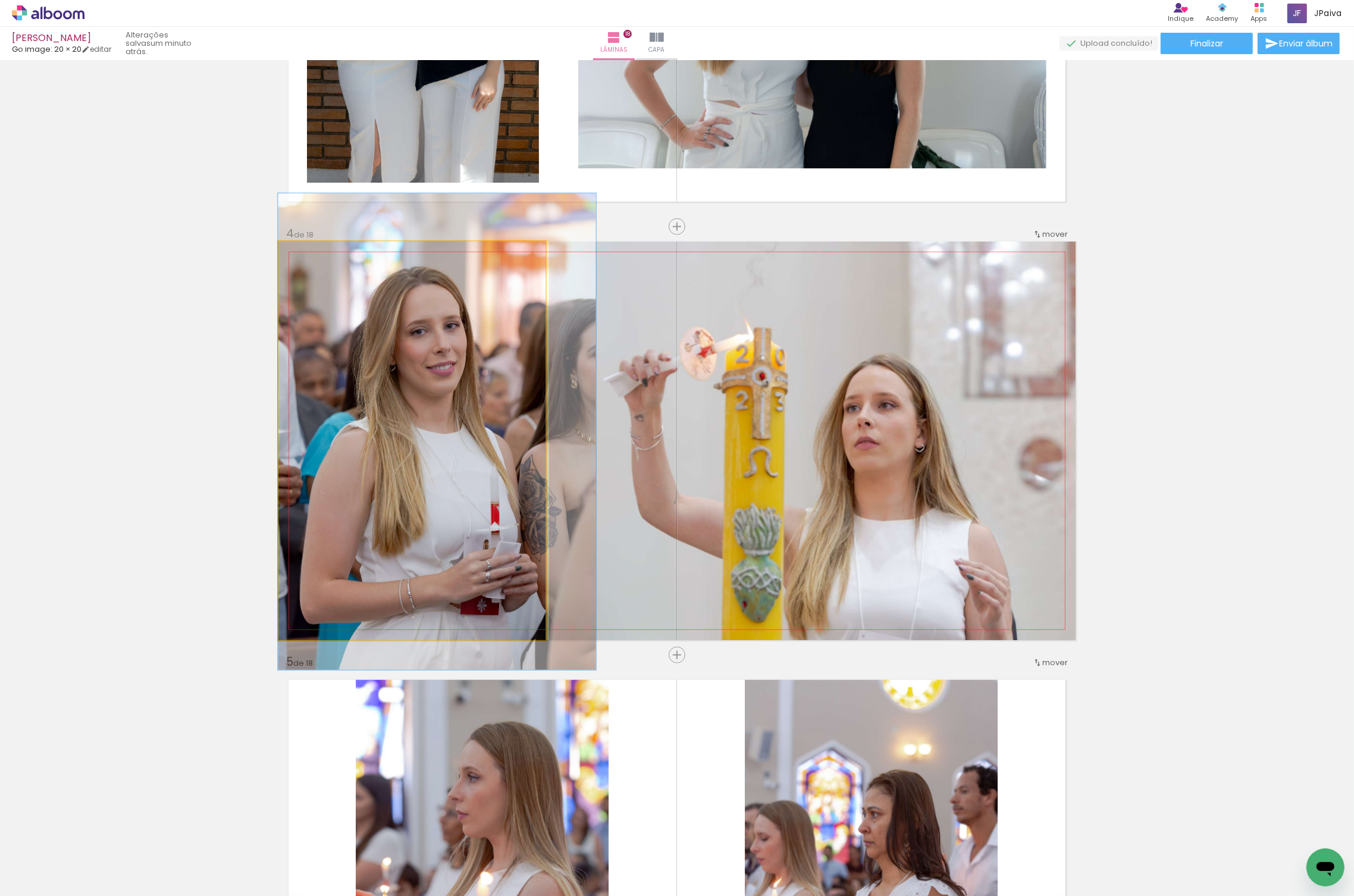
drag, startPoint x: 481, startPoint y: 421, endPoint x: 509, endPoint y: 417, distance: 28.3
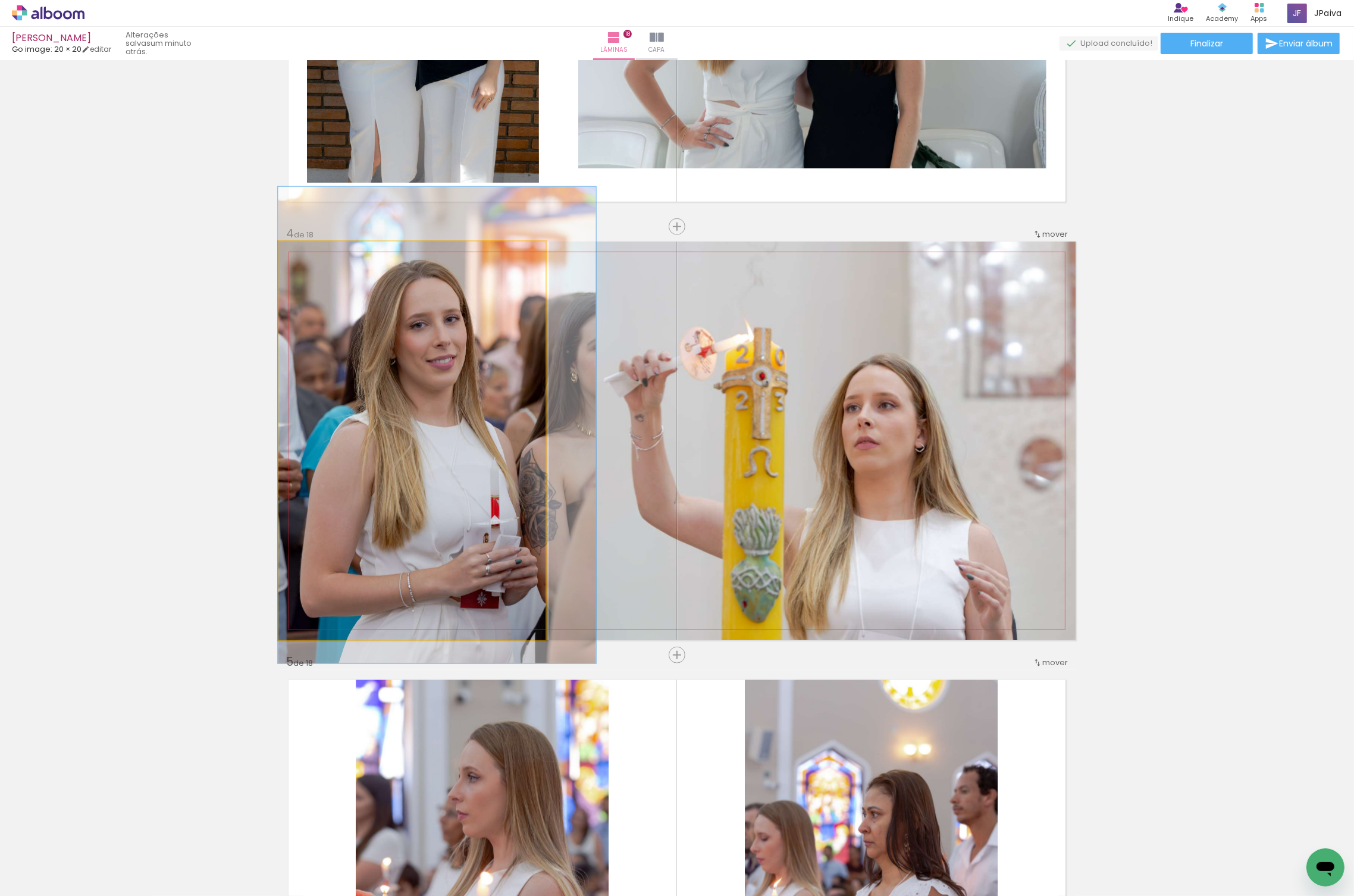
drag, startPoint x: 500, startPoint y: 433, endPoint x: 505, endPoint y: 426, distance: 8.6
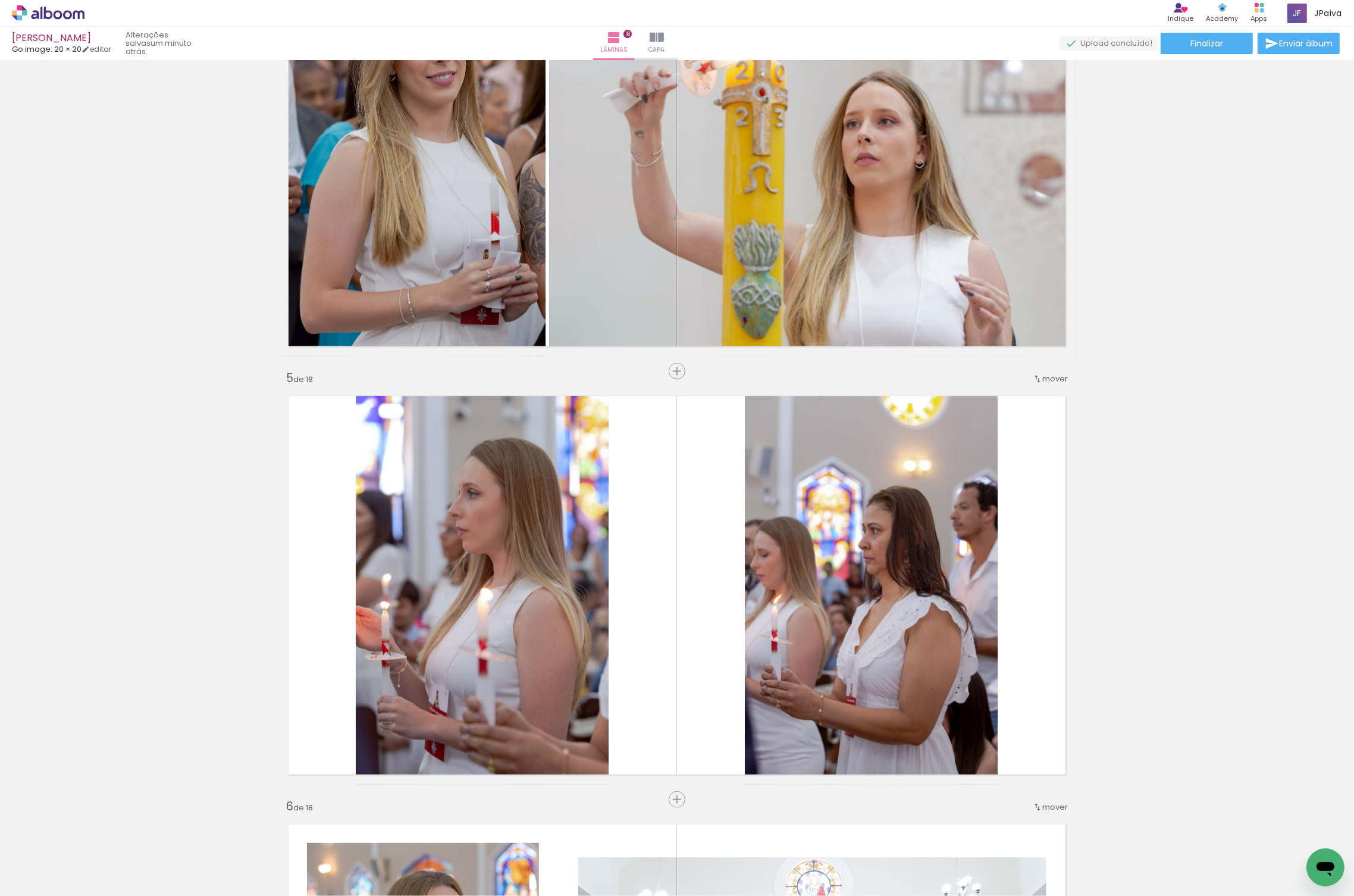
scroll to position [1430, 0]
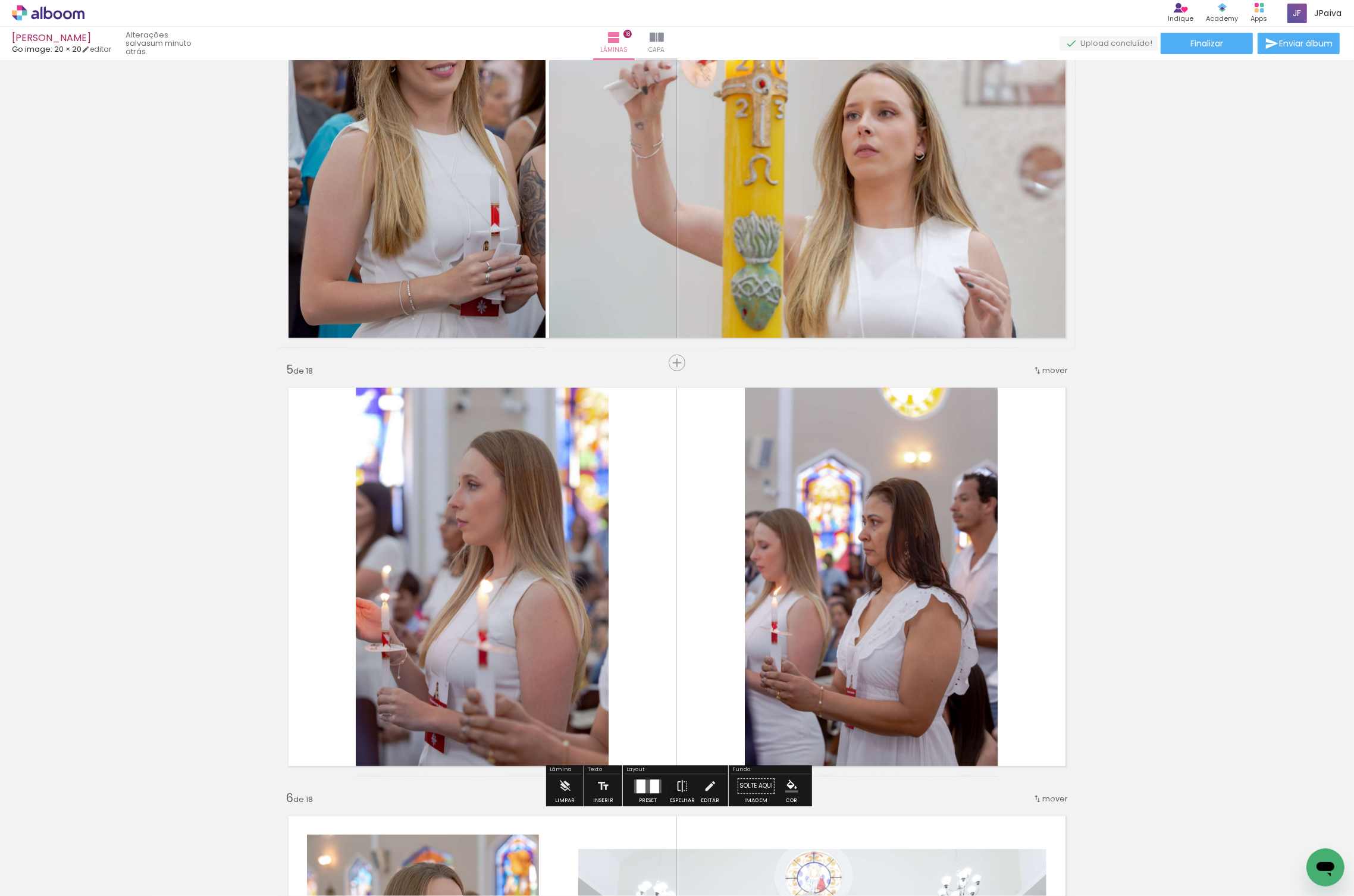
click at [886, 555] on quentale-photo at bounding box center [870, 577] width 253 height 399
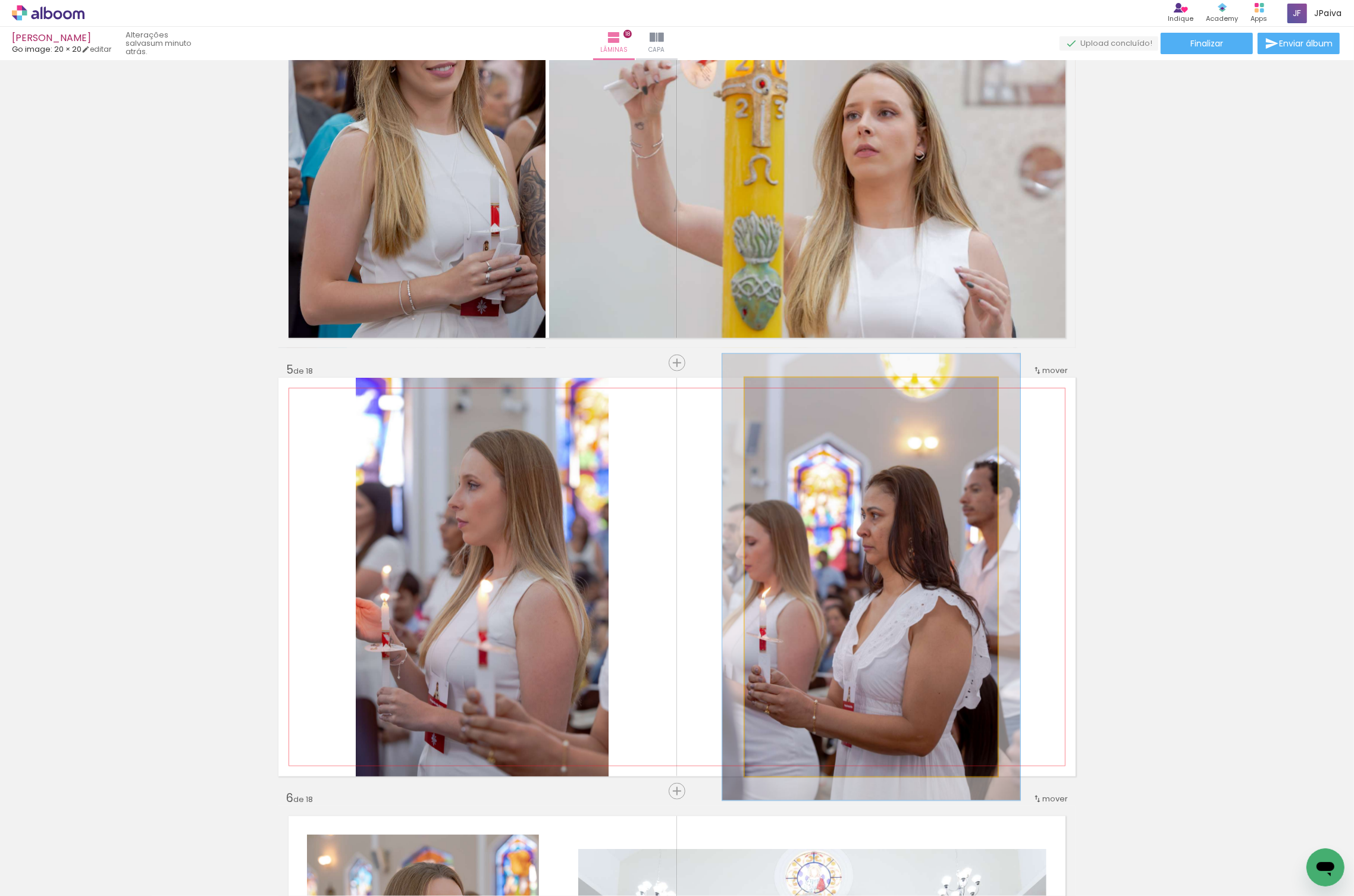
type paper-slider "112"
click at [779, 394] on div at bounding box center [777, 390] width 19 height 19
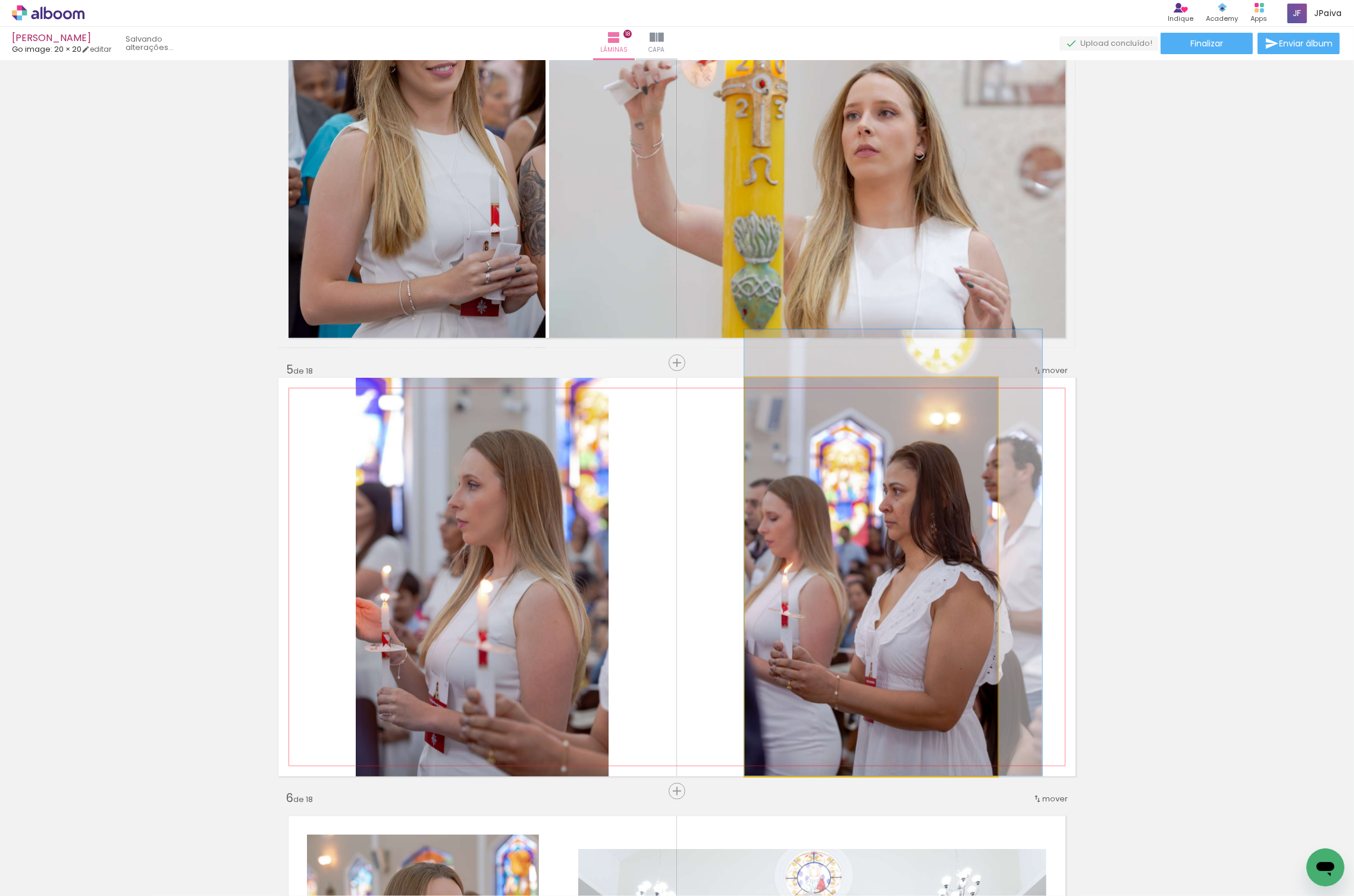
drag, startPoint x: 928, startPoint y: 601, endPoint x: 989, endPoint y: 566, distance: 70.3
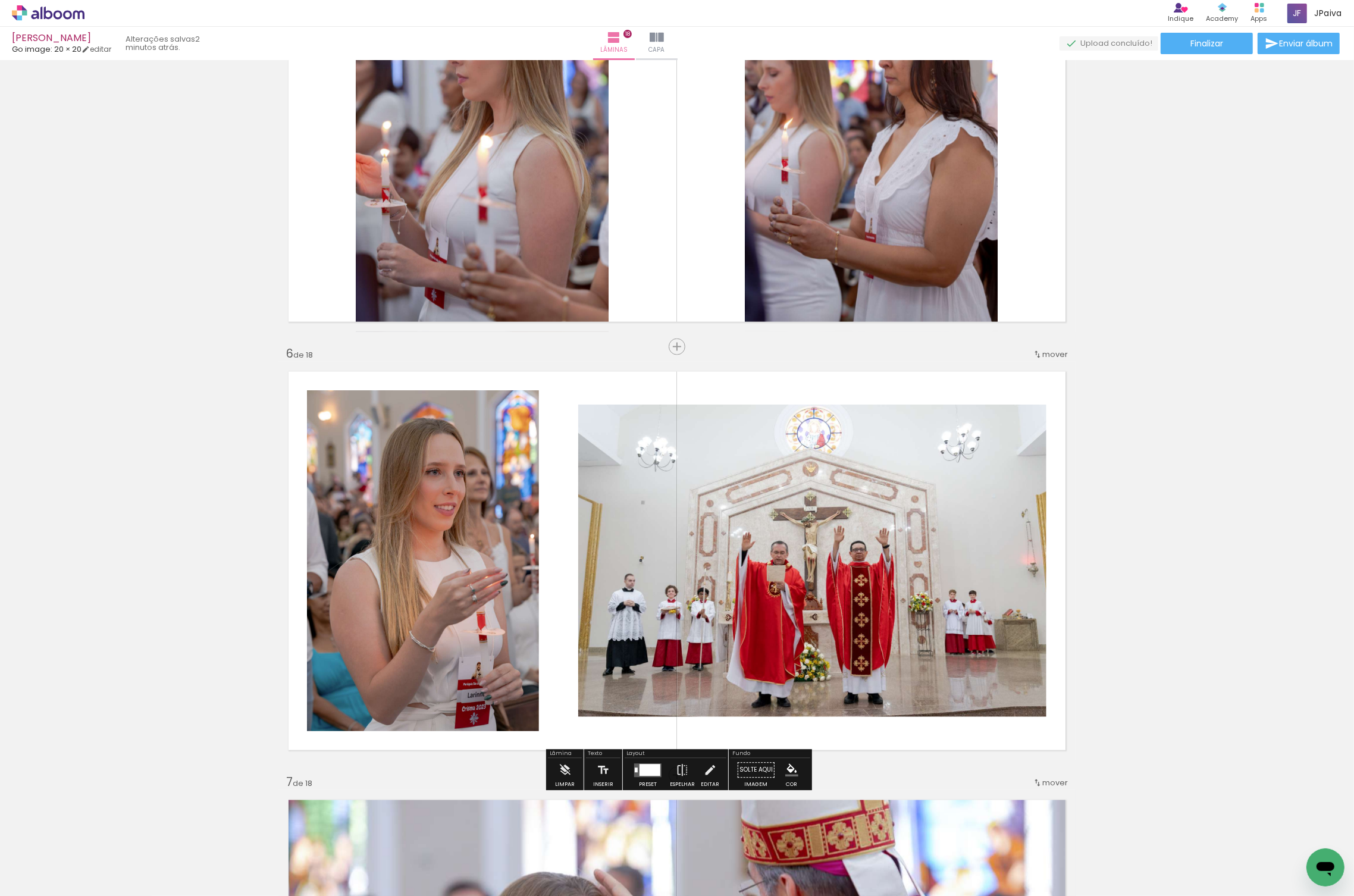
scroll to position [1883, 0]
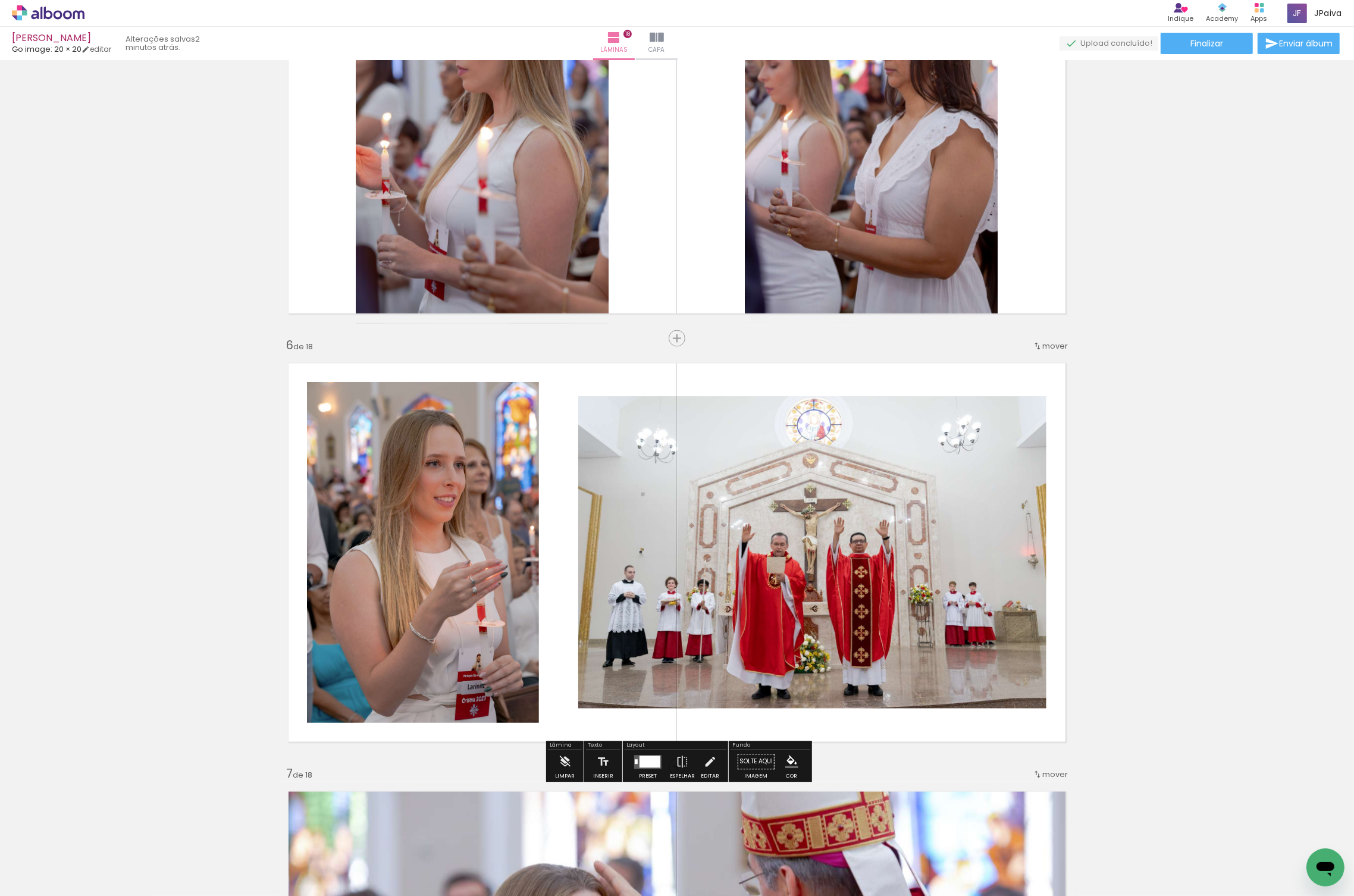
click at [649, 755] on quentale-layouter at bounding box center [648, 762] width 28 height 14
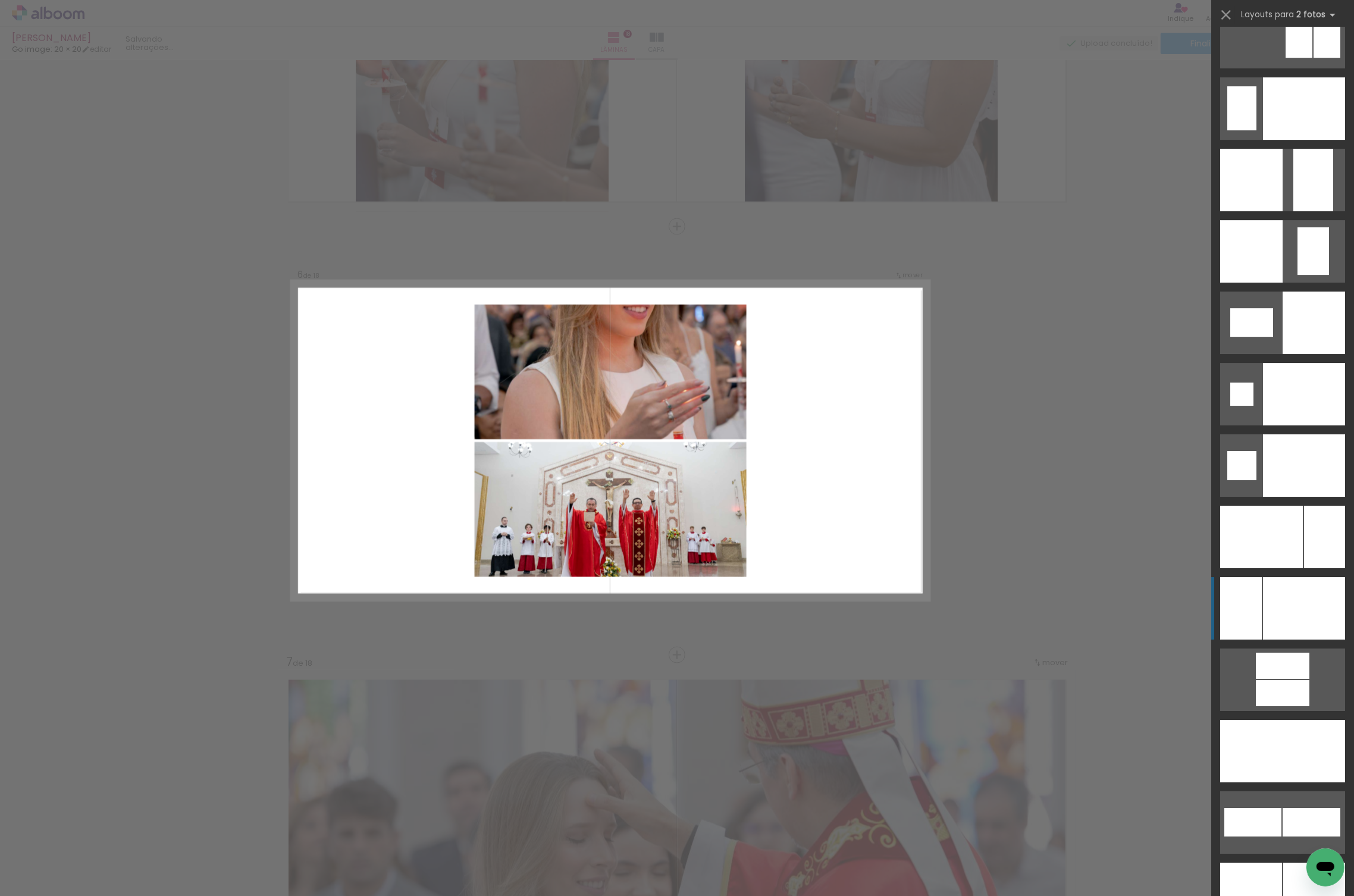
scroll to position [4744, 0]
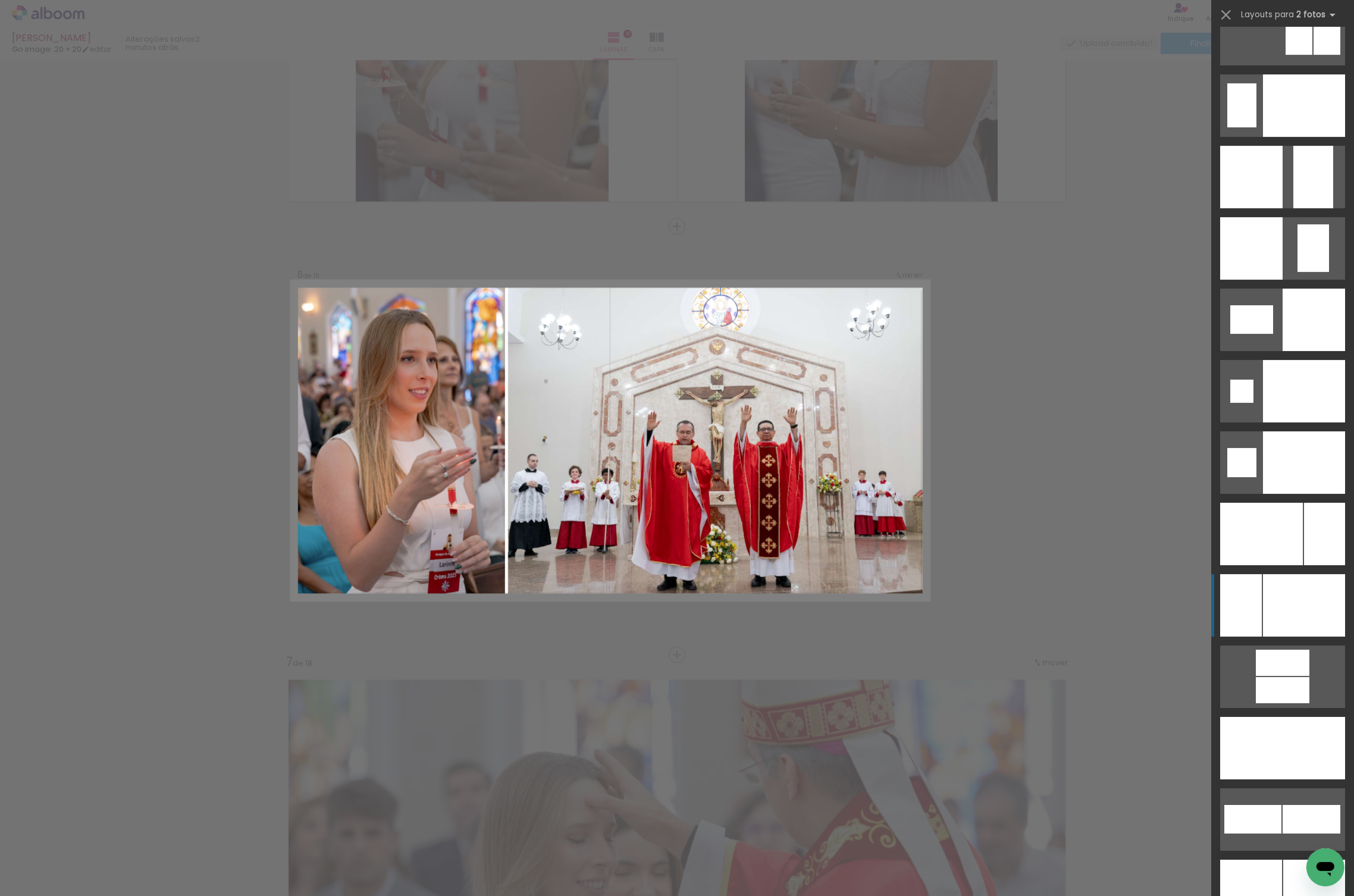
click at [1302, 615] on div at bounding box center [1303, 605] width 82 height 62
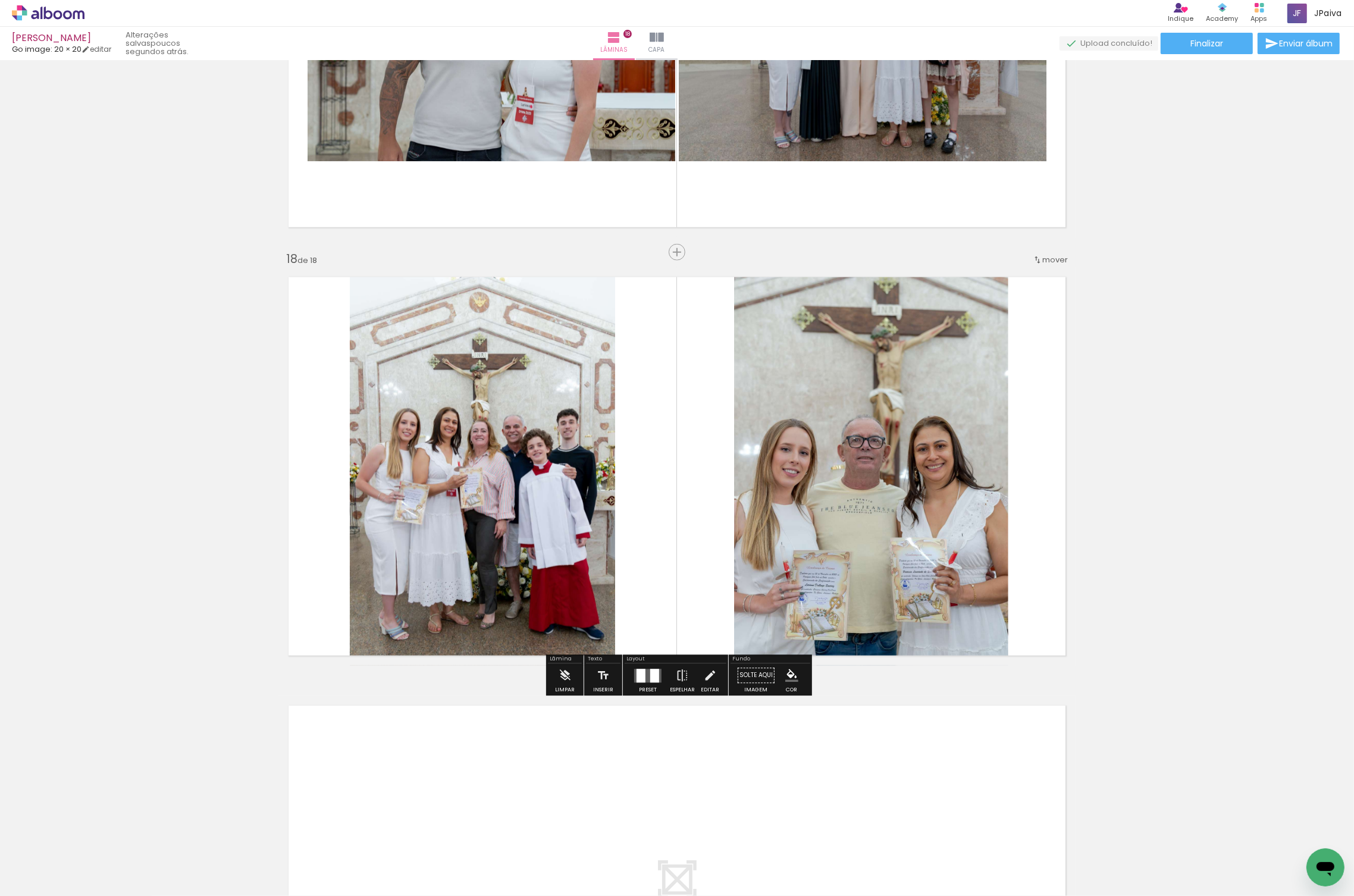
scroll to position [7109, 0]
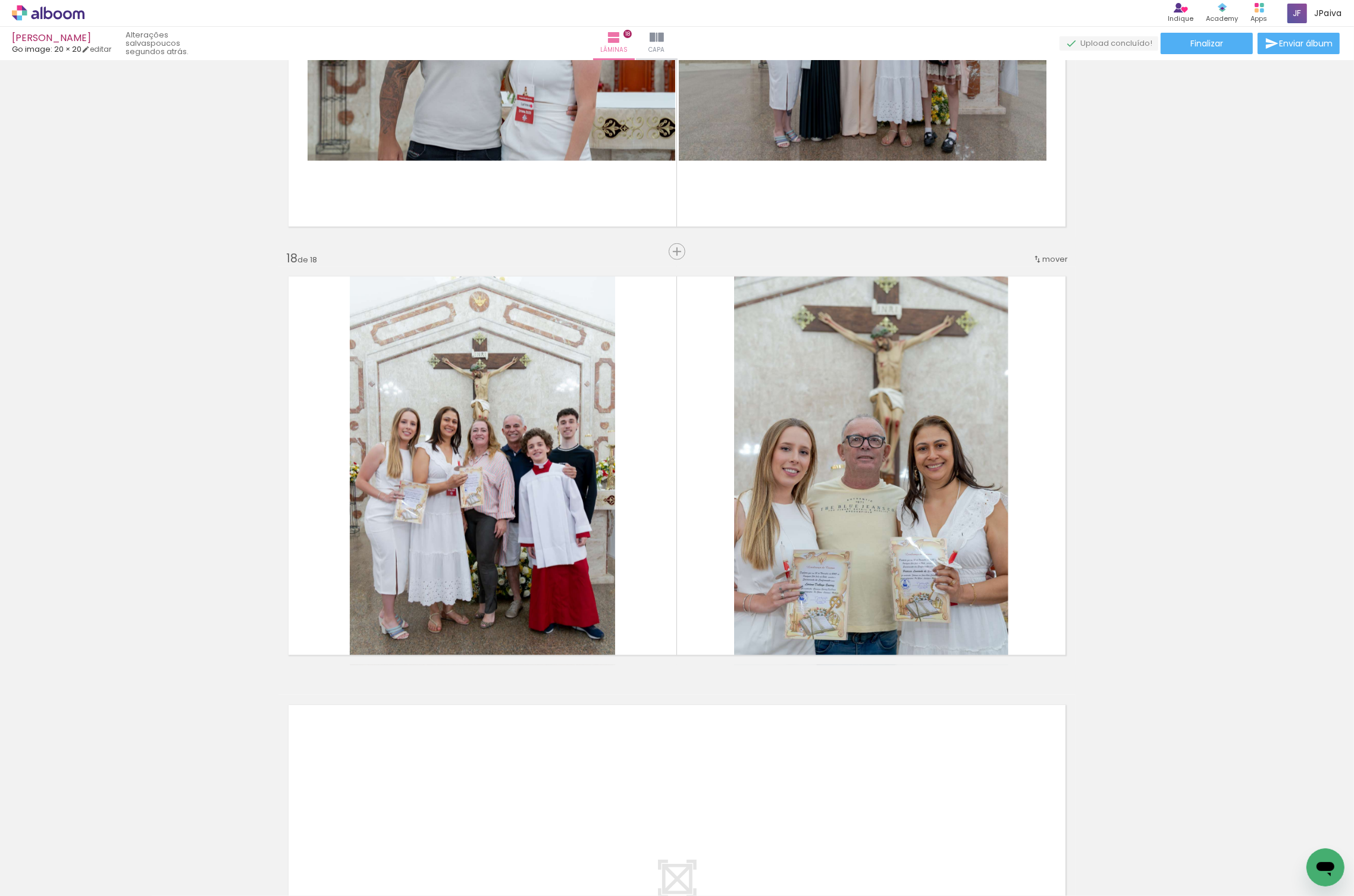
click at [164, 832] on iron-icon at bounding box center [160, 831] width 13 height 13
click at [98, 830] on iron-icon at bounding box center [93, 831] width 13 height 13
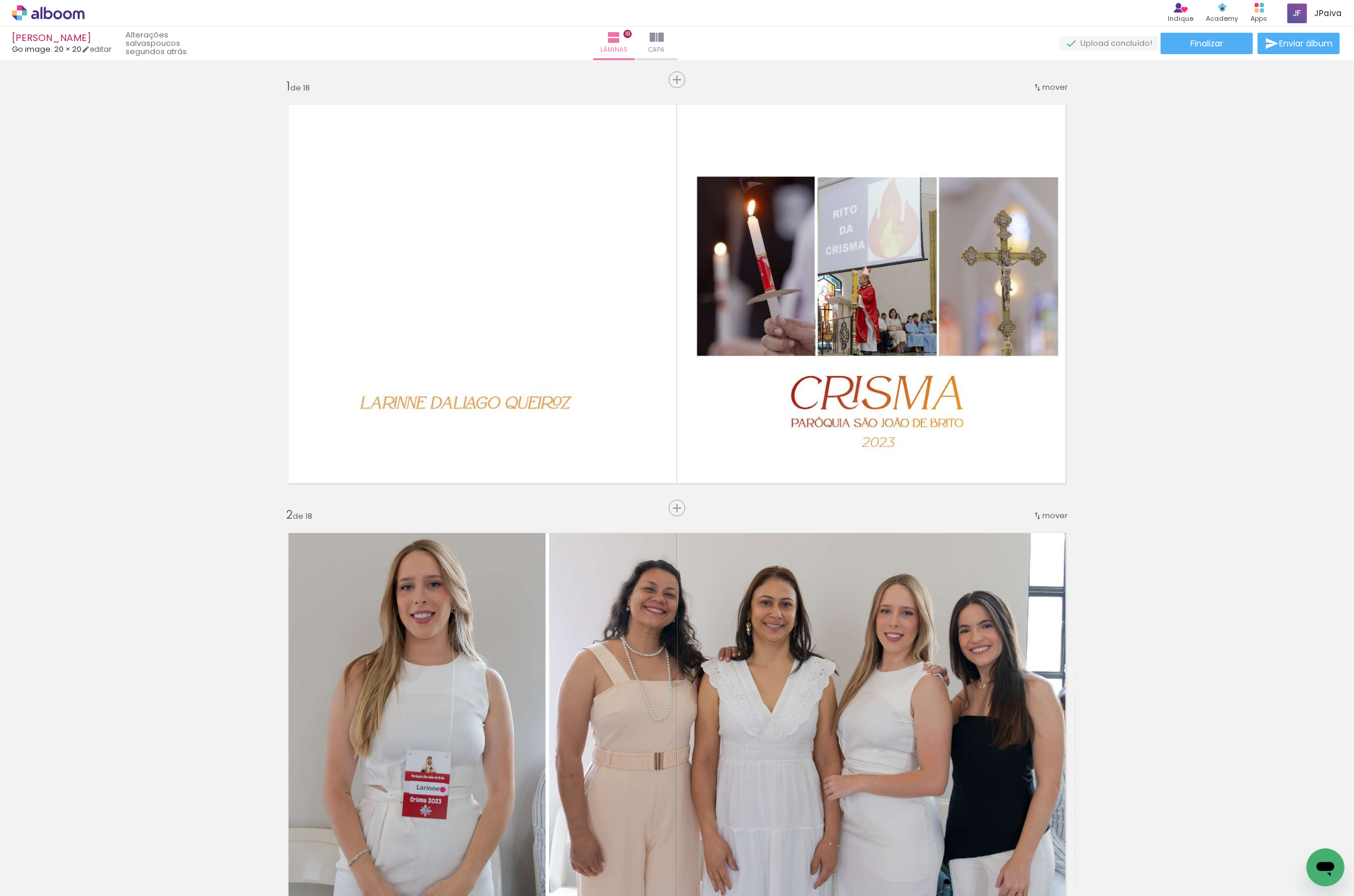
scroll to position [0, 0]
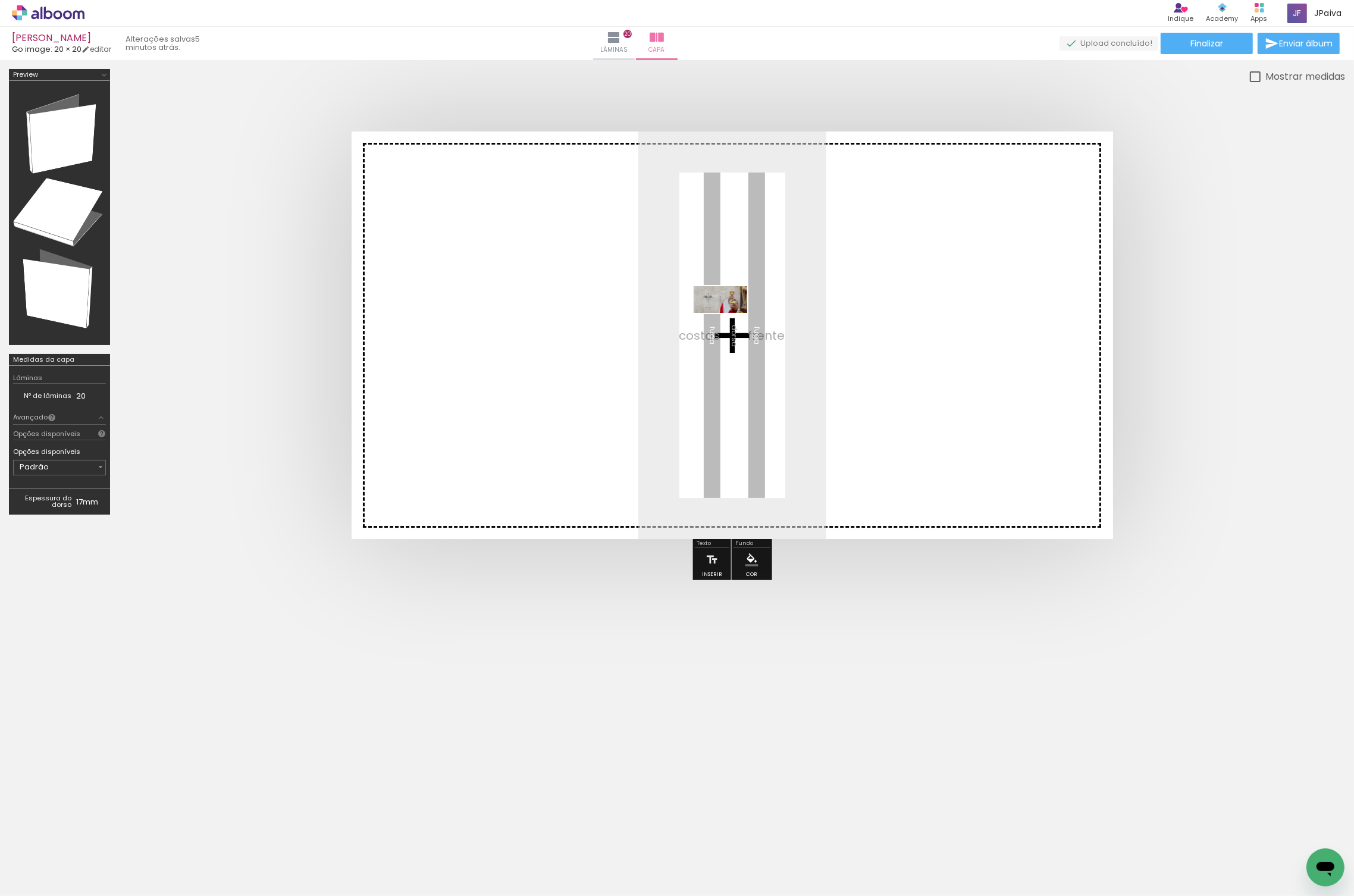
drag, startPoint x: 141, startPoint y: 852, endPoint x: 730, endPoint y: 322, distance: 792.4
click at [730, 322] on quentale-workspace at bounding box center [677, 448] width 1354 height 896
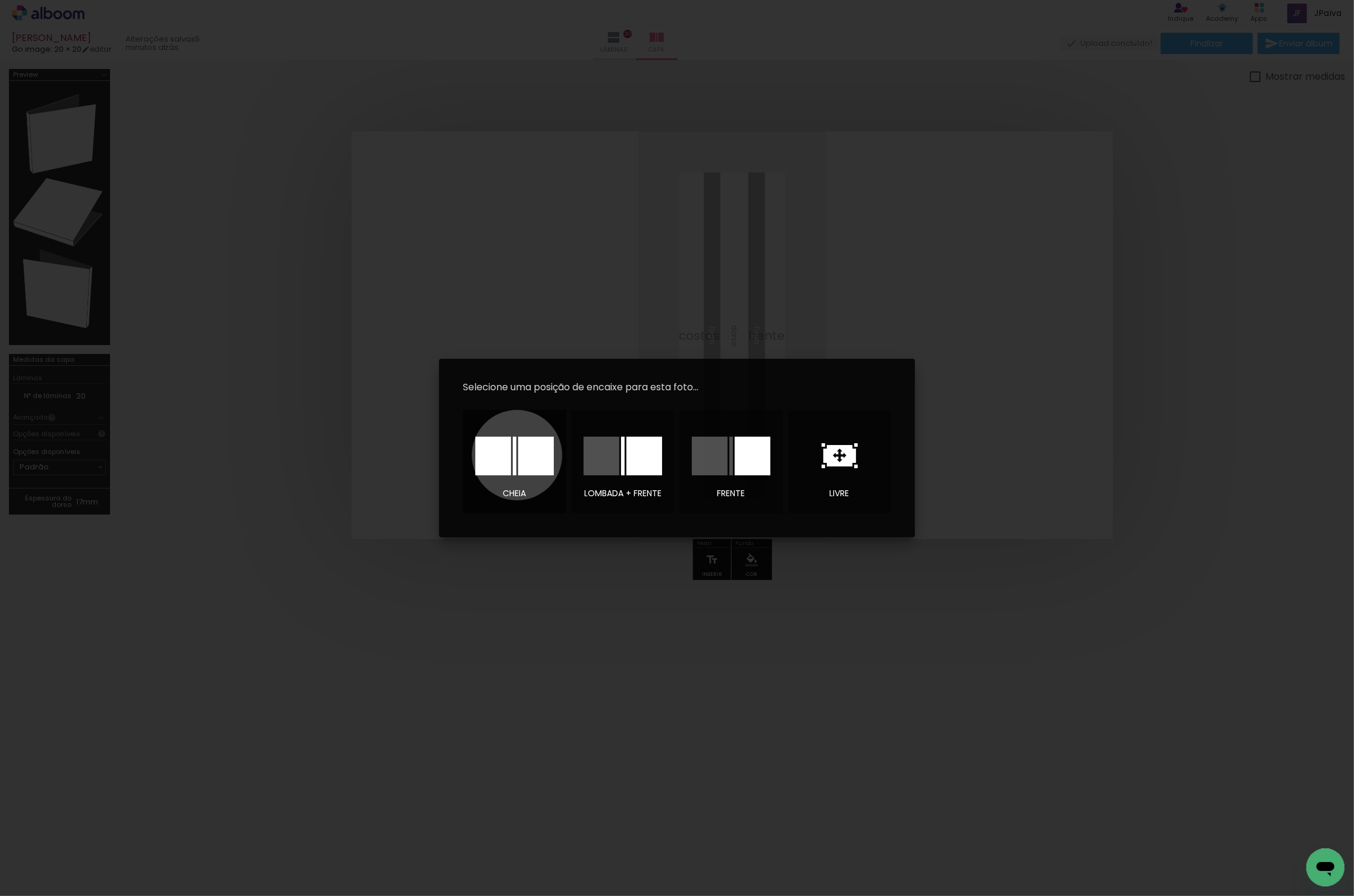
click at [517, 455] on div at bounding box center [515, 455] width 79 height 38
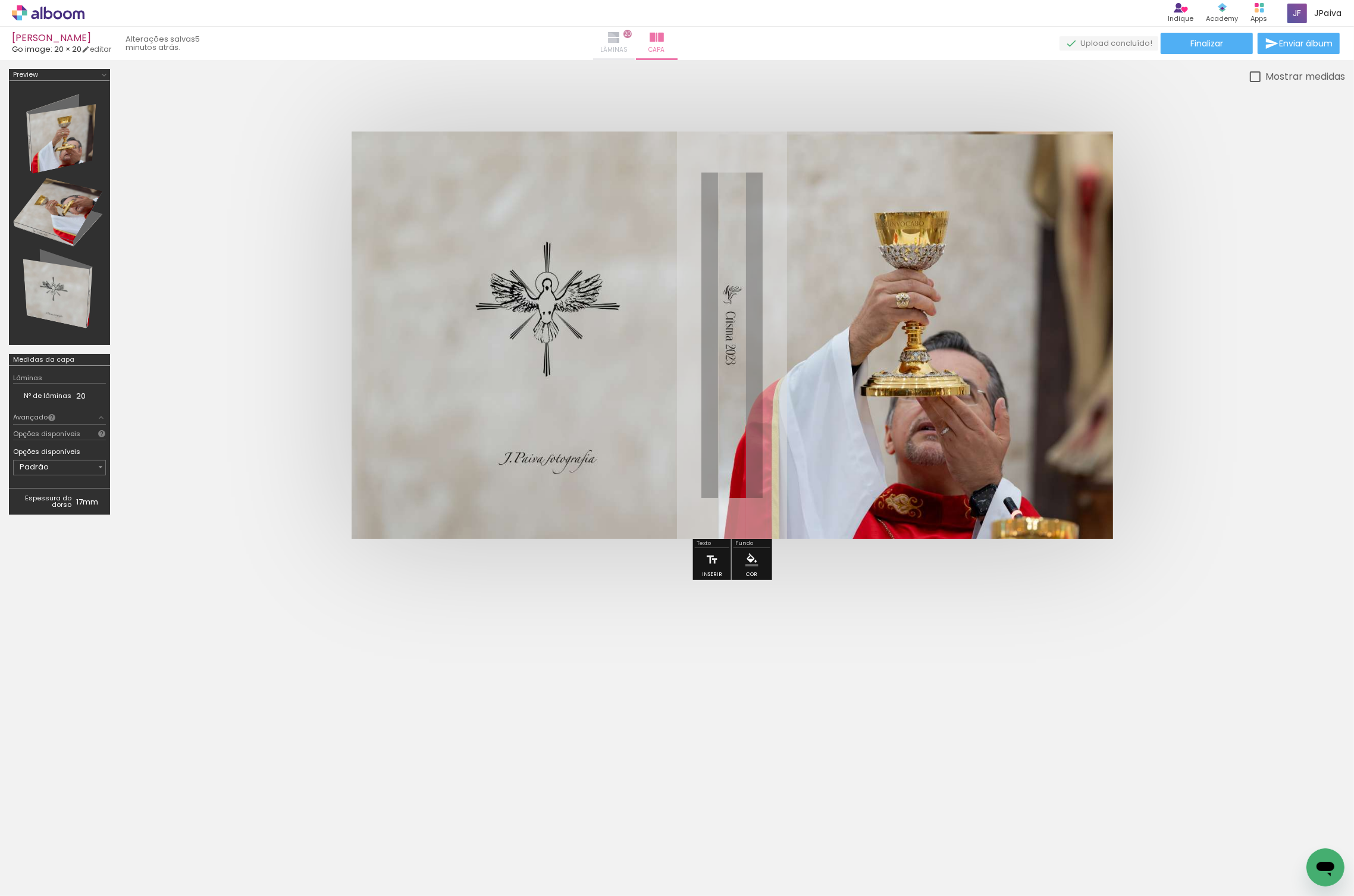
click at [621, 40] on iron-icon at bounding box center [613, 37] width 14 height 14
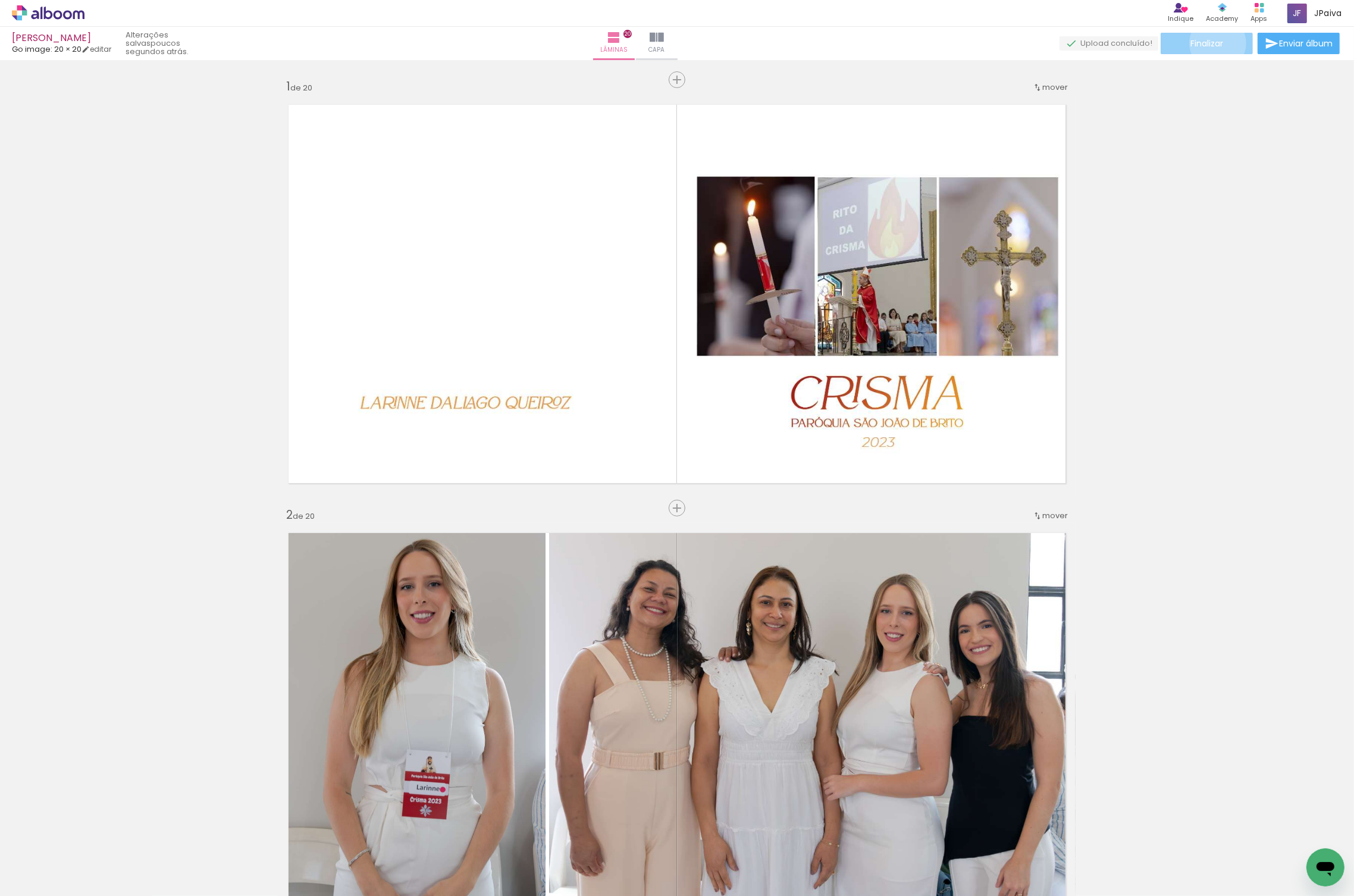
click at [1213, 42] on span "Finalizar" at bounding box center [1206, 43] width 32 height 8
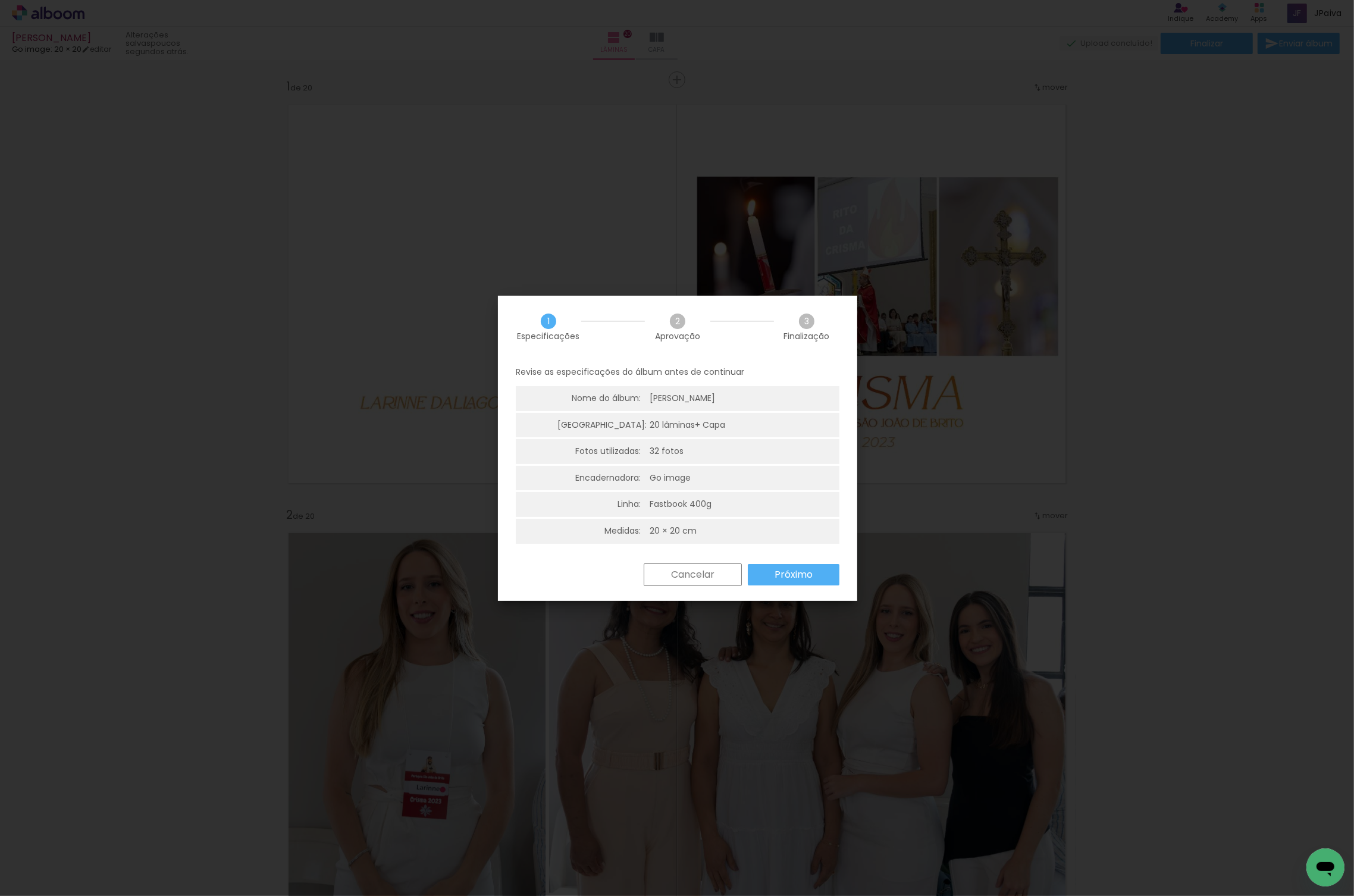
click at [0, 0] on slot "Próximo" at bounding box center [0, 0] width 0 height 0
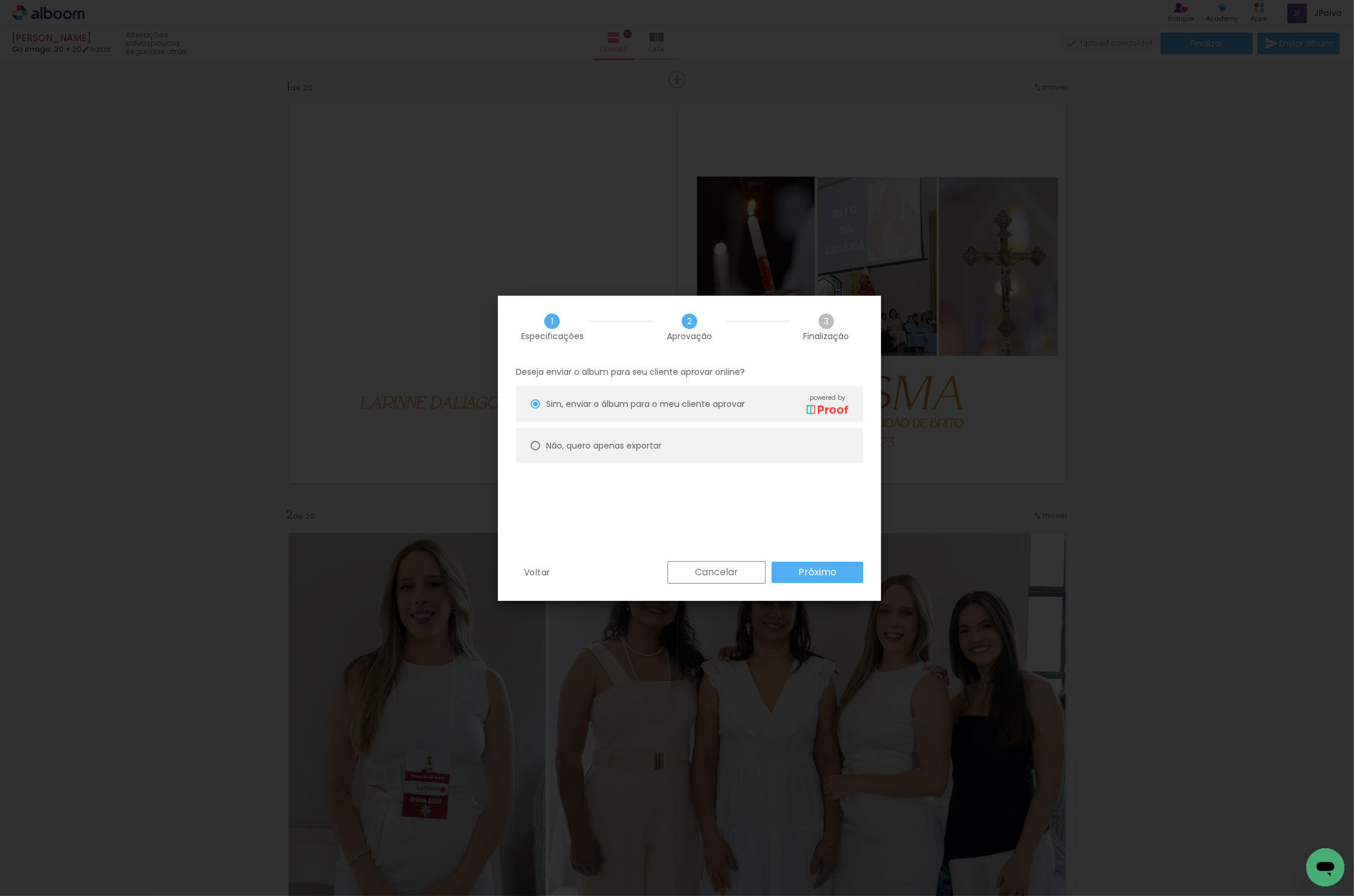
click at [0, 0] on slot "Próximo" at bounding box center [0, 0] width 0 height 0
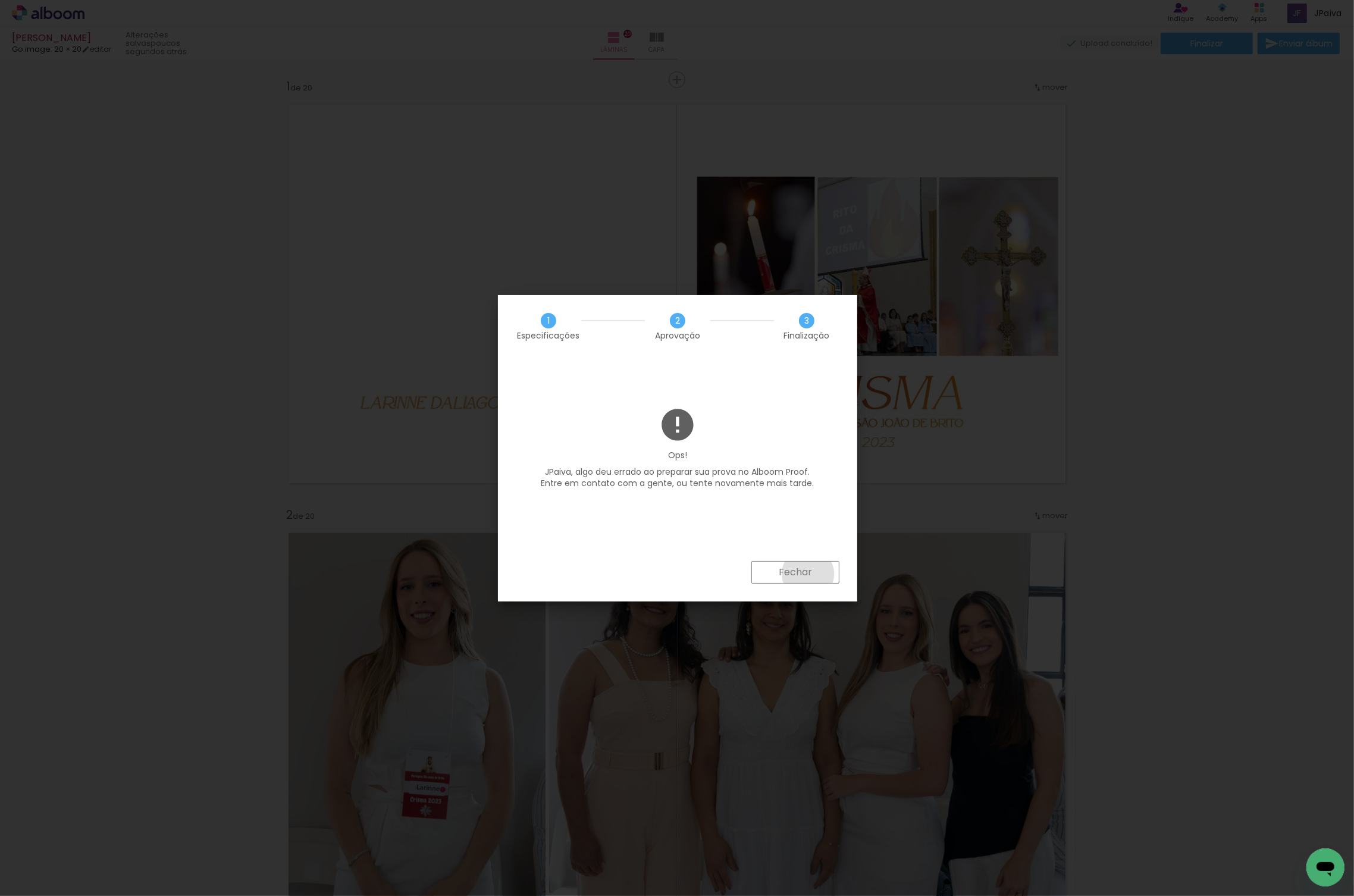
click at [0, 0] on slot "Fechar" at bounding box center [0, 0] width 0 height 0
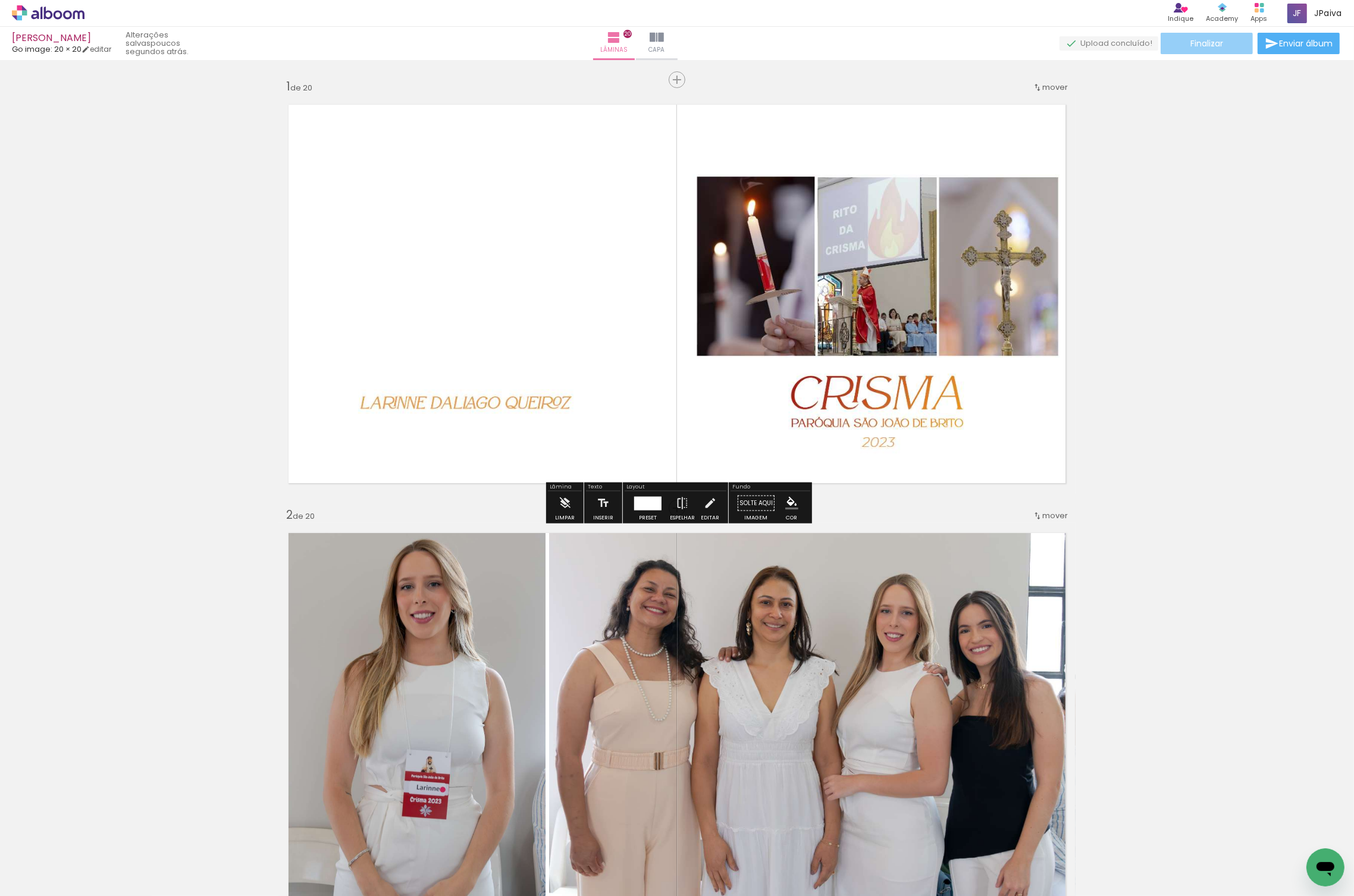
click at [1209, 44] on span "Finalizar" at bounding box center [1206, 43] width 32 height 8
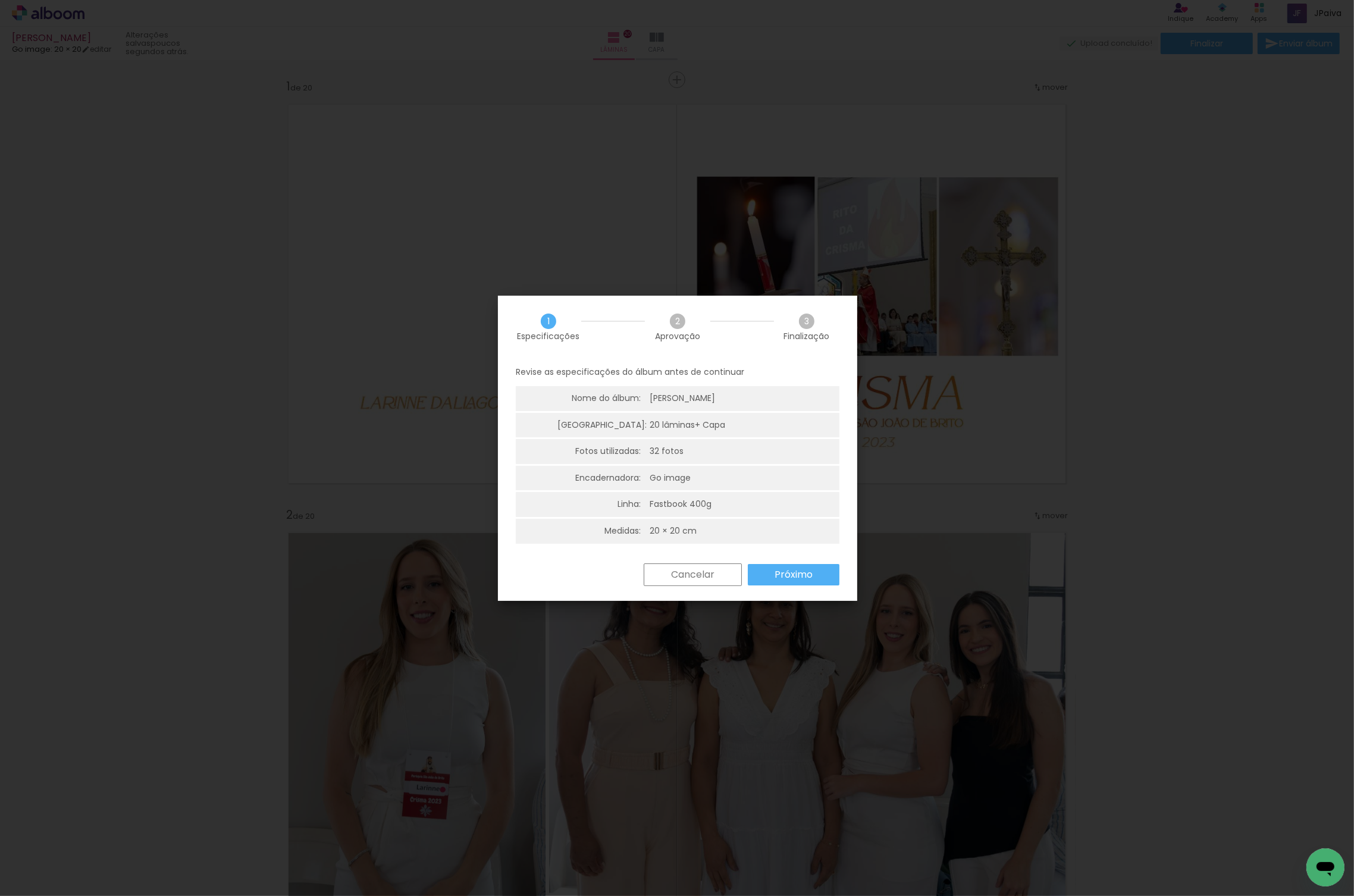
click at [0, 0] on slot "Próximo" at bounding box center [0, 0] width 0 height 0
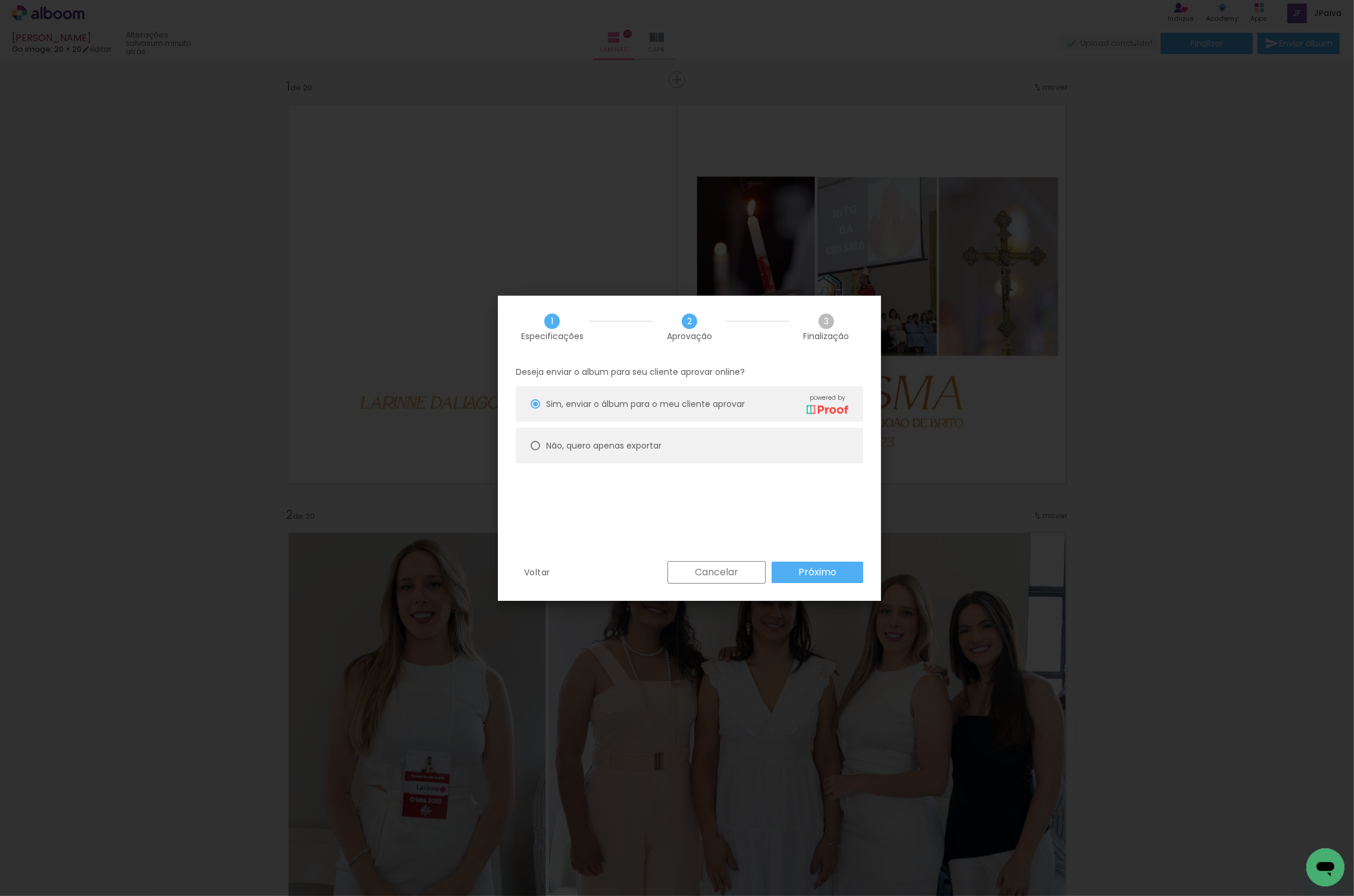
click at [793, 572] on paper-button "Próximo" at bounding box center [817, 572] width 92 height 22
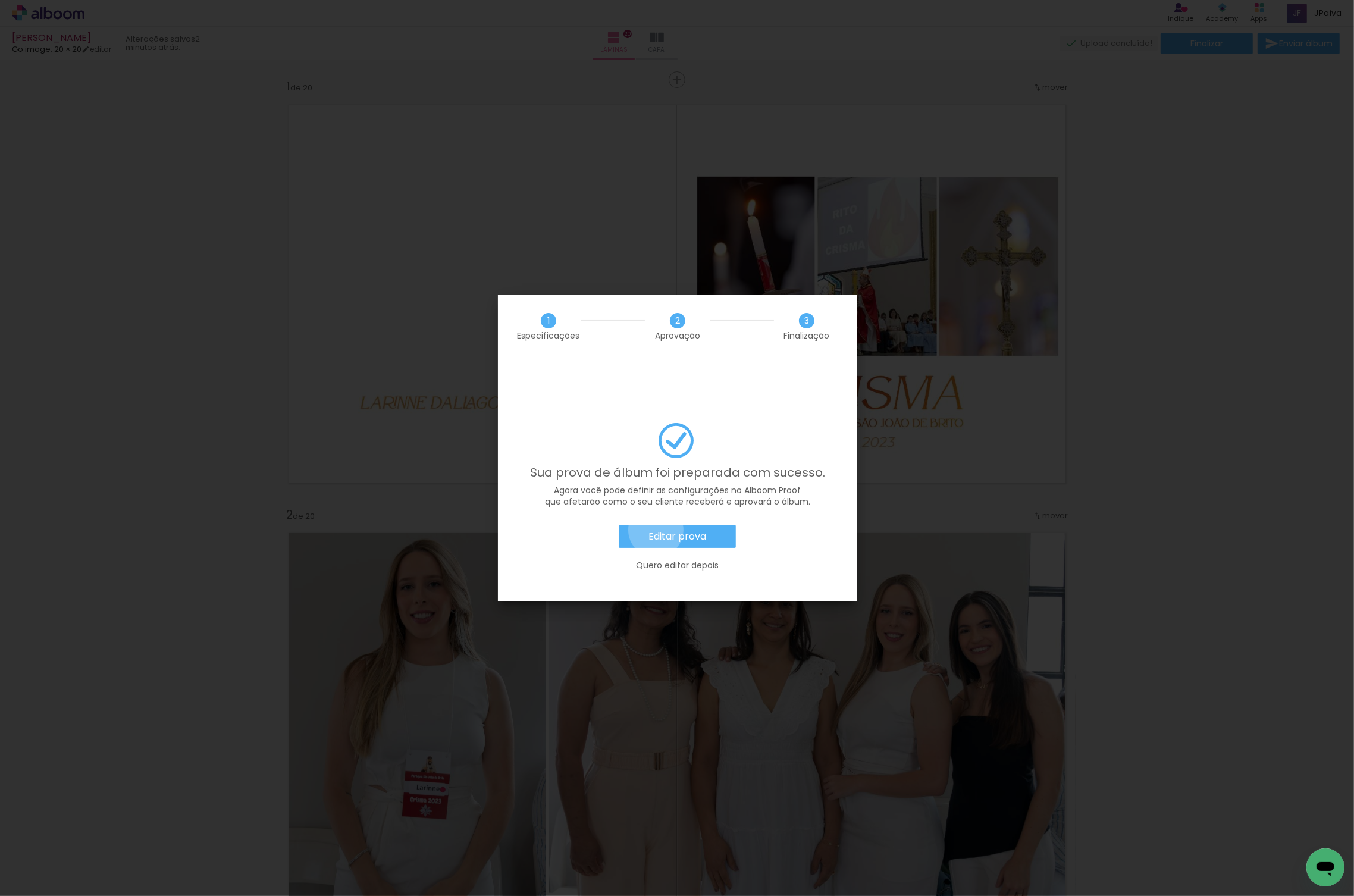
click at [0, 0] on slot "Editar prova" at bounding box center [0, 0] width 0 height 0
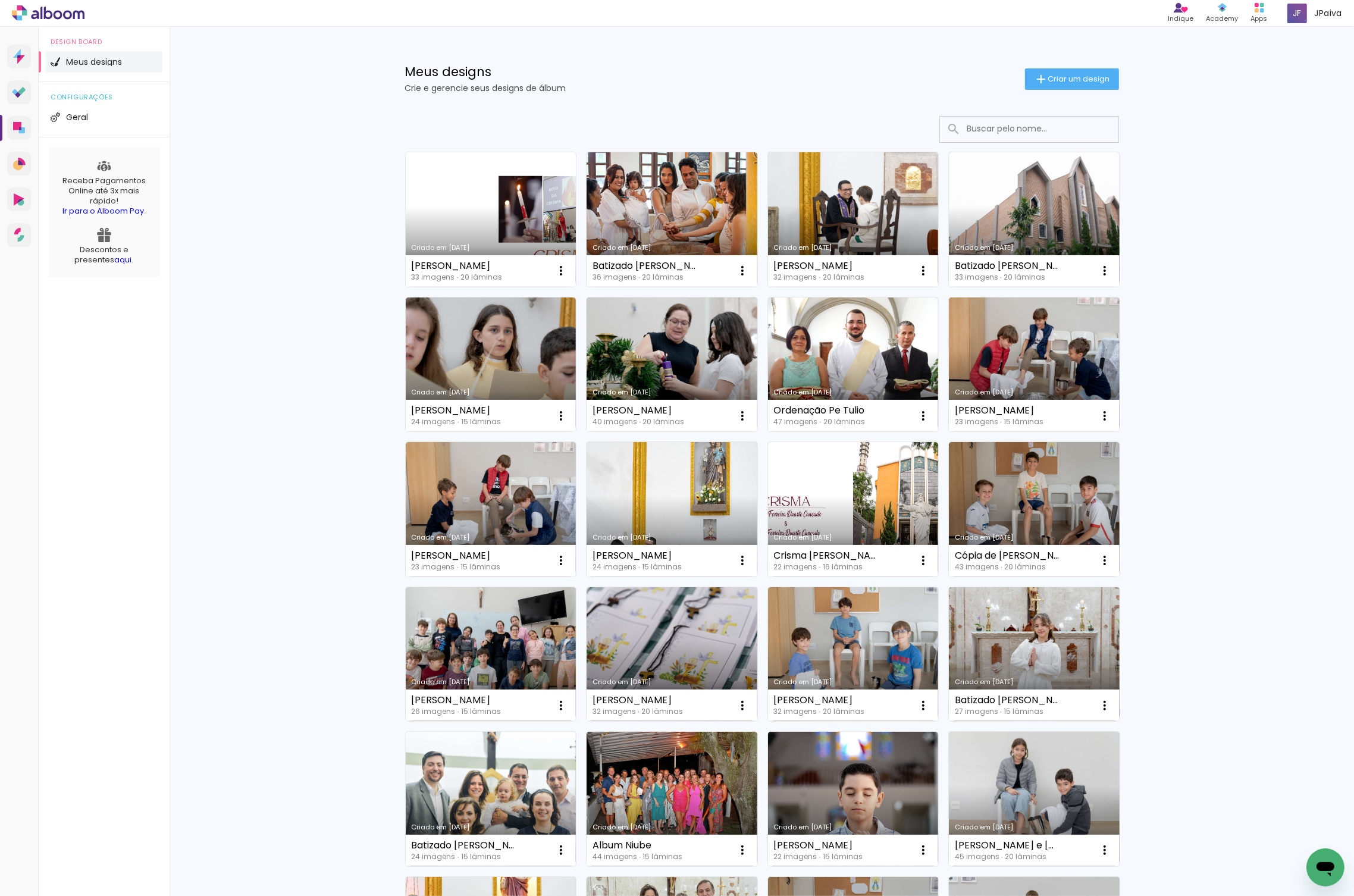
click at [533, 229] on link "Criado em [DATE]" at bounding box center [490, 220] width 170 height 135
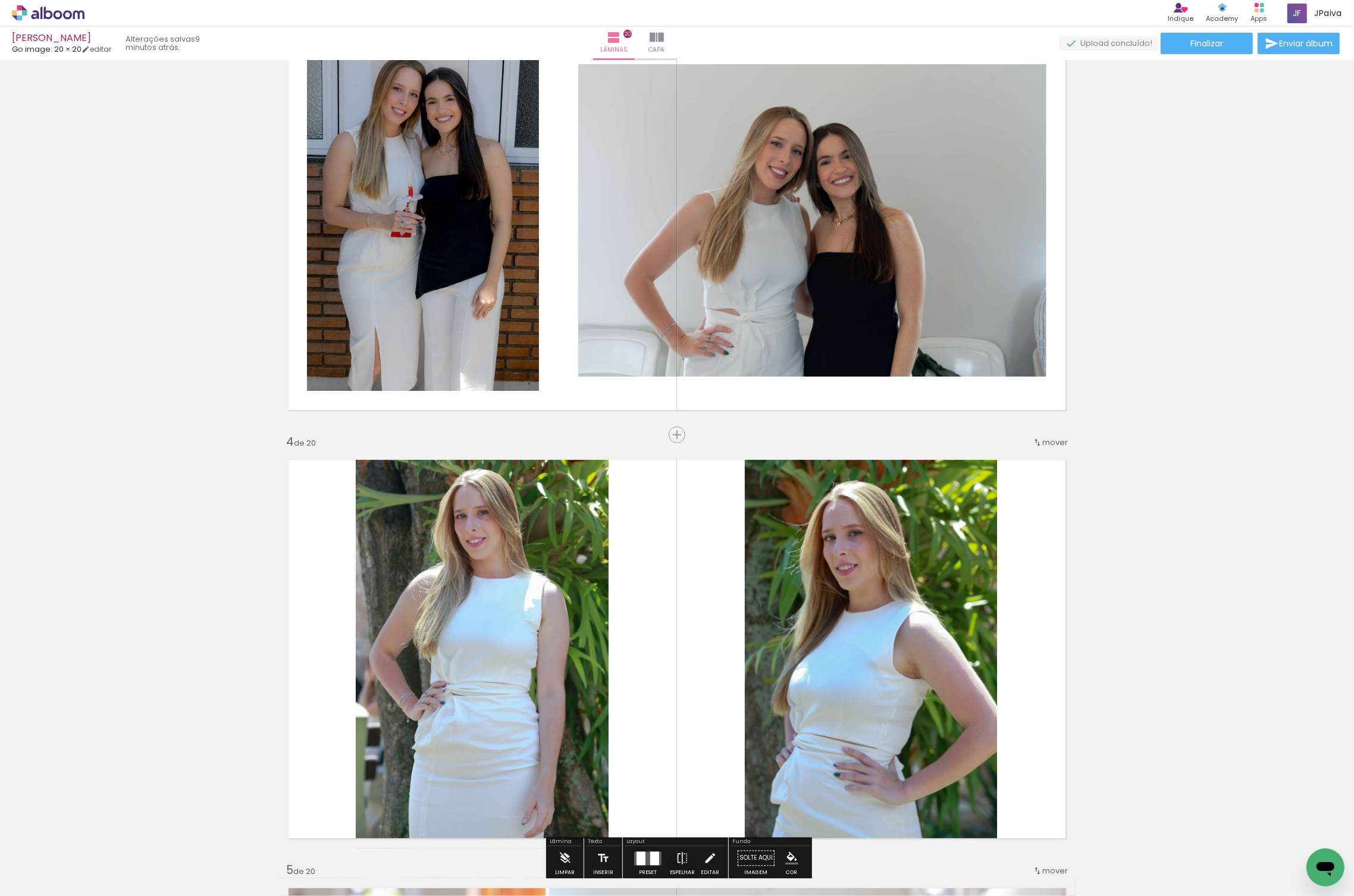
scroll to position [848, 0]
